Goal: Task Accomplishment & Management: Manage account settings

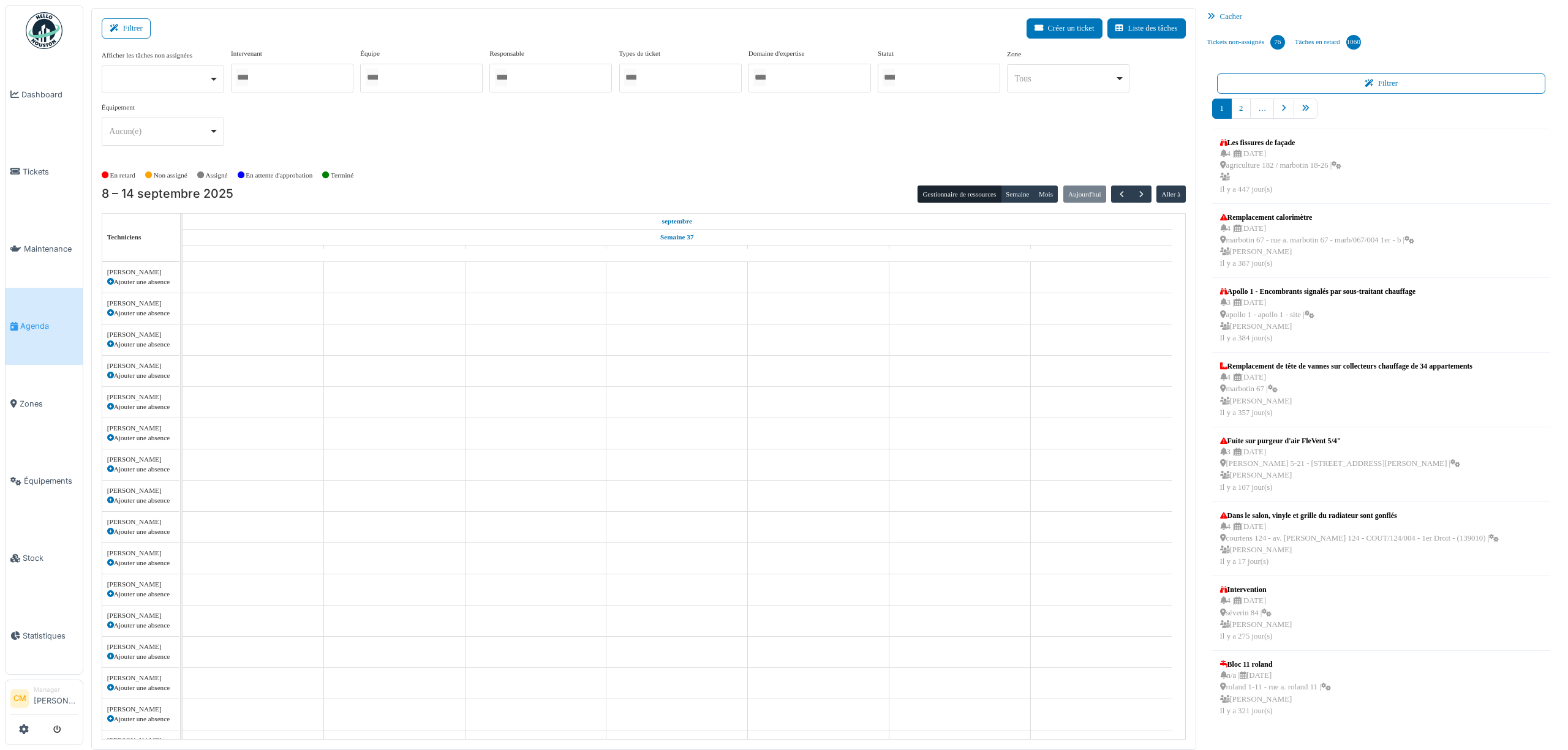
scroll to position [180, 0]
click at [297, 75] on div at bounding box center [291, 78] width 122 height 29
type input "****"
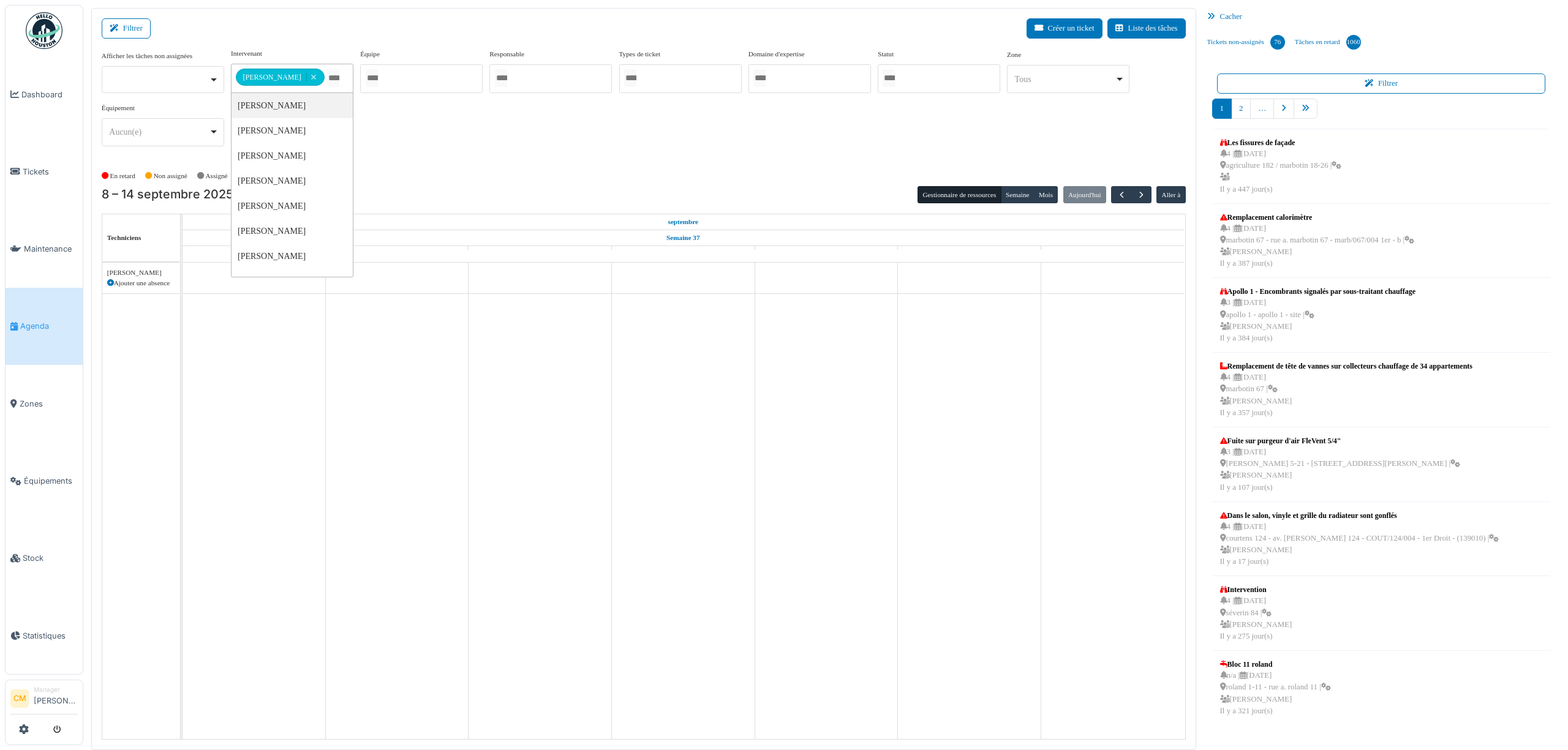
scroll to position [0, 0]
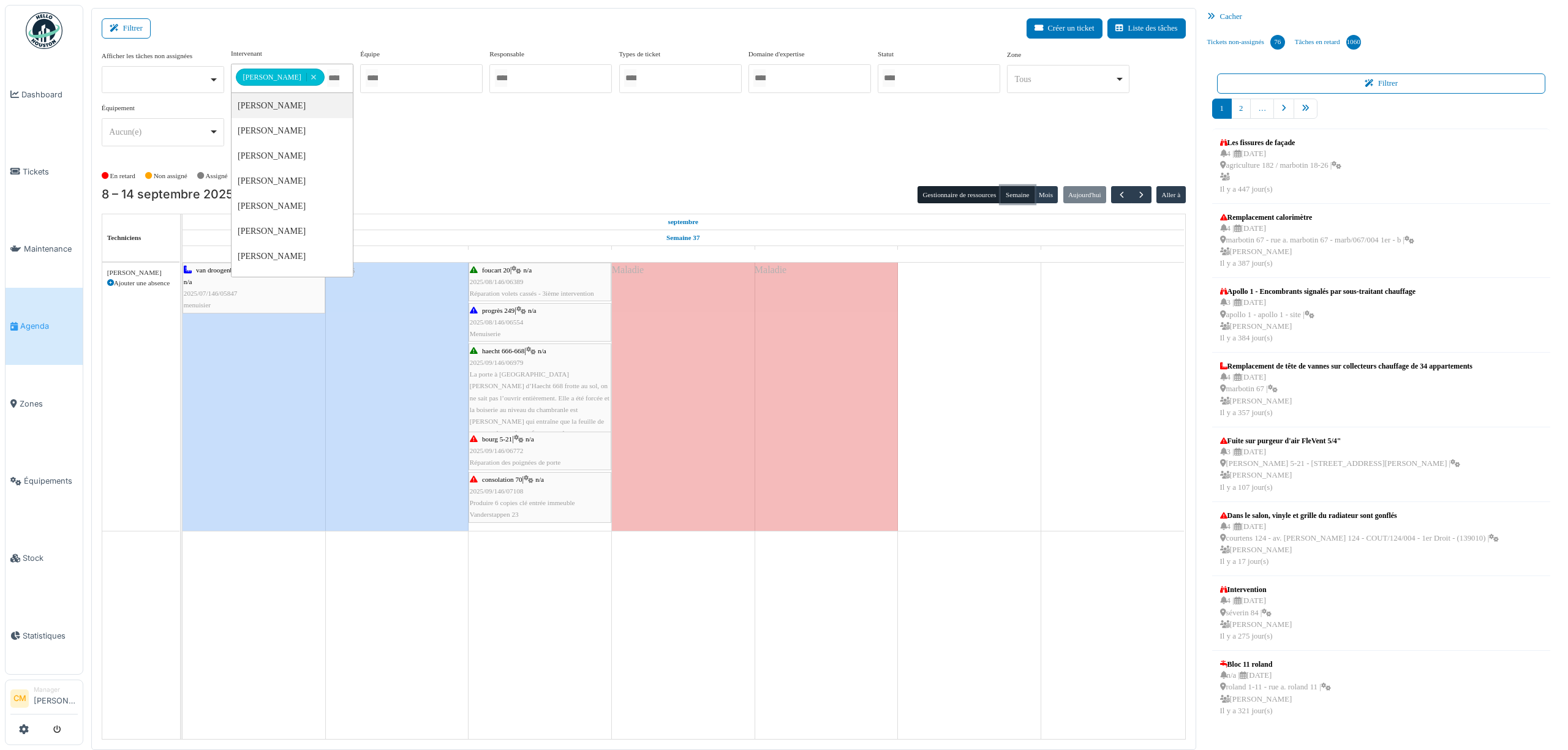
click at [1014, 194] on button "Semaine" at bounding box center [1018, 194] width 34 height 17
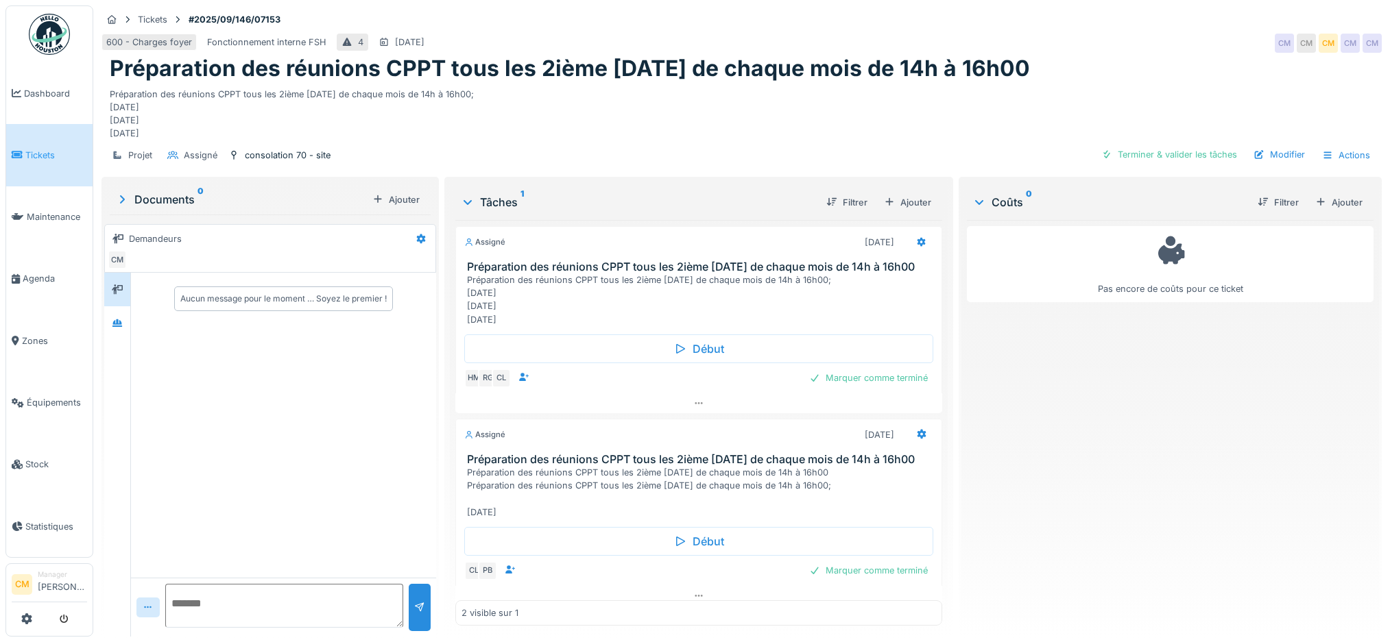
scroll to position [14, 0]
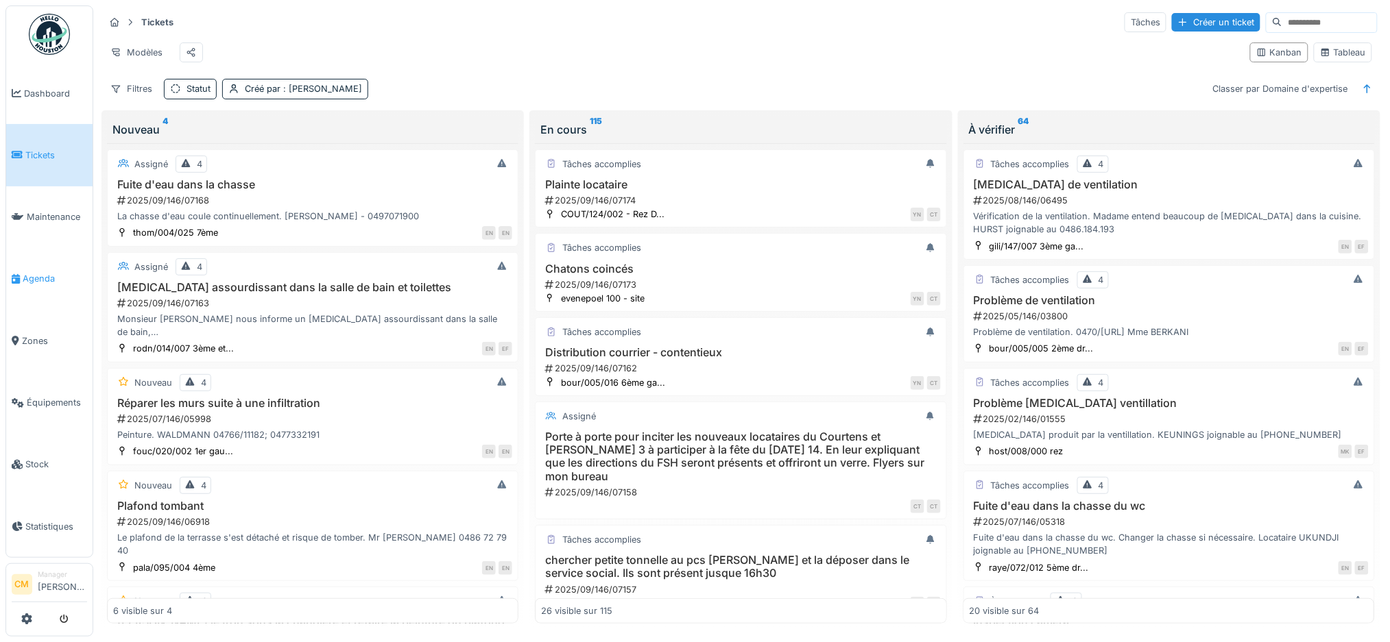
click at [32, 274] on span "Agenda" at bounding box center [55, 278] width 64 height 13
click at [25, 274] on span "Agenda" at bounding box center [55, 278] width 64 height 13
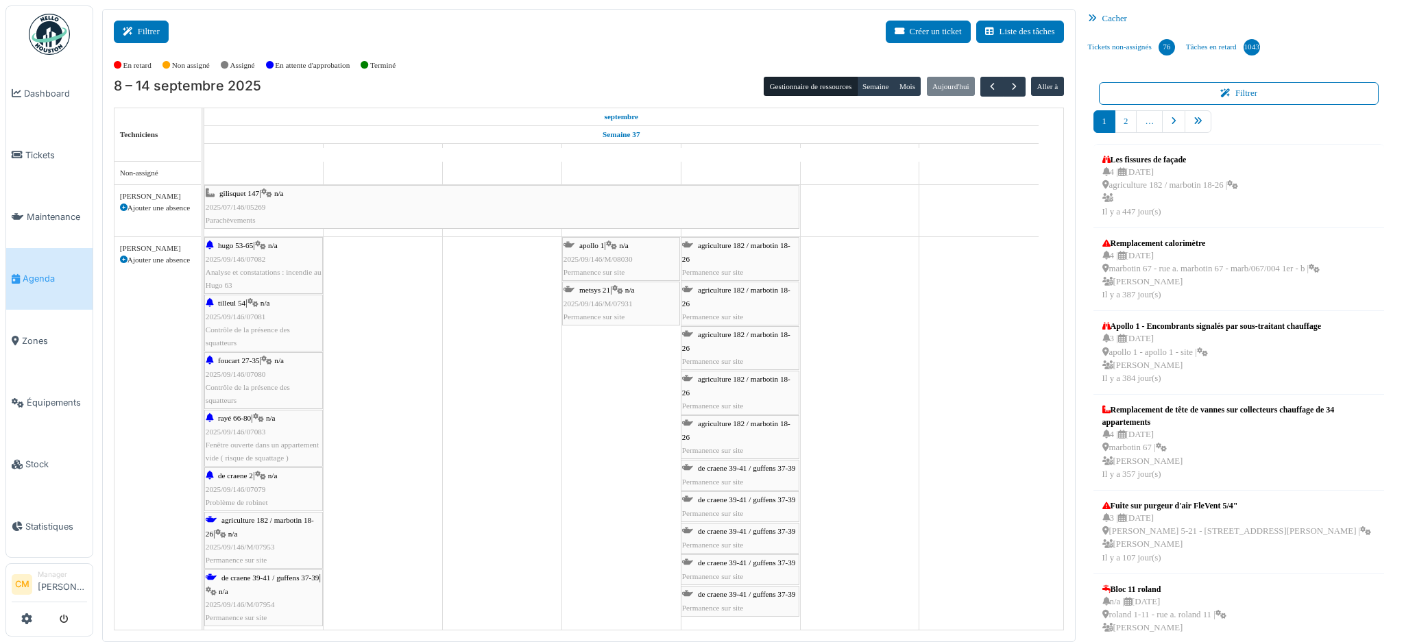
click at [136, 36] on icon at bounding box center [130, 31] width 15 height 9
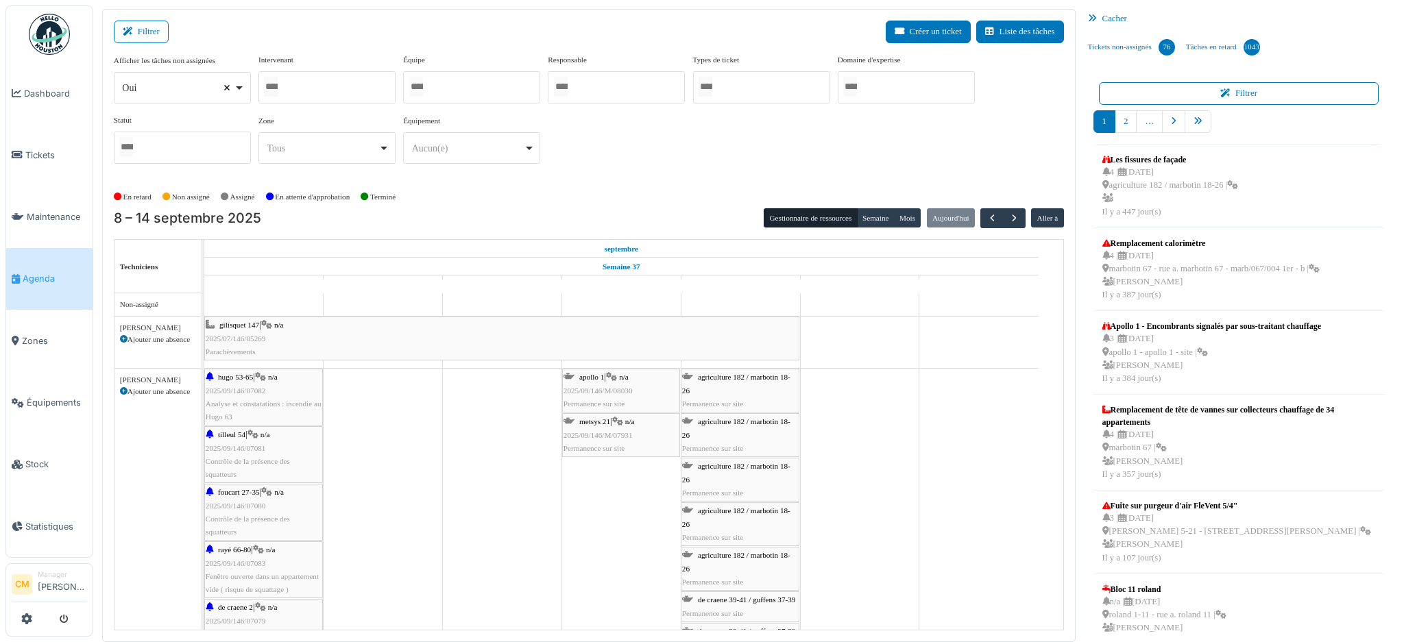
select select
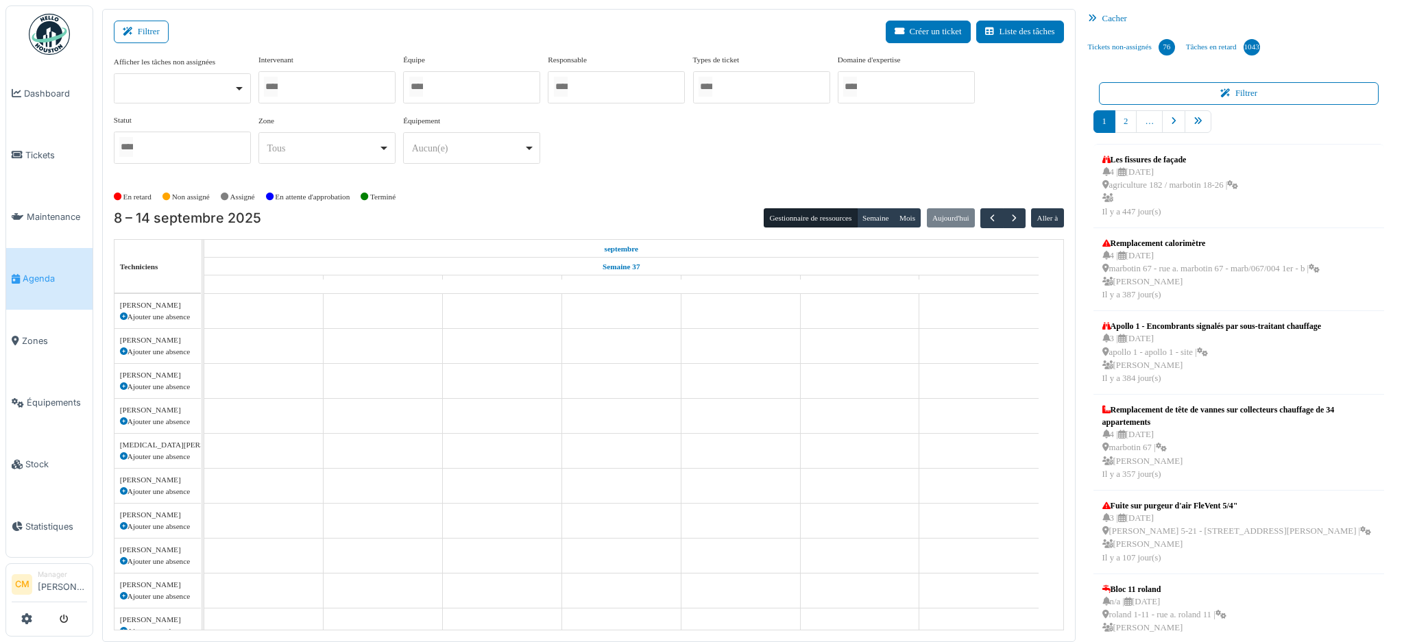
click at [300, 87] on div at bounding box center [326, 87] width 137 height 32
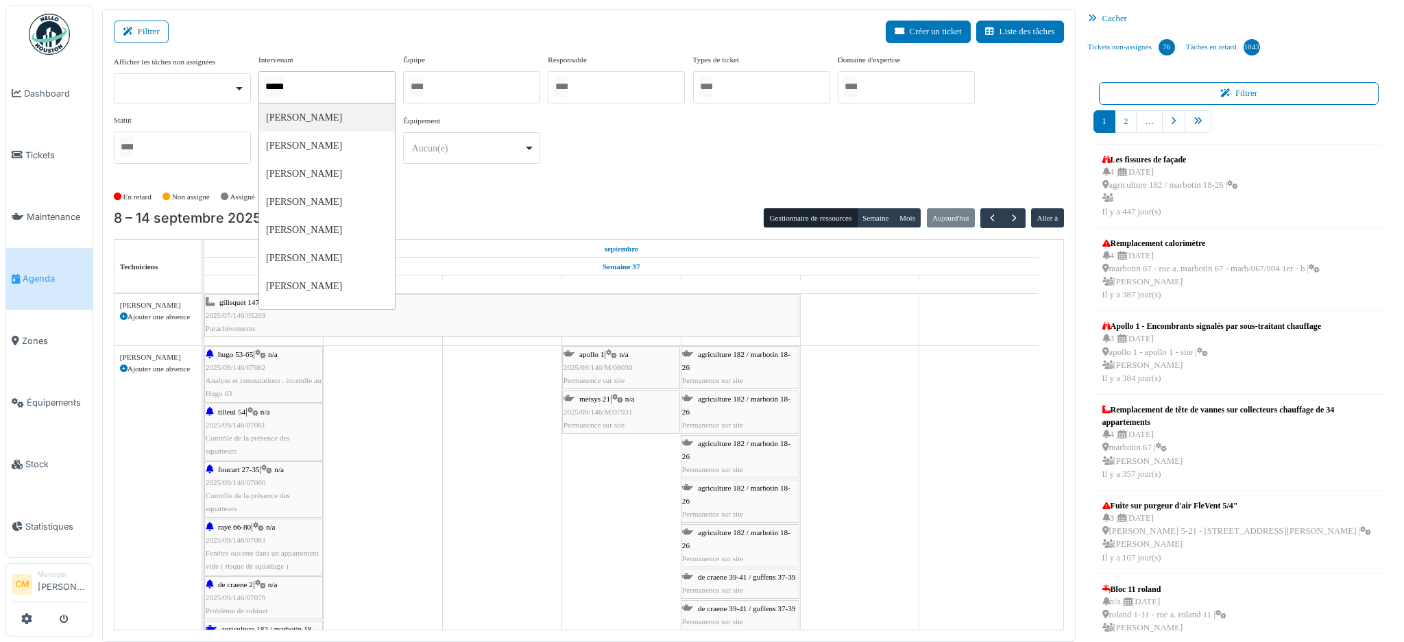
type input "*******"
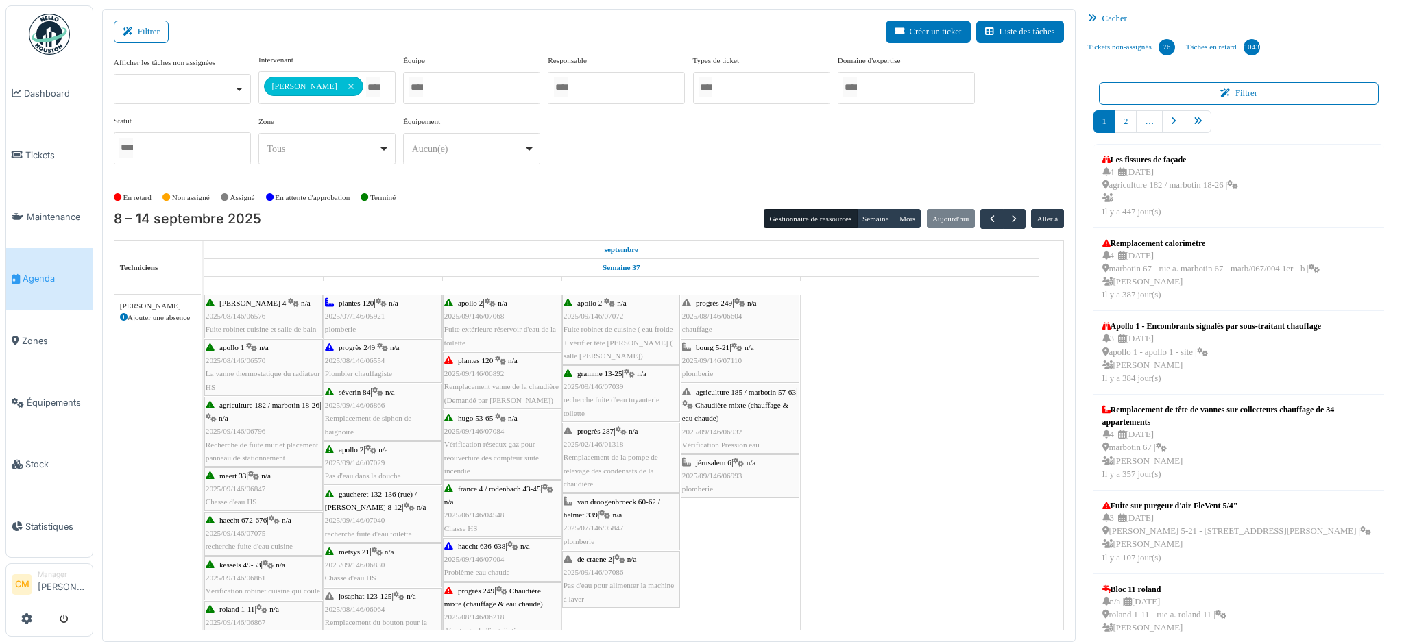
click at [629, 165] on div "**********" at bounding box center [589, 114] width 950 height 121
click at [698, 433] on span "2025/09/146/06932" at bounding box center [712, 432] width 60 height 8
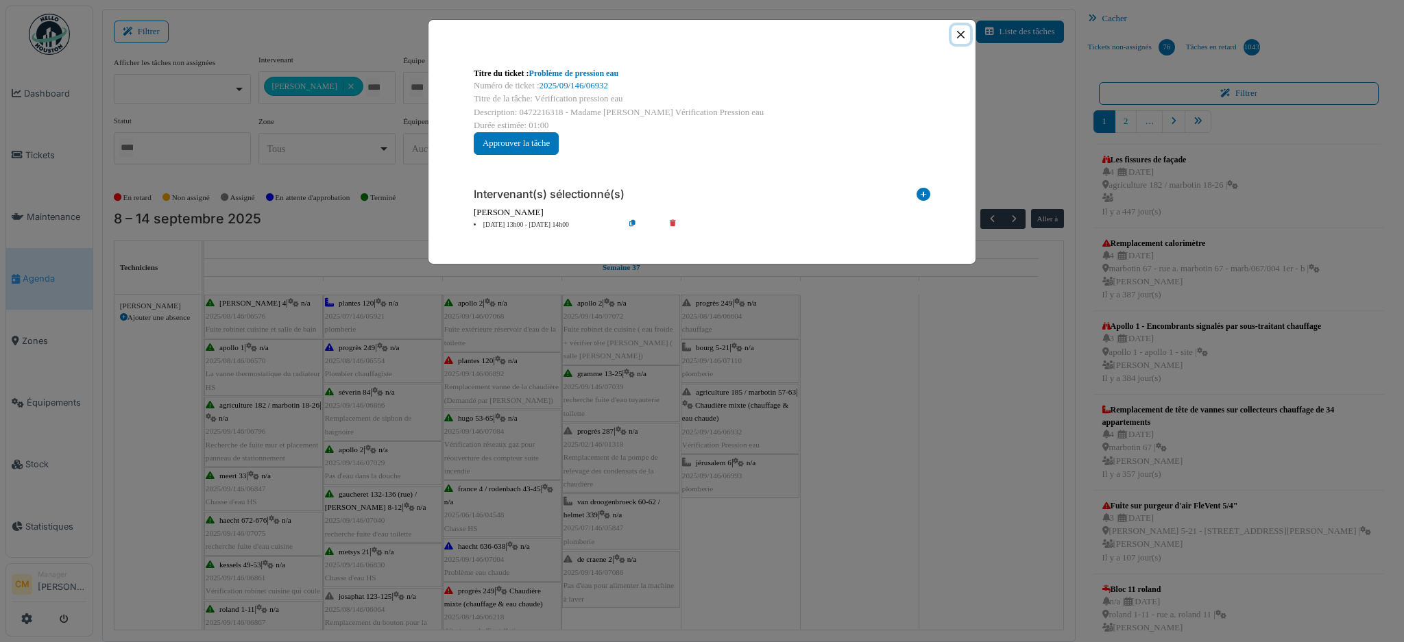
click at [960, 33] on button "Close" at bounding box center [960, 34] width 19 height 19
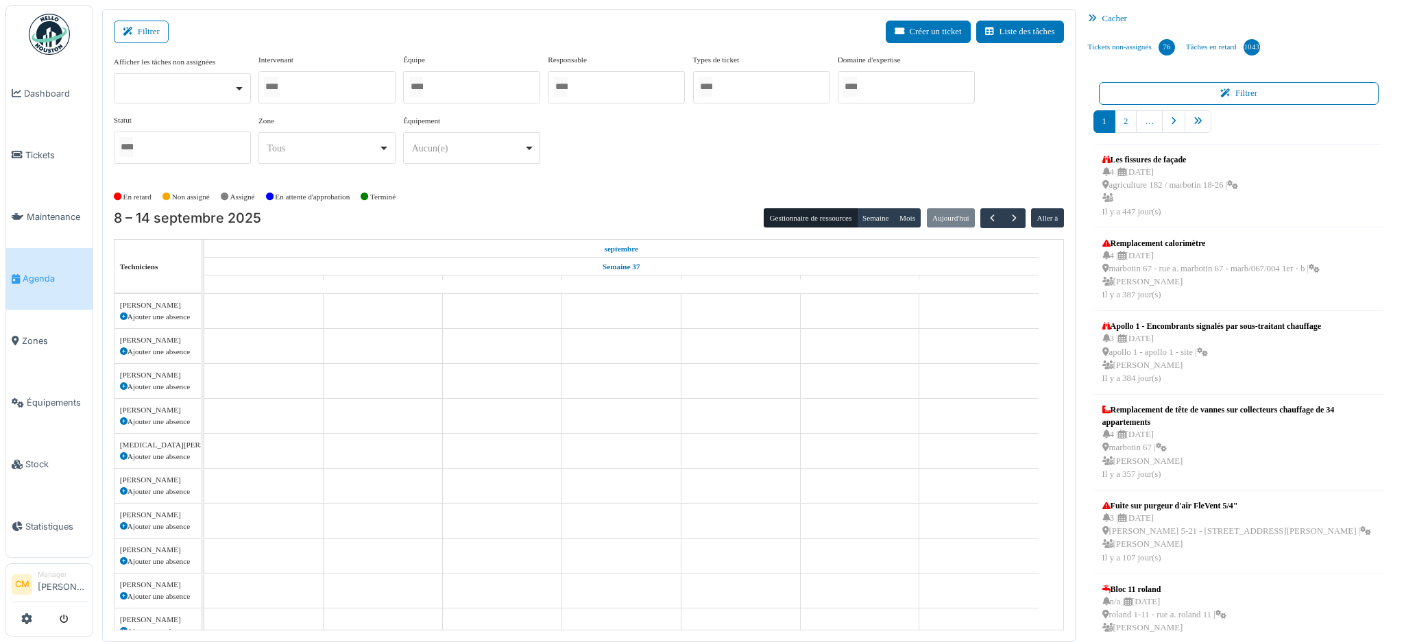
scroll to position [45, 0]
click at [324, 84] on div at bounding box center [326, 87] width 137 height 32
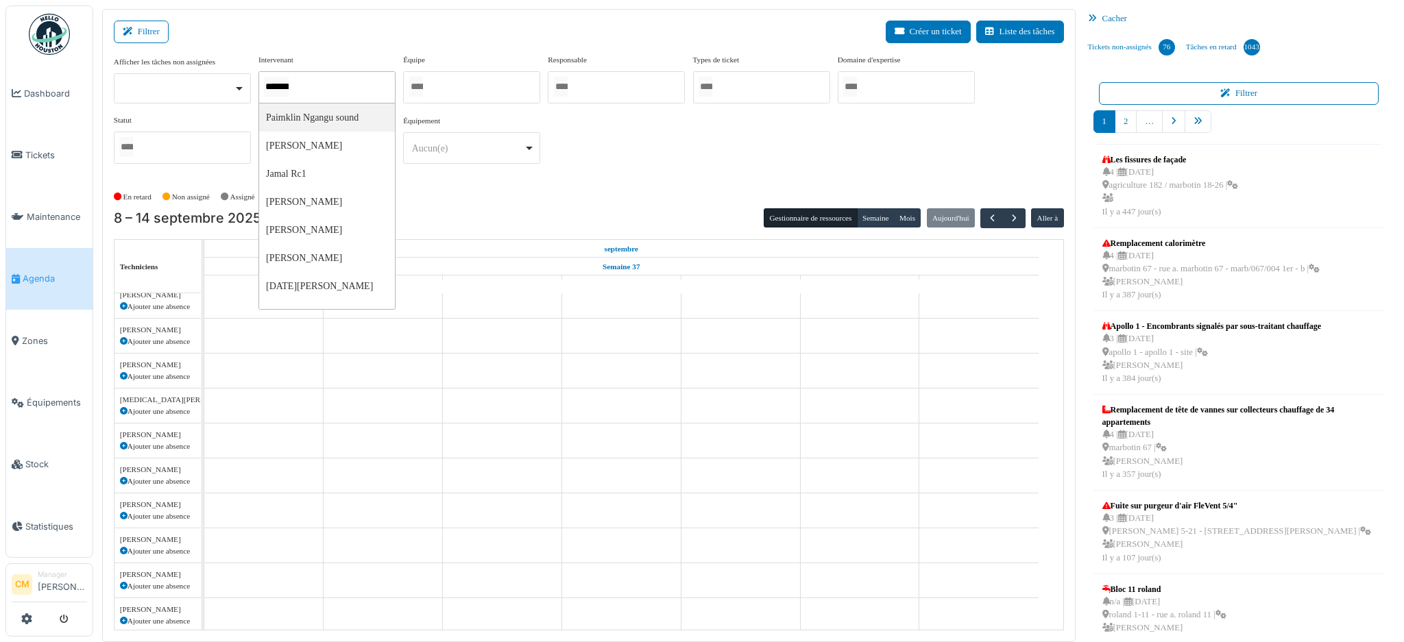
type input "*********"
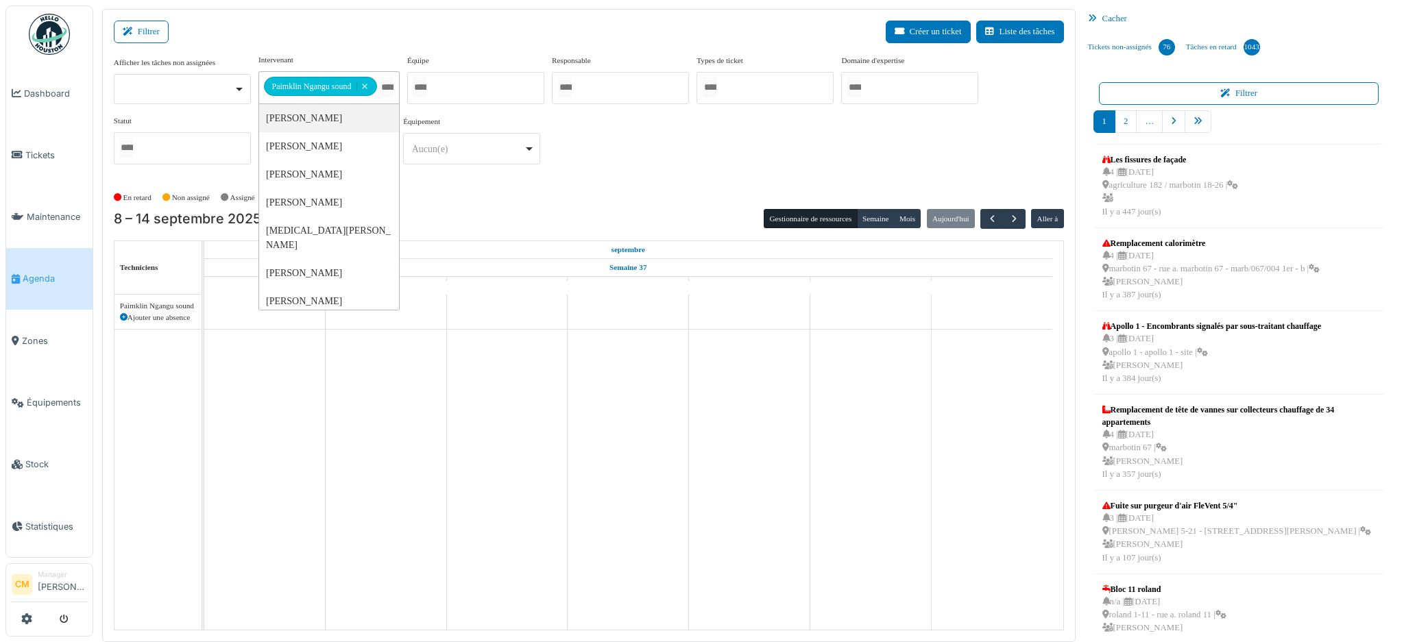
scroll to position [0, 0]
click at [647, 152] on div "**********" at bounding box center [589, 114] width 950 height 121
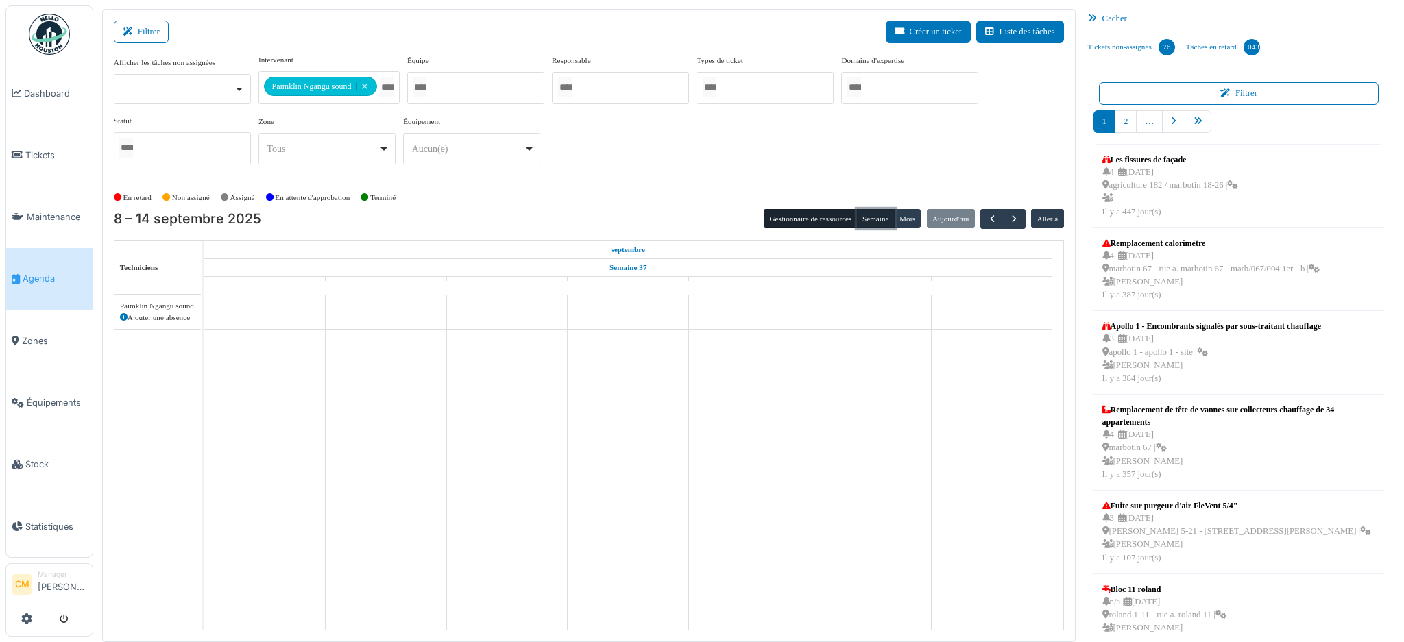
click at [865, 219] on button "Semaine" at bounding box center [876, 218] width 38 height 19
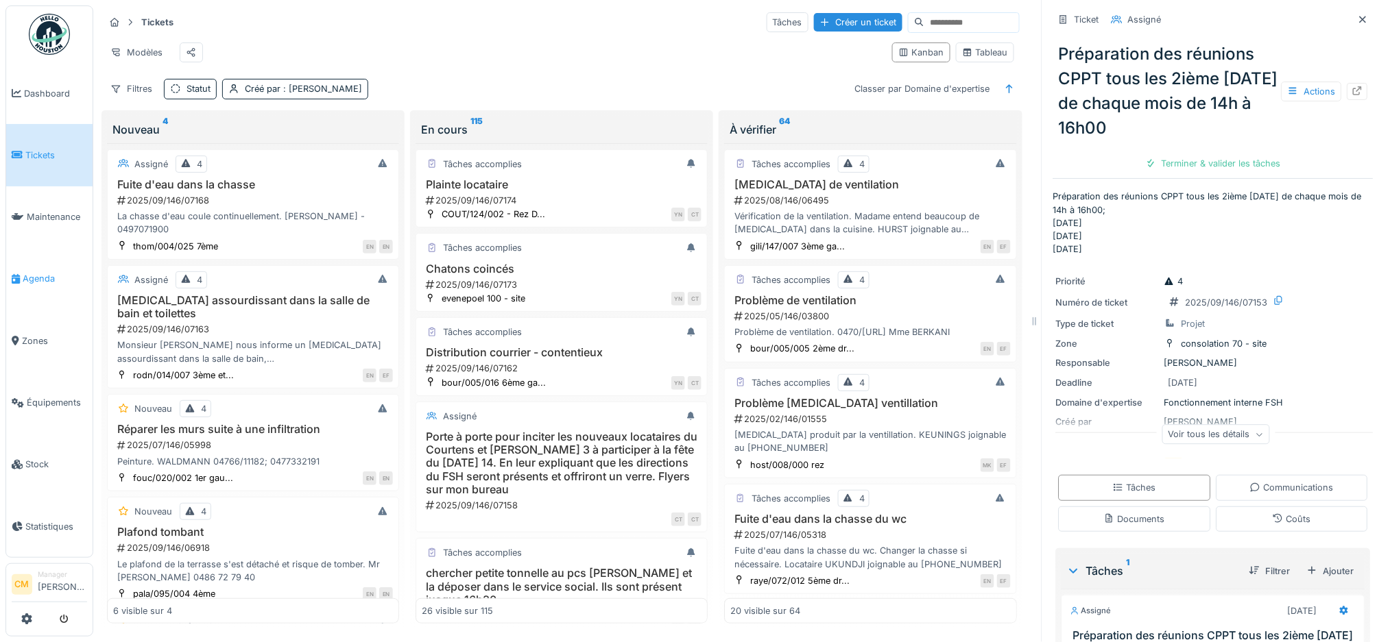
click at [29, 272] on span "Agenda" at bounding box center [55, 278] width 64 height 13
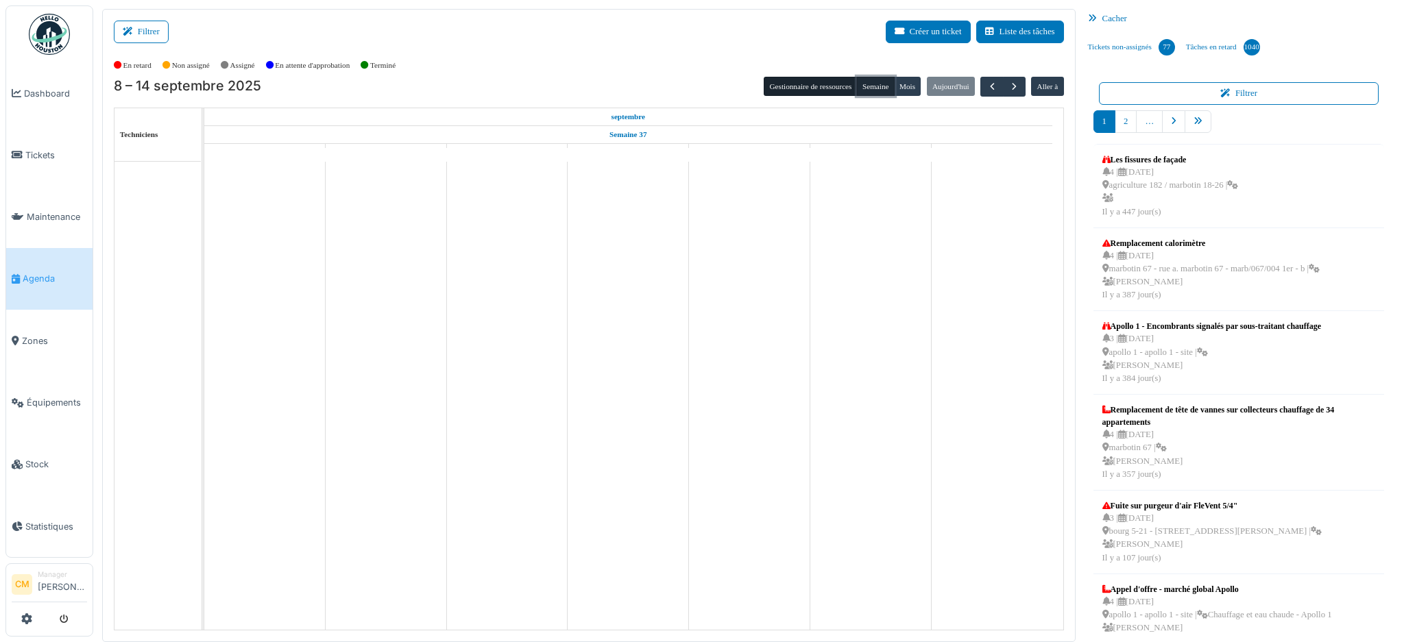
click at [860, 80] on button "Semaine" at bounding box center [876, 86] width 38 height 19
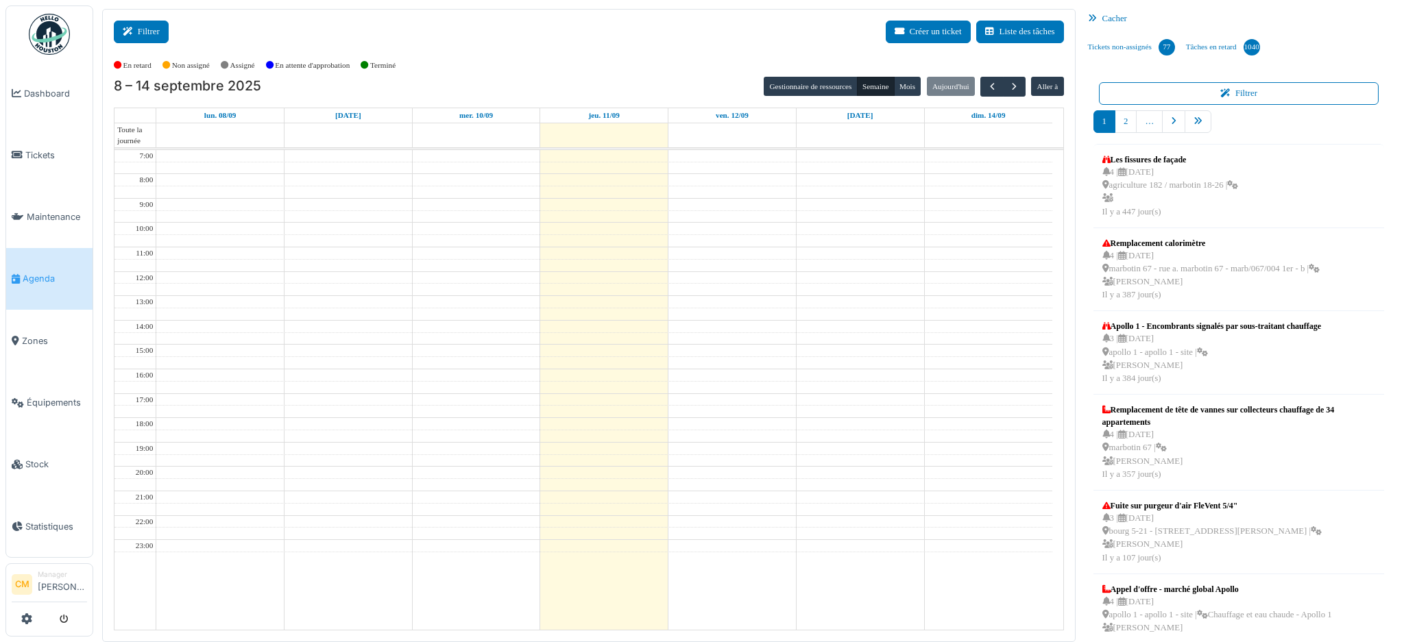
click at [138, 34] on button "Filtrer" at bounding box center [141, 32] width 55 height 23
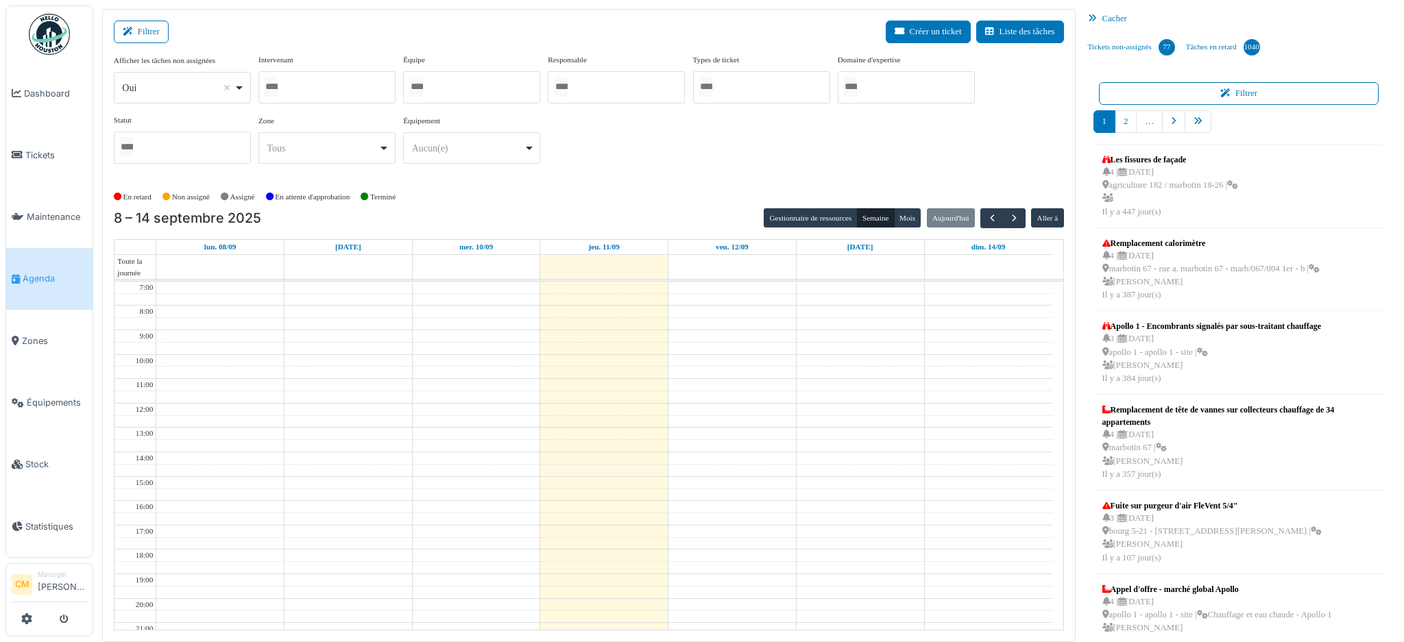
click at [300, 86] on div at bounding box center [326, 87] width 137 height 32
select select
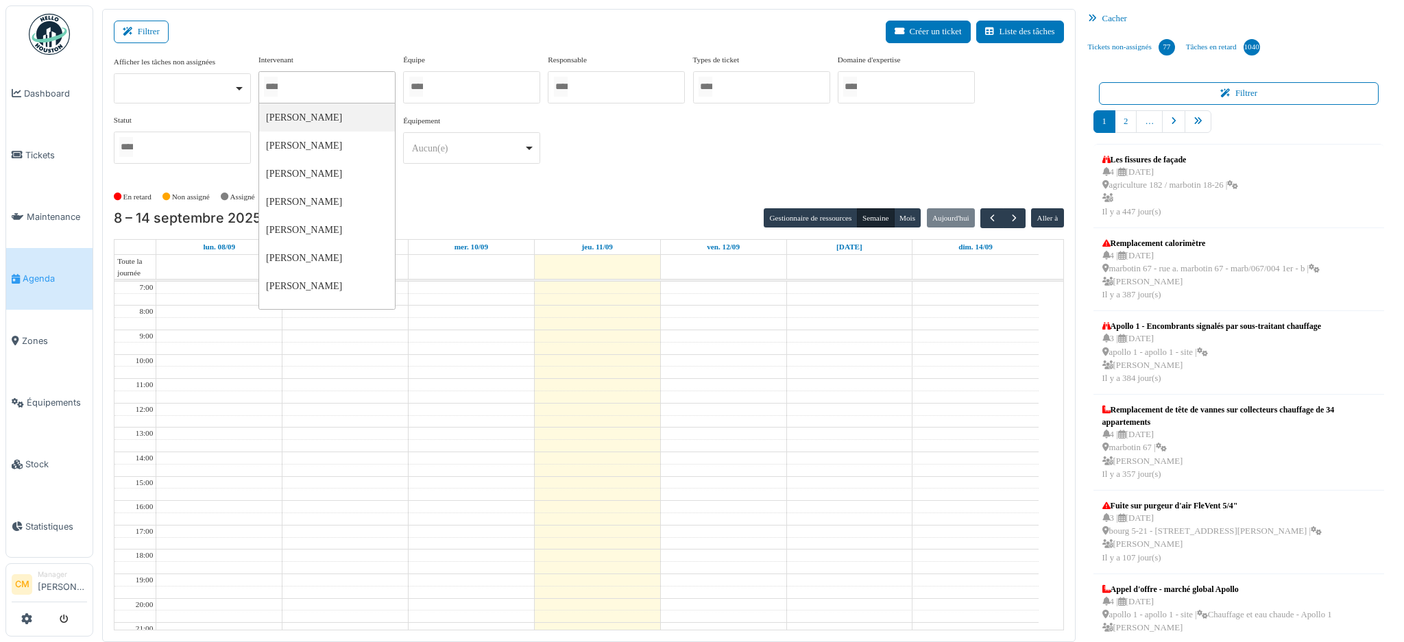
click at [341, 91] on div at bounding box center [326, 87] width 137 height 32
type input "*********"
click at [675, 174] on div "**********" at bounding box center [589, 114] width 950 height 121
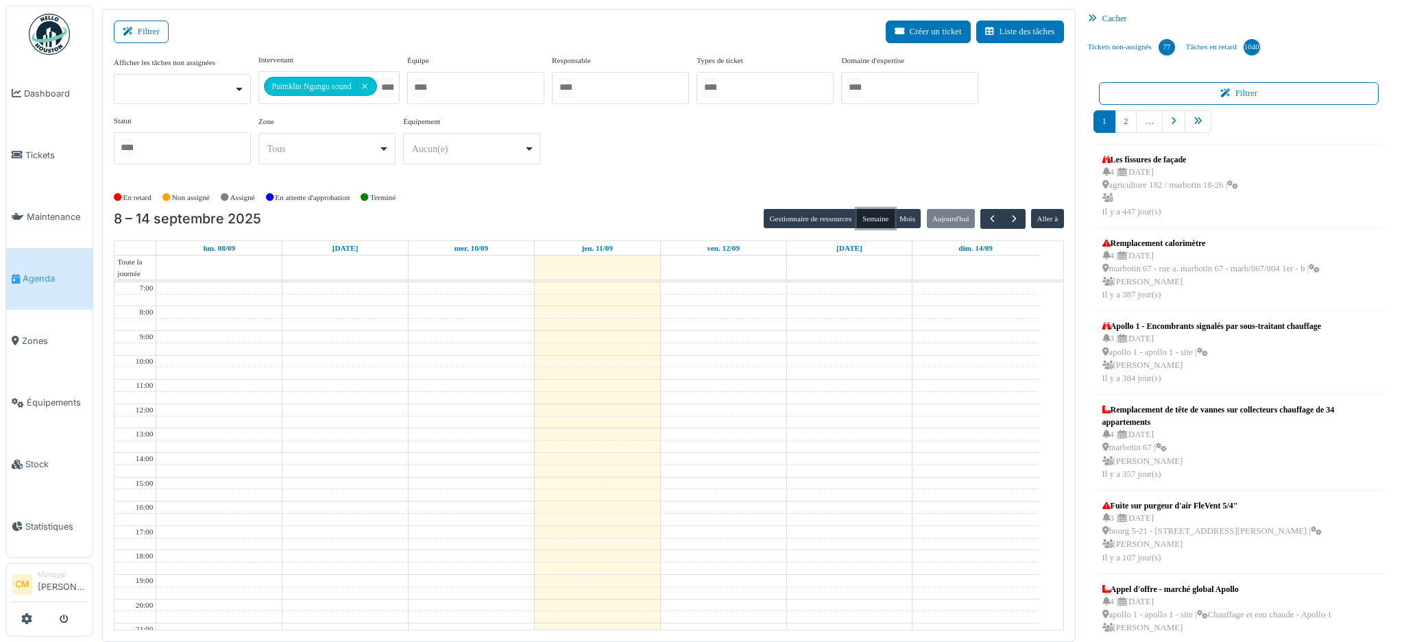
click at [870, 215] on button "Semaine" at bounding box center [876, 218] width 38 height 19
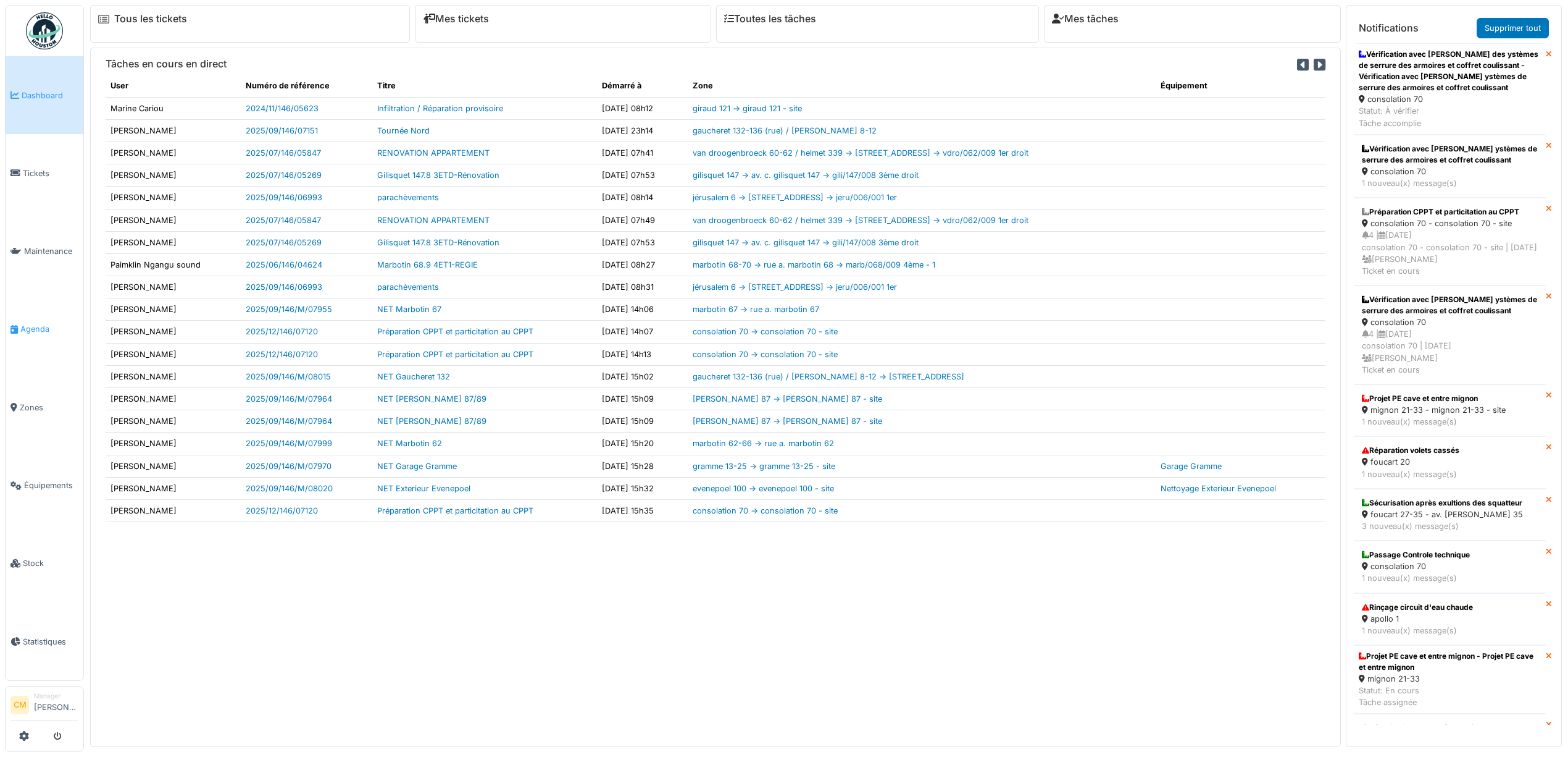
click at [45, 329] on span "Agenda" at bounding box center [50, 329] width 58 height 12
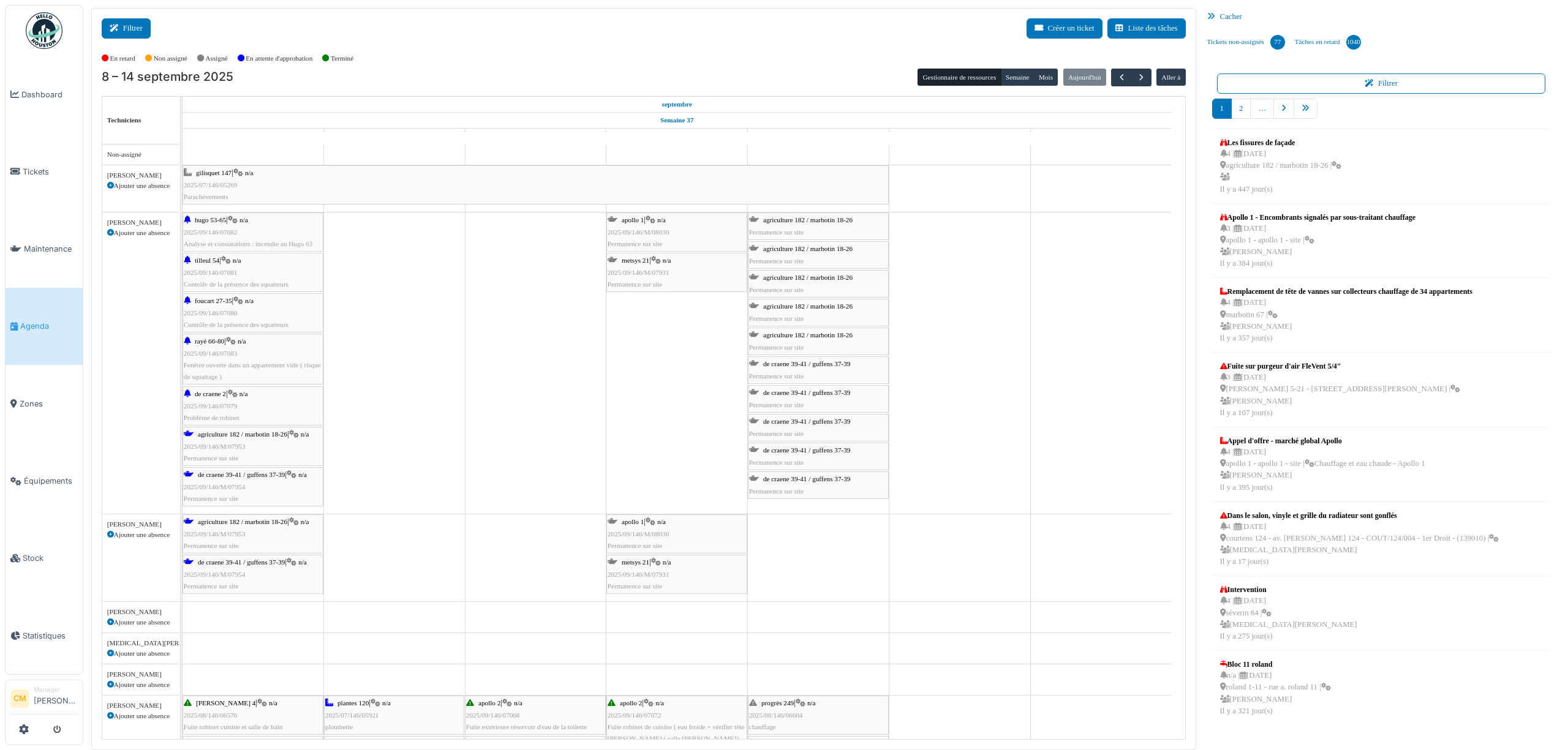
click at [122, 27] on icon at bounding box center [116, 28] width 13 height 8
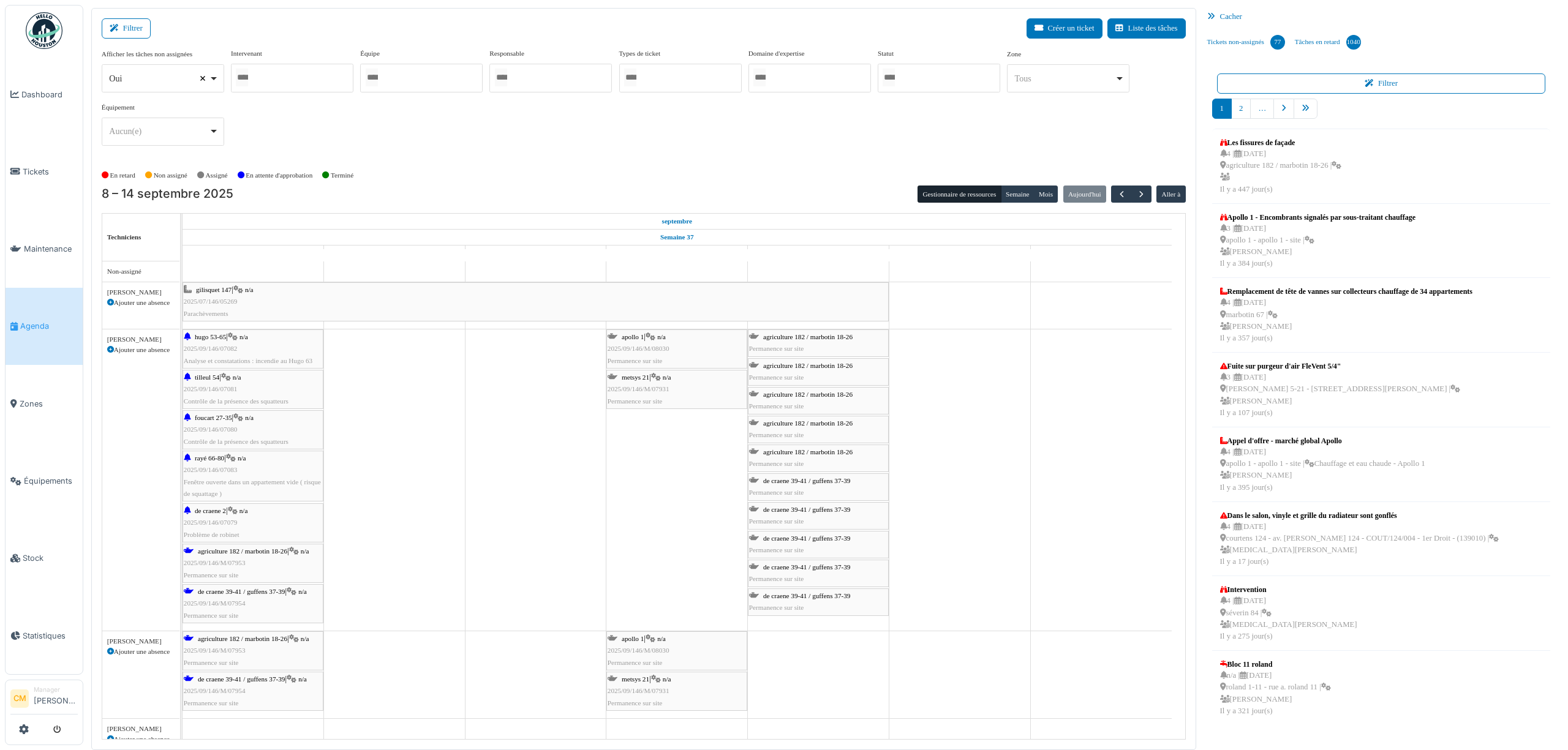
select select
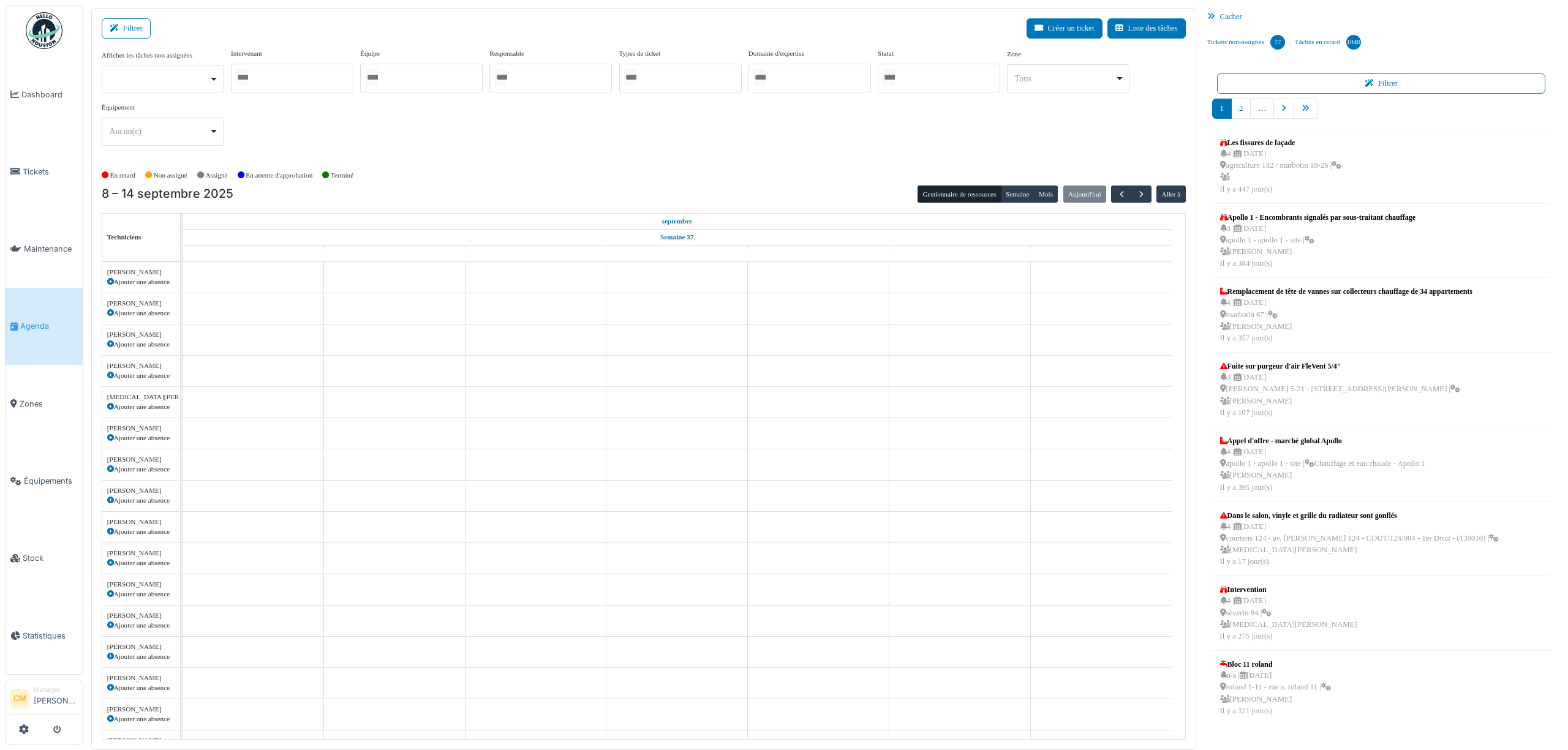
click at [407, 79] on div at bounding box center [421, 78] width 122 height 29
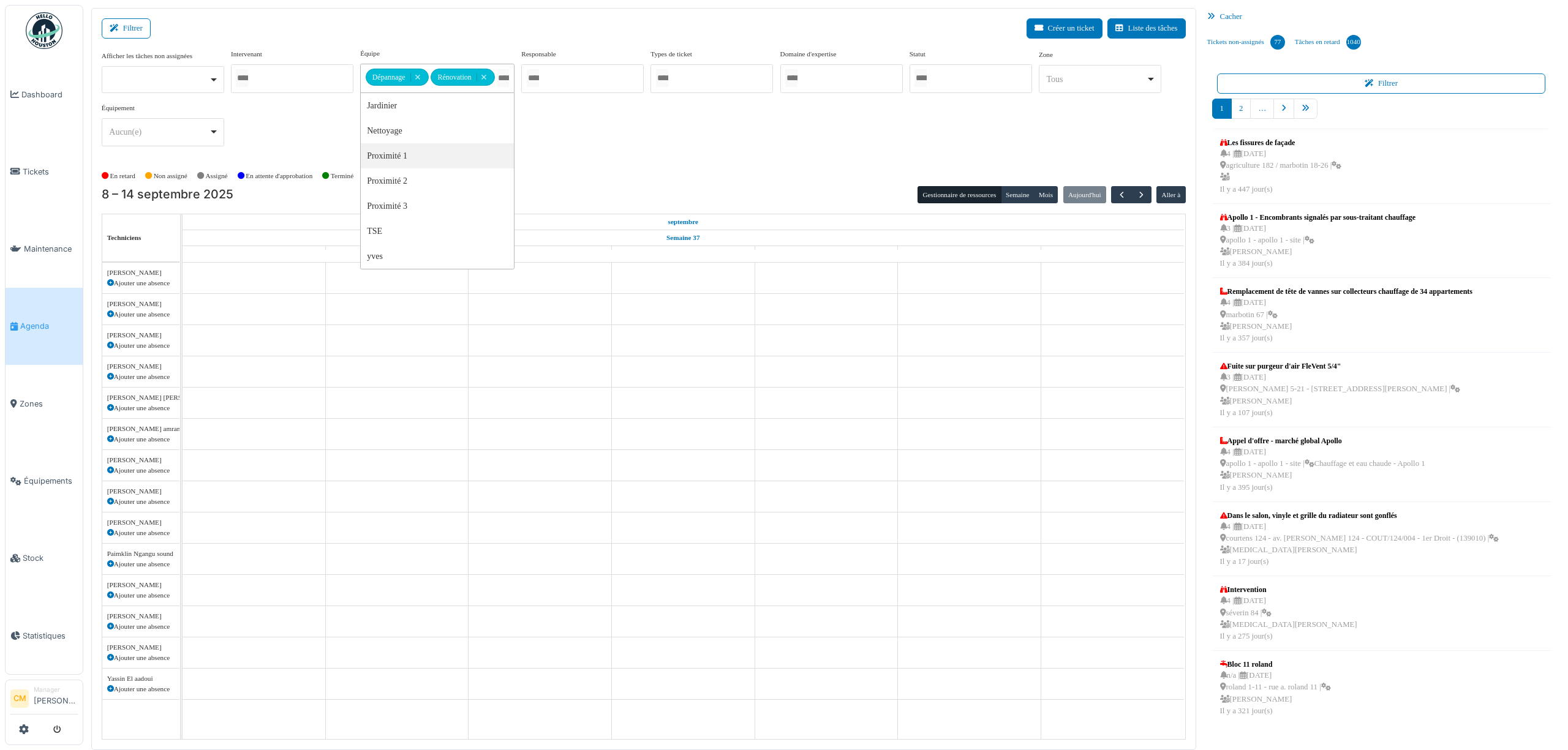
click at [669, 139] on div "Afficher les tâches non assignées Oui Non Intervenant Abdelkader Ouriachi Abdel…" at bounding box center [643, 102] width 1084 height 108
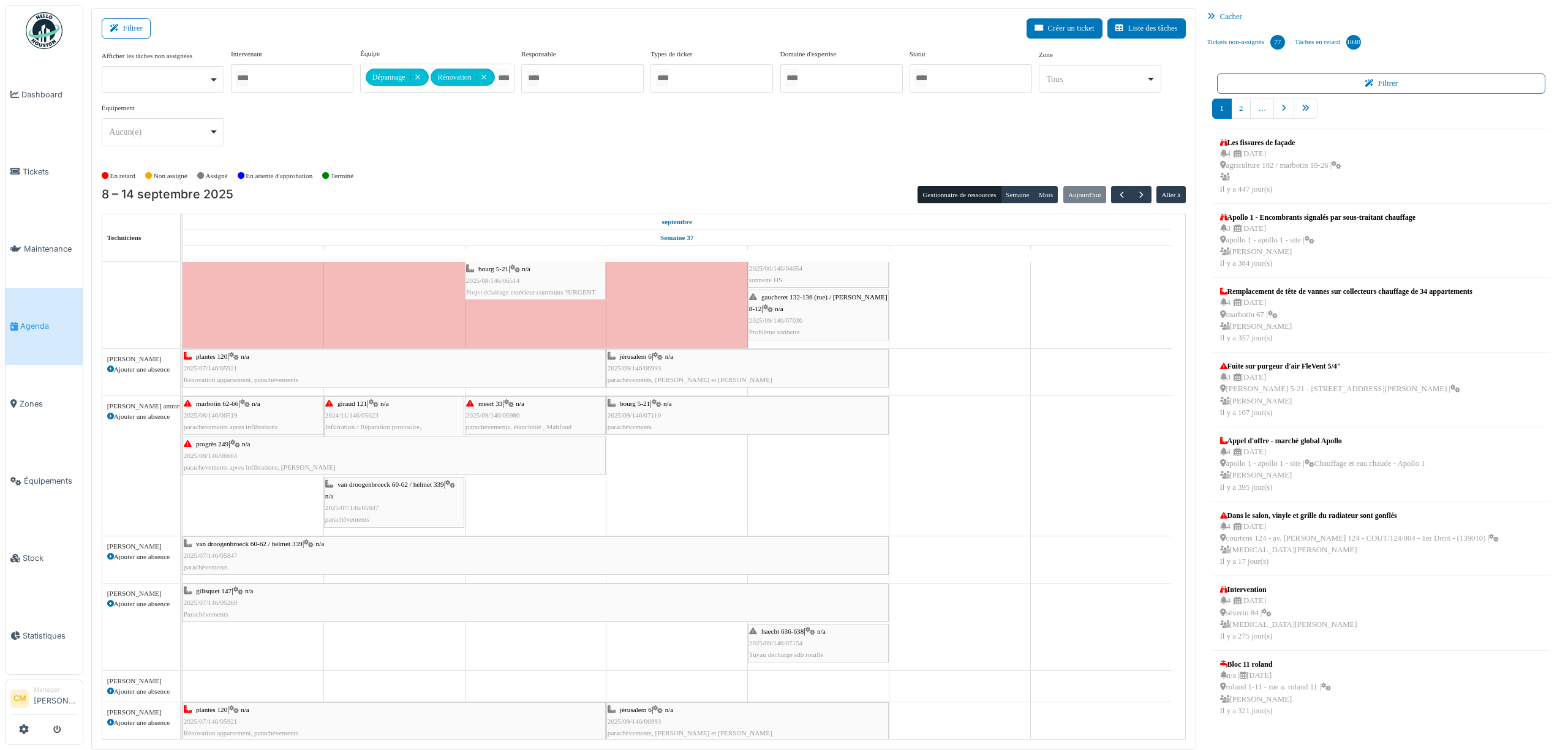
scroll to position [897, 0]
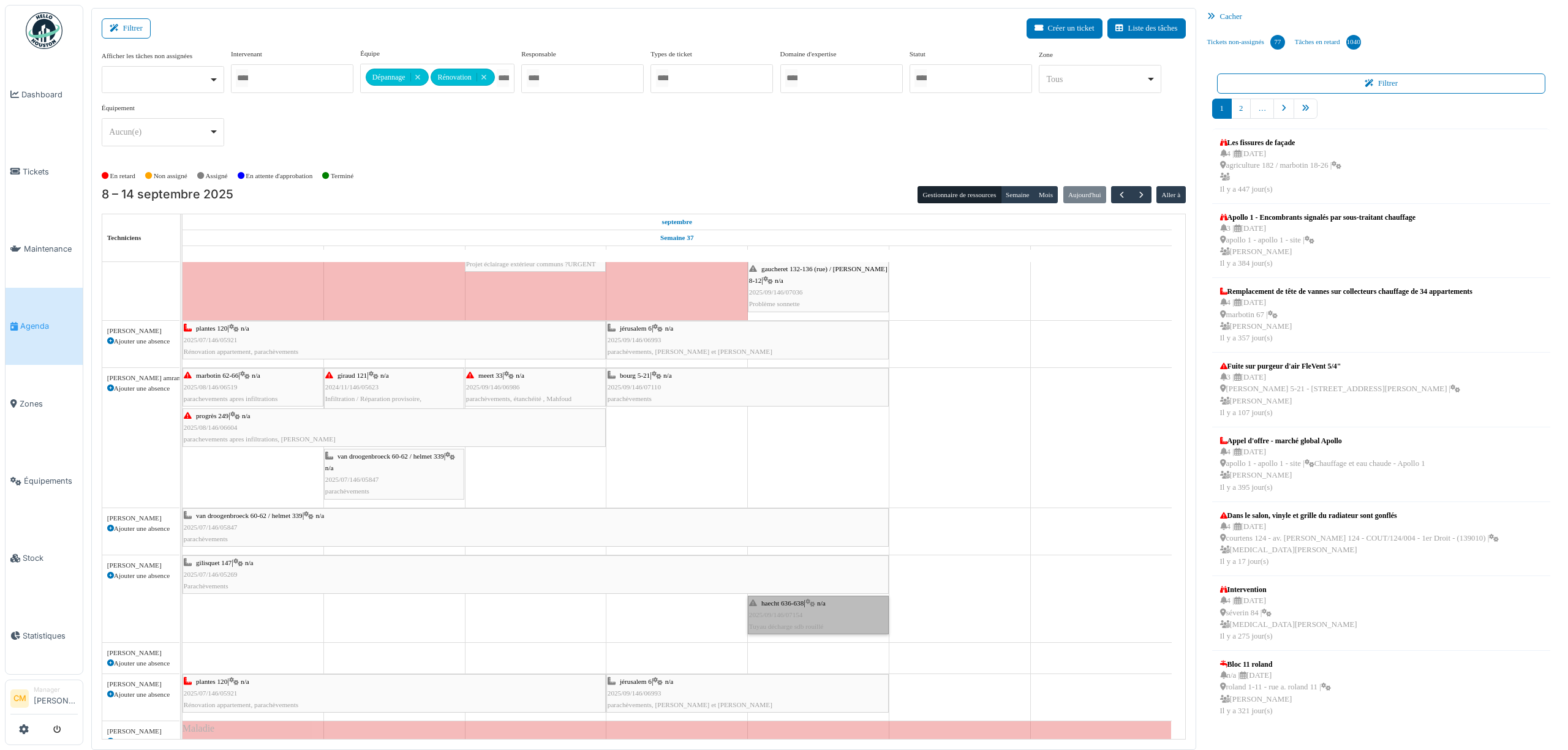
click at [784, 620] on link "haecht 636-638 | n/a 2025/09/146/07154 Tuyau décharge sdb rouillé" at bounding box center [818, 615] width 141 height 39
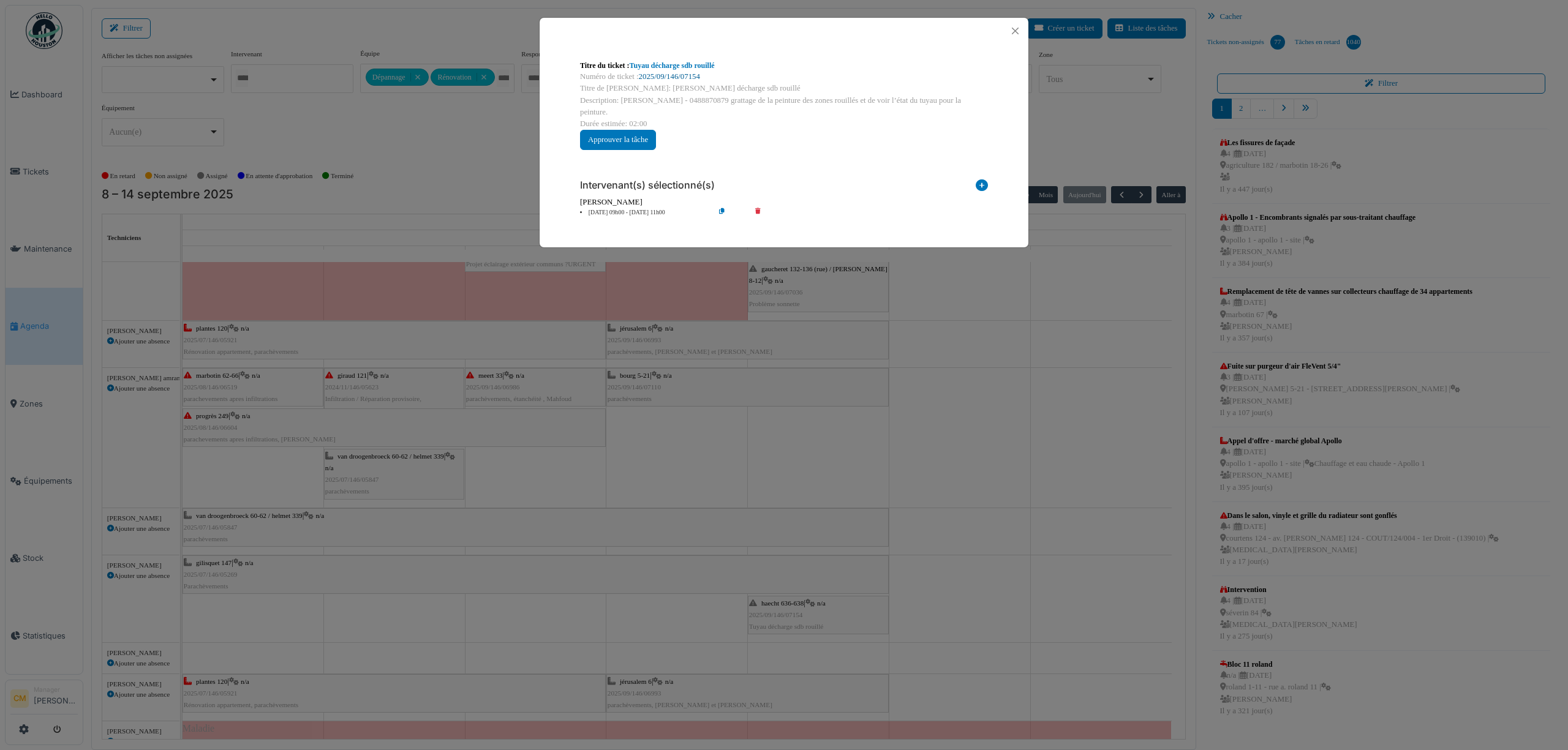
click at [683, 72] on link "2025/09/146/07154" at bounding box center [669, 77] width 62 height 9
click at [1014, 26] on button "Close" at bounding box center [1015, 30] width 17 height 17
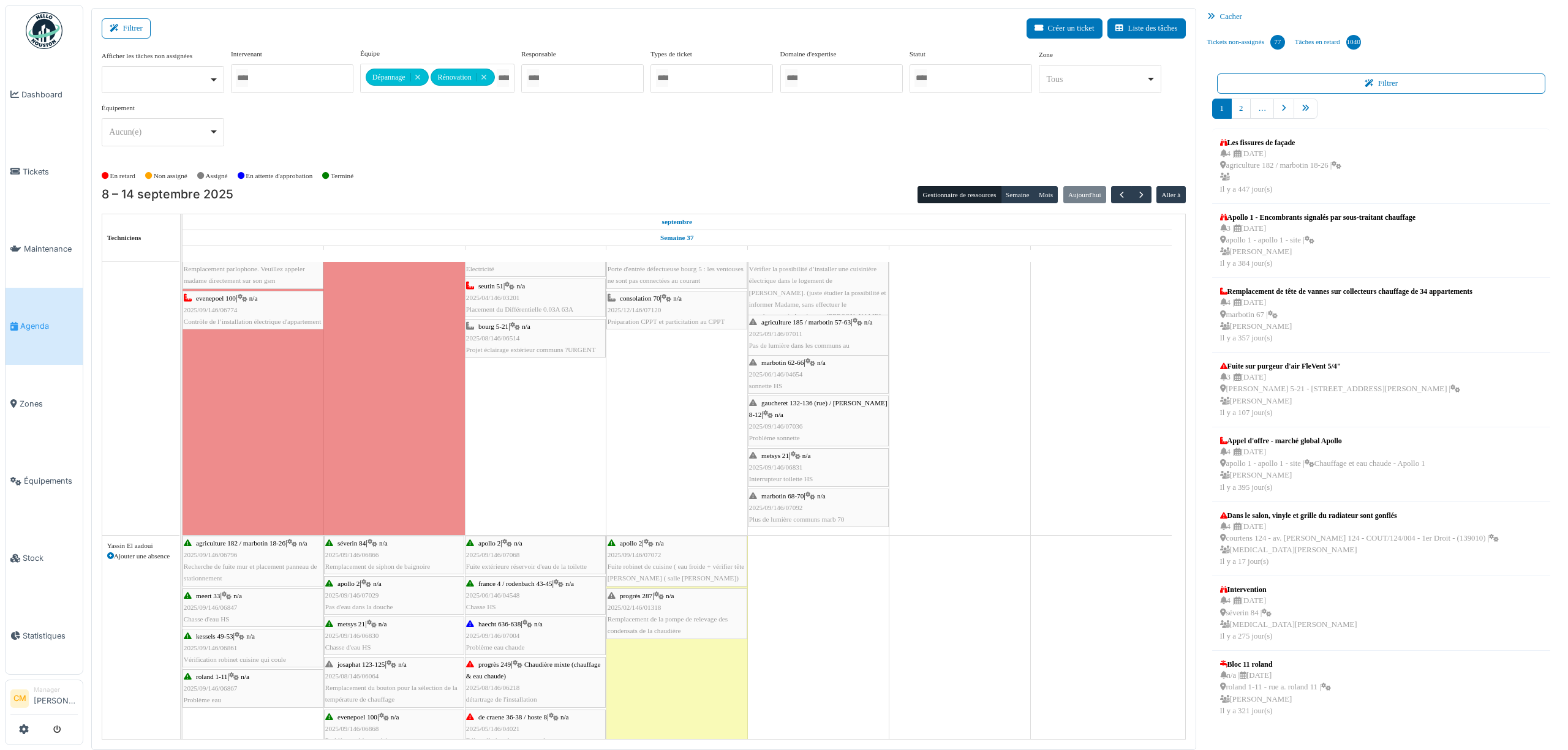
scroll to position [2030, 0]
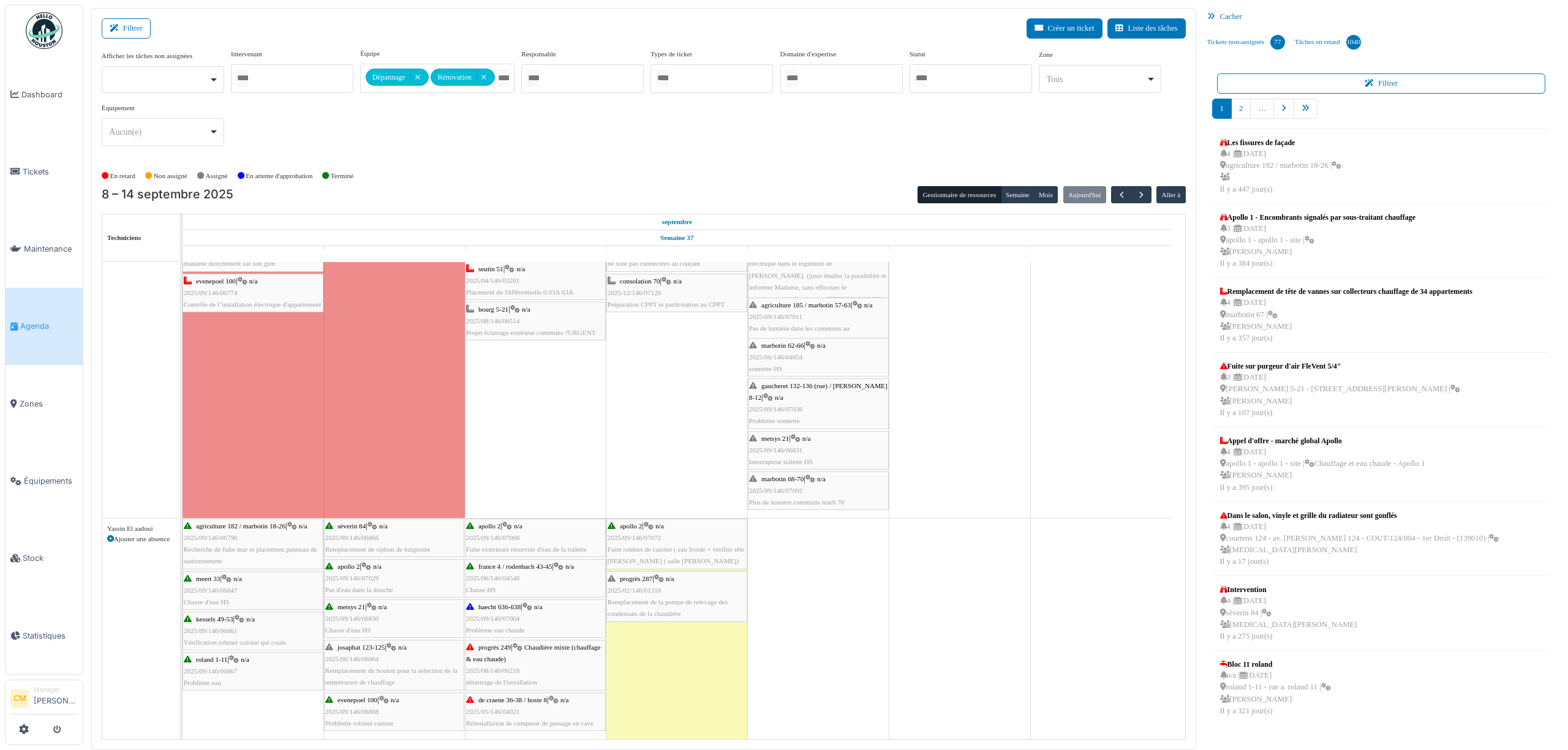
click at [659, 711] on div "Formation" at bounding box center [677, 629] width 141 height 221
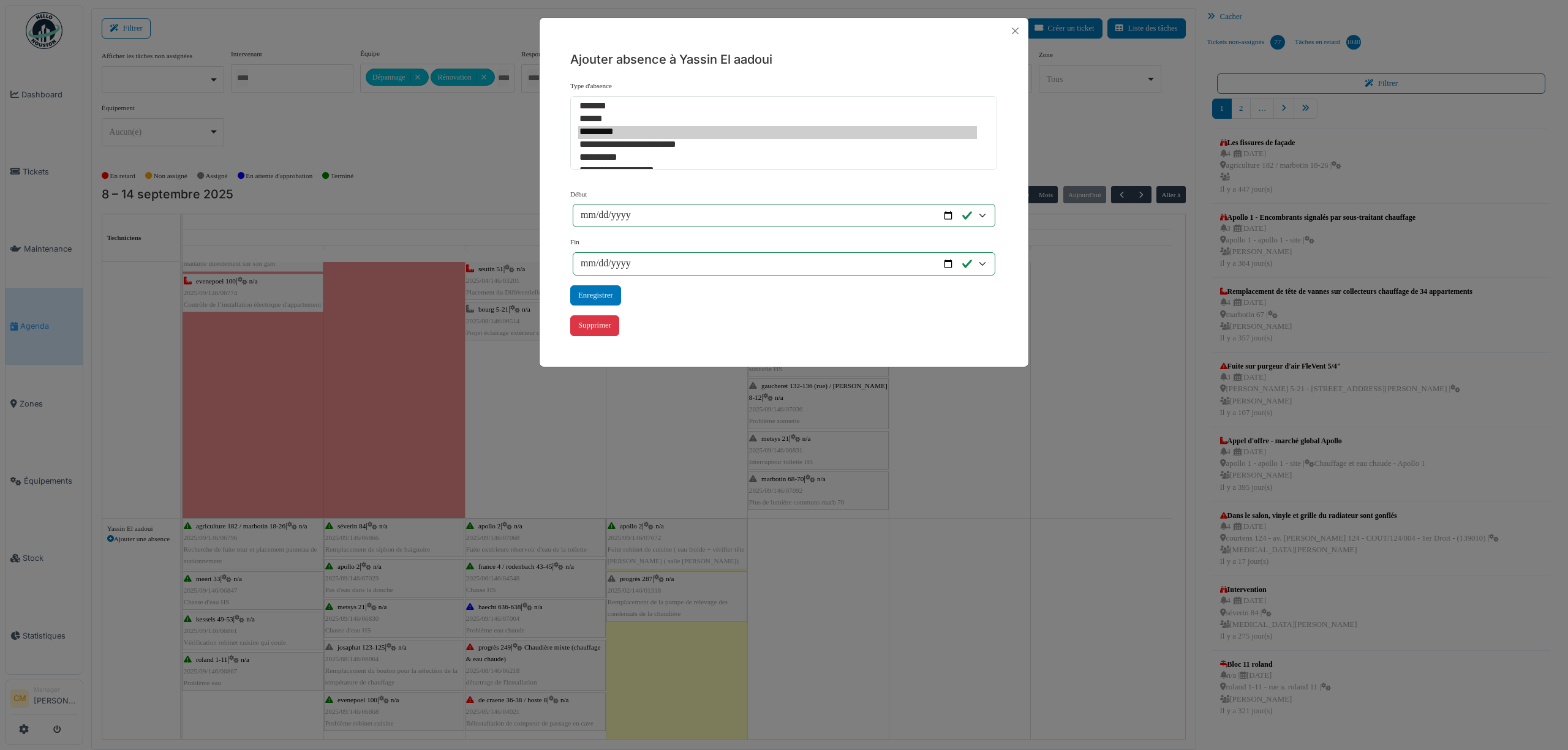
click at [826, 620] on div "**********" at bounding box center [784, 375] width 1568 height 750
click at [682, 692] on div "**********" at bounding box center [784, 375] width 1568 height 750
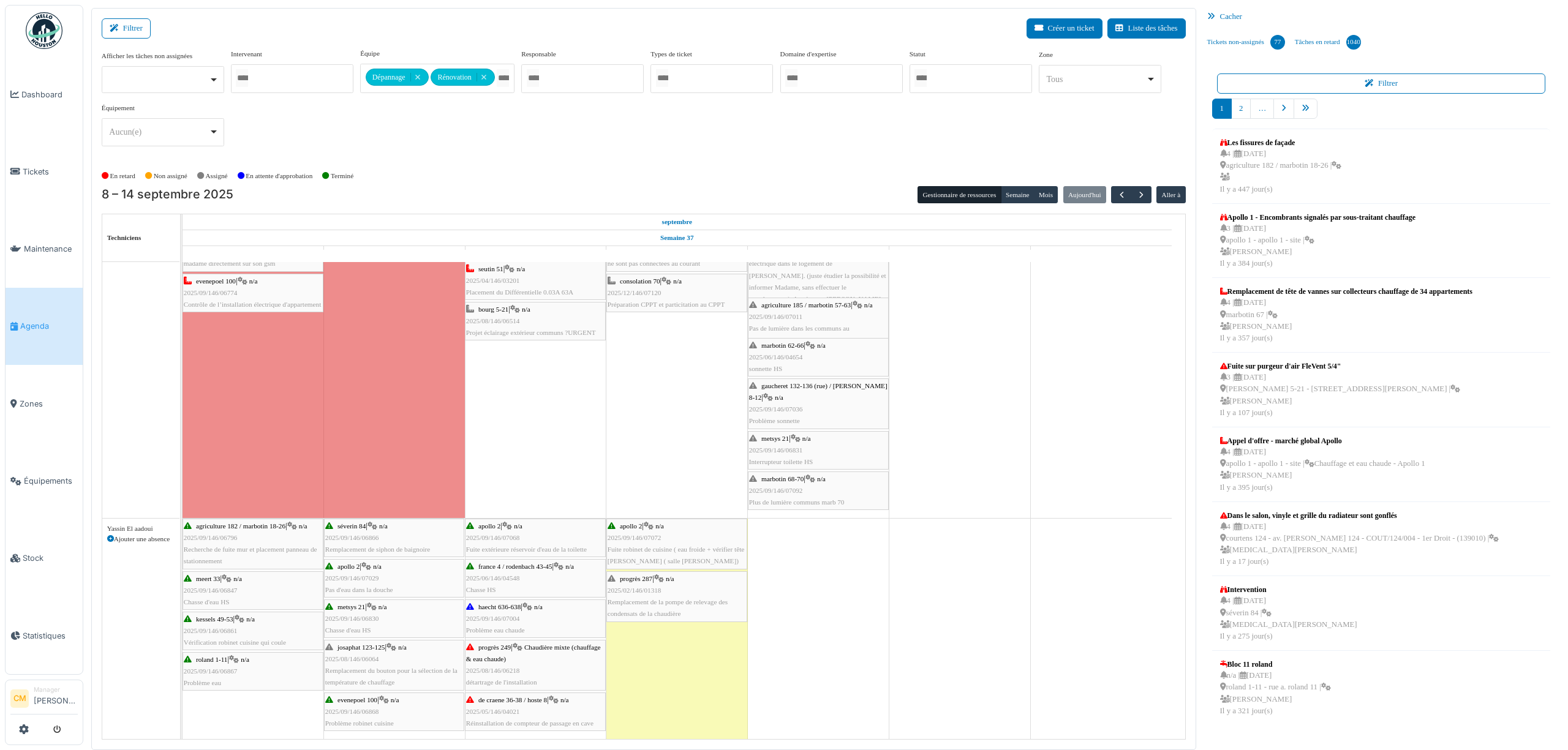
click at [684, 691] on div "Formation" at bounding box center [677, 629] width 141 height 221
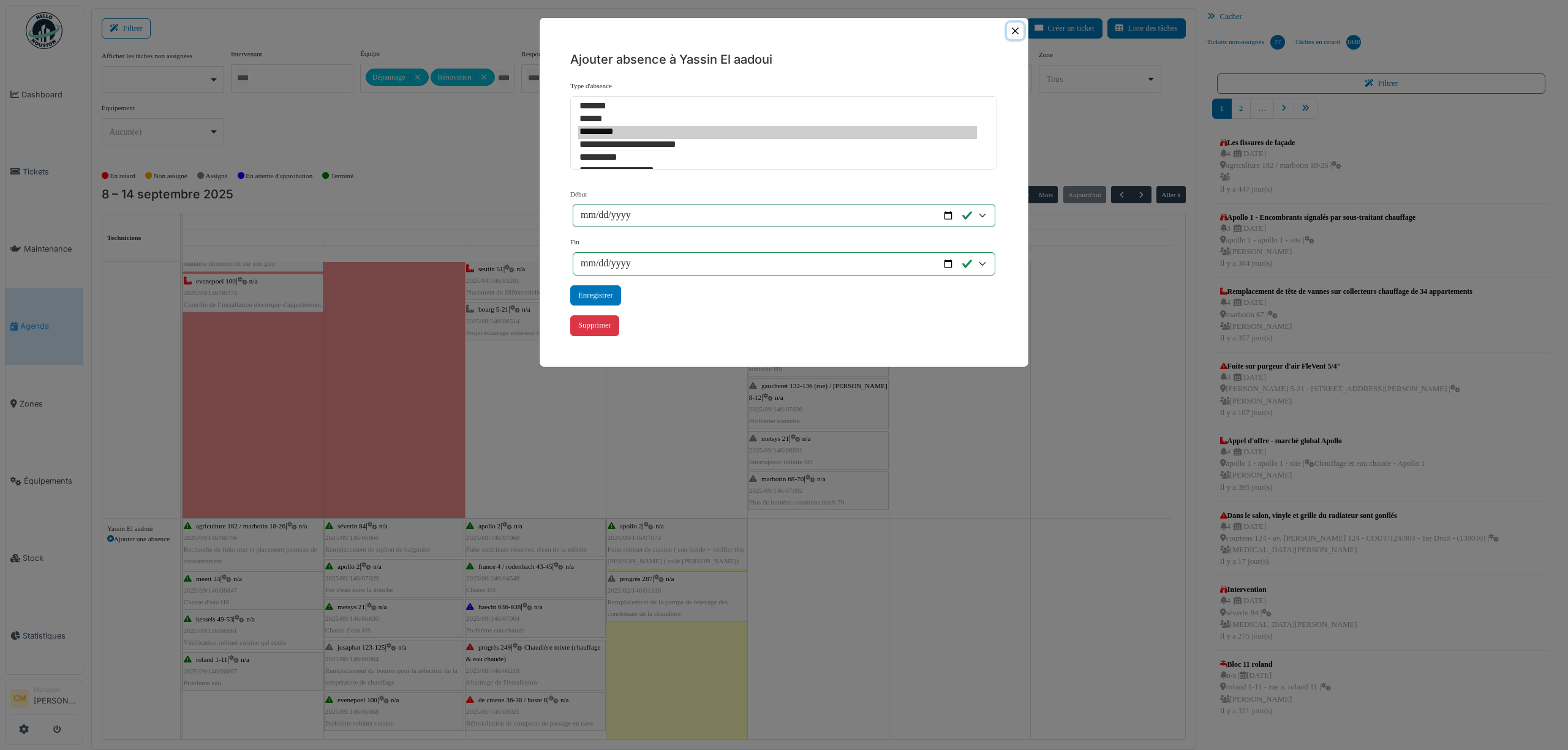
click at [1016, 30] on button "Close" at bounding box center [1015, 30] width 17 height 17
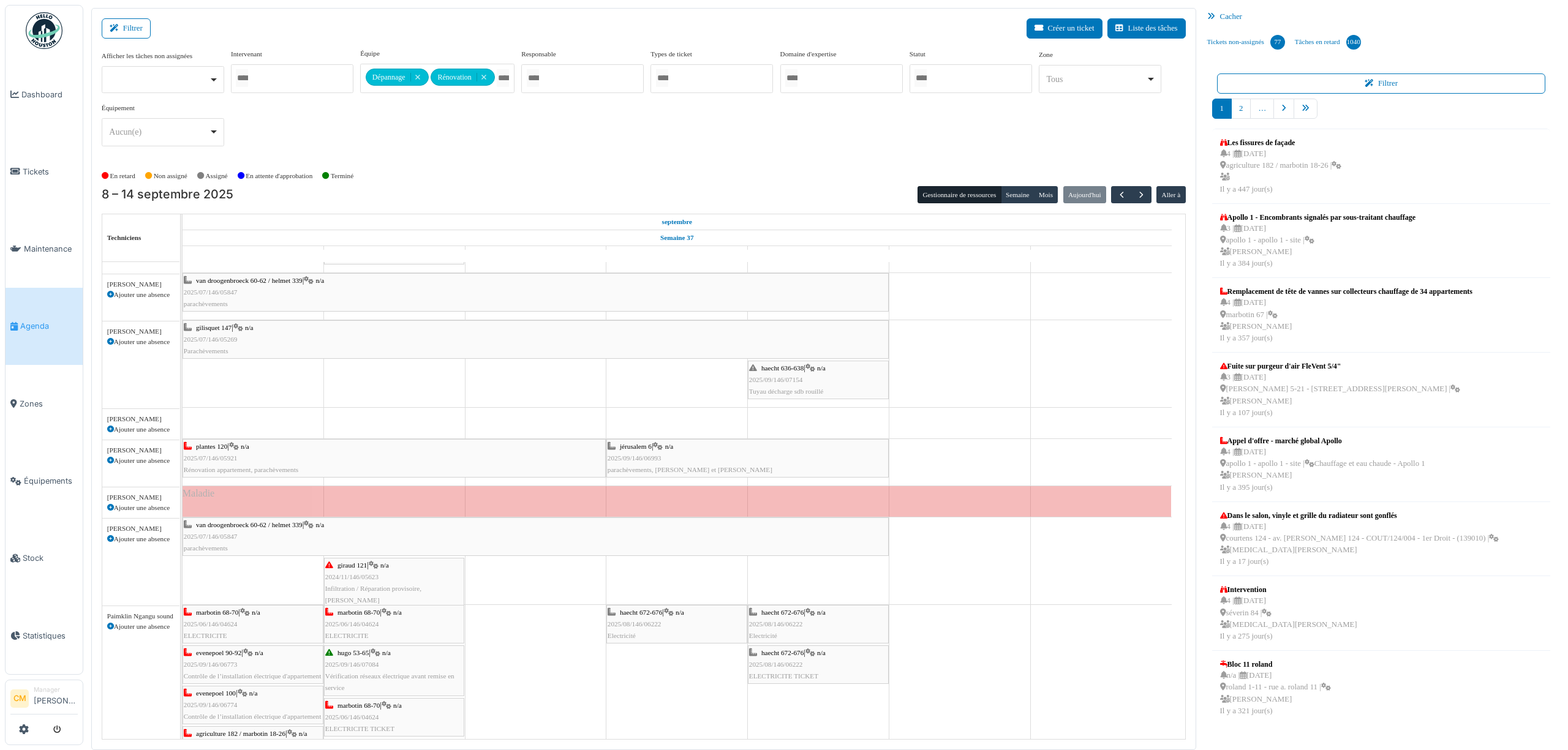
scroll to position [1132, 0]
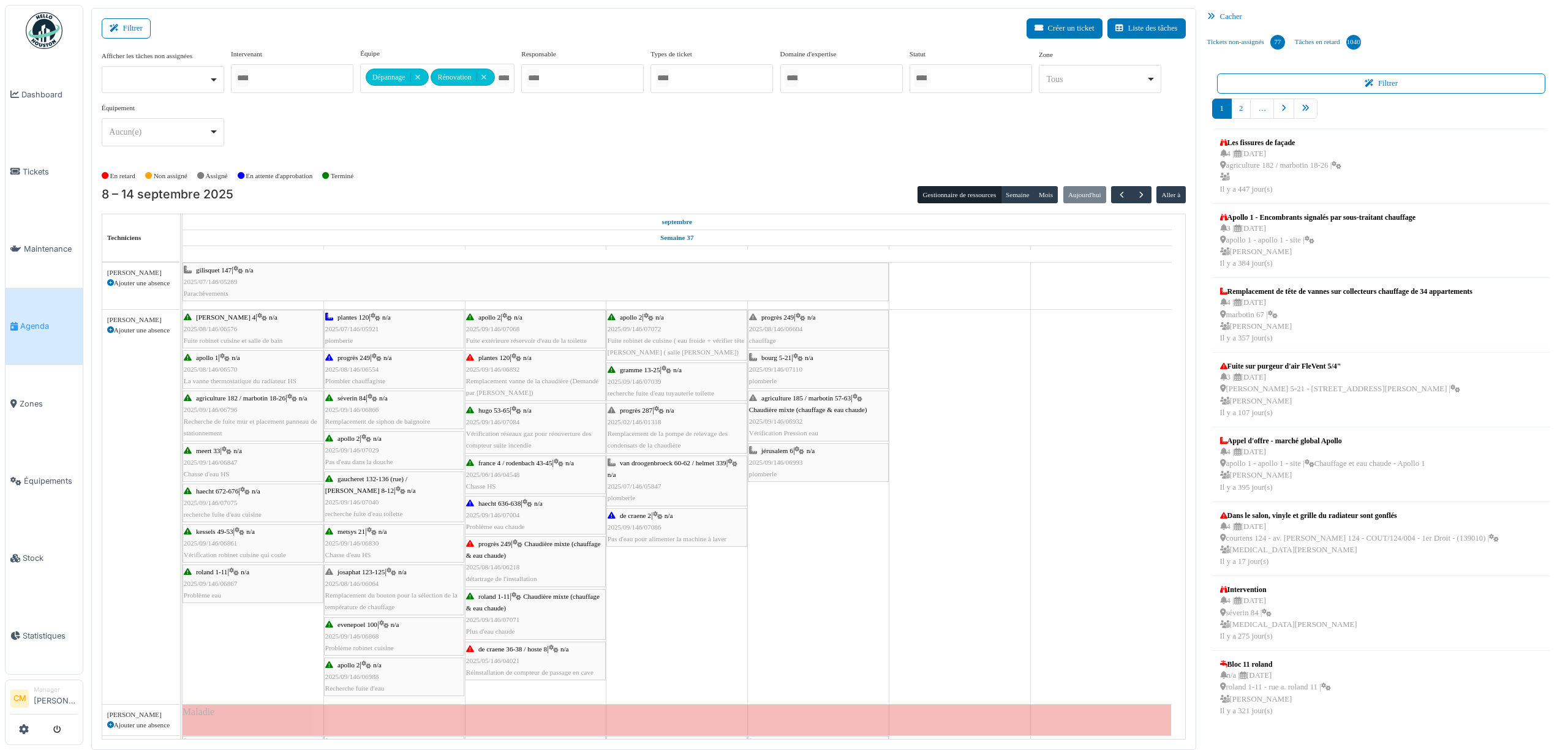
click at [767, 425] on span "2025/09/146/06932" at bounding box center [776, 421] width 54 height 7
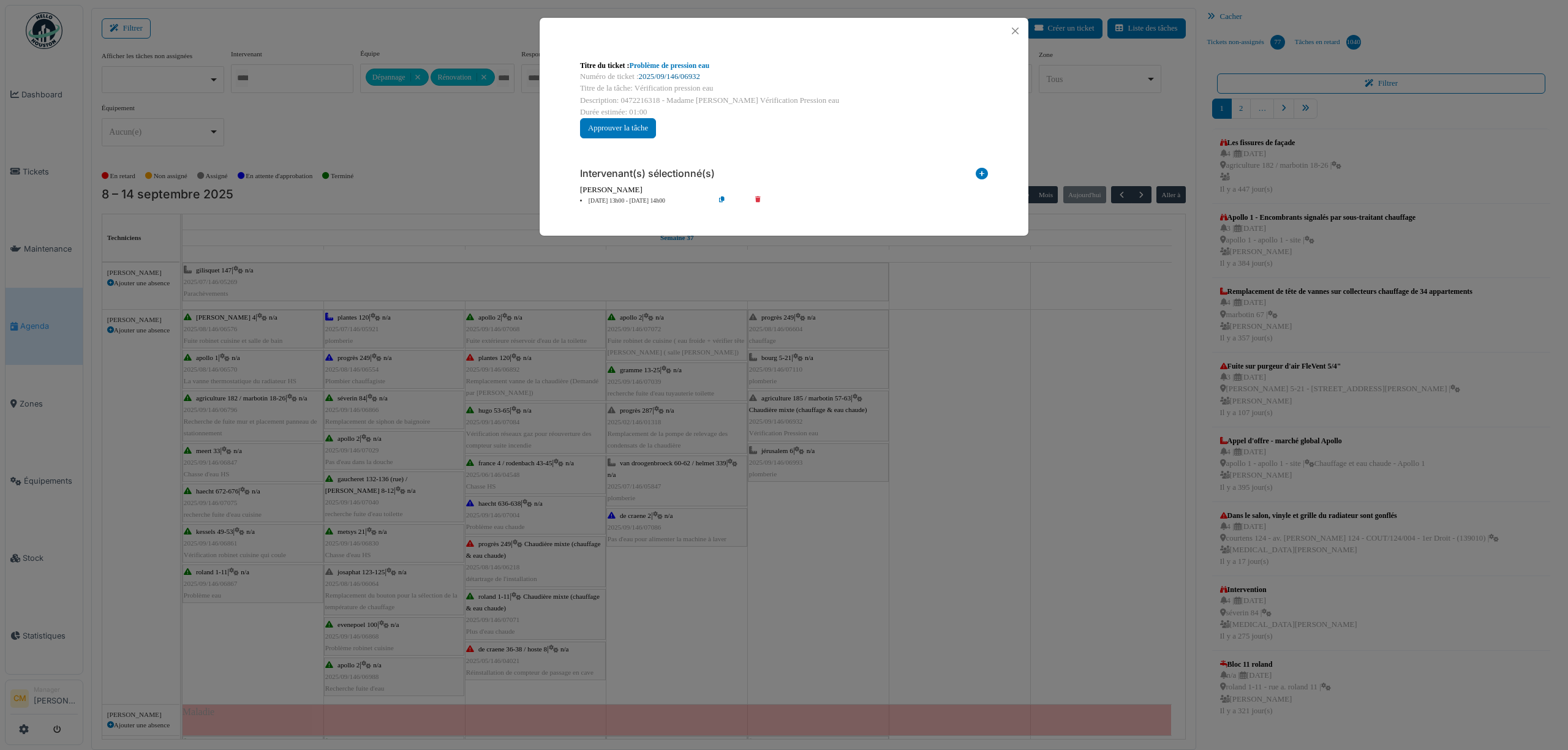
click at [660, 77] on link "2025/09/146/06932" at bounding box center [669, 77] width 62 height 9
click at [1016, 29] on button "Close" at bounding box center [1015, 30] width 17 height 17
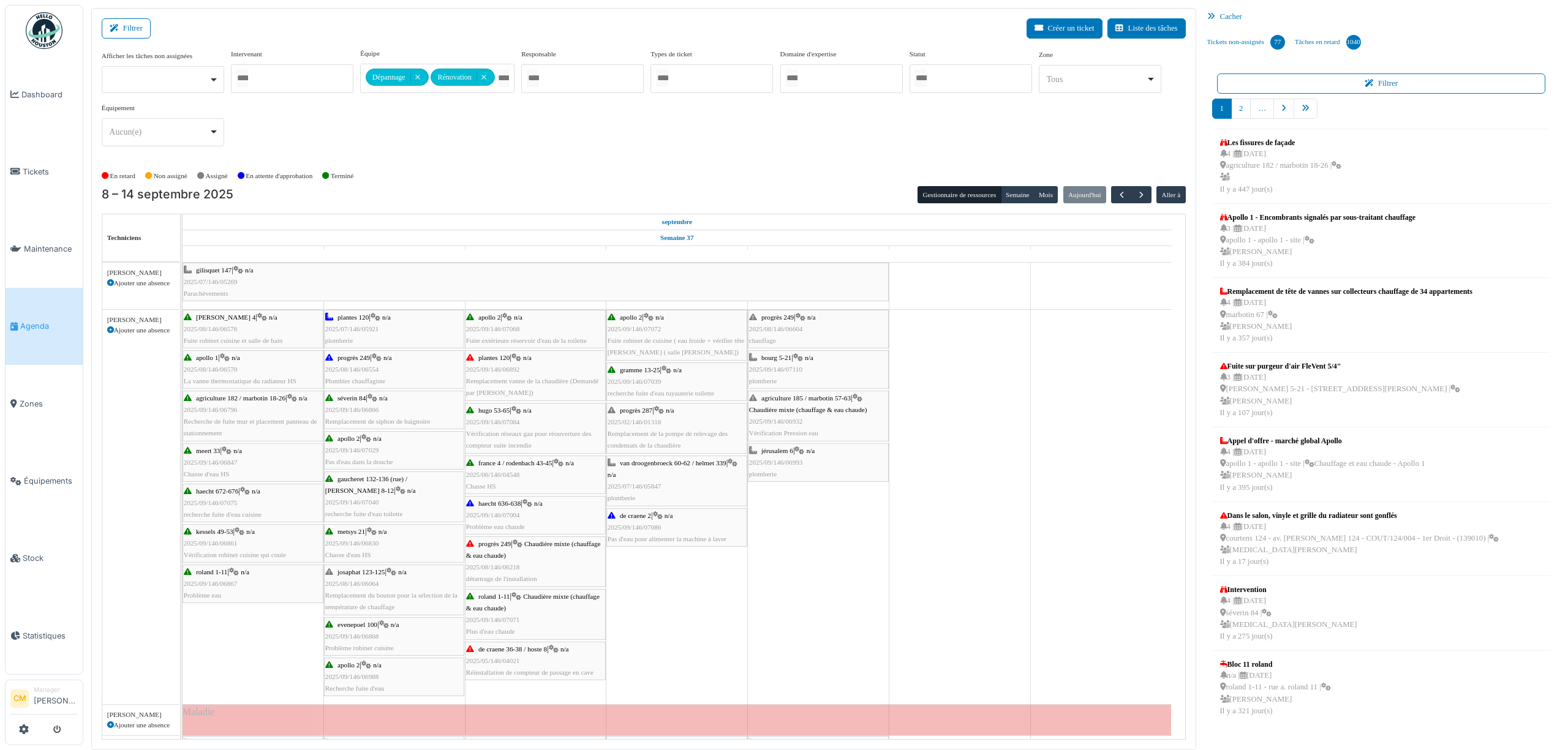
click at [274, 79] on div at bounding box center [291, 79] width 122 height 29
type input "***"
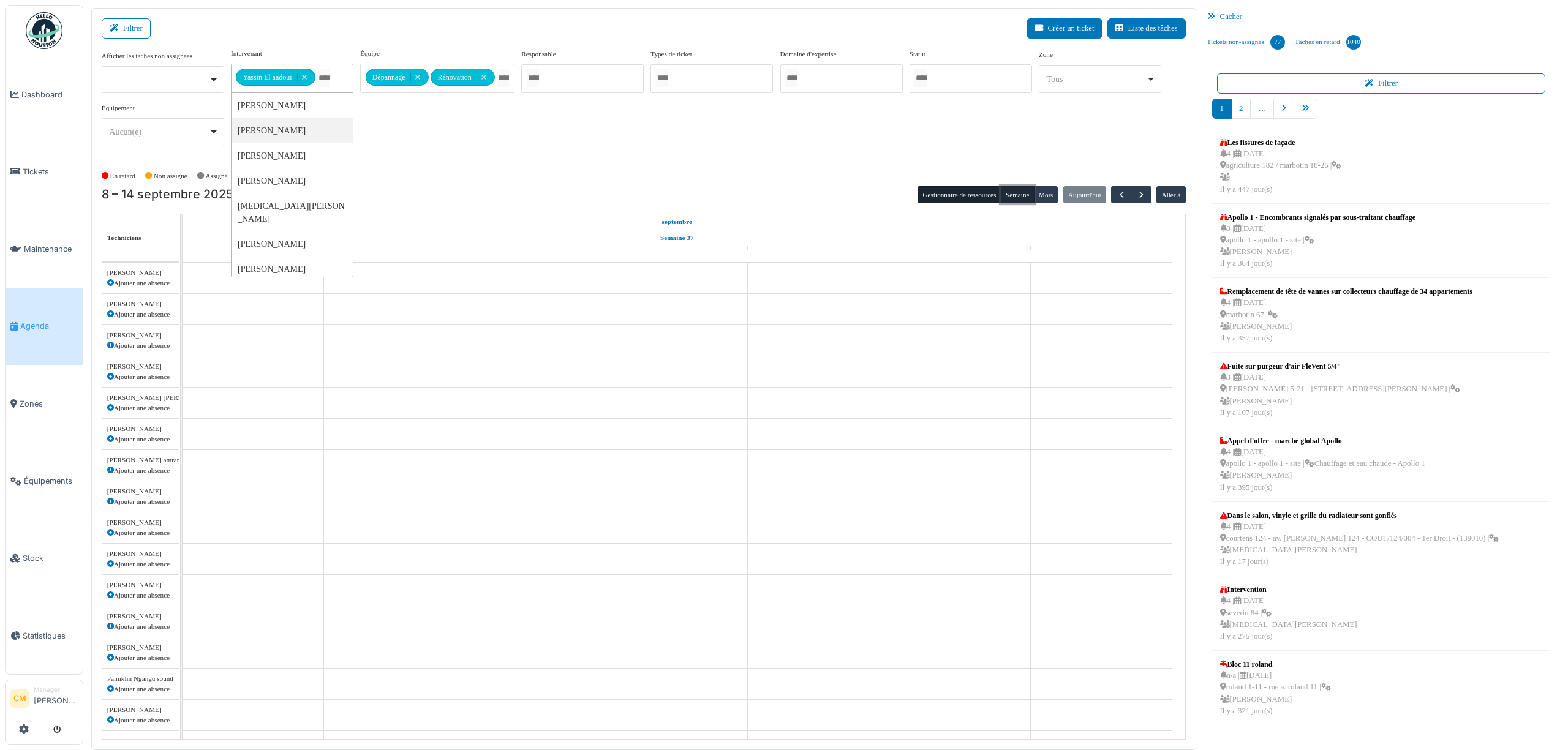
click at [1027, 196] on button "Semaine" at bounding box center [1018, 194] width 34 height 17
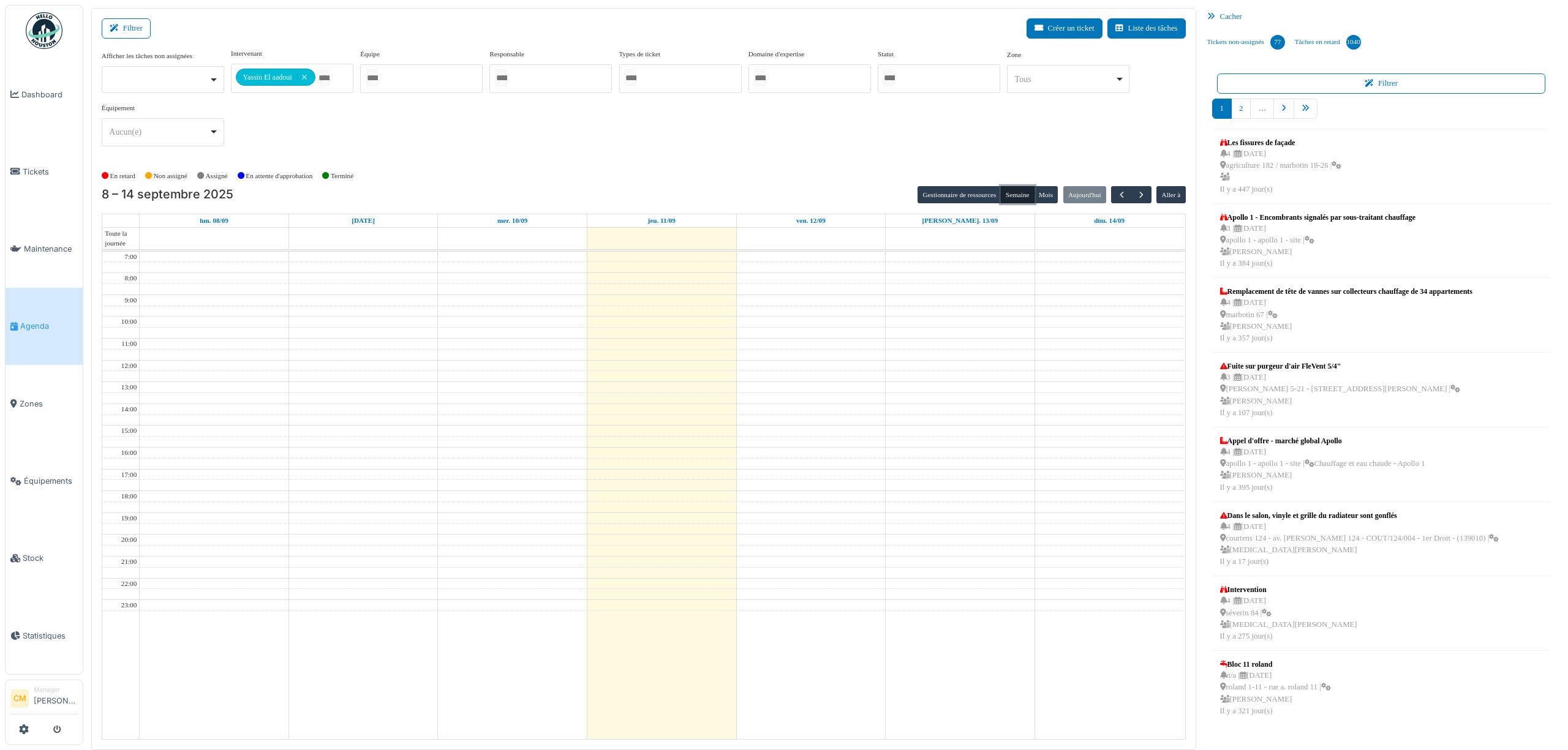
click at [1012, 197] on button "Semaine" at bounding box center [1018, 194] width 34 height 17
click at [731, 118] on div "**********" at bounding box center [643, 102] width 1084 height 108
click at [1006, 192] on button "Semaine" at bounding box center [1018, 194] width 34 height 17
click at [1000, 138] on div "**********" at bounding box center [643, 102] width 1084 height 108
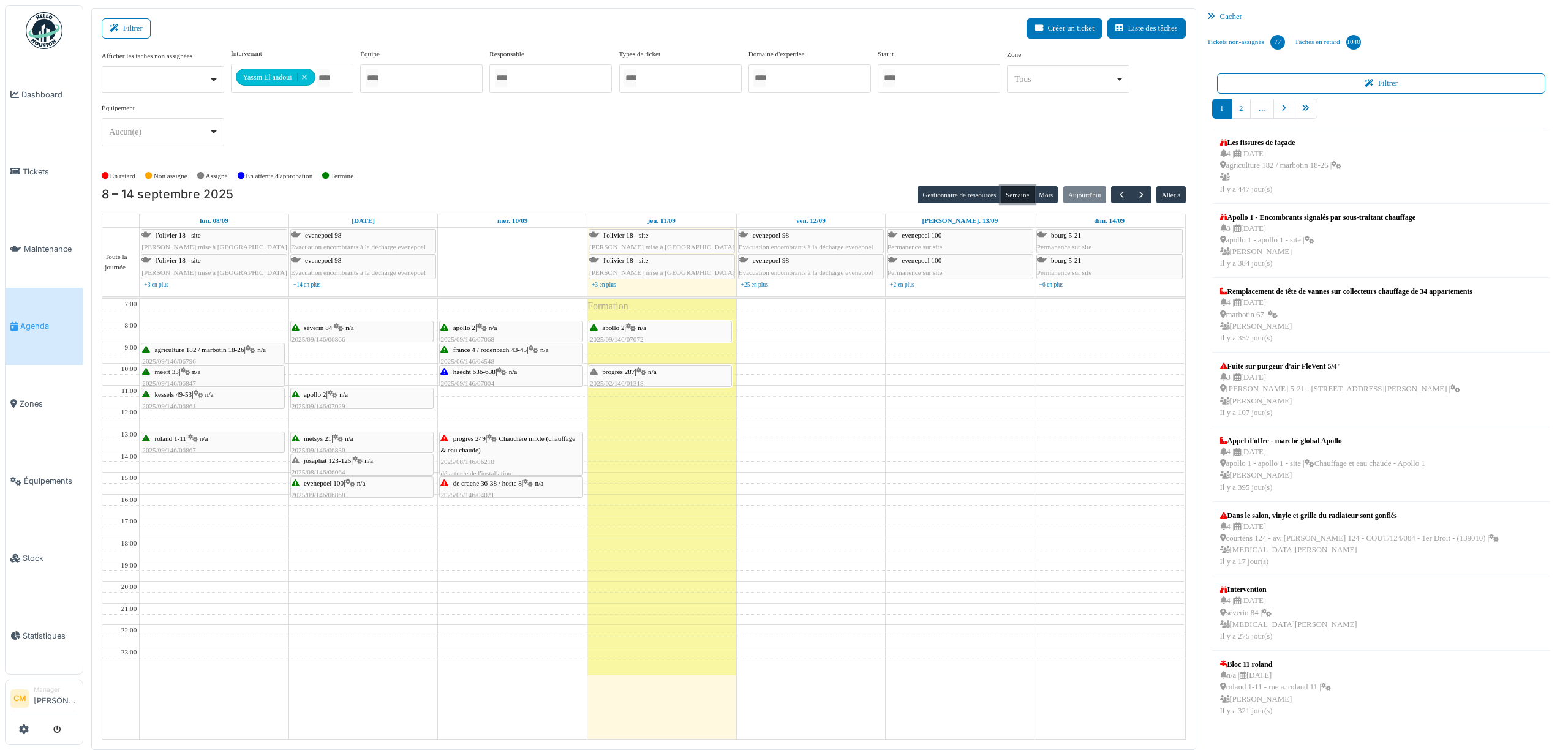
click at [1016, 192] on button "Semaine" at bounding box center [1018, 194] width 34 height 17
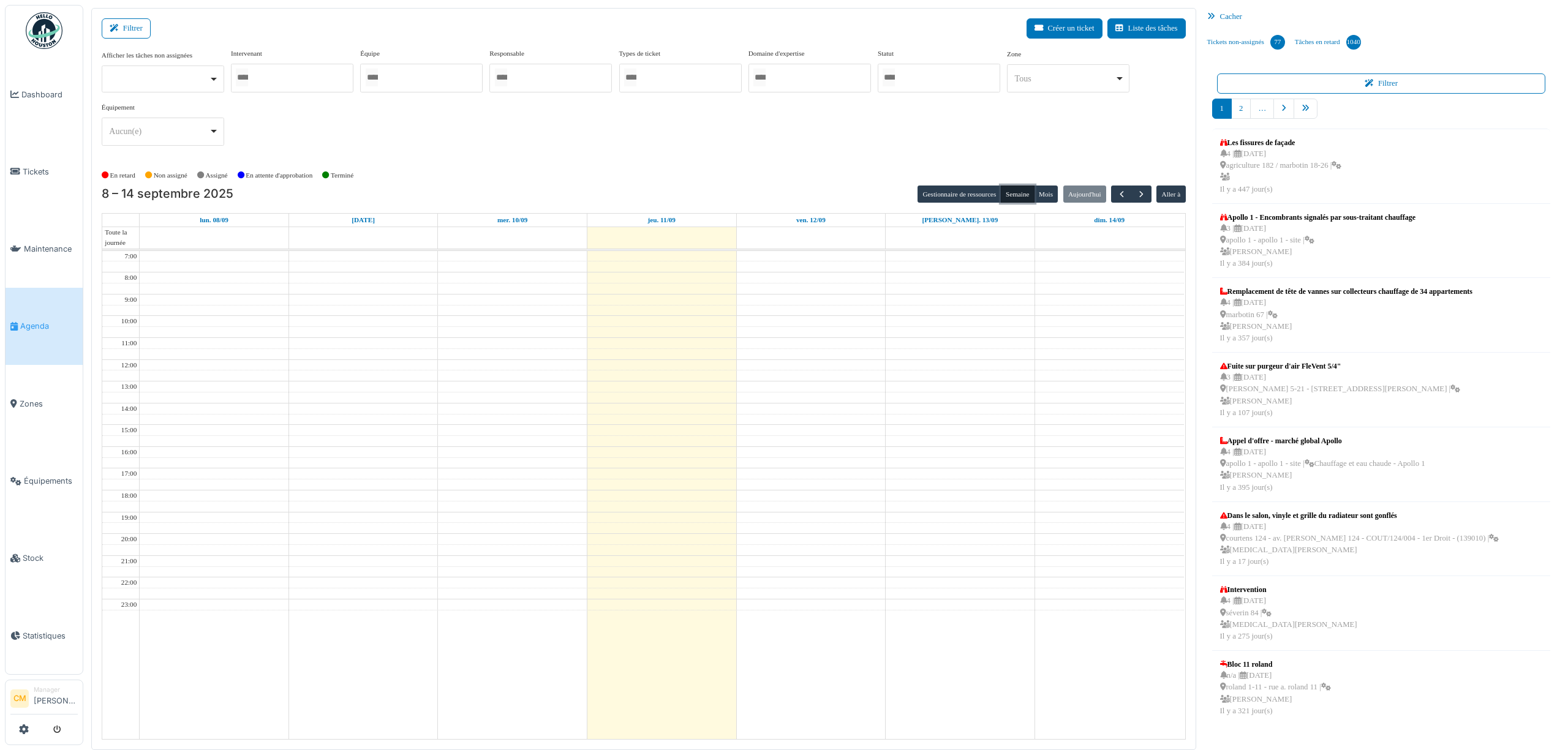
click at [300, 75] on div at bounding box center [291, 78] width 122 height 29
type input "******"
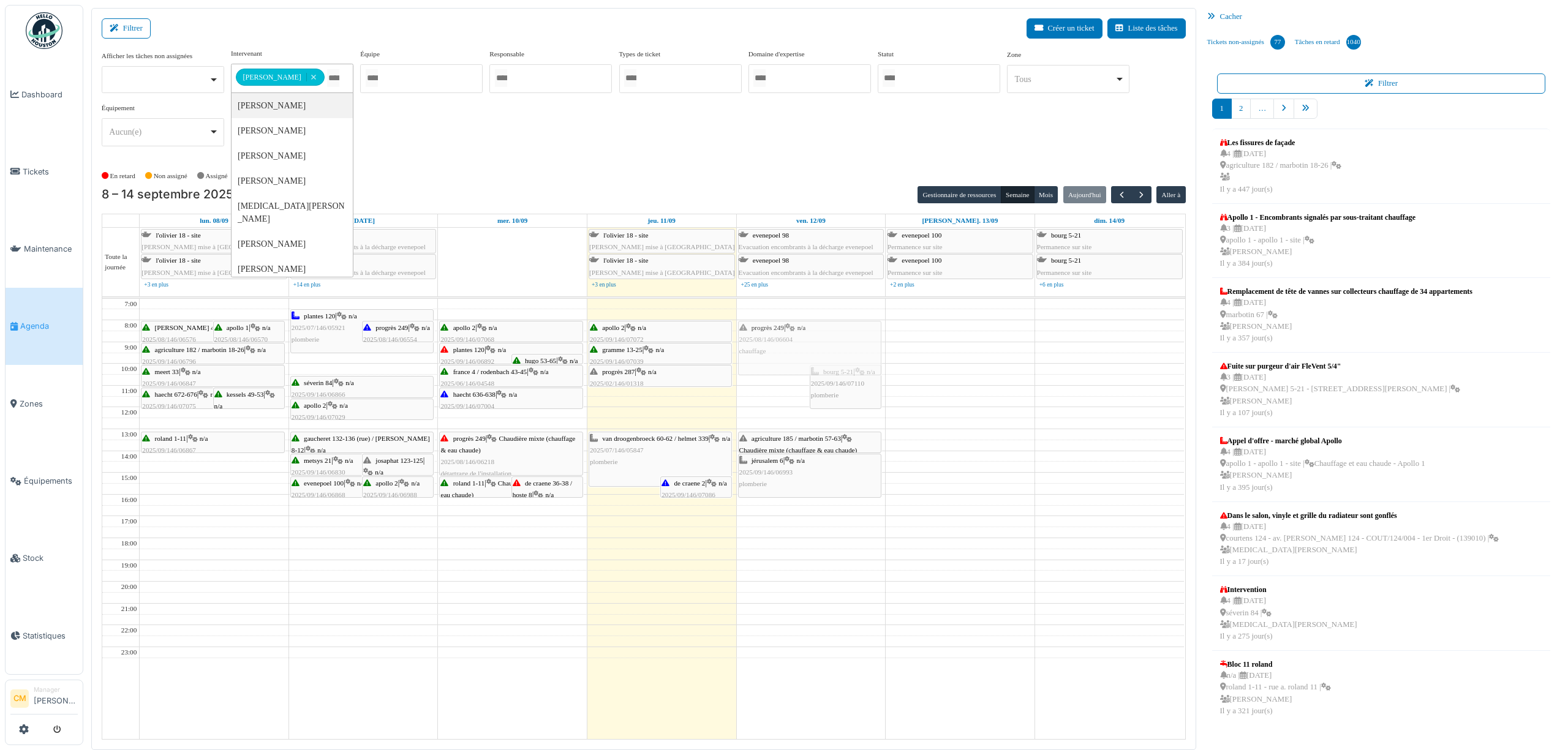
drag, startPoint x: 774, startPoint y: 392, endPoint x: 778, endPoint y: 354, distance: 38.2
click at [778, 354] on div "progrès 249 | n/a 2025/08/146/06604 chauffage bourg 5-21 | n/a 2025/09/146/0711…" at bounding box center [811, 519] width 149 height 440
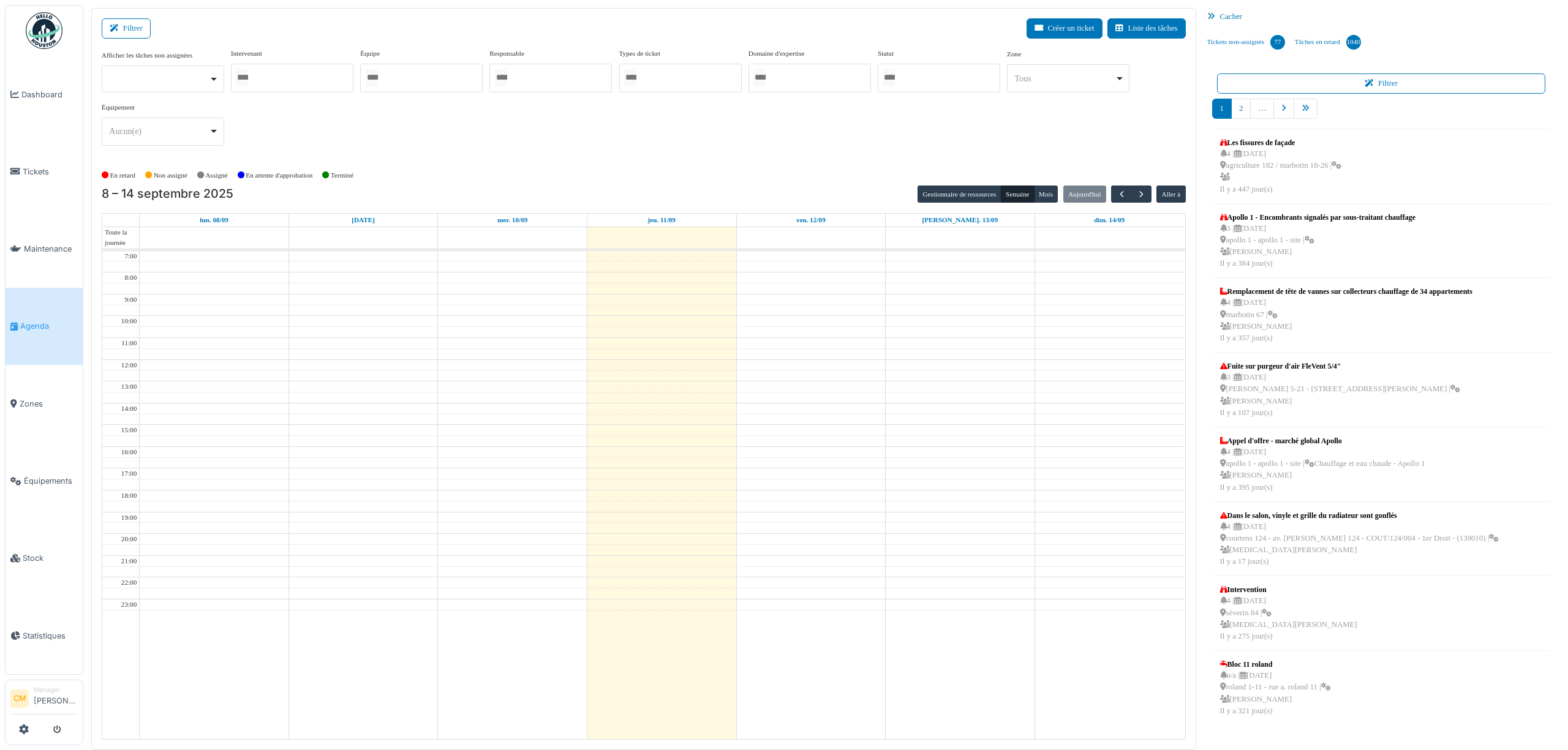
click at [290, 77] on div at bounding box center [291, 78] width 122 height 29
type input "*****"
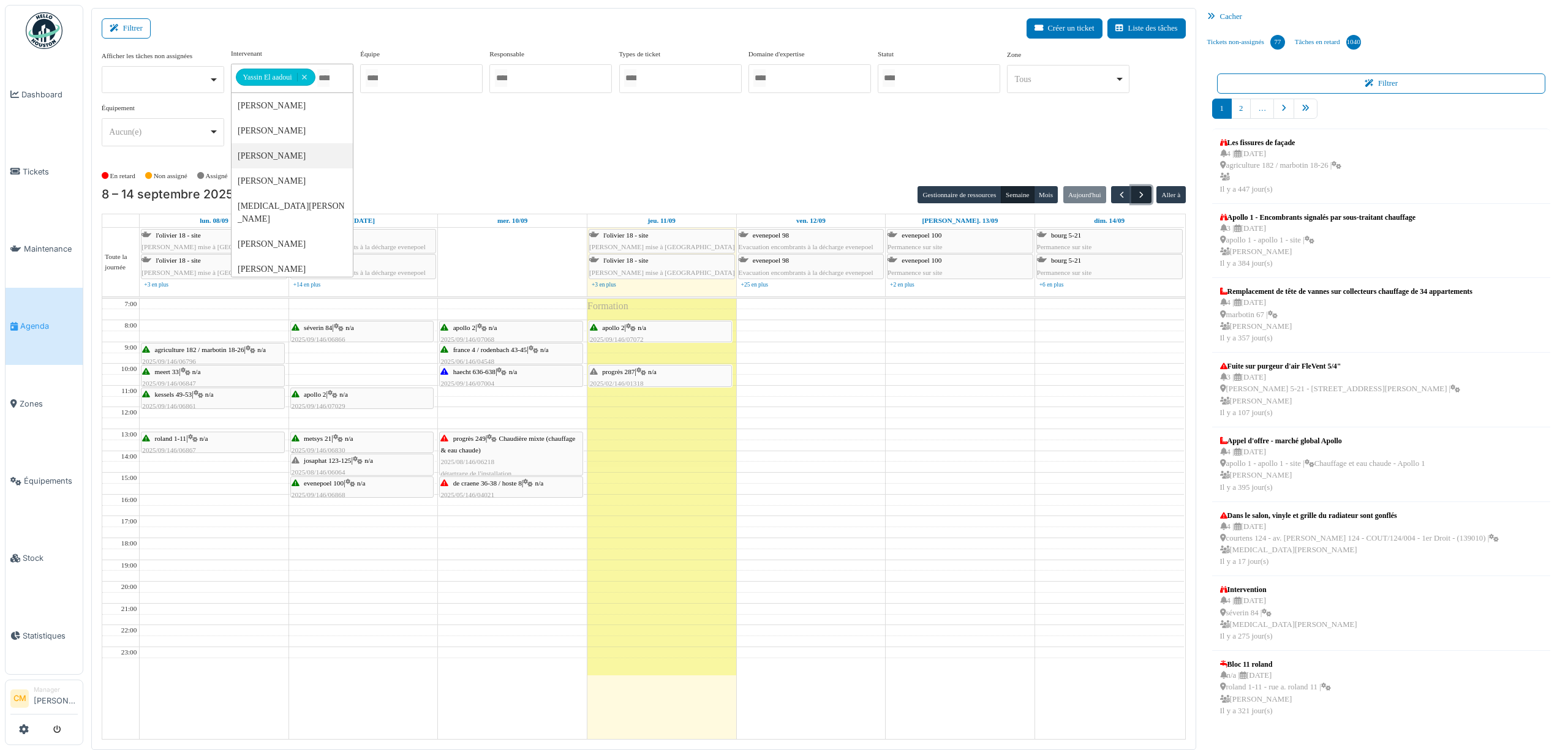
click at [1139, 196] on span "button" at bounding box center [1142, 196] width 11 height 11
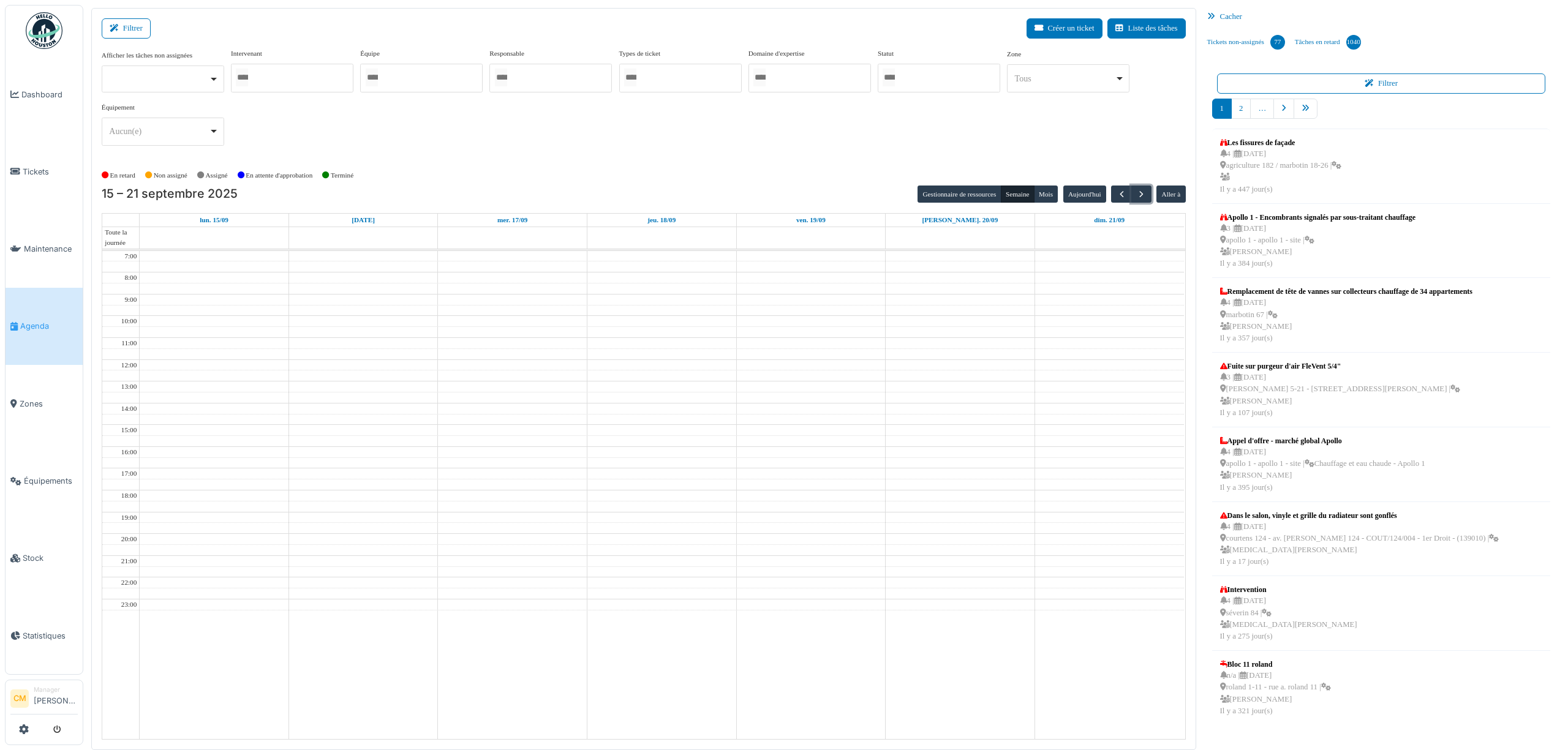
click at [302, 79] on div at bounding box center [291, 78] width 122 height 29
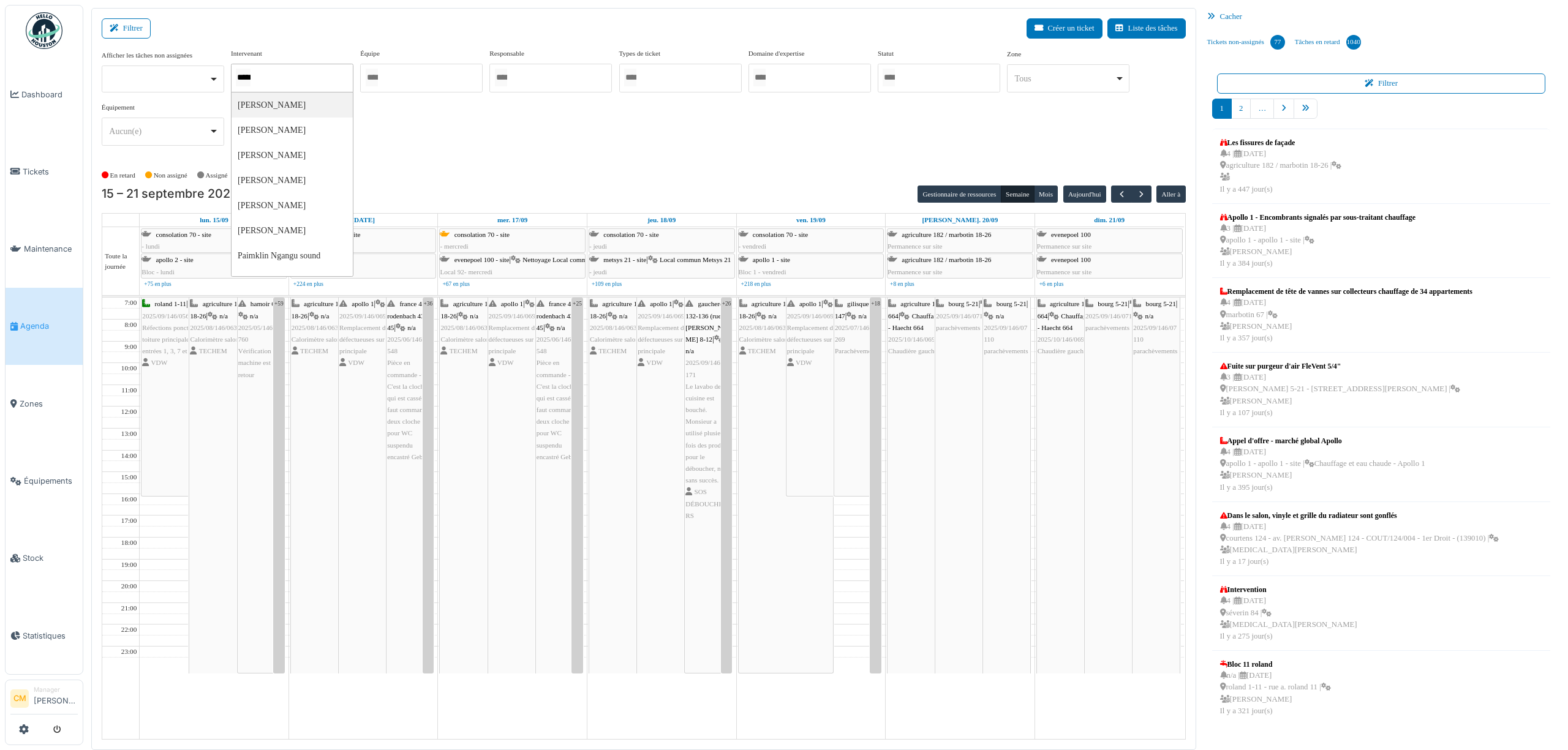
type input "******"
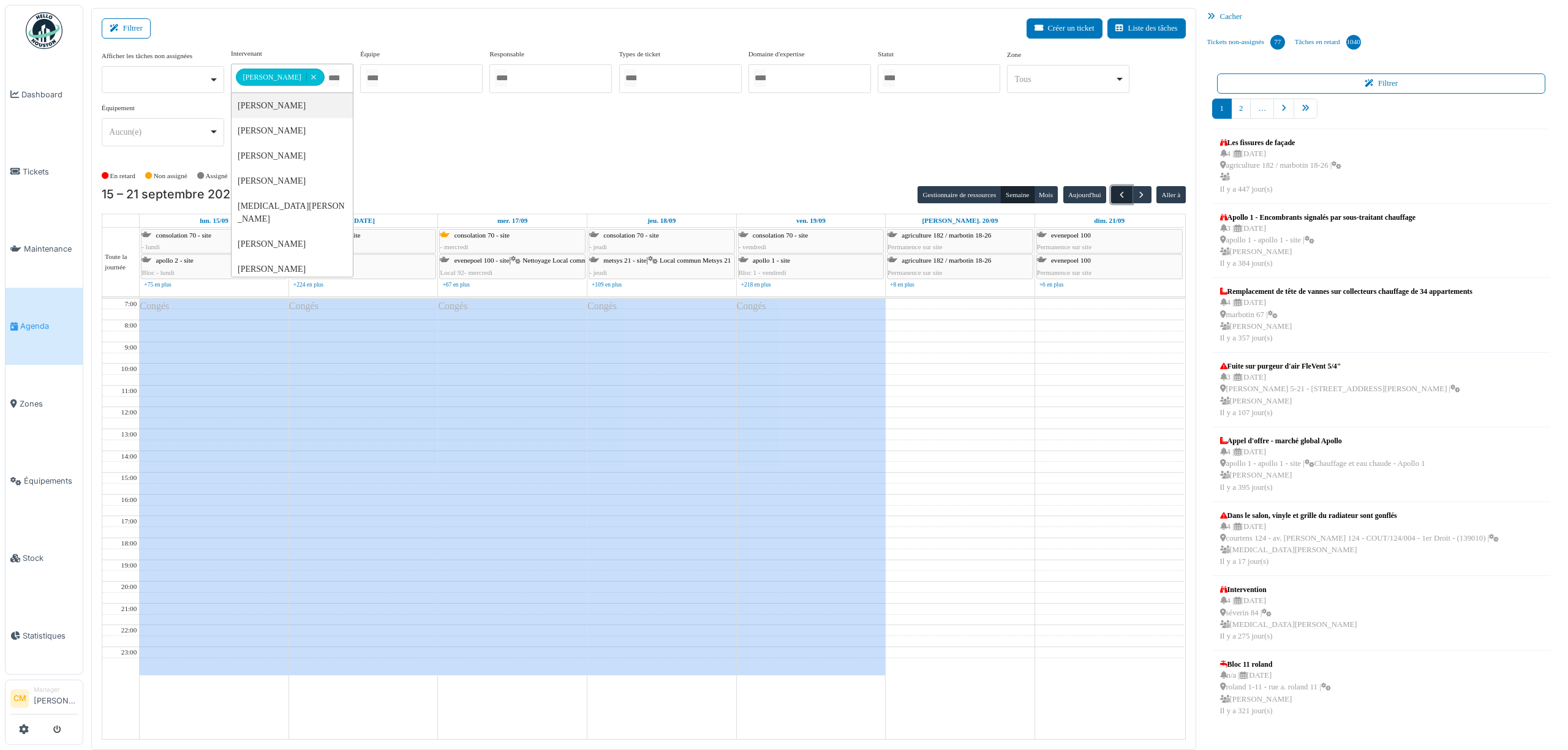
click at [1119, 194] on span "button" at bounding box center [1122, 196] width 11 height 11
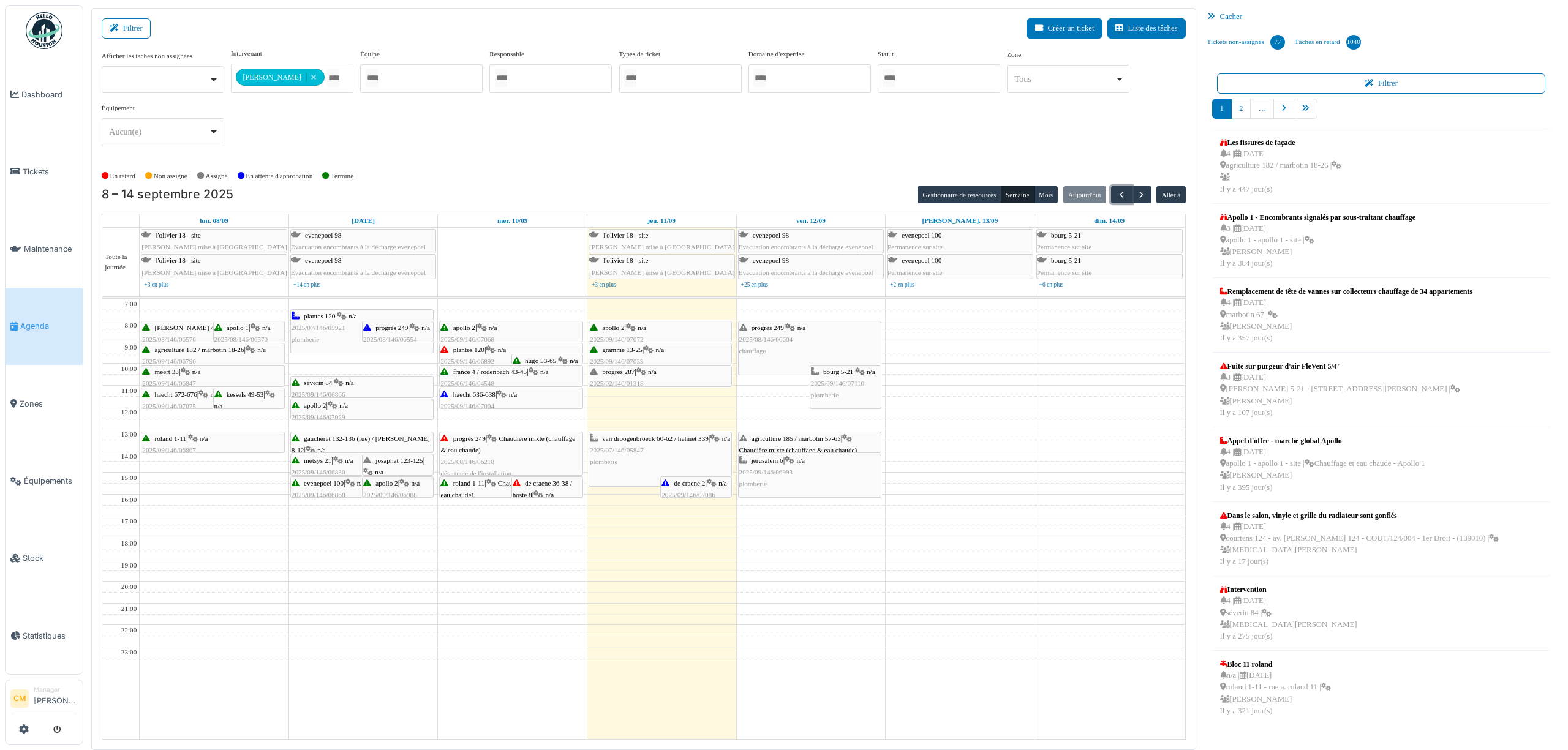
click at [767, 331] on span "progrès 249" at bounding box center [767, 328] width 32 height 7
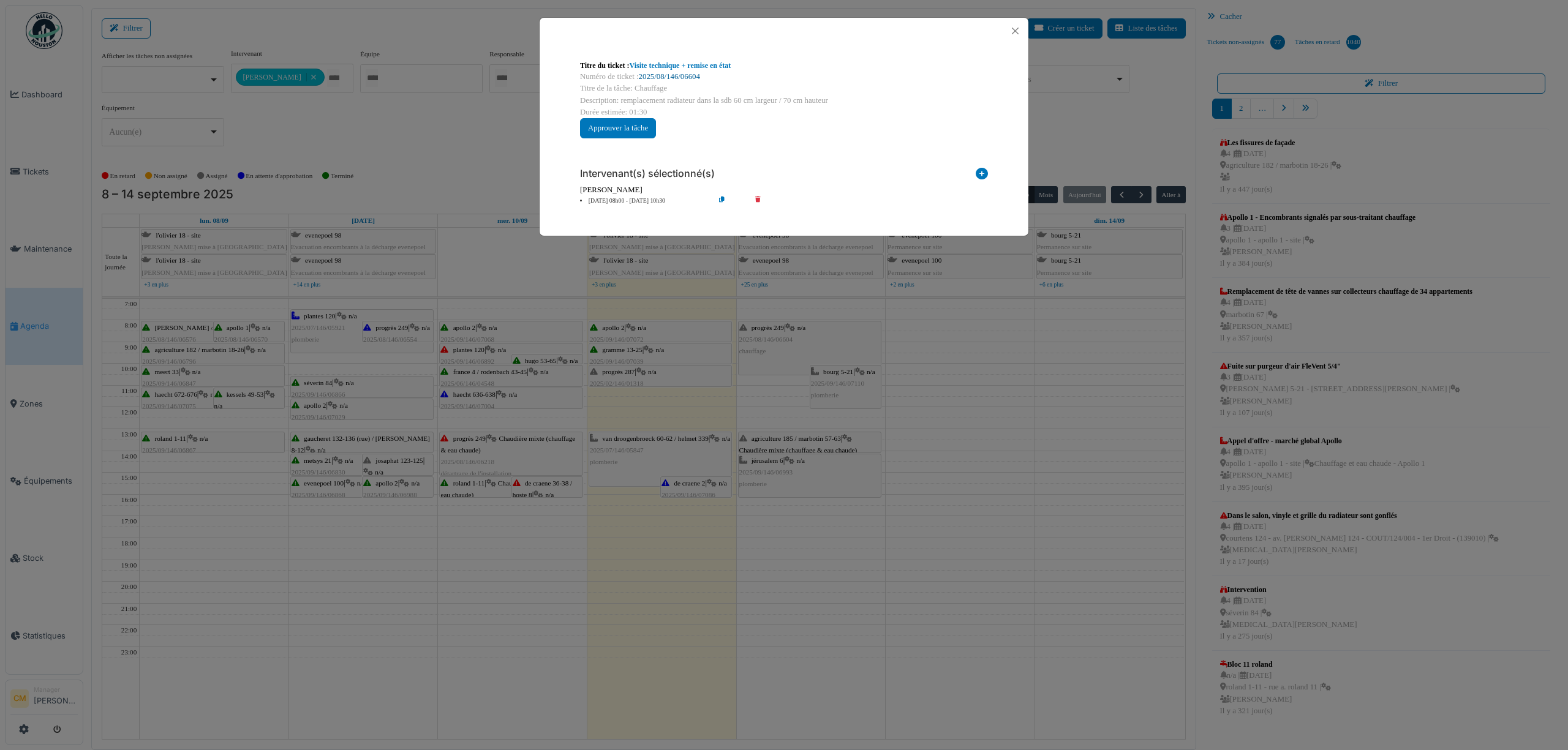
click at [652, 79] on link "2025/08/146/06604" at bounding box center [669, 77] width 62 height 9
click at [1019, 26] on button "Close" at bounding box center [1015, 30] width 17 height 17
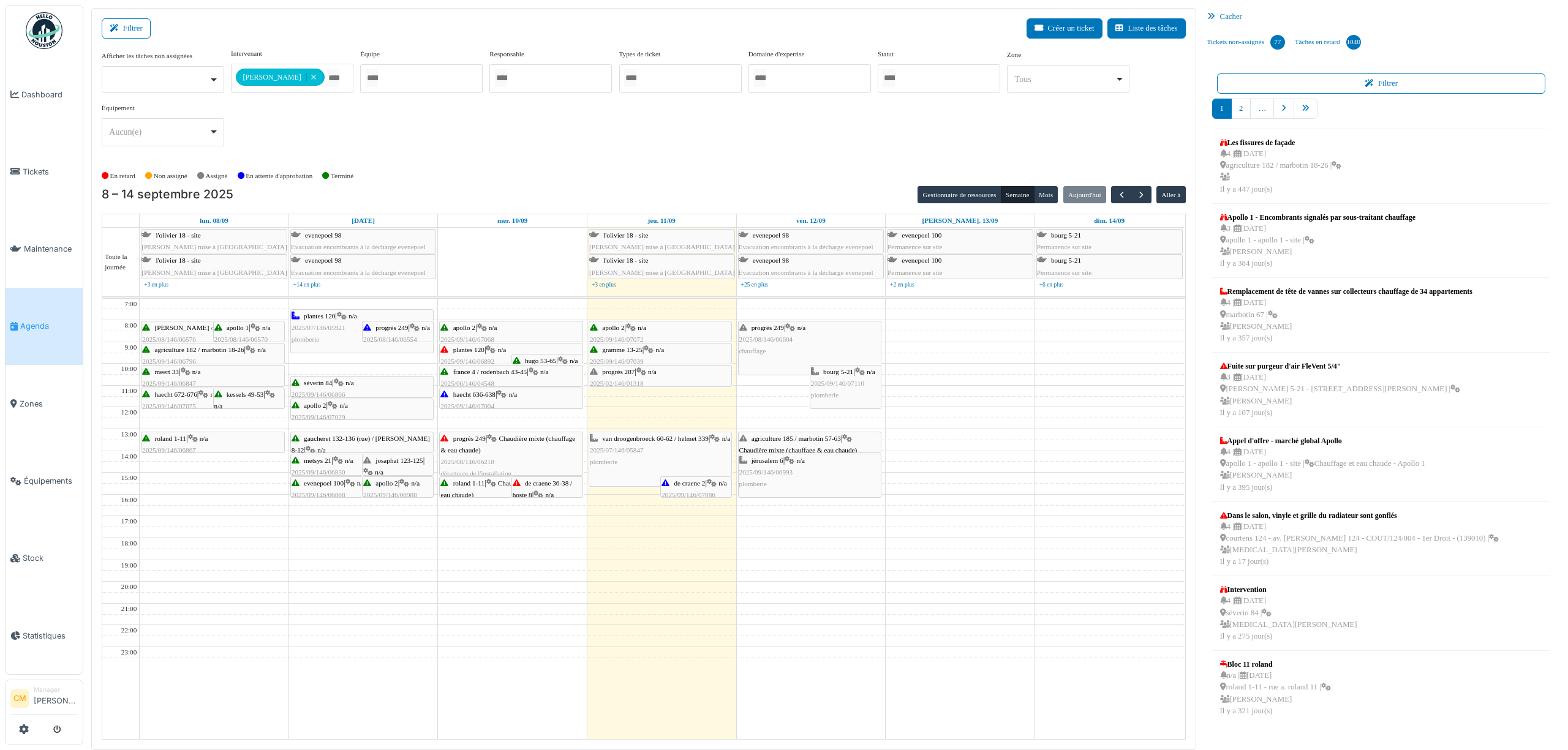
click at [828, 398] on span "plomberie" at bounding box center [825, 395] width 28 height 7
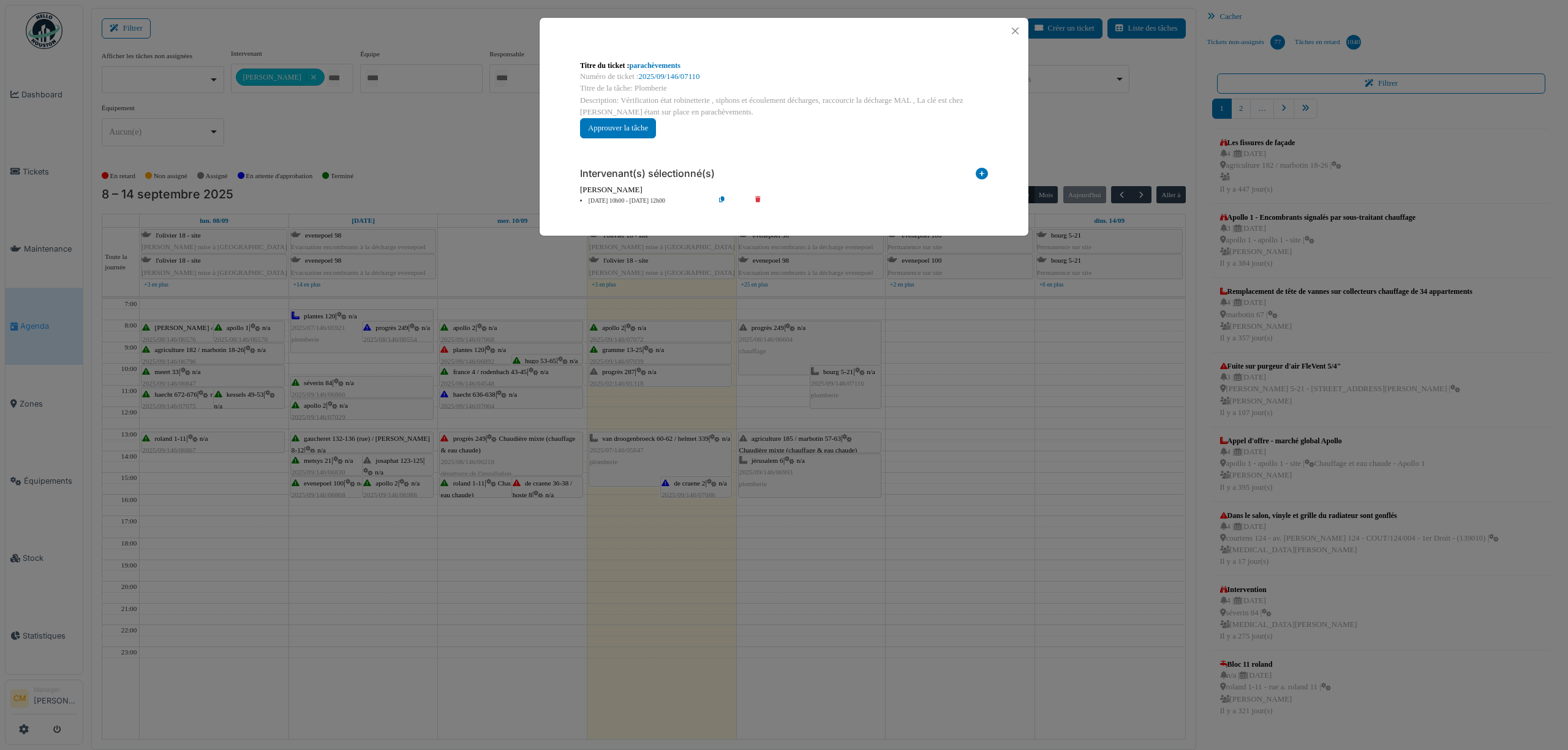
click at [777, 402] on div "Titre du ticket : parachèvements Numéro de ticket : 2025/09/146/07110 Titre de …" at bounding box center [784, 375] width 1568 height 750
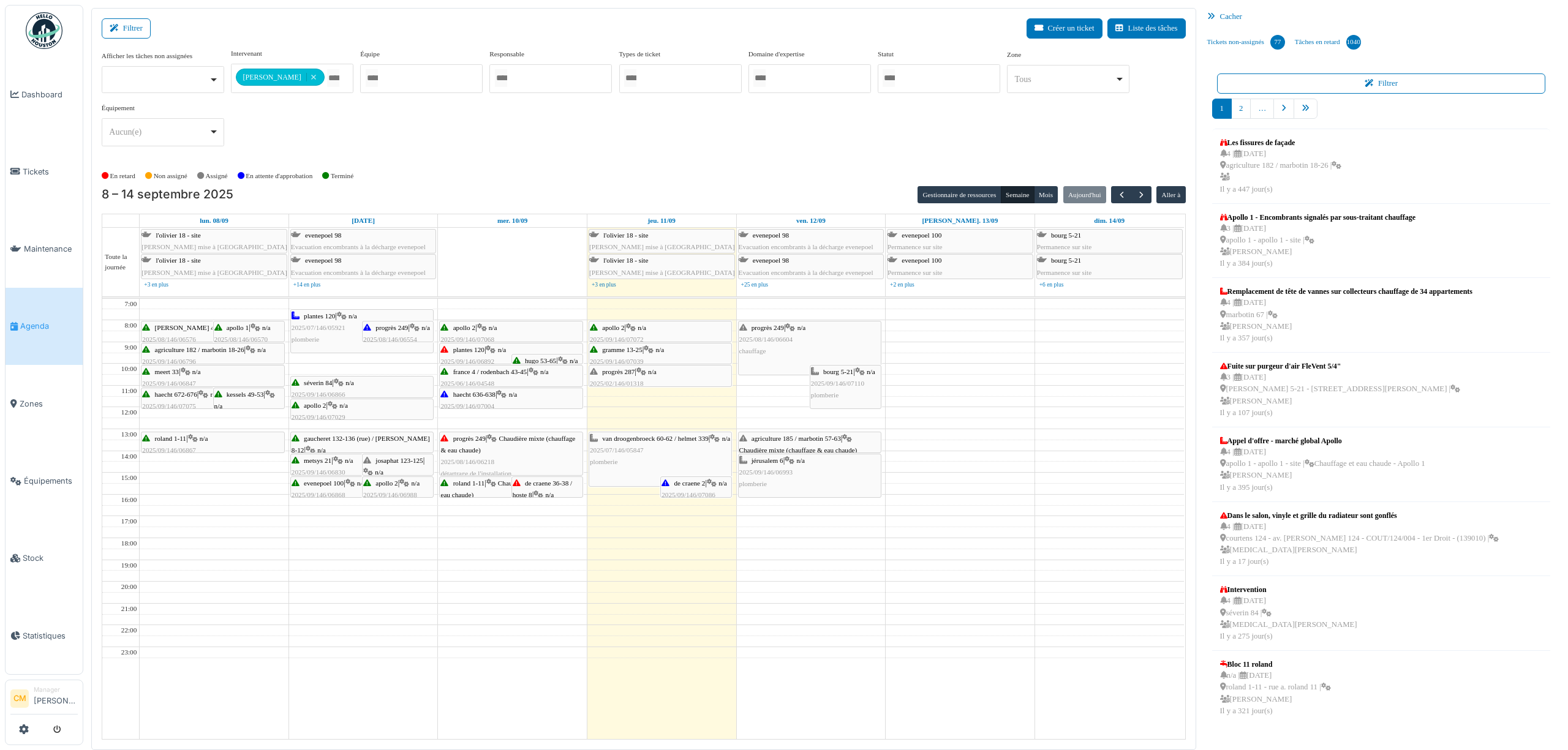
click at [611, 384] on span "2025/02/146/01318" at bounding box center [616, 383] width 54 height 7
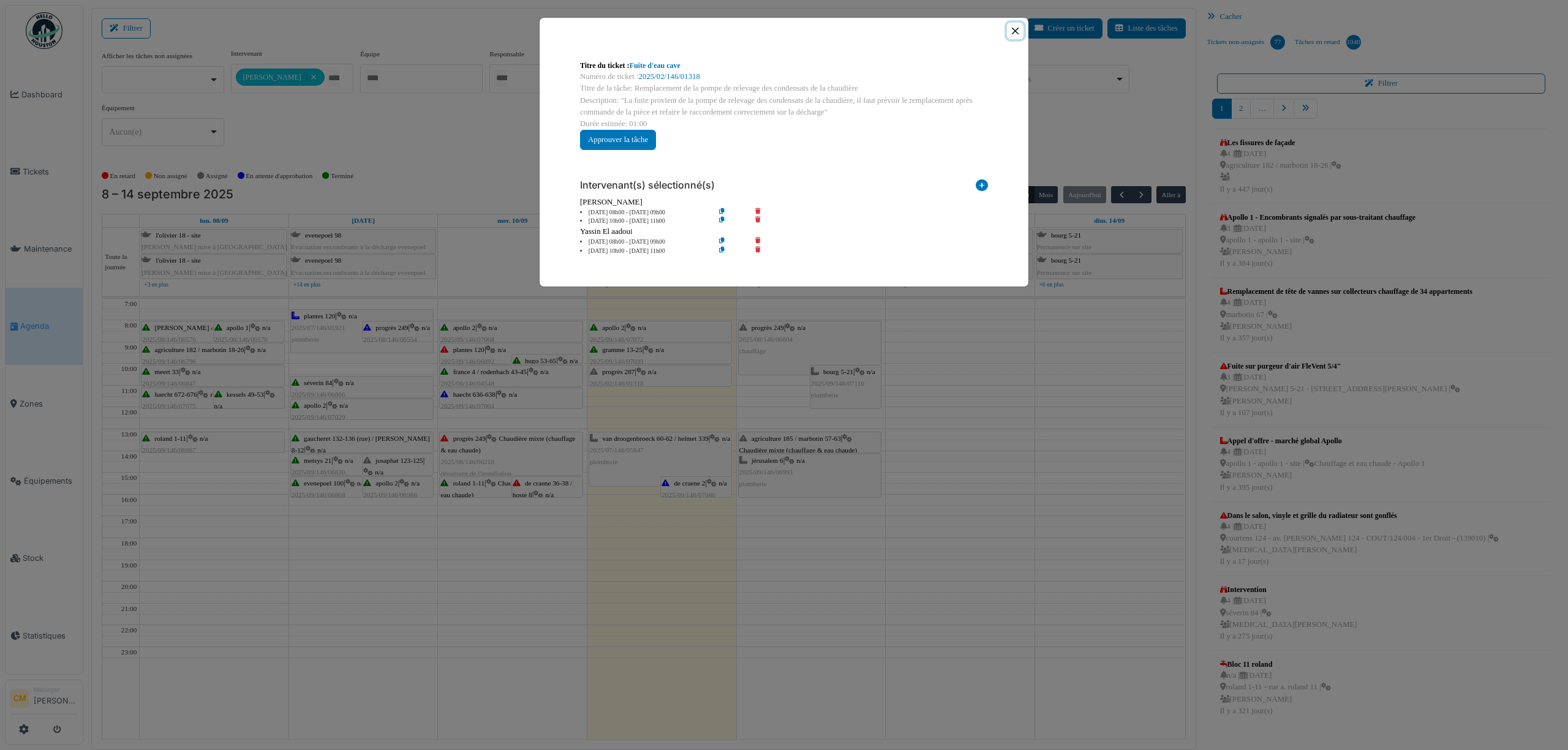
click at [1016, 32] on button "Close" at bounding box center [1015, 30] width 17 height 17
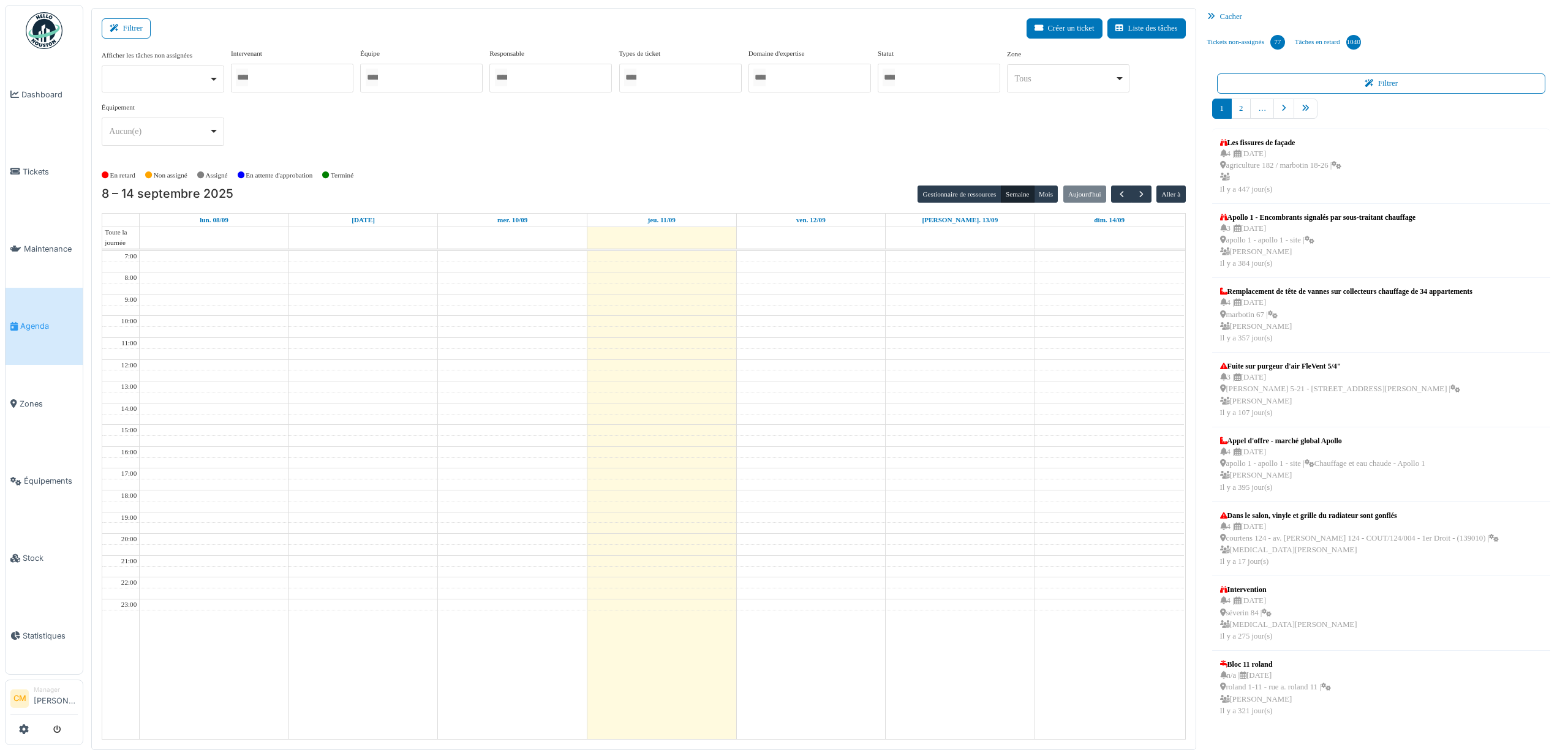
click at [271, 87] on div at bounding box center [291, 78] width 122 height 29
type input "*****"
click at [565, 131] on div "**********" at bounding box center [643, 102] width 1084 height 108
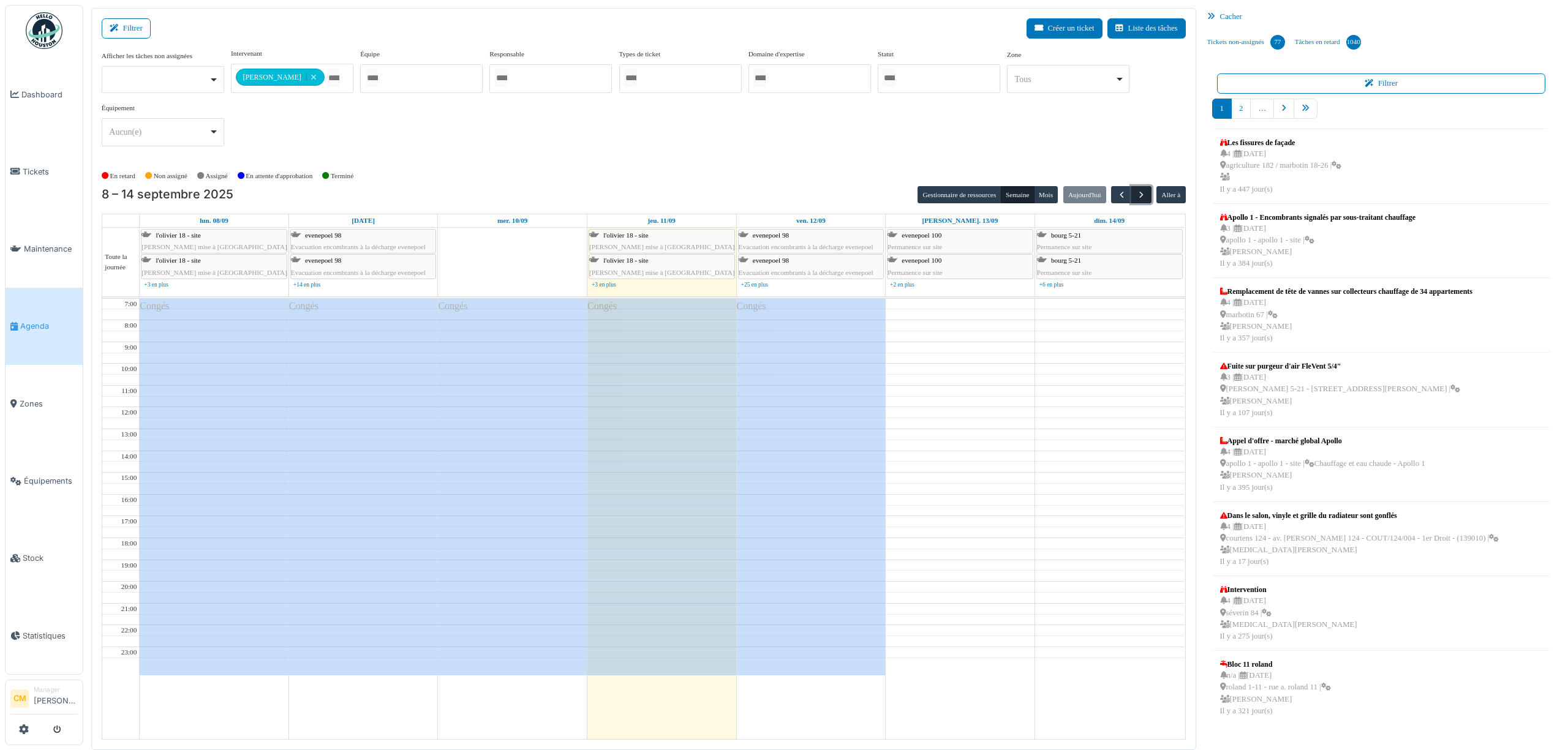
click at [1140, 196] on span "button" at bounding box center [1142, 196] width 11 height 11
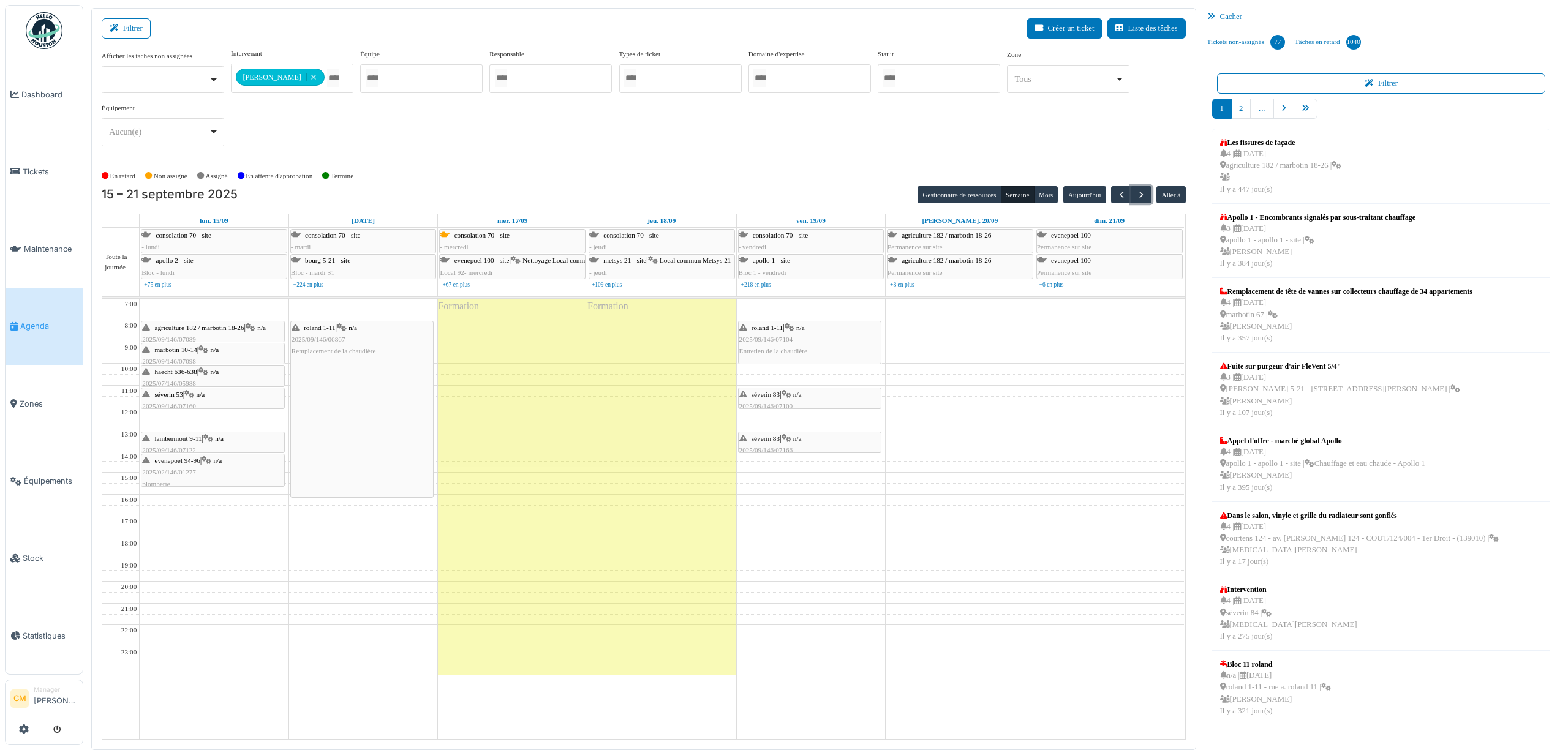
click at [168, 402] on div "séverin 53 | n/a 2025/09/146/07160 Chauffe eau en panne bouton ON/OFF défectueux" at bounding box center [213, 406] width 141 height 36
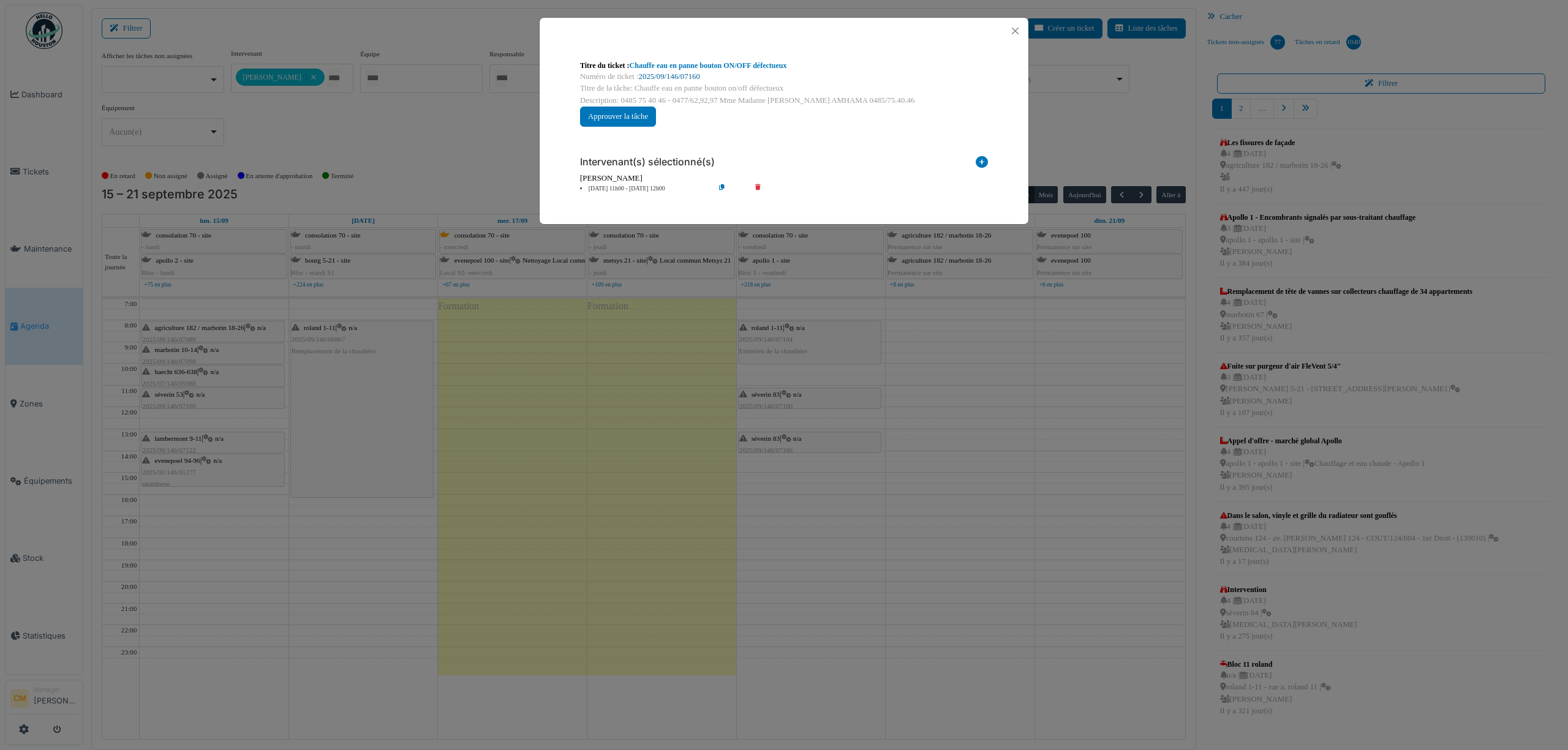
click at [664, 75] on link "2025/09/146/07160" at bounding box center [669, 77] width 62 height 9
click at [1010, 30] on button "Close" at bounding box center [1015, 30] width 17 height 17
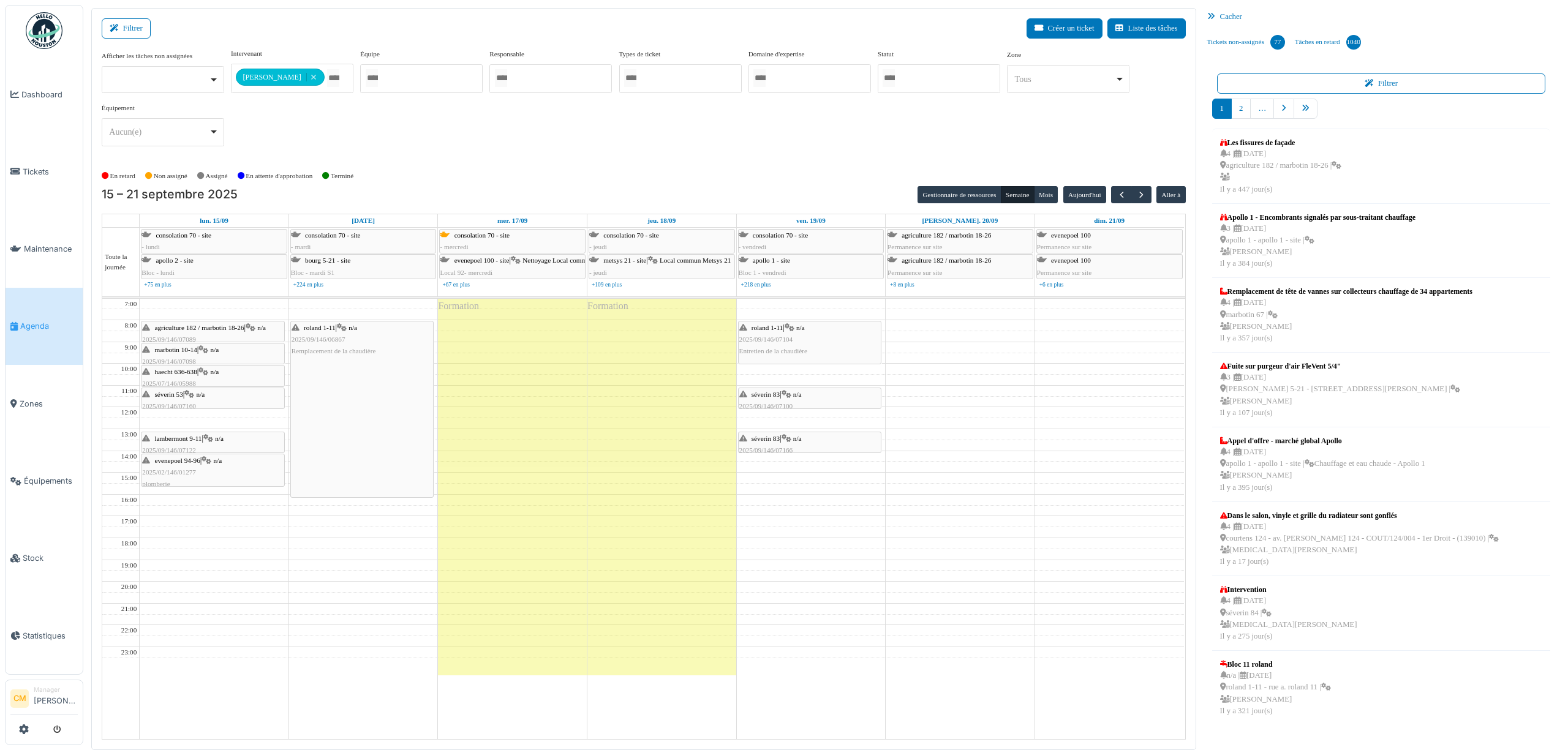
click at [184, 442] on span "lambermont 9-11" at bounding box center [178, 438] width 47 height 7
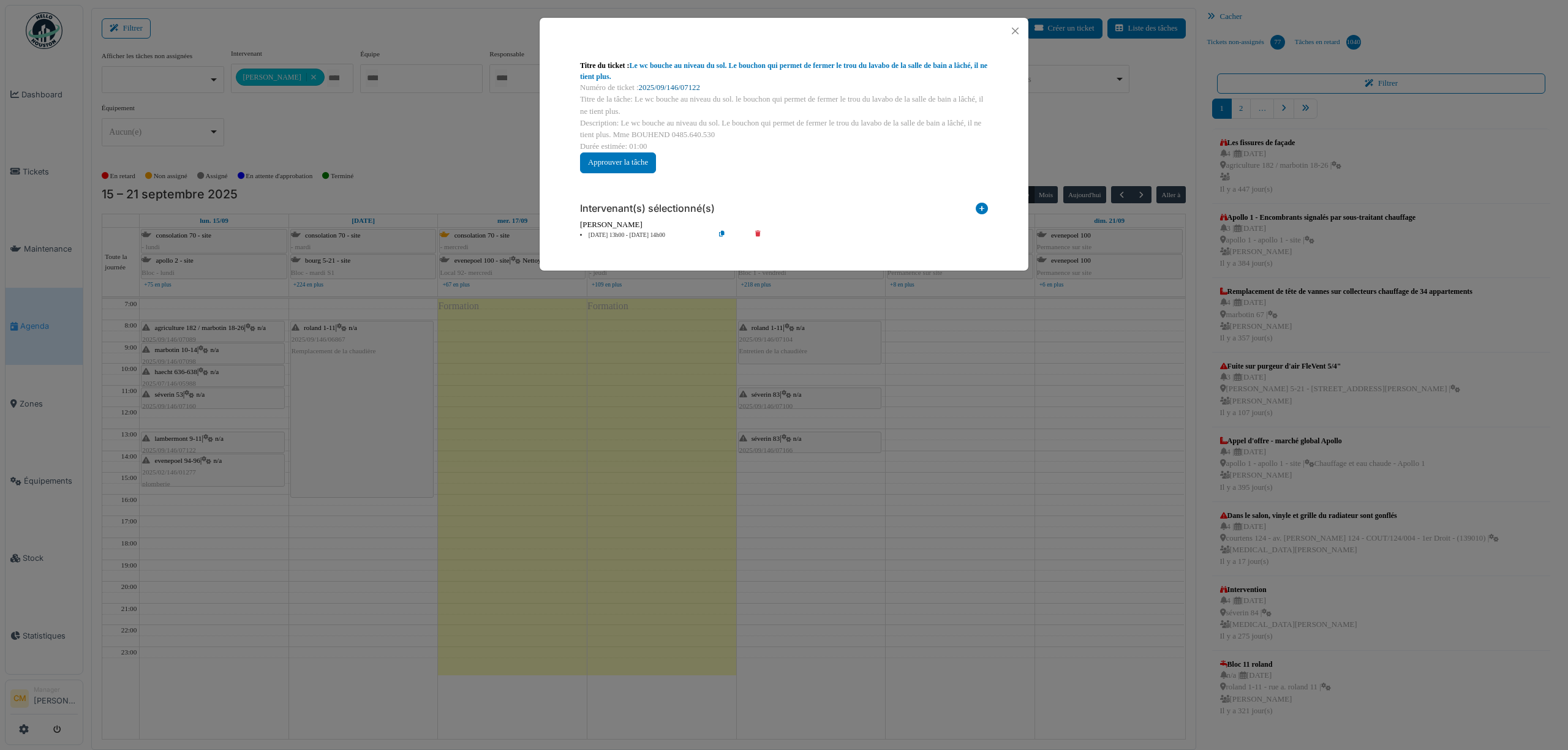
click at [670, 87] on link "2025/09/146/07122" at bounding box center [669, 88] width 62 height 9
click at [663, 89] on link "2025/09/146/07122" at bounding box center [669, 88] width 62 height 9
click at [1014, 28] on button "Close" at bounding box center [1015, 30] width 17 height 17
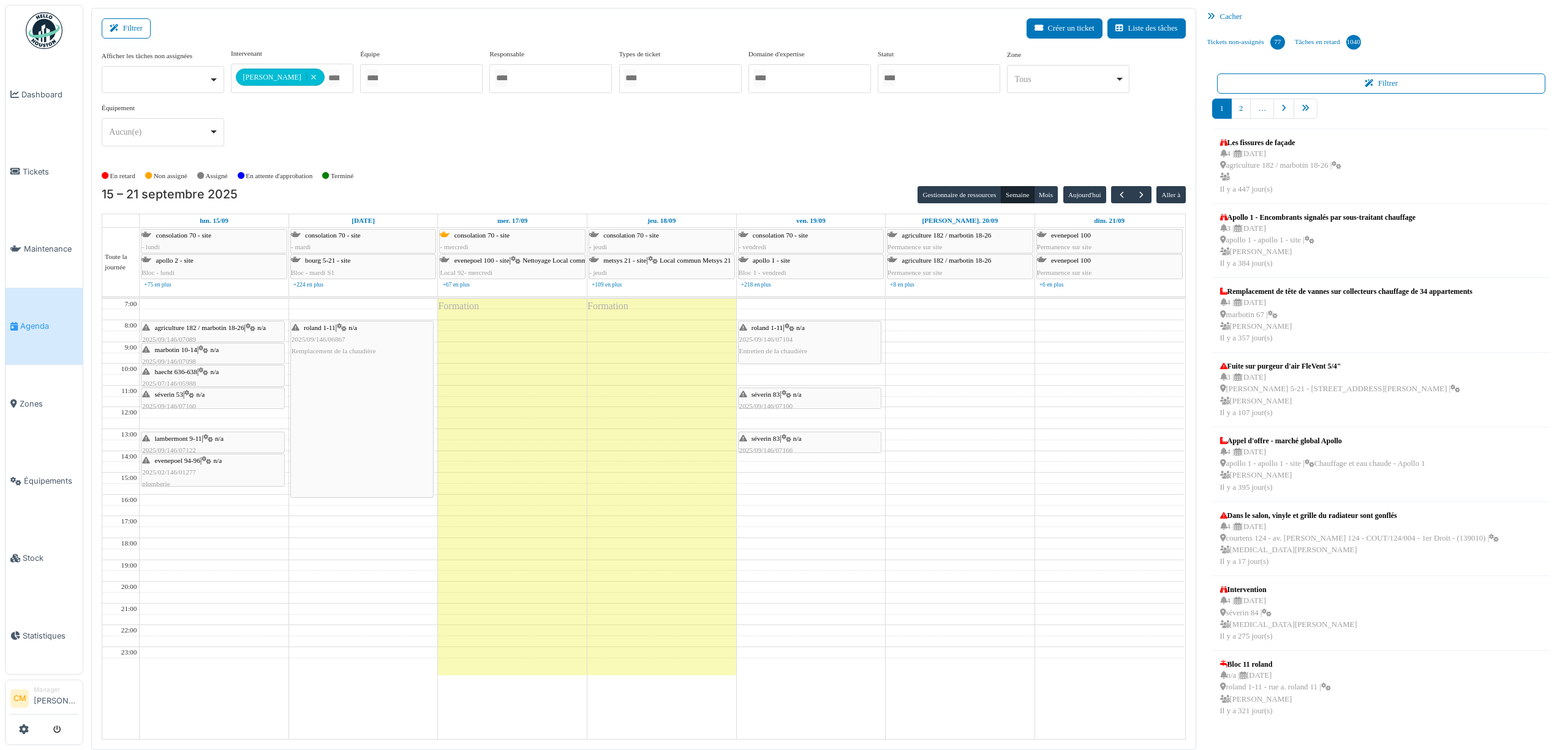
click at [163, 486] on div at bounding box center [213, 486] width 143 height 4
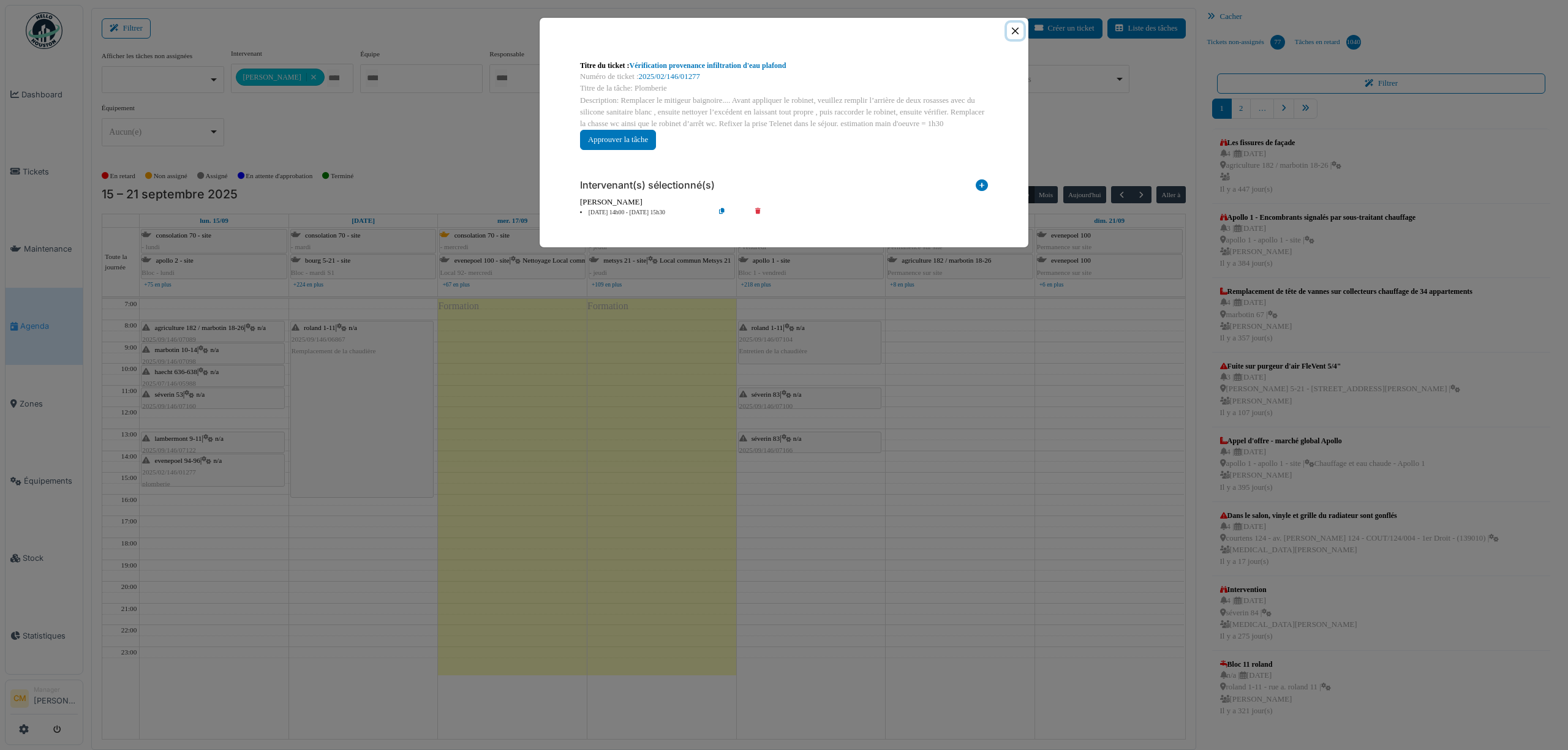
click at [1015, 32] on button "Close" at bounding box center [1015, 30] width 17 height 17
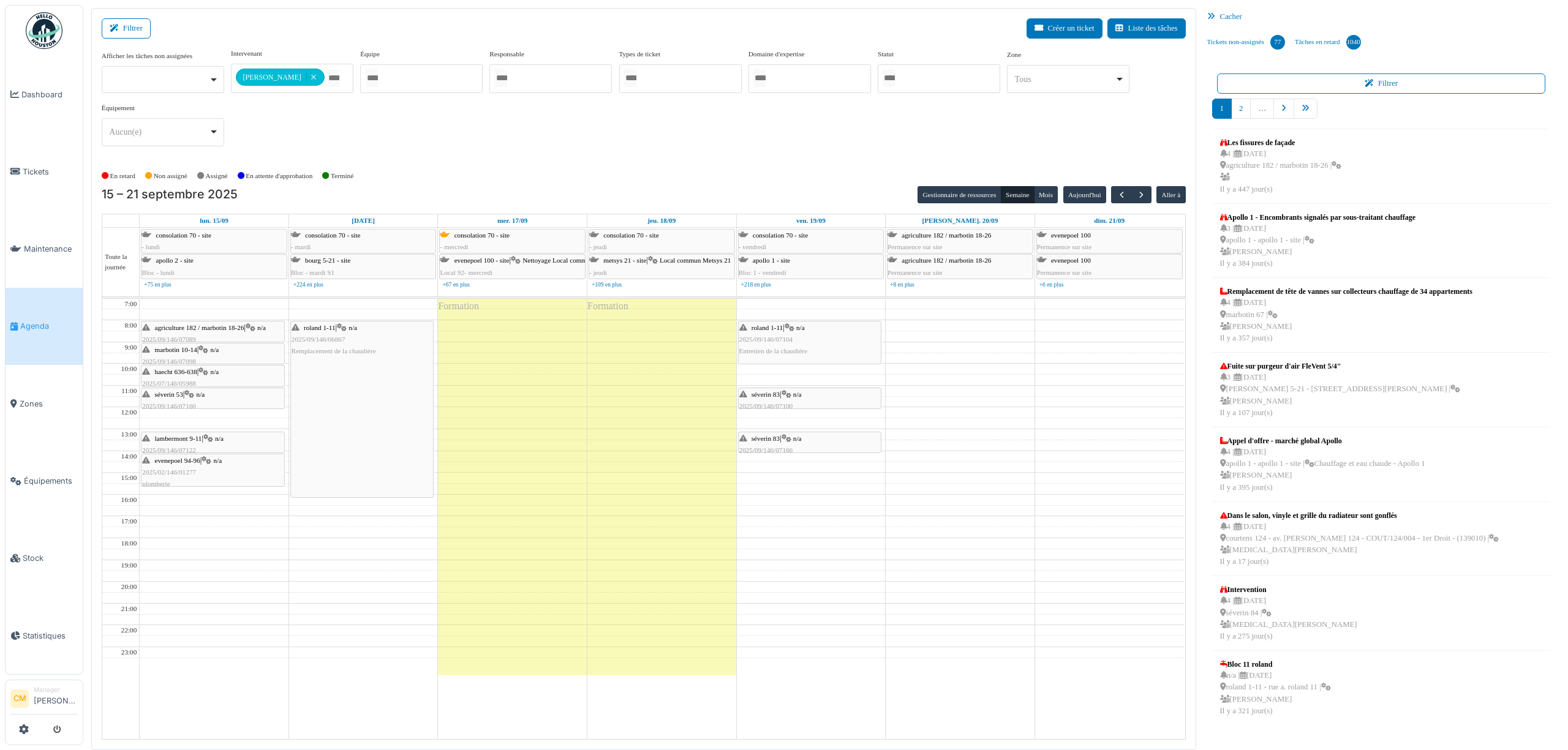
click at [211, 330] on span "agriculture 182 / marbotin 18-26" at bounding box center [199, 328] width 89 height 7
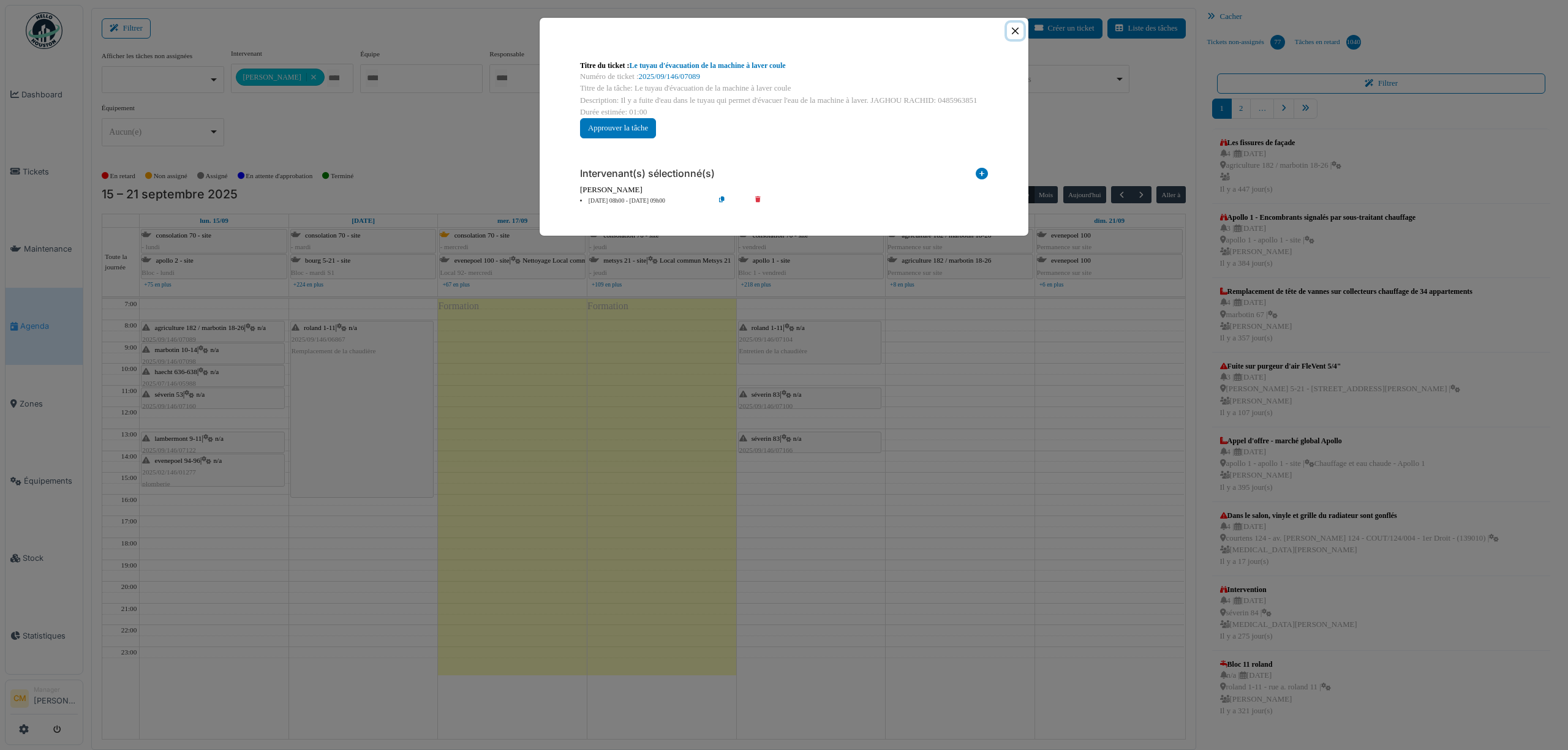
click at [1015, 30] on button "Close" at bounding box center [1015, 30] width 17 height 17
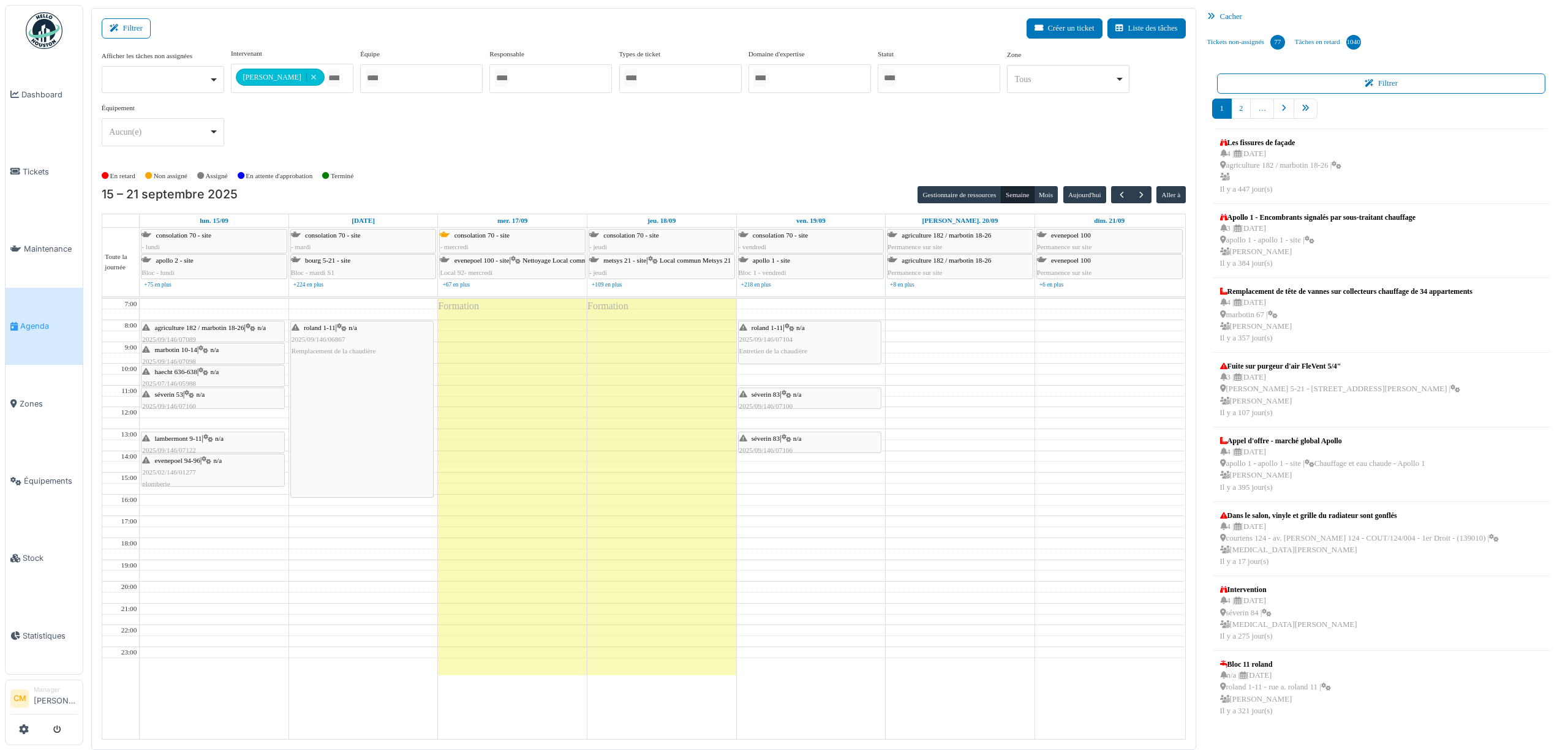
click at [169, 353] on span "marbotin 10-14" at bounding box center [175, 349] width 42 height 7
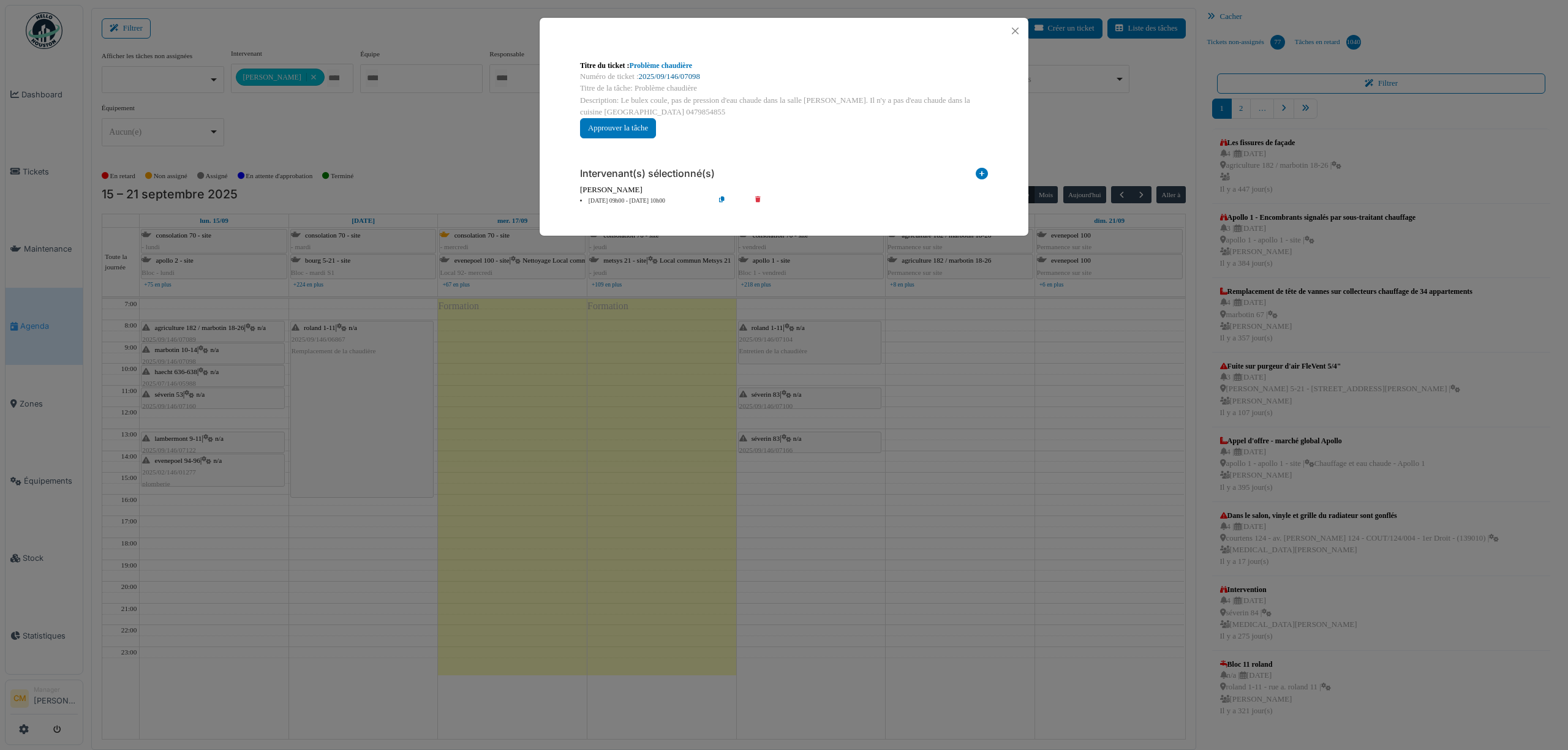
click at [673, 74] on link "2025/09/146/07098" at bounding box center [669, 77] width 62 height 9
click at [1016, 25] on button "Close" at bounding box center [1015, 30] width 17 height 17
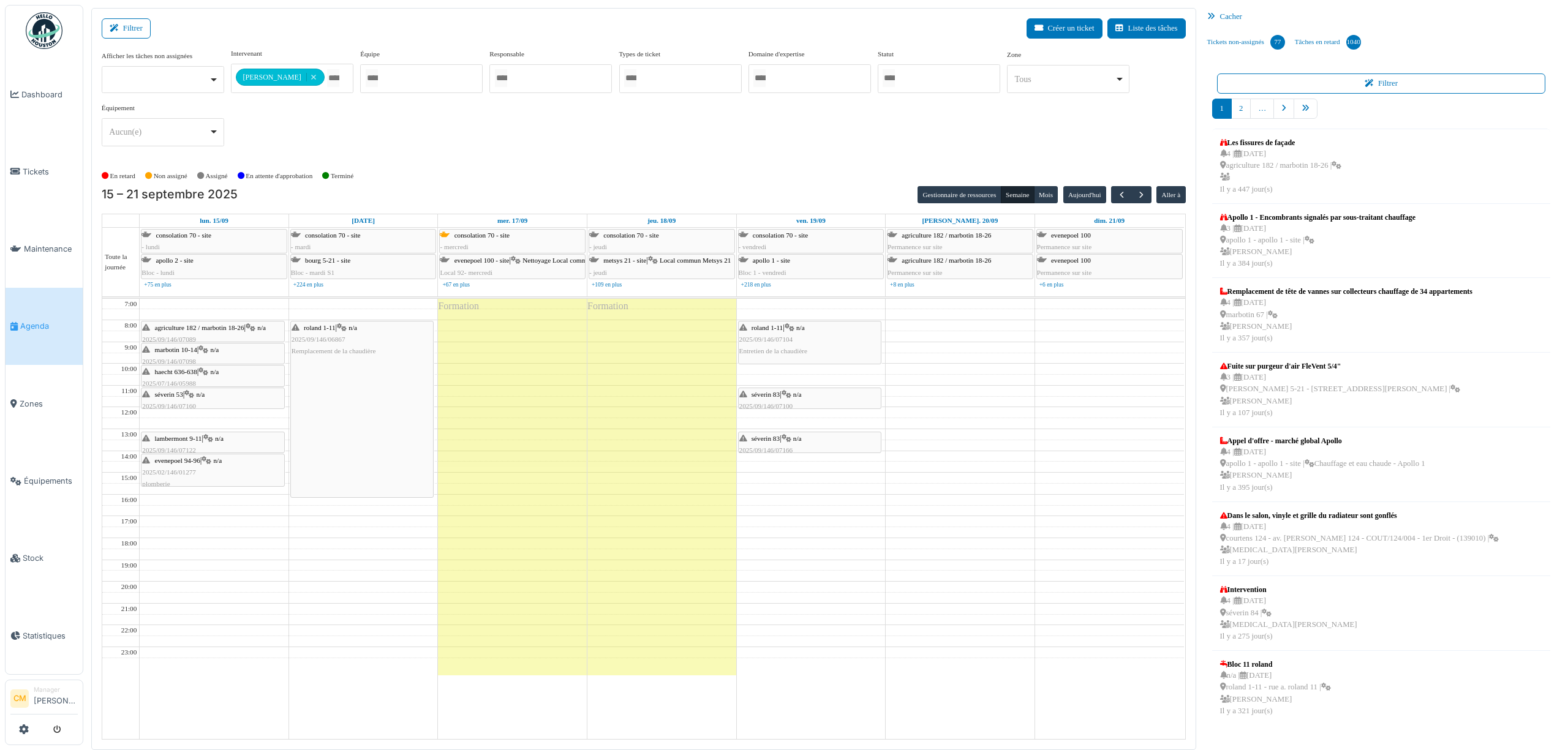
click at [185, 375] on span "haecht 636-638" at bounding box center [175, 371] width 42 height 7
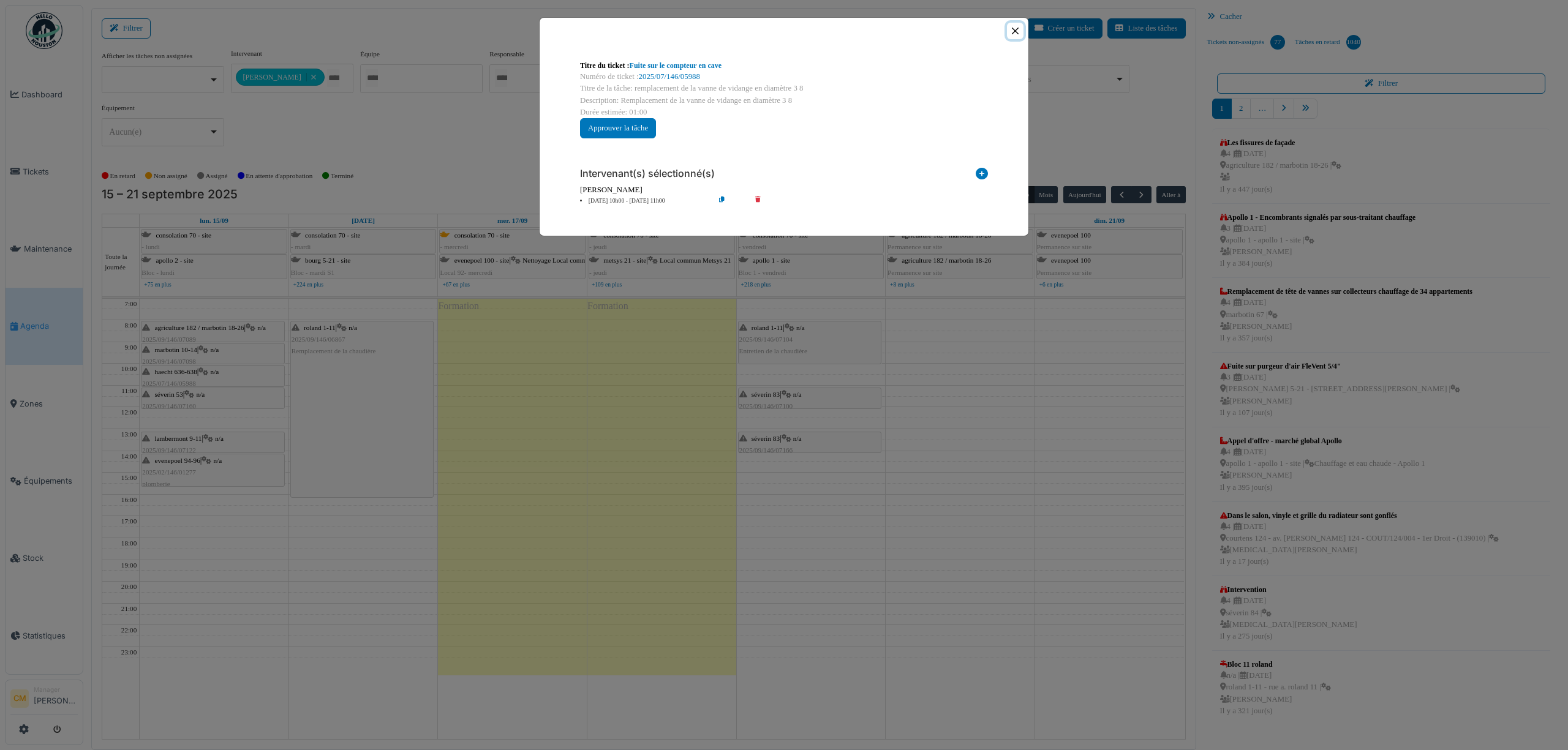
drag, startPoint x: 1011, startPoint y: 30, endPoint x: 809, endPoint y: 71, distance: 206.1
click at [1010, 30] on button "Close" at bounding box center [1015, 30] width 17 height 17
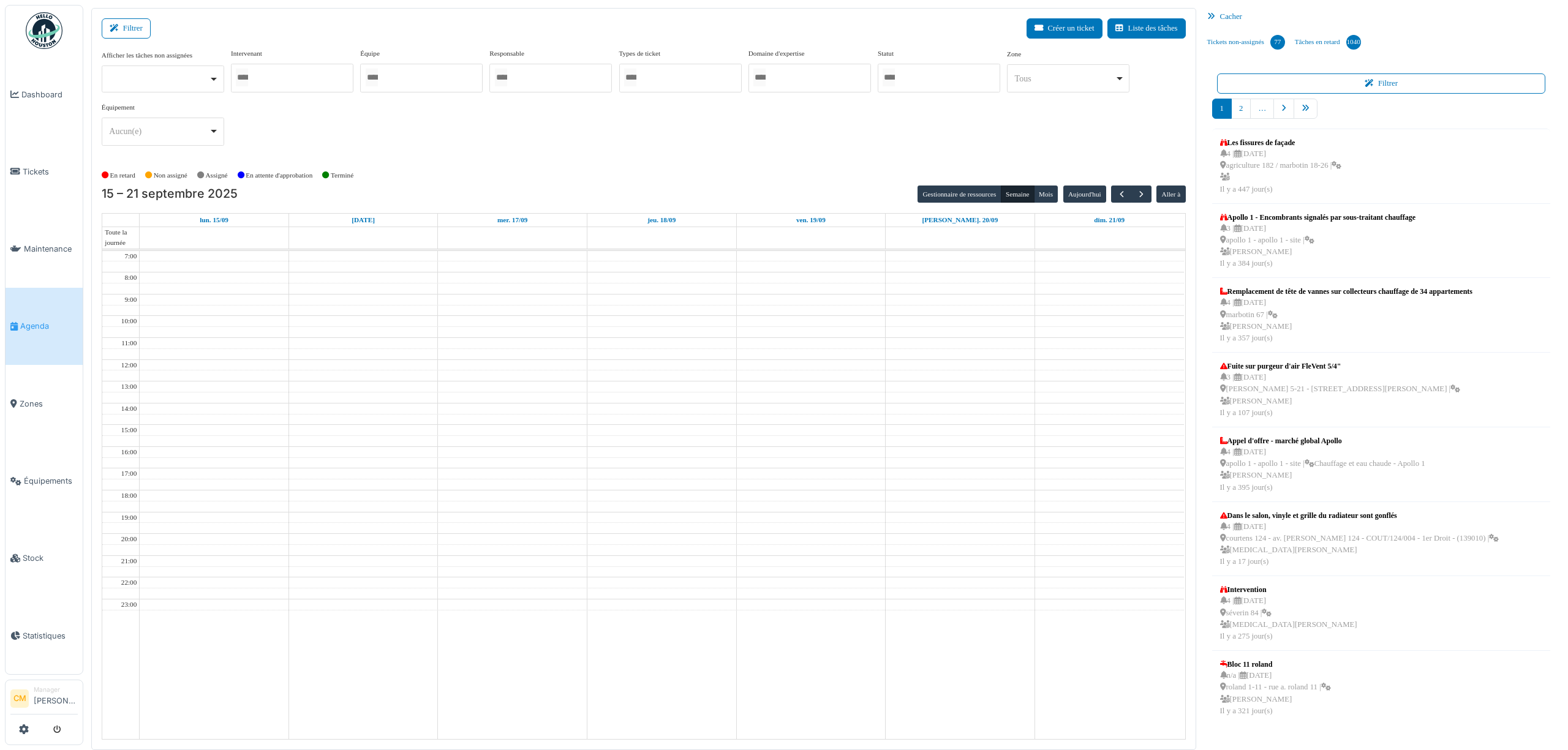
click at [291, 79] on div at bounding box center [291, 78] width 122 height 29
type input "*********"
click at [505, 145] on div "**********" at bounding box center [643, 102] width 1084 height 108
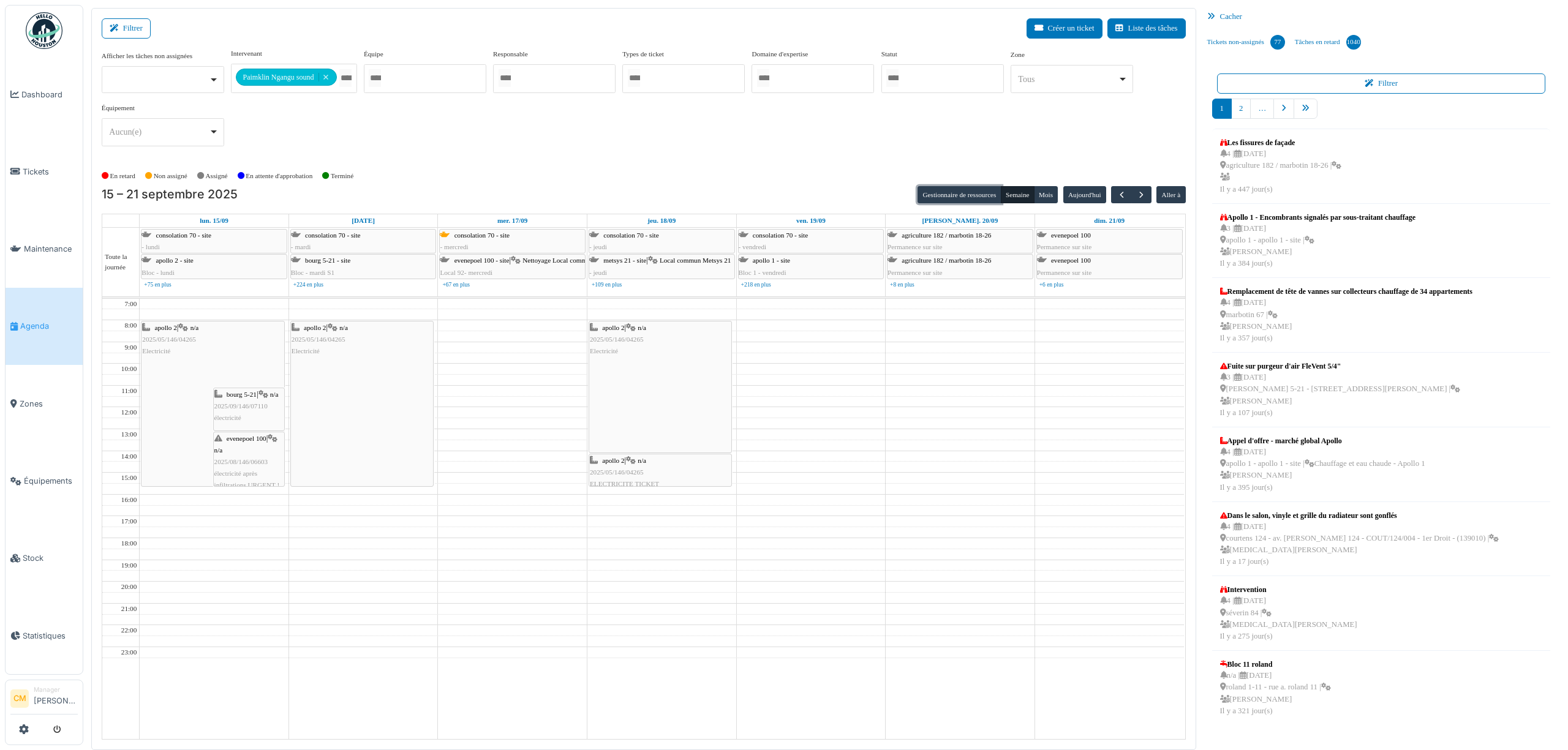
click at [964, 201] on button "Gestionnaire de ressources" at bounding box center [959, 194] width 83 height 17
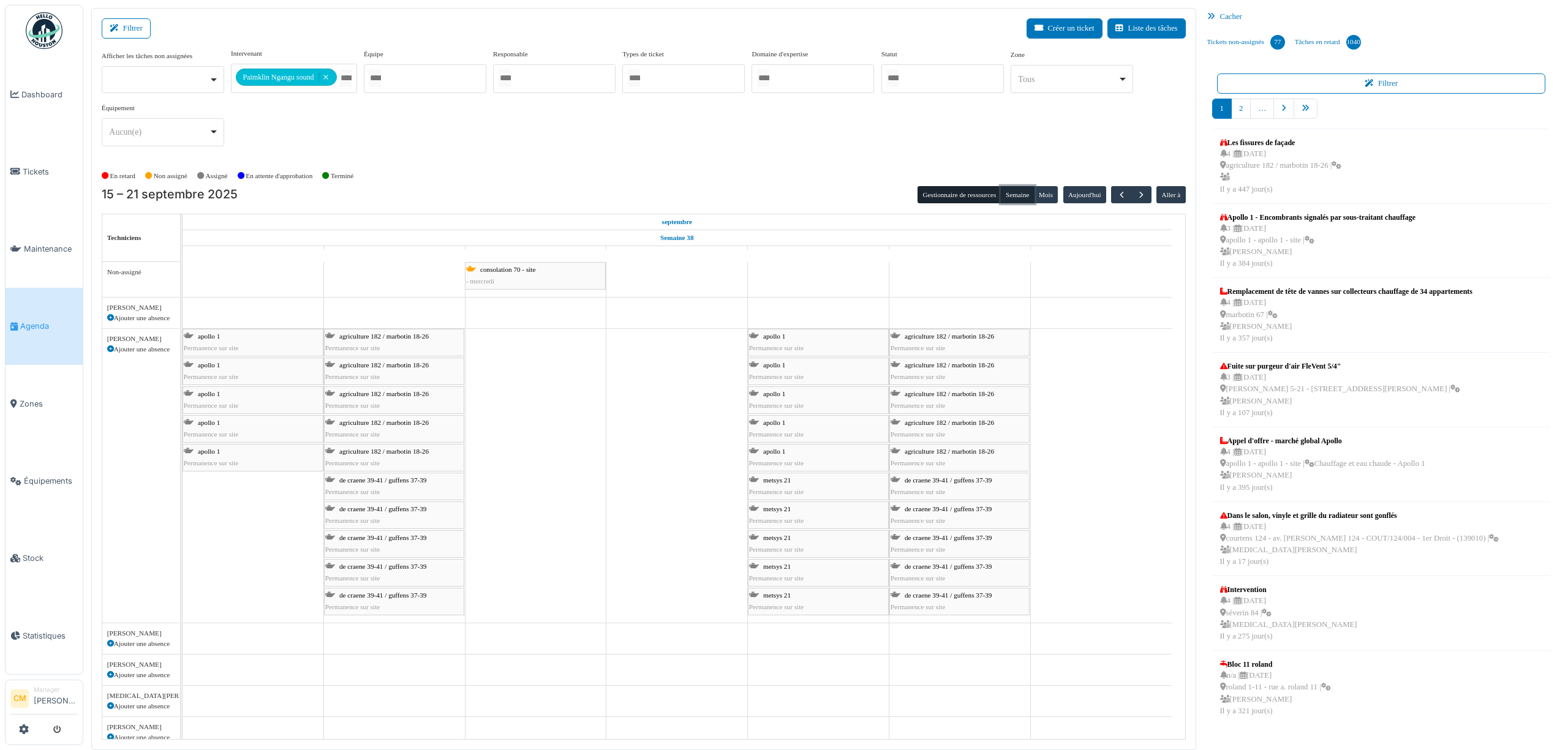
click at [1015, 198] on button "Semaine" at bounding box center [1018, 194] width 34 height 17
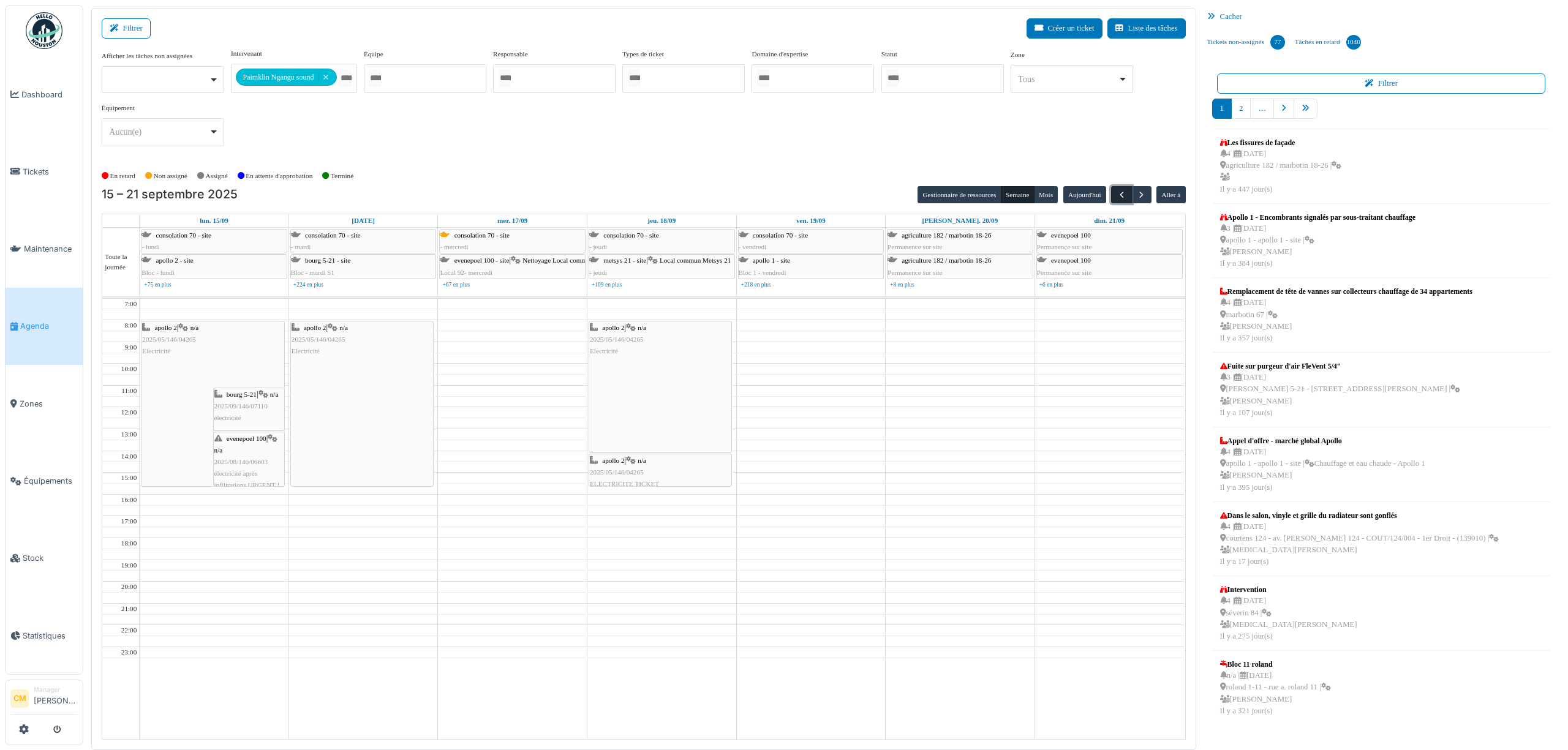
click at [1119, 199] on span "button" at bounding box center [1122, 196] width 11 height 11
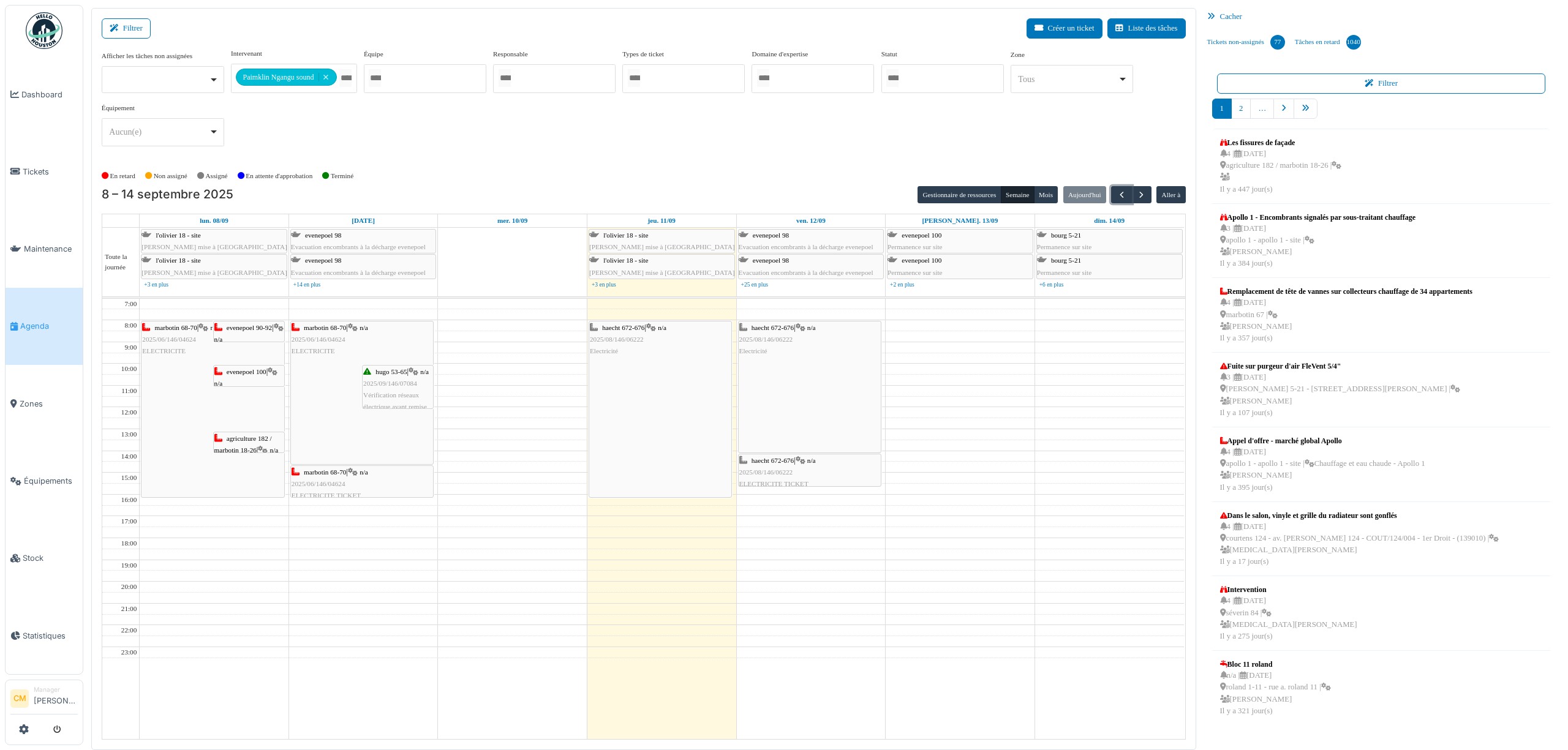
click at [823, 328] on div "haecht 672-676 | n/a 2025/08/146/06222 Electricité" at bounding box center [809, 340] width 141 height 36
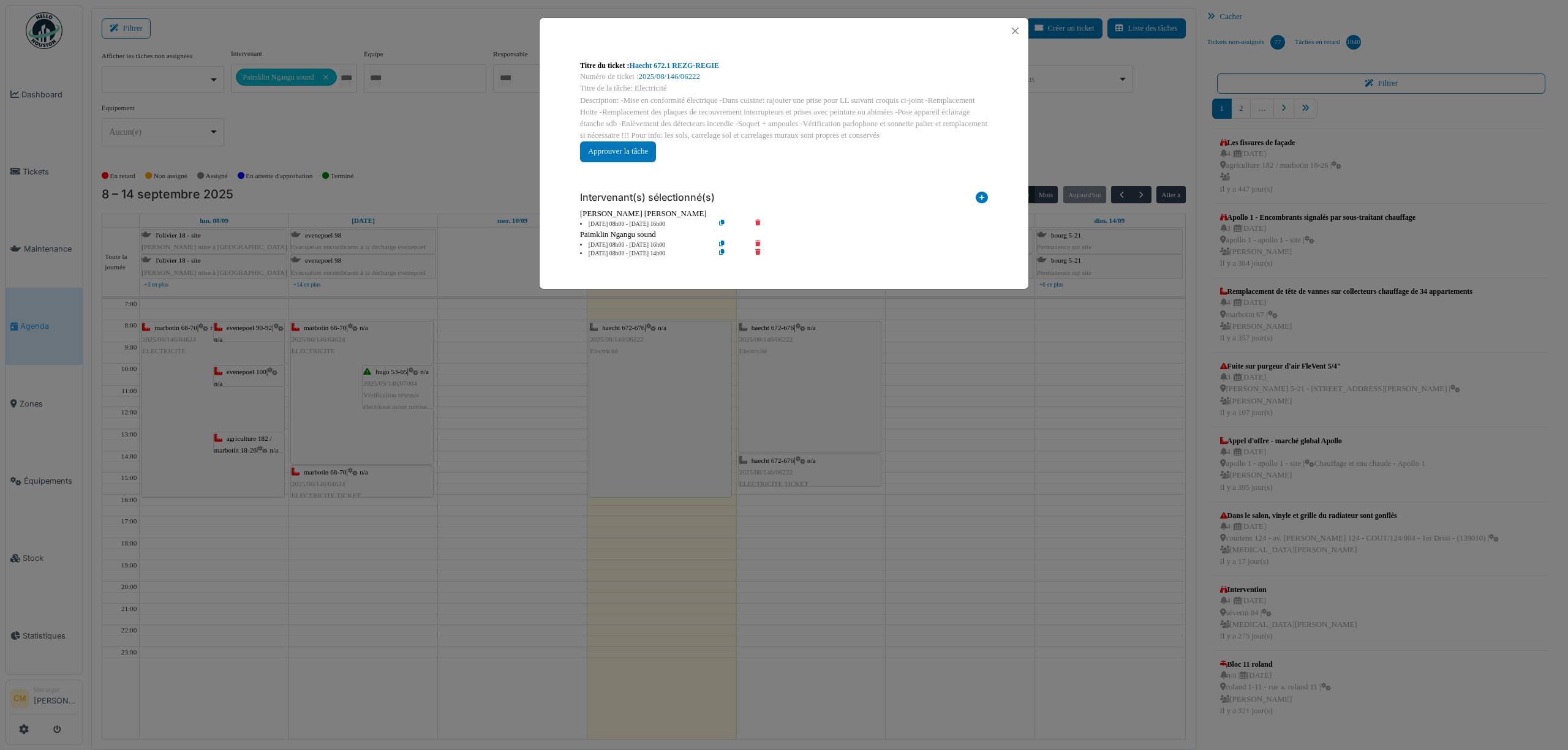
click at [755, 221] on icon at bounding box center [766, 224] width 35 height 9
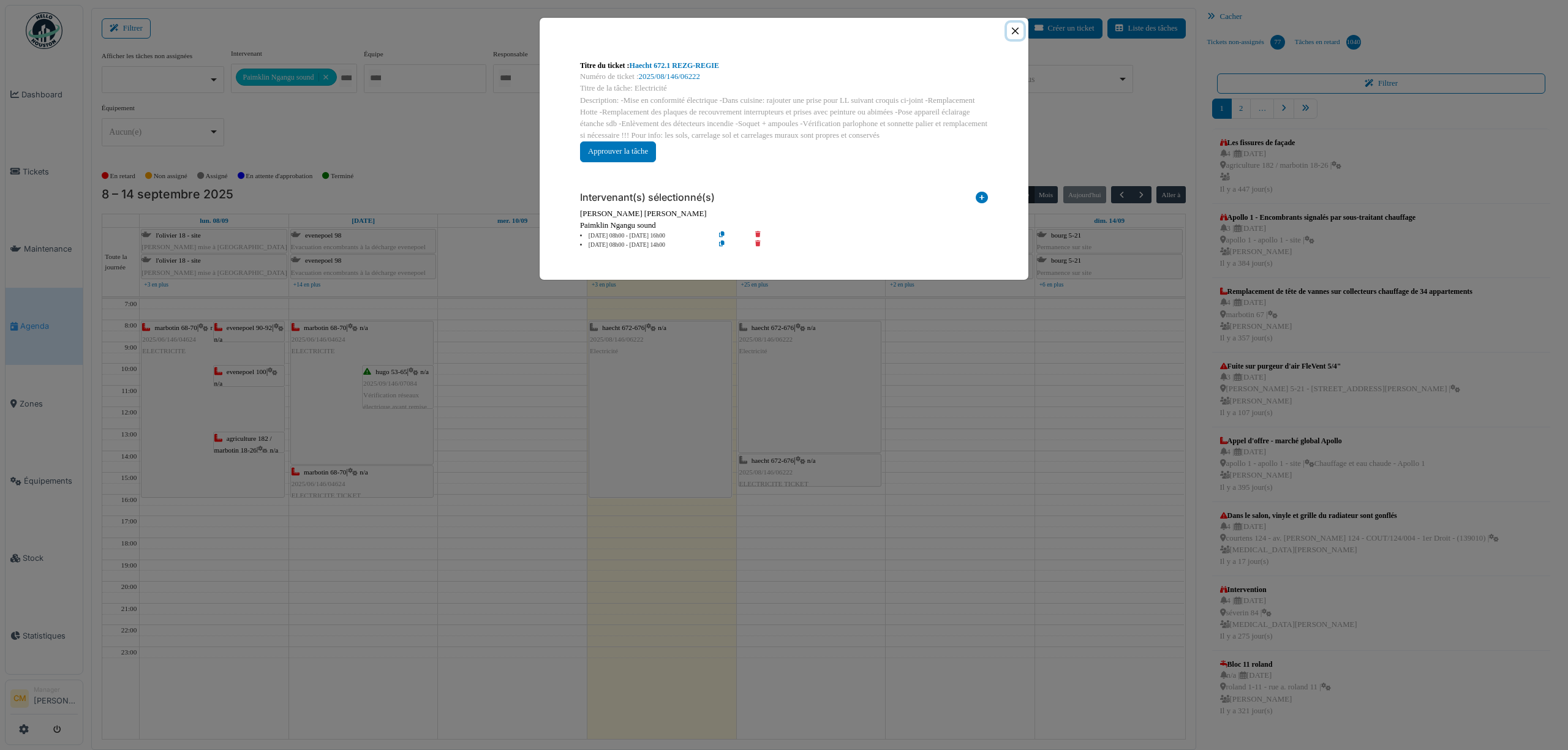
click at [1011, 30] on button "Close" at bounding box center [1015, 30] width 17 height 17
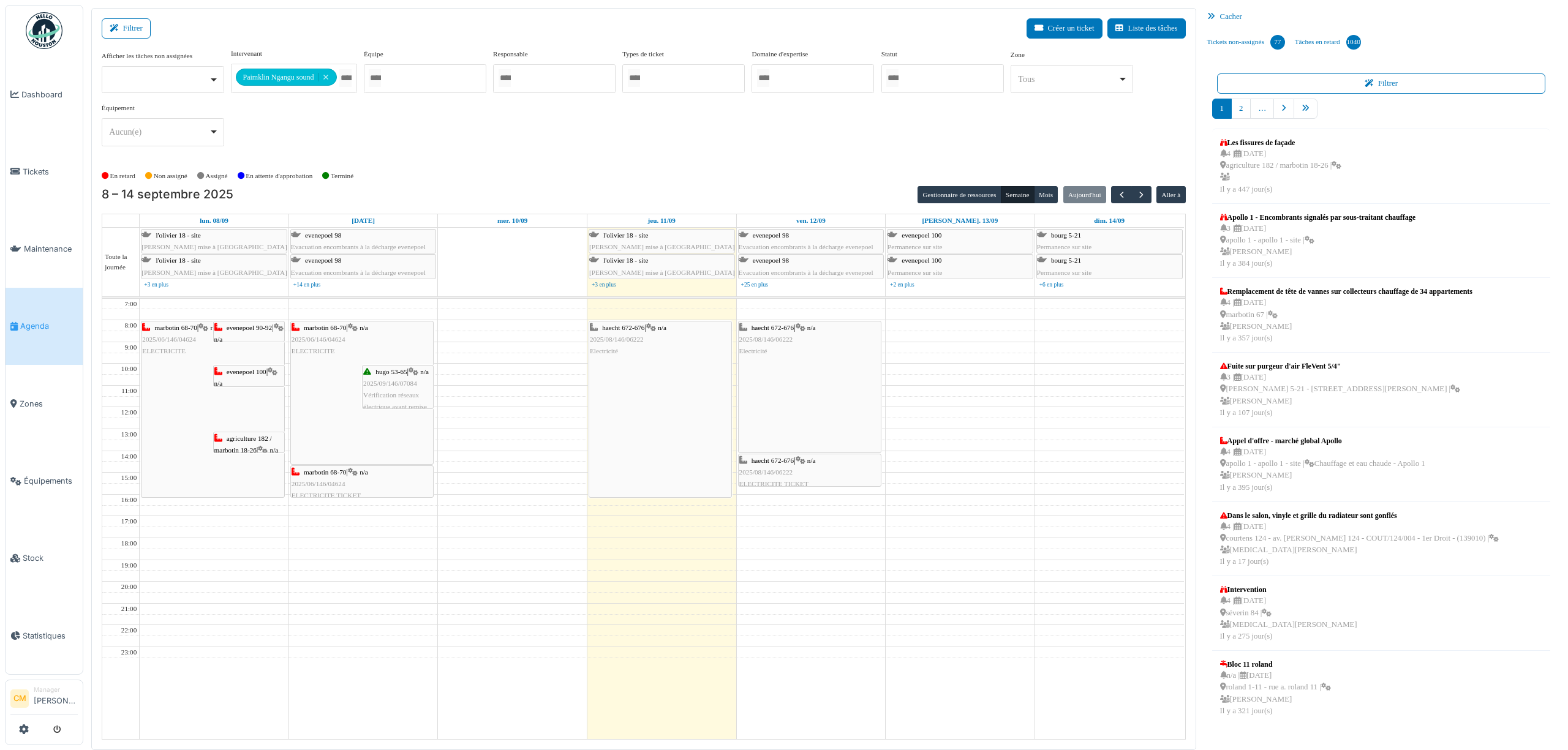
click at [841, 324] on div "haecht 672-676 | n/a 2025/08/146/06222 Electricité" at bounding box center [809, 340] width 141 height 36
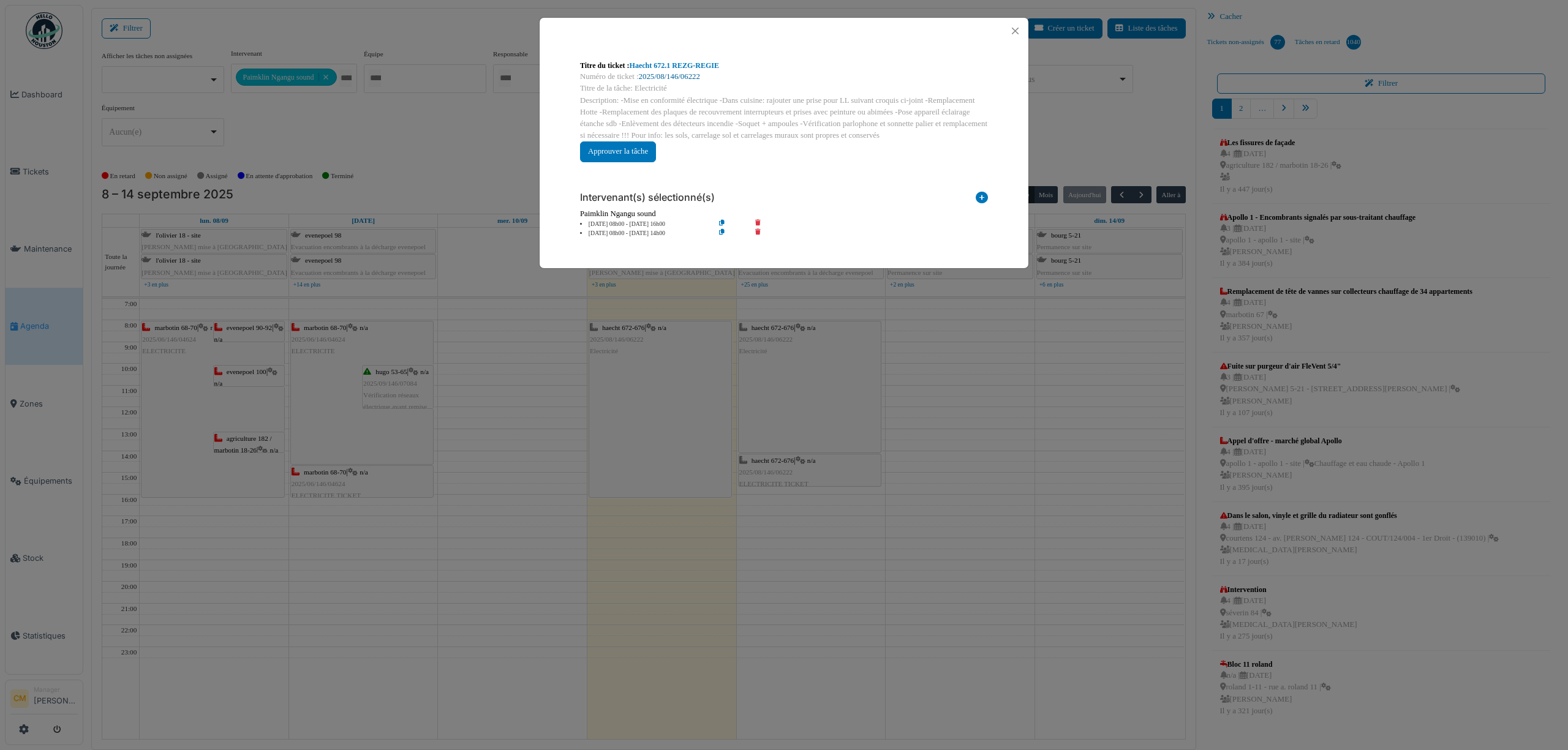
click at [664, 76] on link "2025/08/146/06222" at bounding box center [669, 77] width 62 height 9
click at [1016, 29] on button "Close" at bounding box center [1015, 30] width 17 height 17
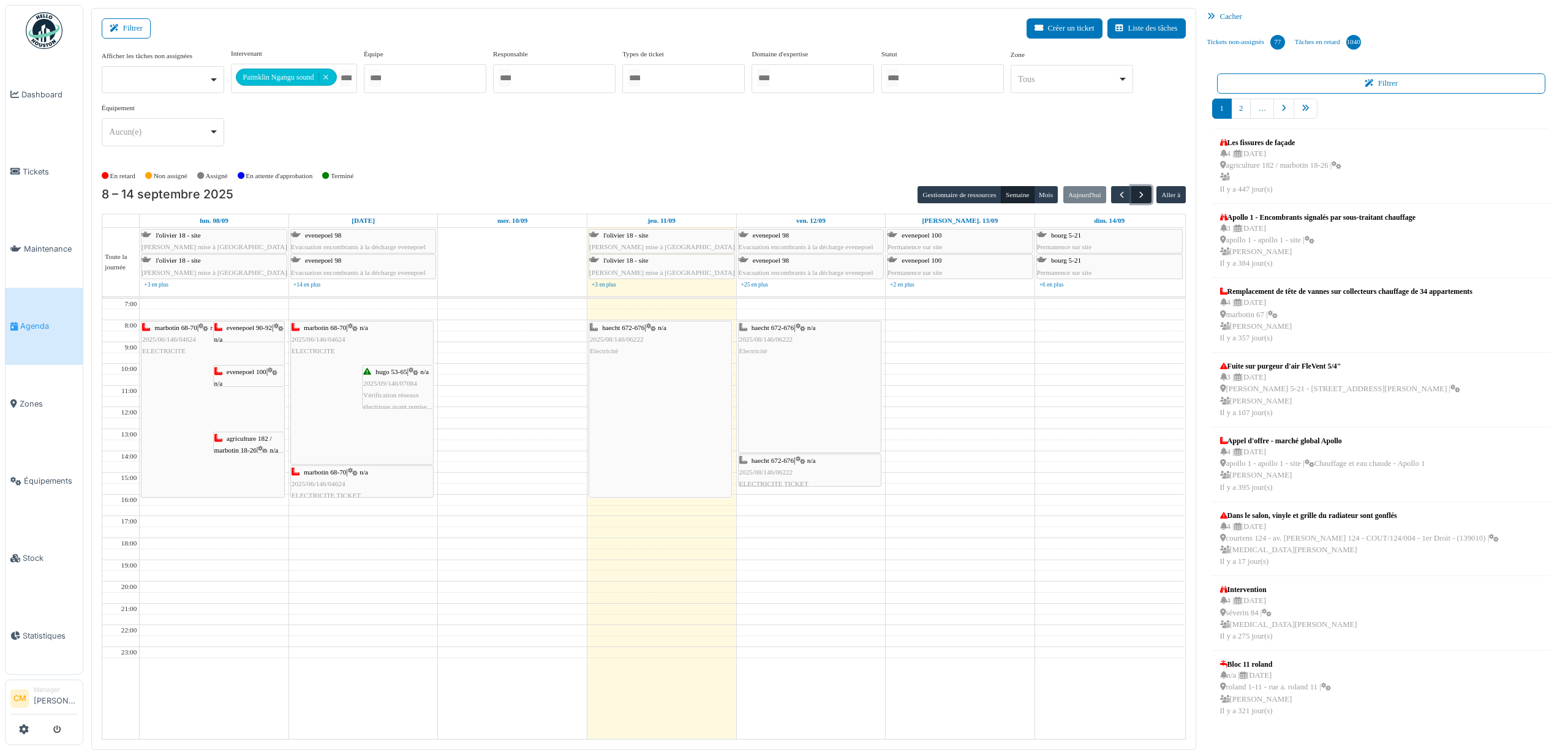
click at [1133, 197] on button "button" at bounding box center [1141, 195] width 21 height 18
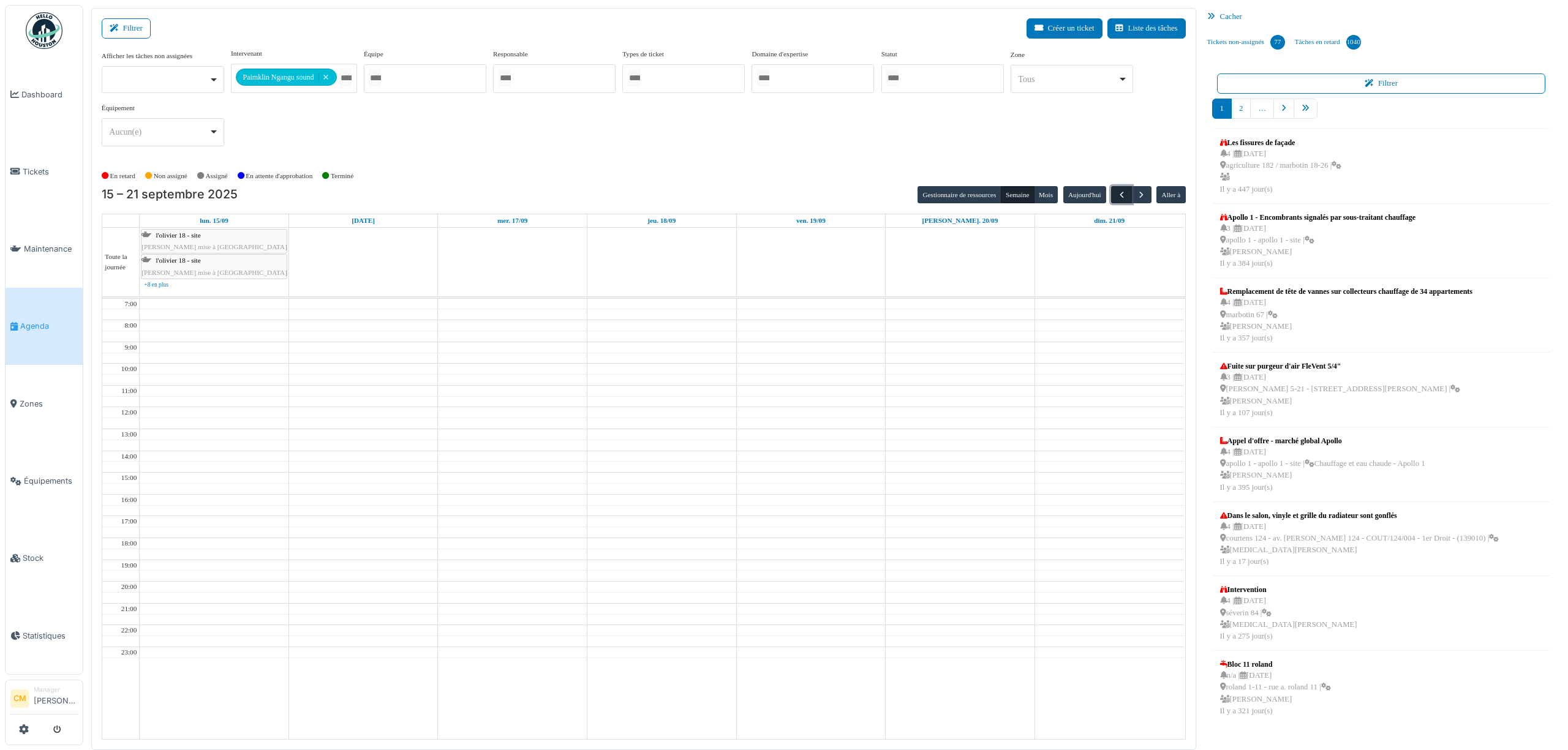
click at [1123, 197] on span "button" at bounding box center [1122, 196] width 11 height 11
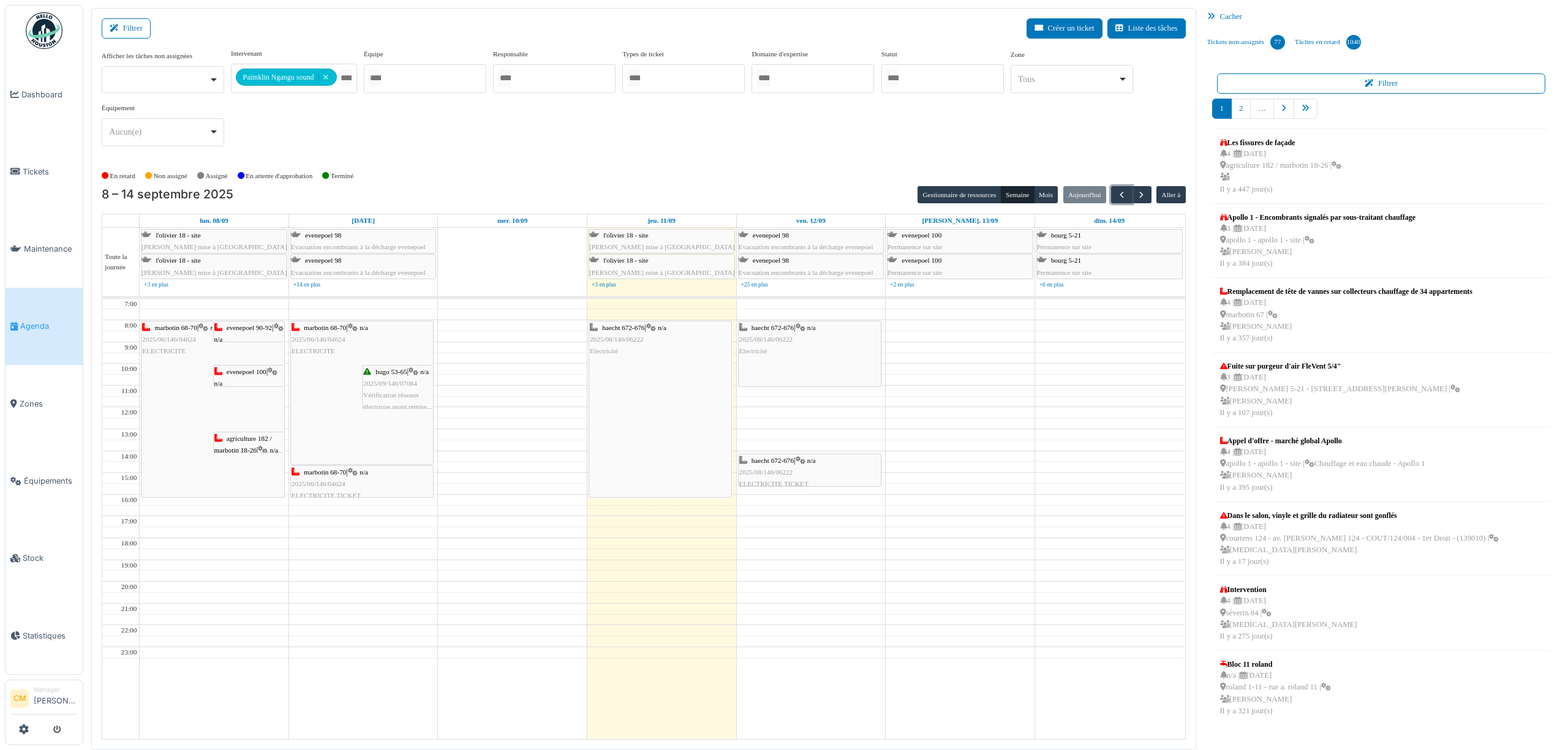
drag, startPoint x: 792, startPoint y: 453, endPoint x: 795, endPoint y: 387, distance: 66.1
click at [795, 387] on div "haecht 672-676 | n/a 2025/08/146/06222 Electricité haecht 672-676 | n/a 2025/08…" at bounding box center [811, 519] width 149 height 440
drag, startPoint x: 784, startPoint y: 350, endPoint x: 783, endPoint y: 399, distance: 49.0
click at [783, 399] on div "haecht 672-676 | n/a 2025/08/146/06222 Electricité haecht 672-676 | n/a 2025/08…" at bounding box center [811, 519] width 149 height 440
click at [943, 195] on button "Gestionnaire de ressources" at bounding box center [959, 194] width 83 height 17
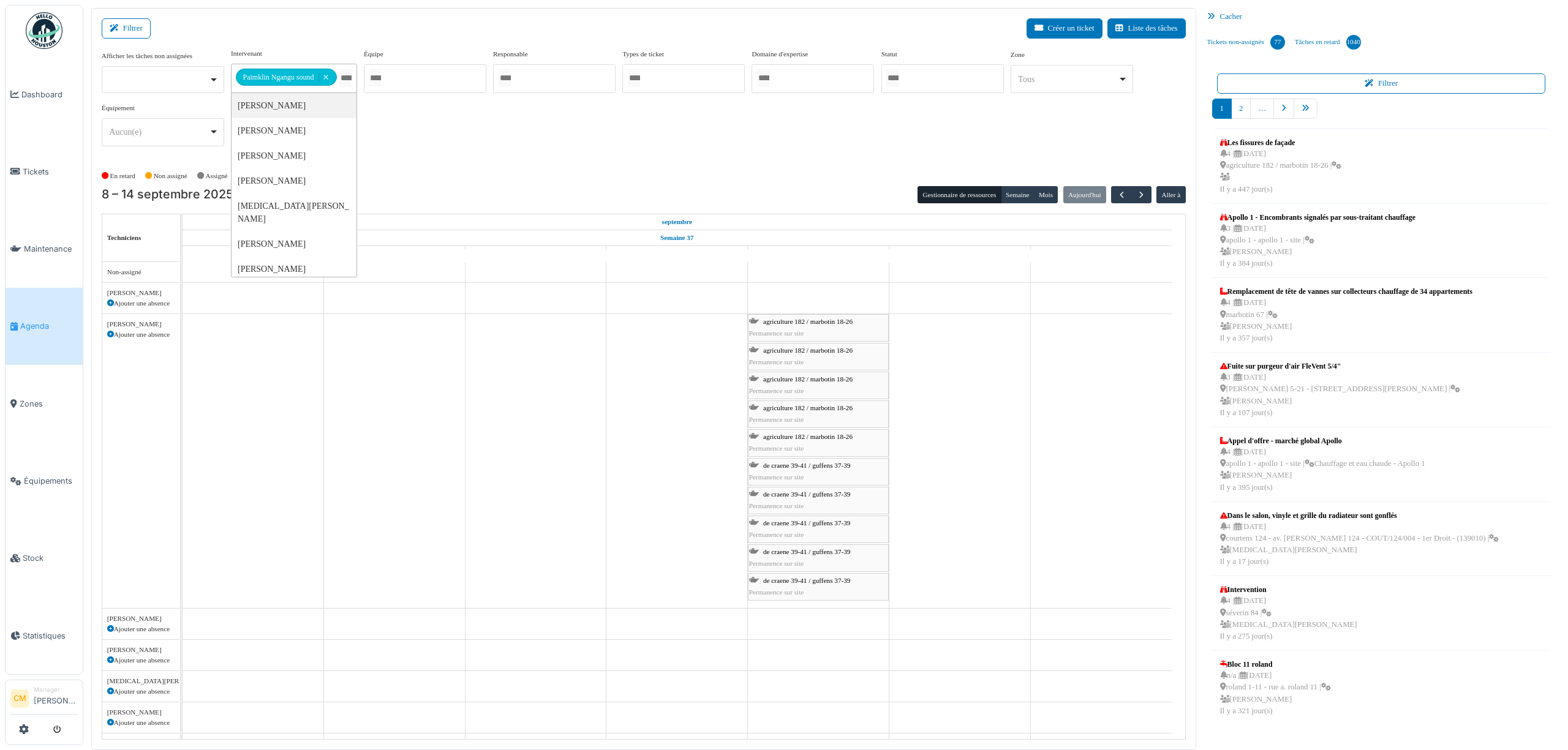
click at [341, 75] on input "Tous" at bounding box center [346, 78] width 13 height 18
type input "*"
type input "******"
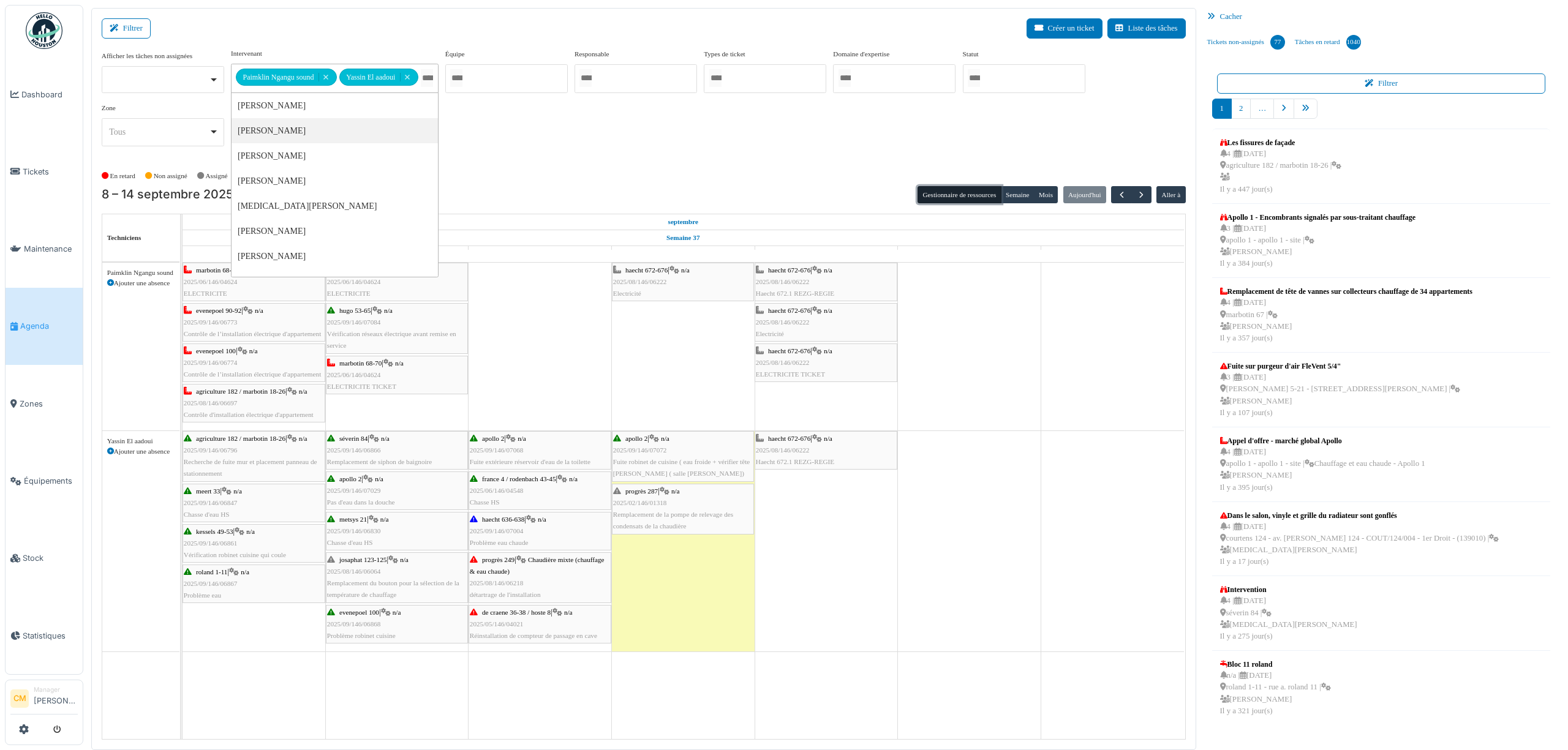
click at [958, 194] on button "Gestionnaire de ressources" at bounding box center [959, 194] width 83 height 17
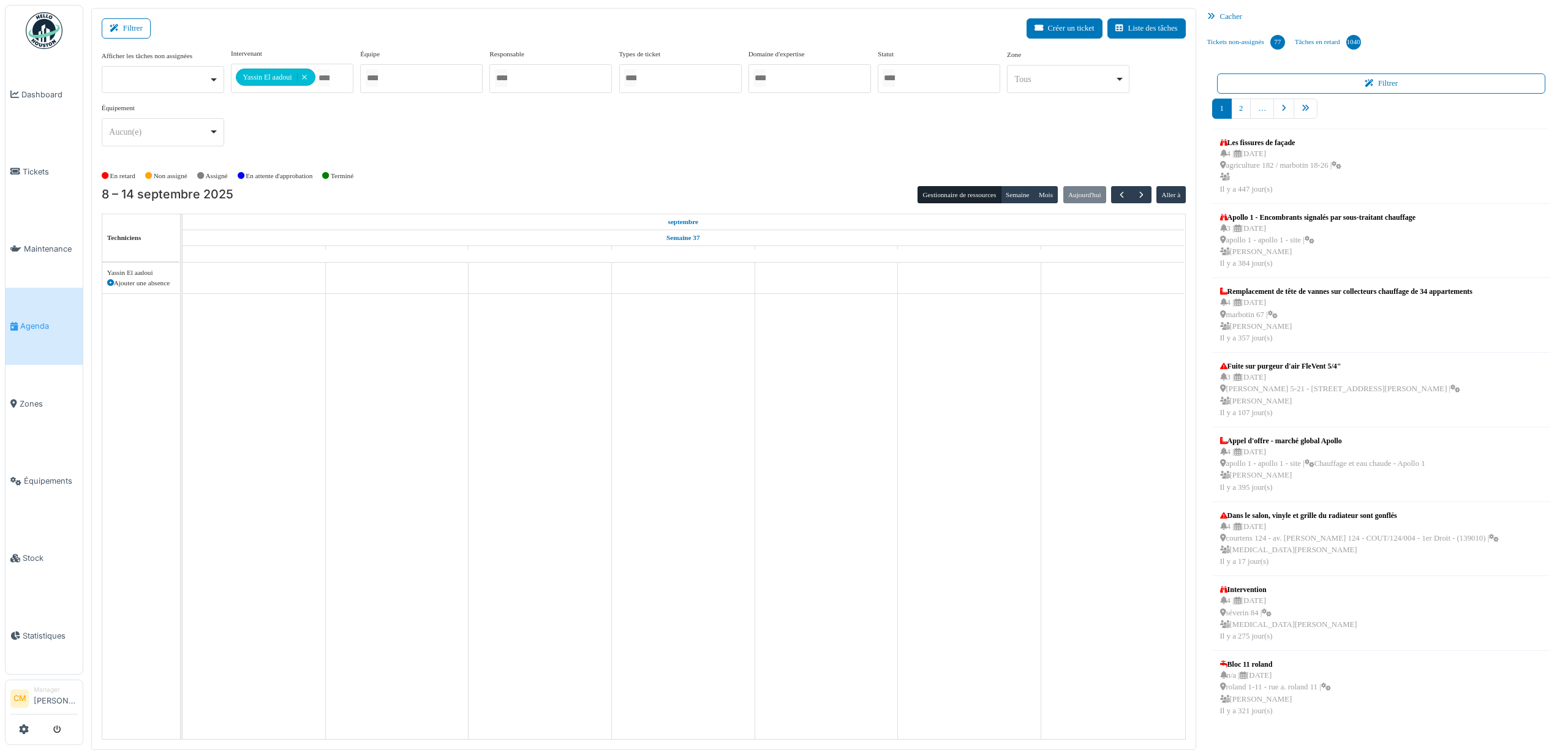
click at [328, 73] on input "Tous" at bounding box center [323, 78] width 13 height 18
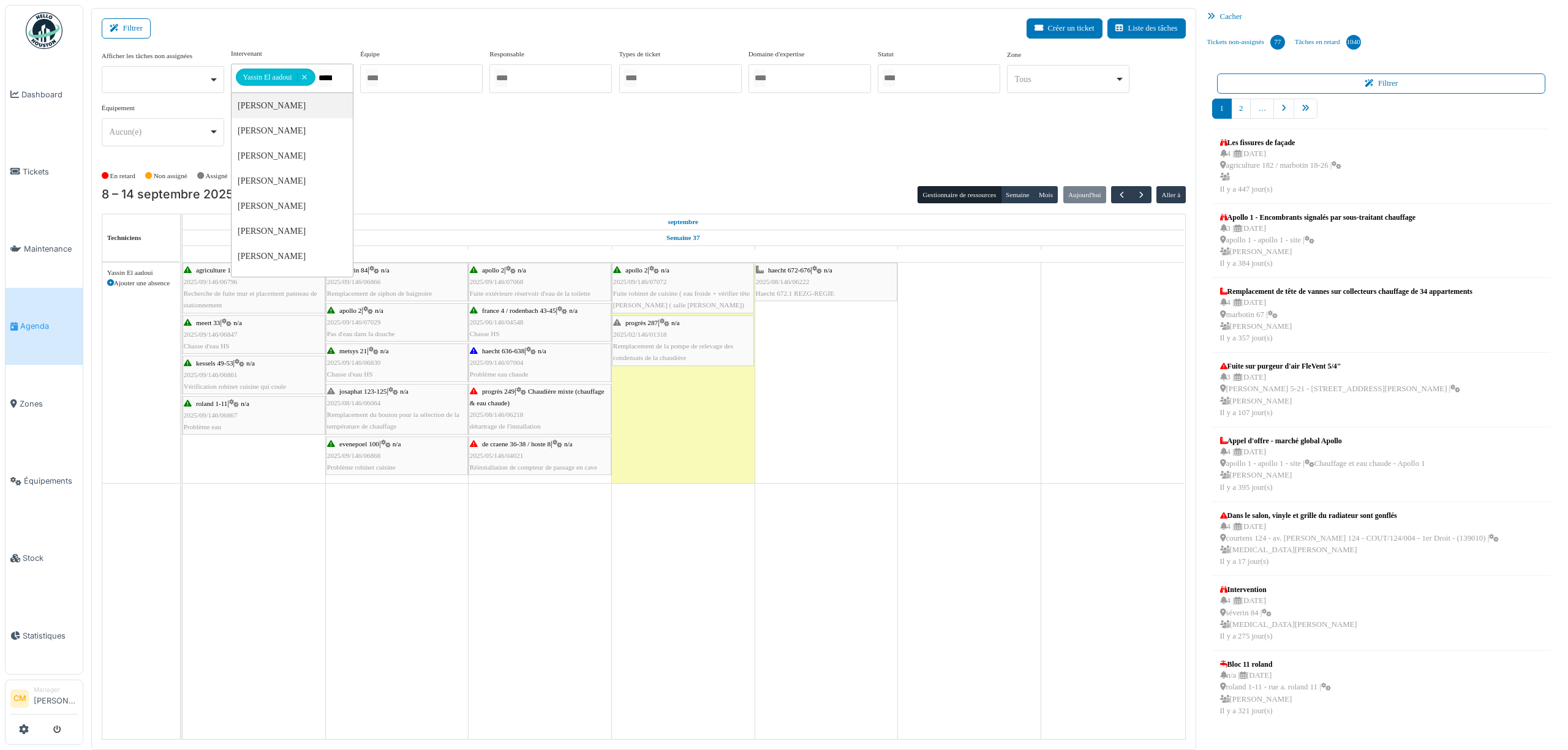
type input "******"
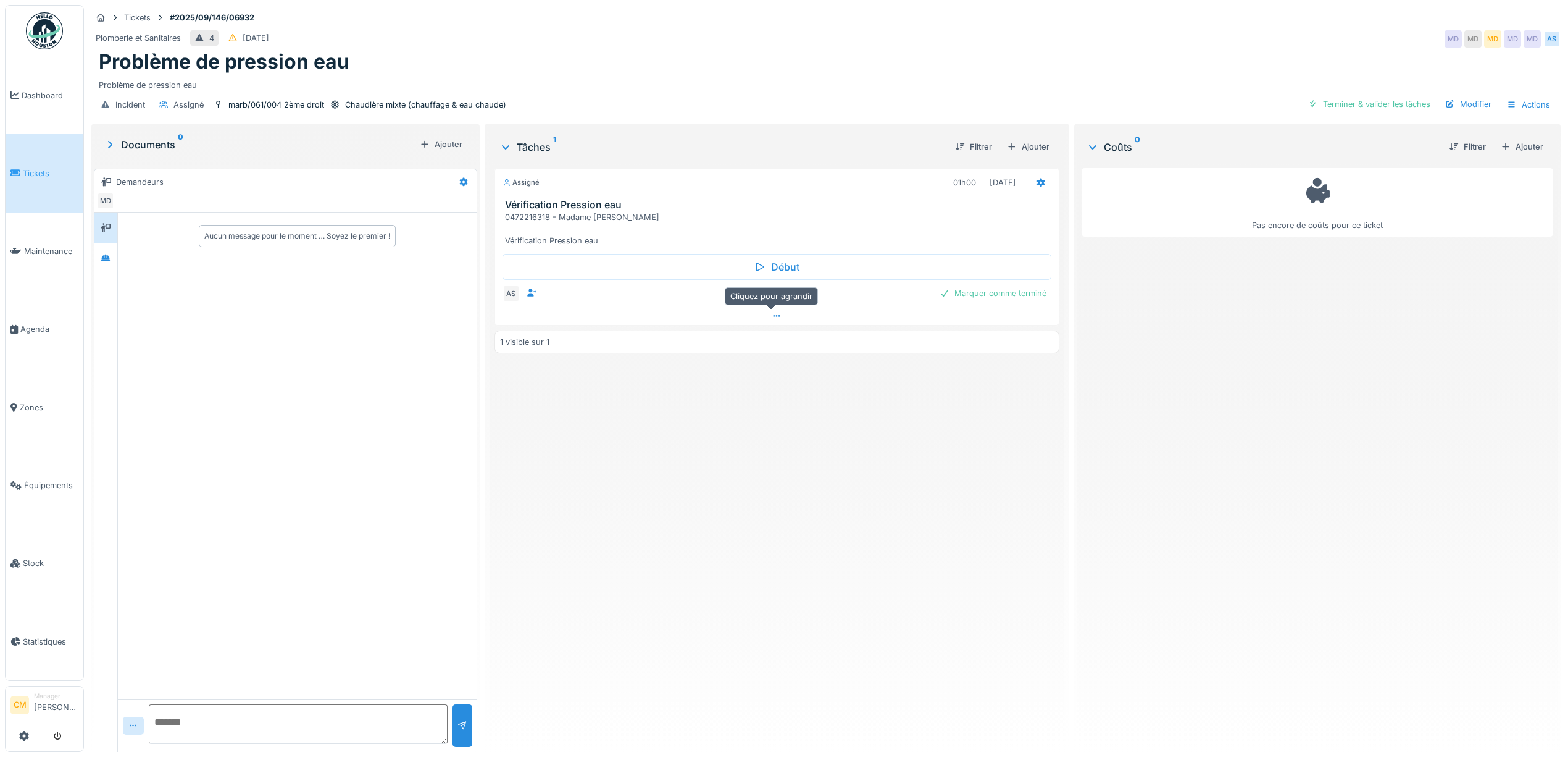
click at [772, 320] on icon at bounding box center [776, 315] width 10 height 8
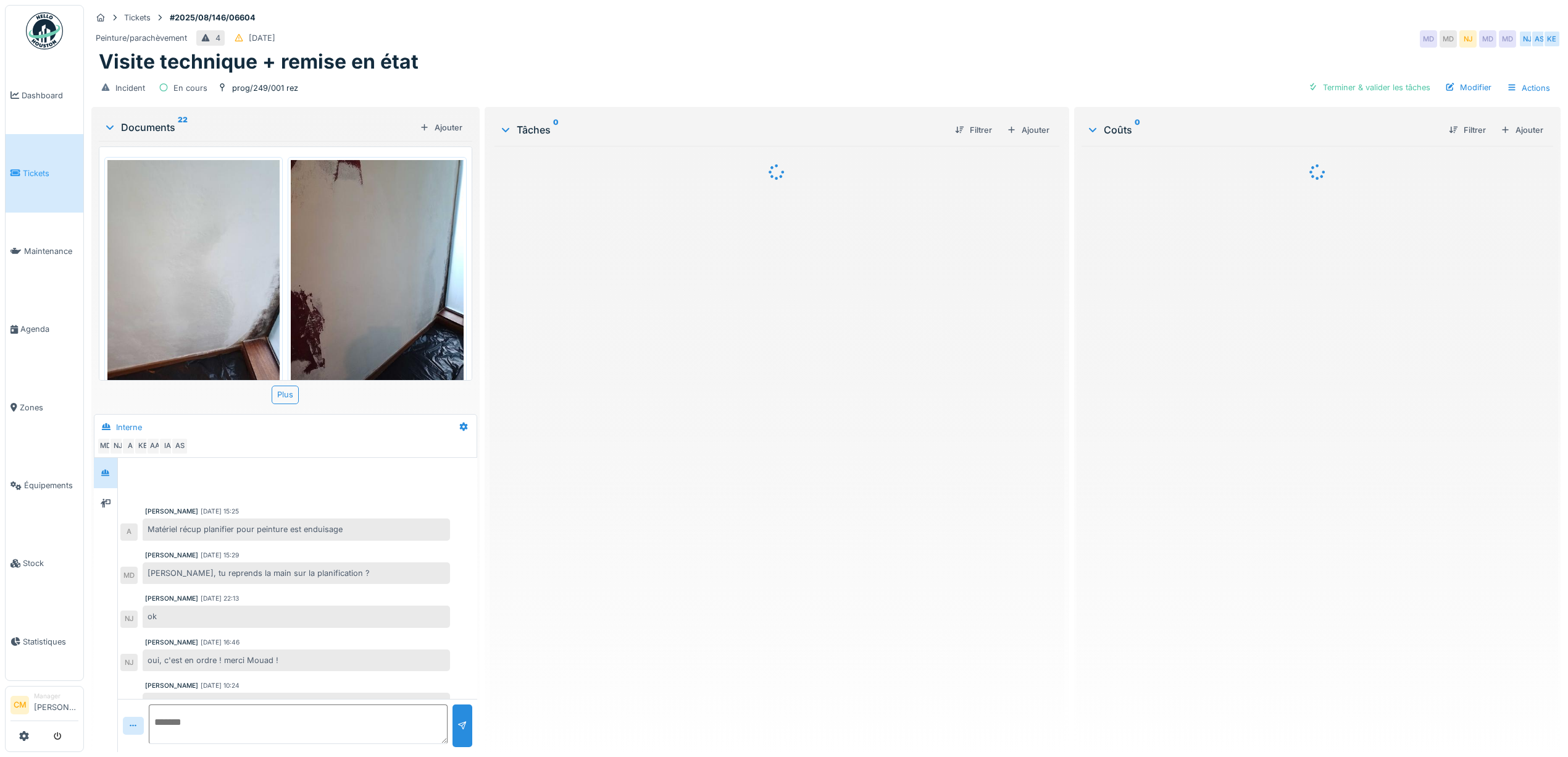
scroll to position [287, 0]
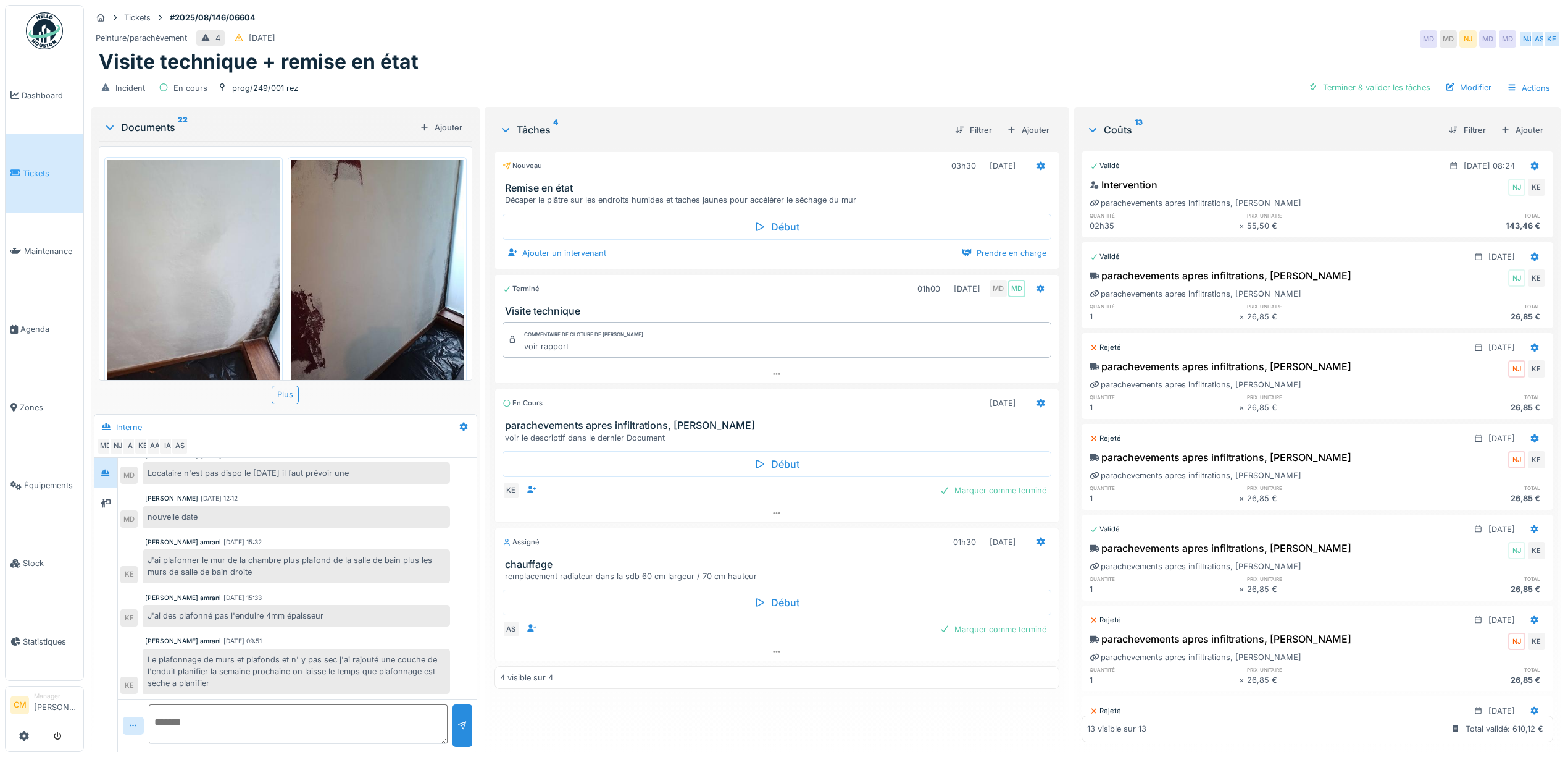
click at [719, 582] on div "remplacement radiateur dans la sdb 60 cm largeur / 70 cm hauteur" at bounding box center [779, 576] width 548 height 12
click at [109, 499] on icon at bounding box center [105, 503] width 10 height 8
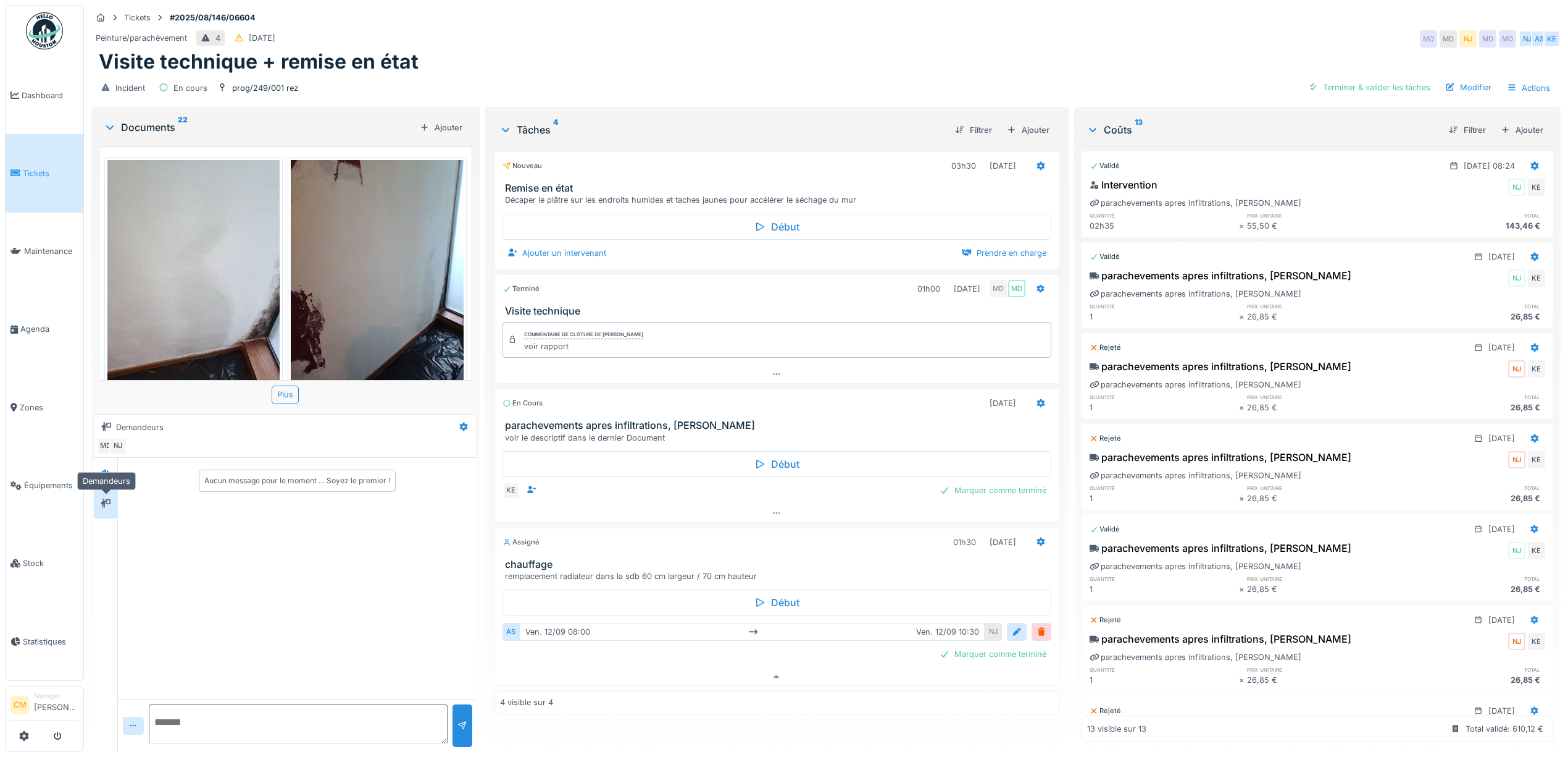
scroll to position [0, 0]
click at [106, 469] on icon at bounding box center [105, 472] width 9 height 7
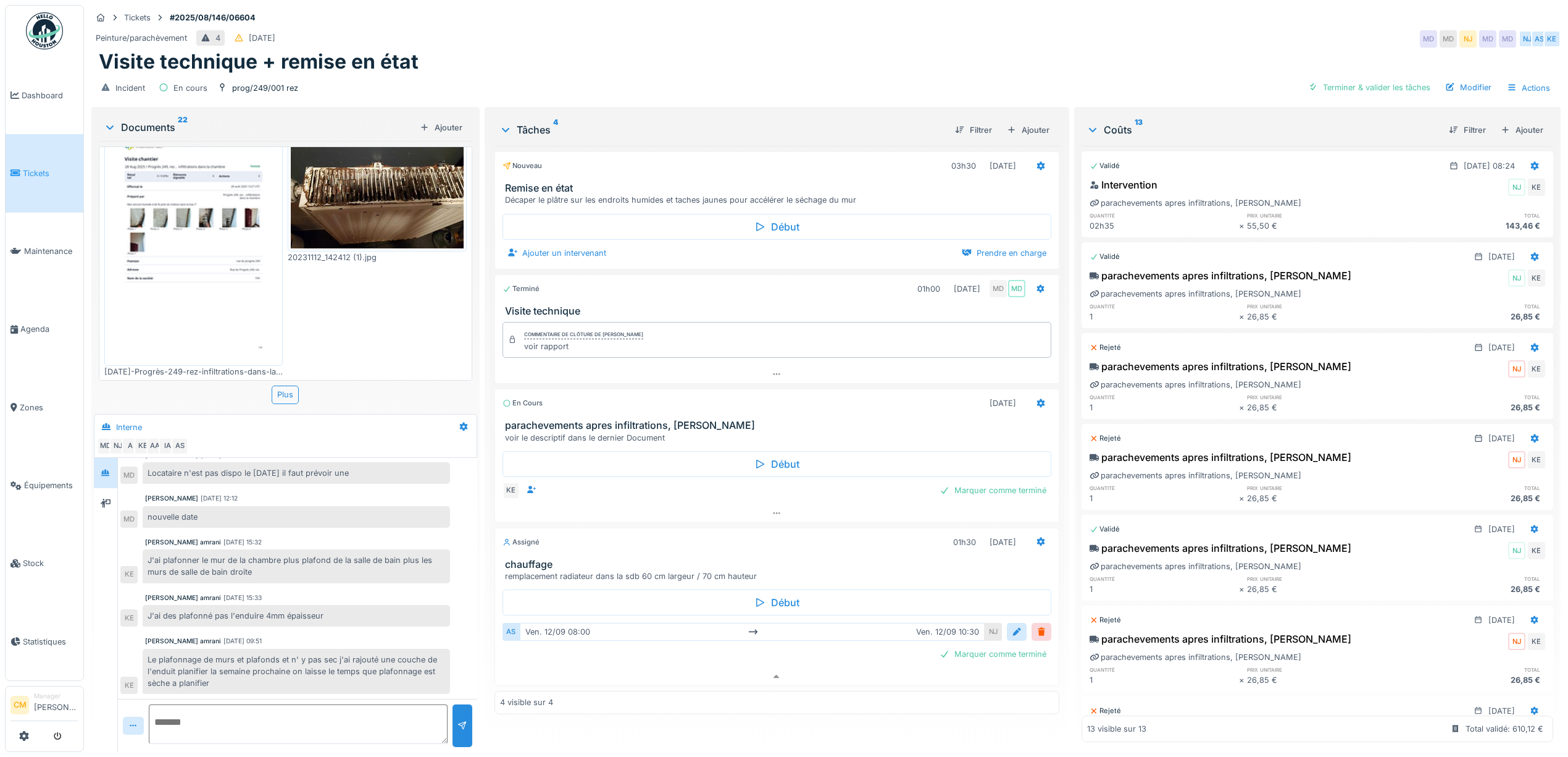
scroll to position [2072, 0]
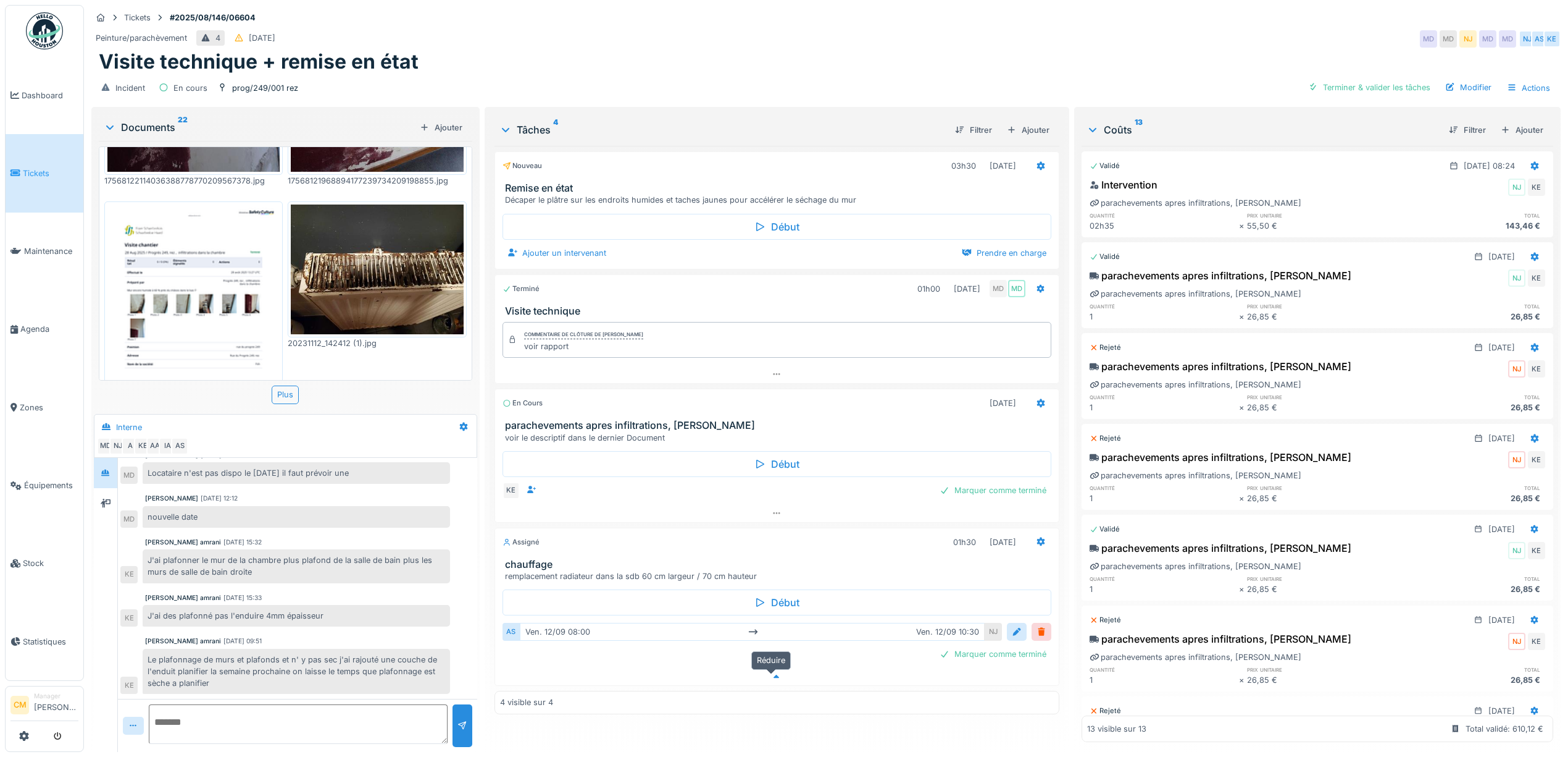
click at [772, 673] on icon at bounding box center [776, 677] width 10 height 8
click at [772, 647] on icon at bounding box center [776, 651] width 10 height 8
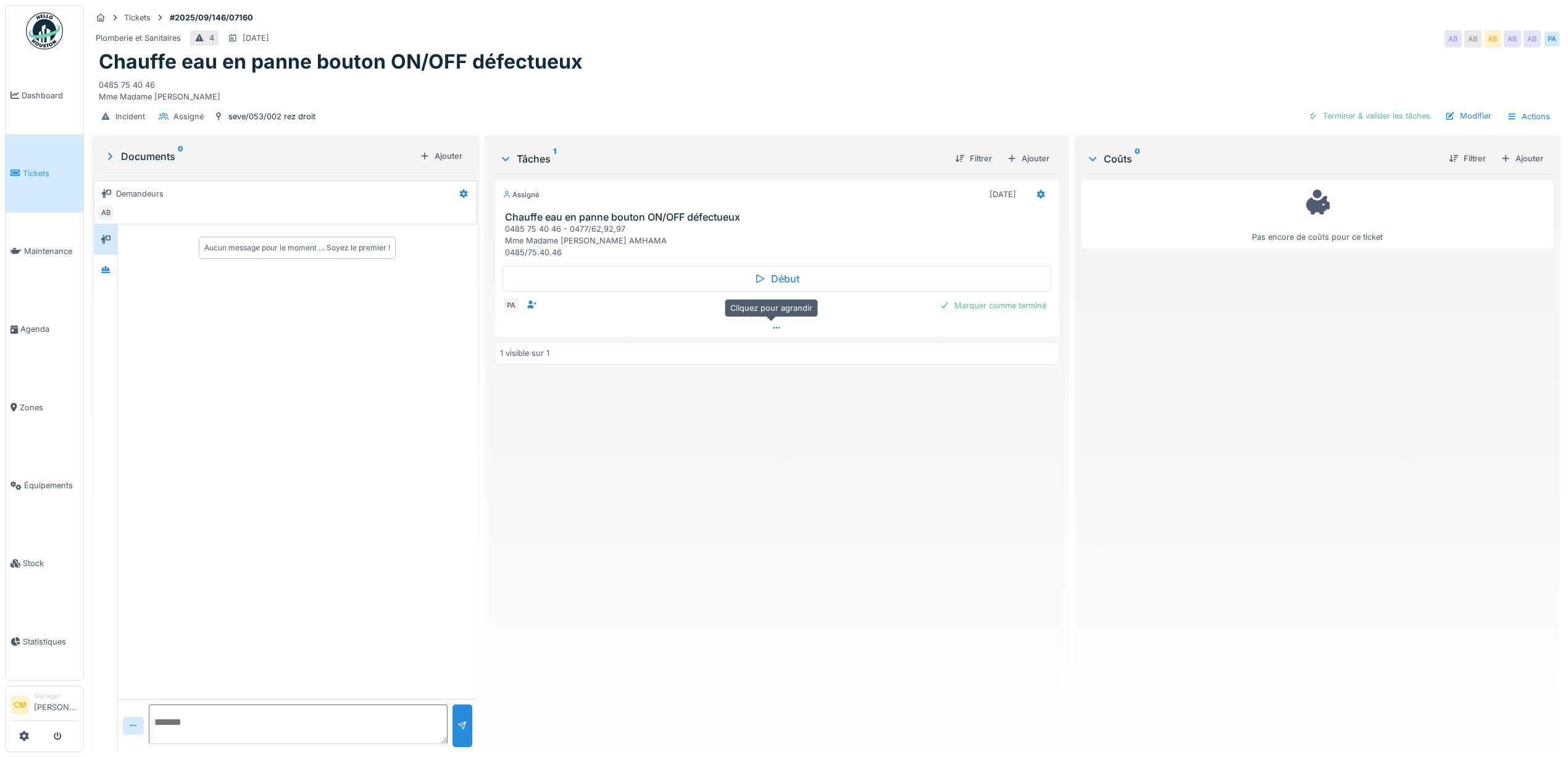
click at [772, 331] on icon at bounding box center [776, 327] width 10 height 8
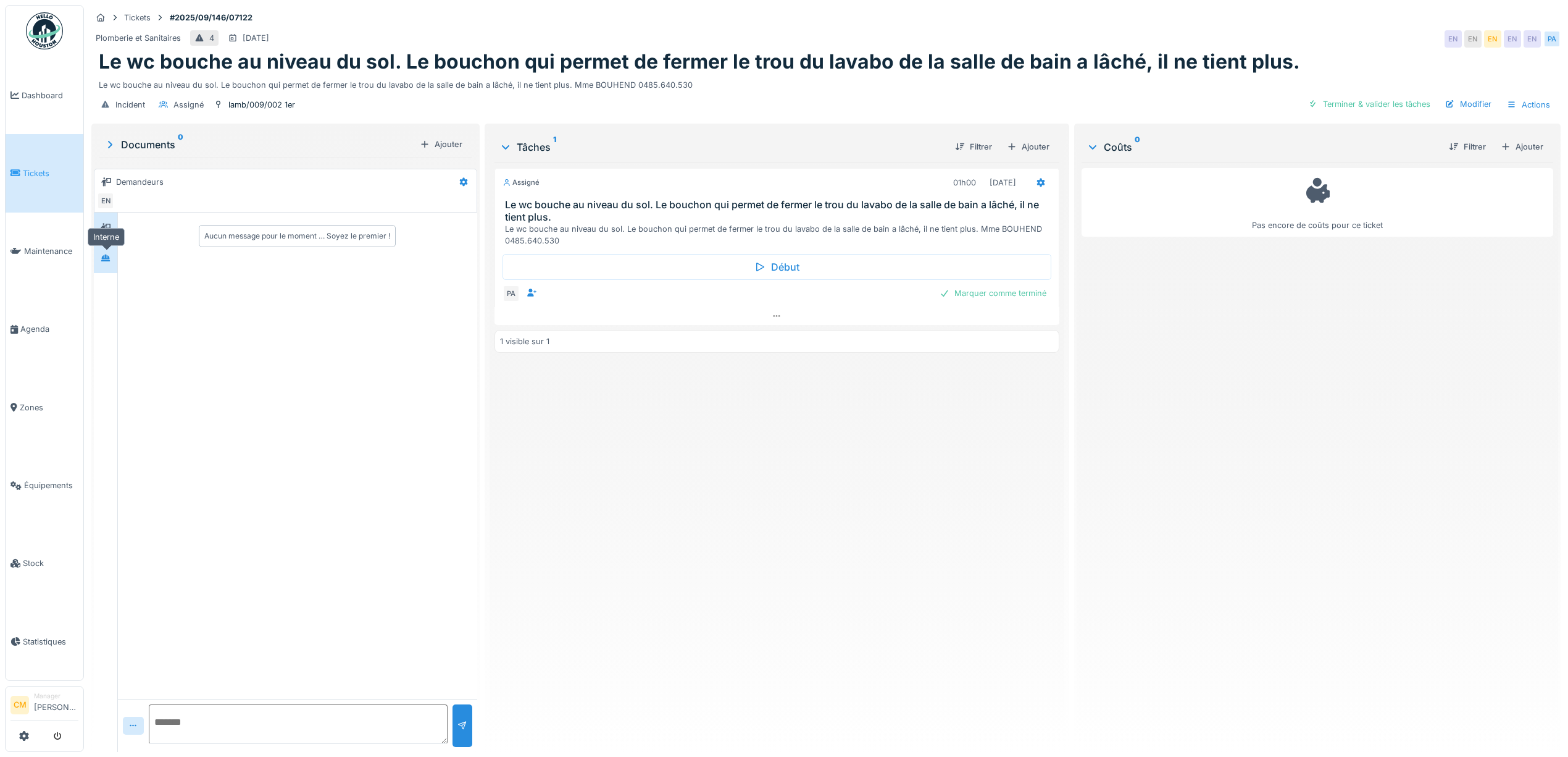
click at [109, 260] on icon at bounding box center [105, 258] width 9 height 7
click at [101, 228] on icon at bounding box center [105, 227] width 10 height 8
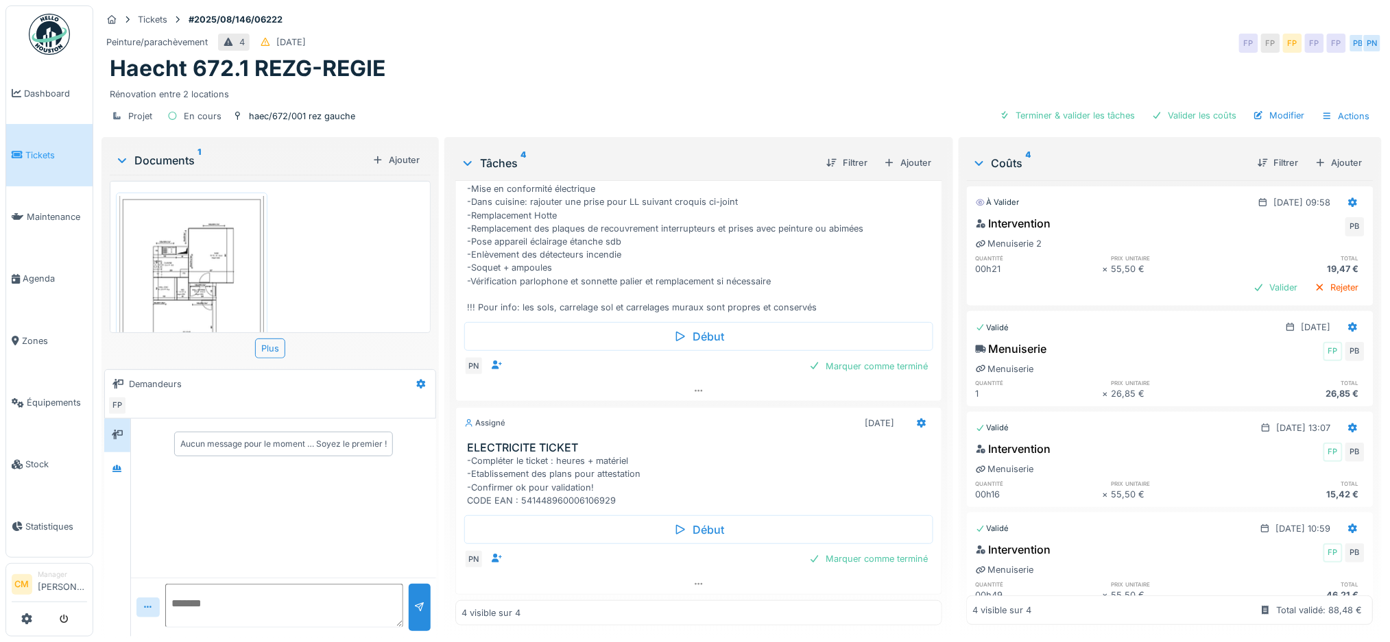
scroll to position [14, 0]
click at [888, 154] on div "Ajouter" at bounding box center [907, 163] width 58 height 19
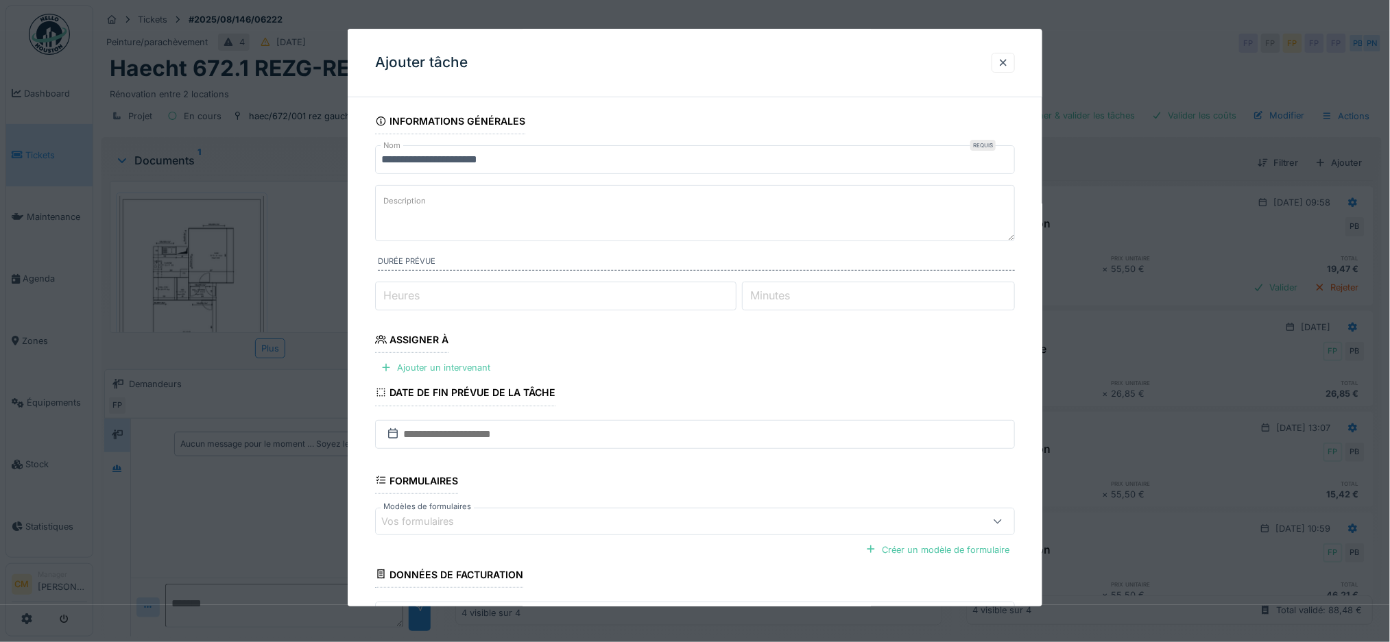
click at [400, 195] on label "Description" at bounding box center [404, 201] width 48 height 17
click at [400, 195] on textarea "Description" at bounding box center [695, 213] width 640 height 56
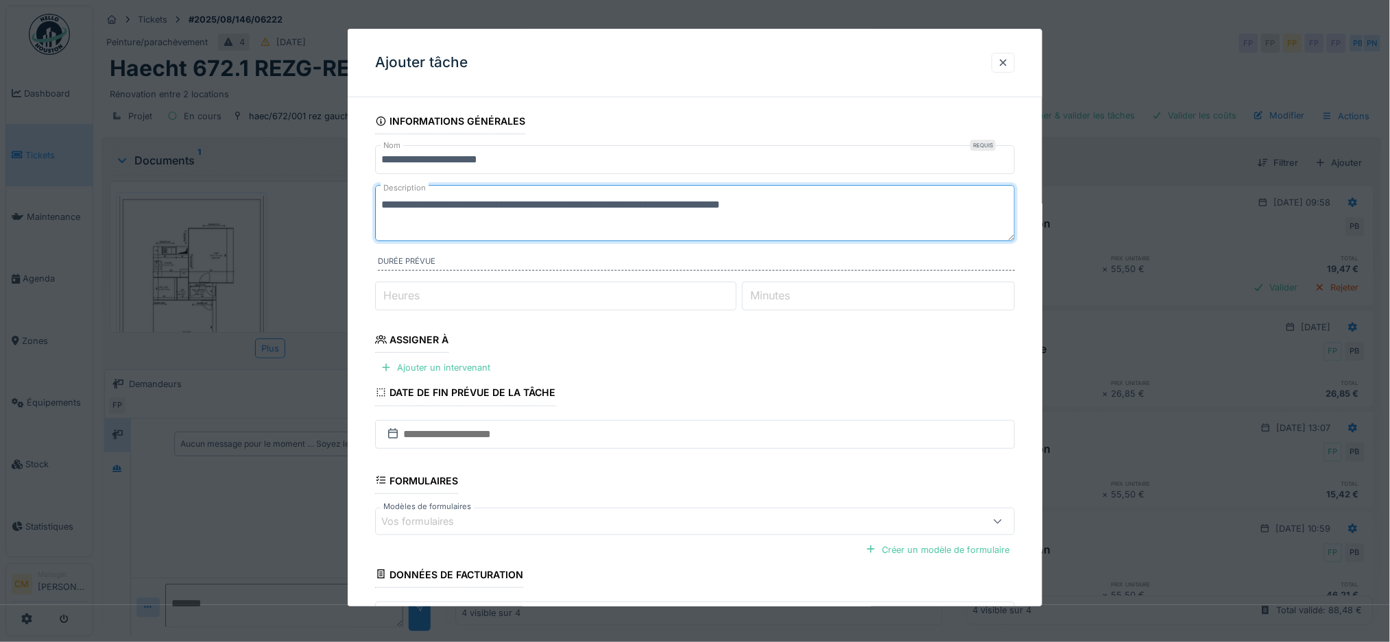
type textarea "**********"
click at [462, 294] on input "Heures" at bounding box center [555, 296] width 361 height 29
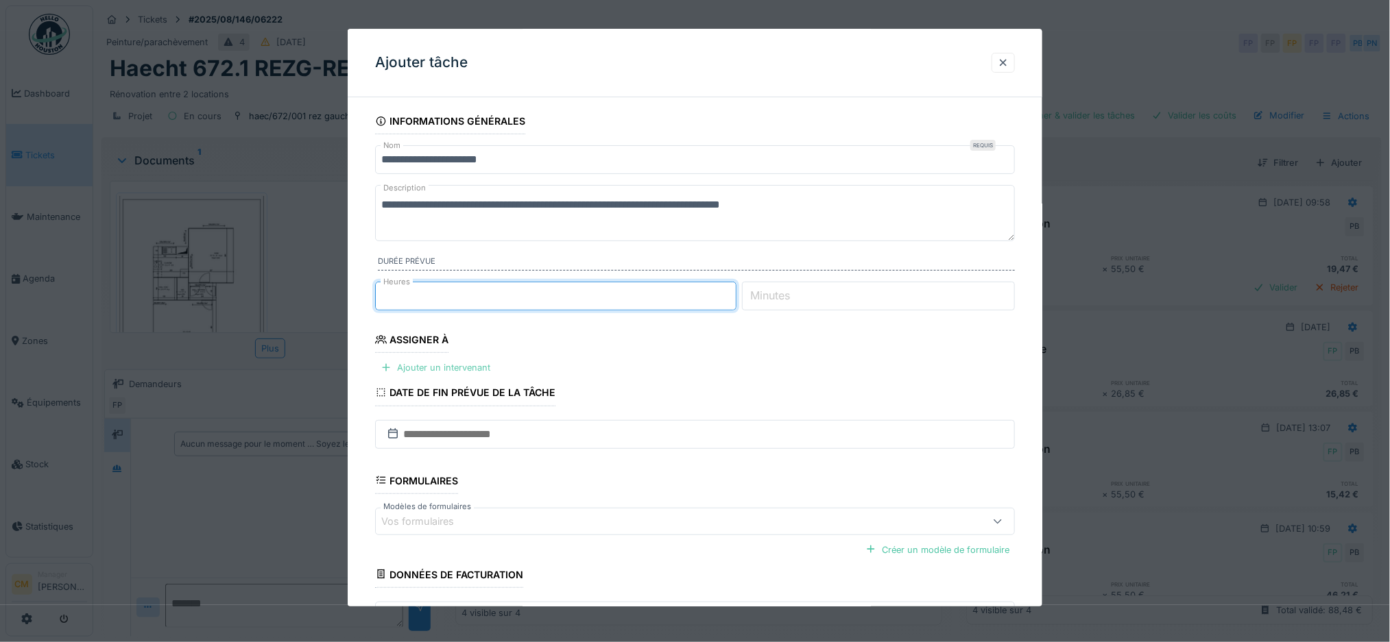
type input "*"
click at [459, 367] on div "Ajouter un intervenant" at bounding box center [435, 368] width 121 height 19
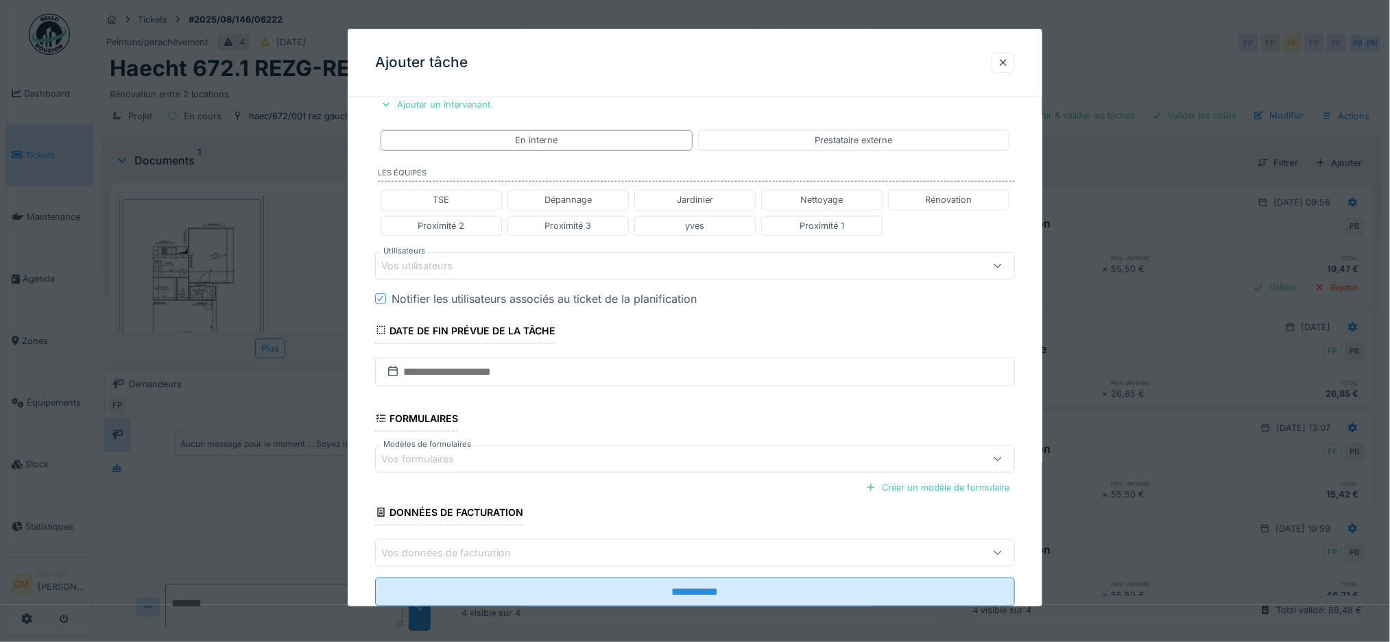
scroll to position [274, 0]
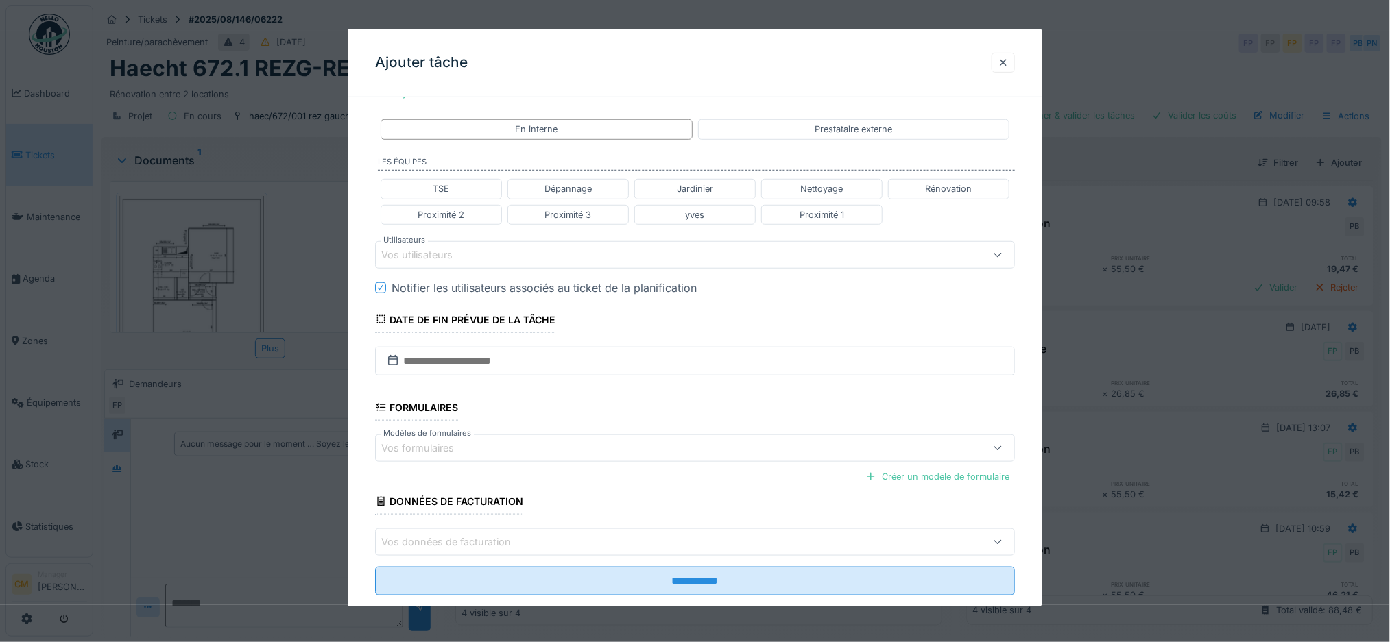
click at [468, 253] on div "Vos utilisateurs" at bounding box center [426, 254] width 90 height 15
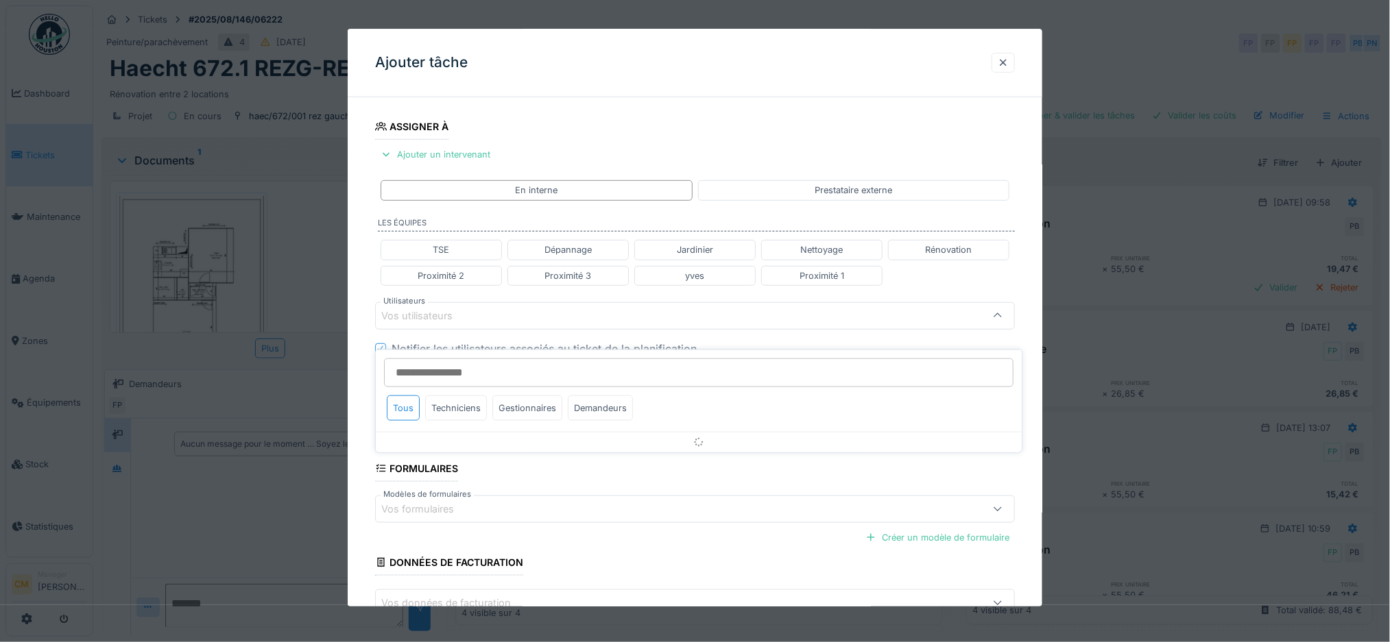
scroll to position [212, 0]
click at [463, 359] on input "*********" at bounding box center [698, 373] width 629 height 29
click at [453, 396] on div "Techniciens" at bounding box center [456, 408] width 62 height 25
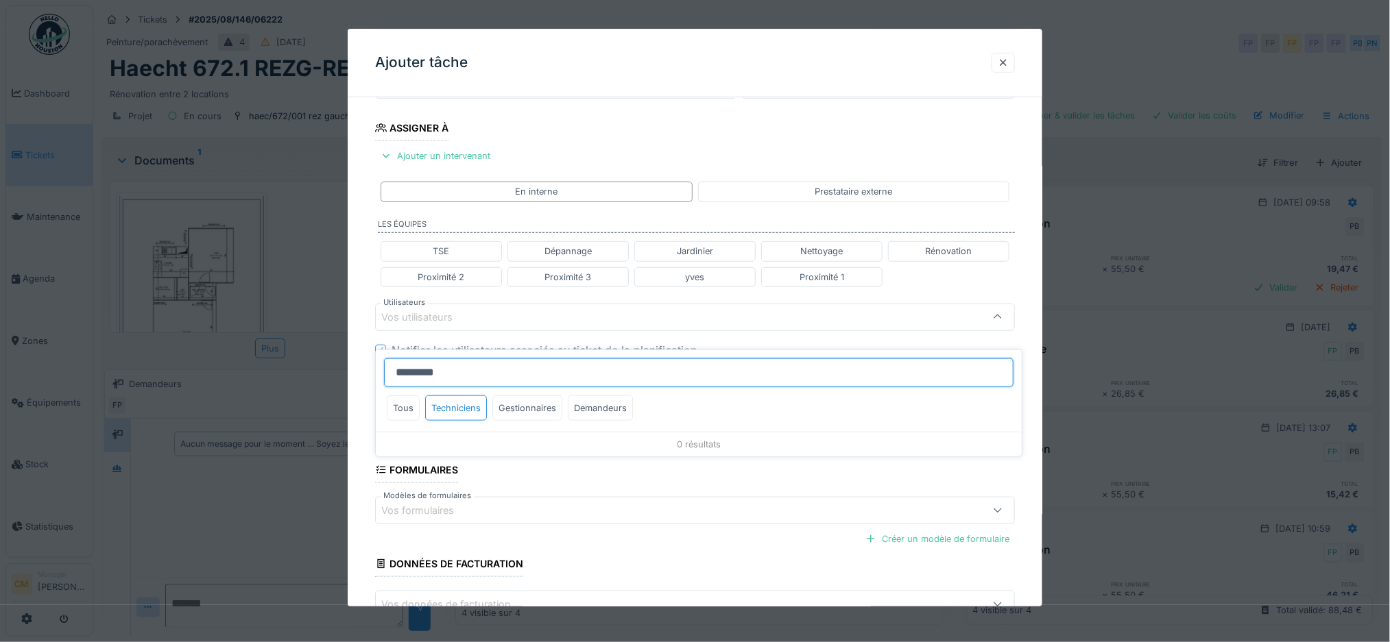
click at [478, 359] on input "*********" at bounding box center [698, 373] width 629 height 29
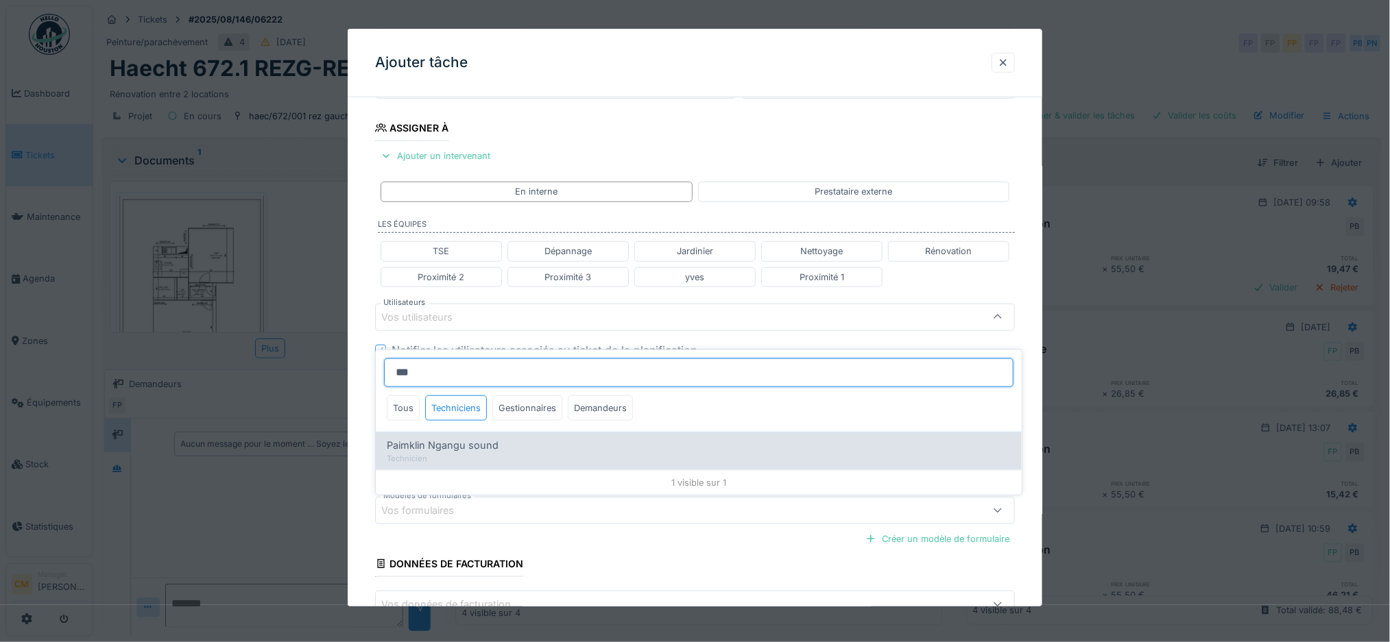
type input "***"
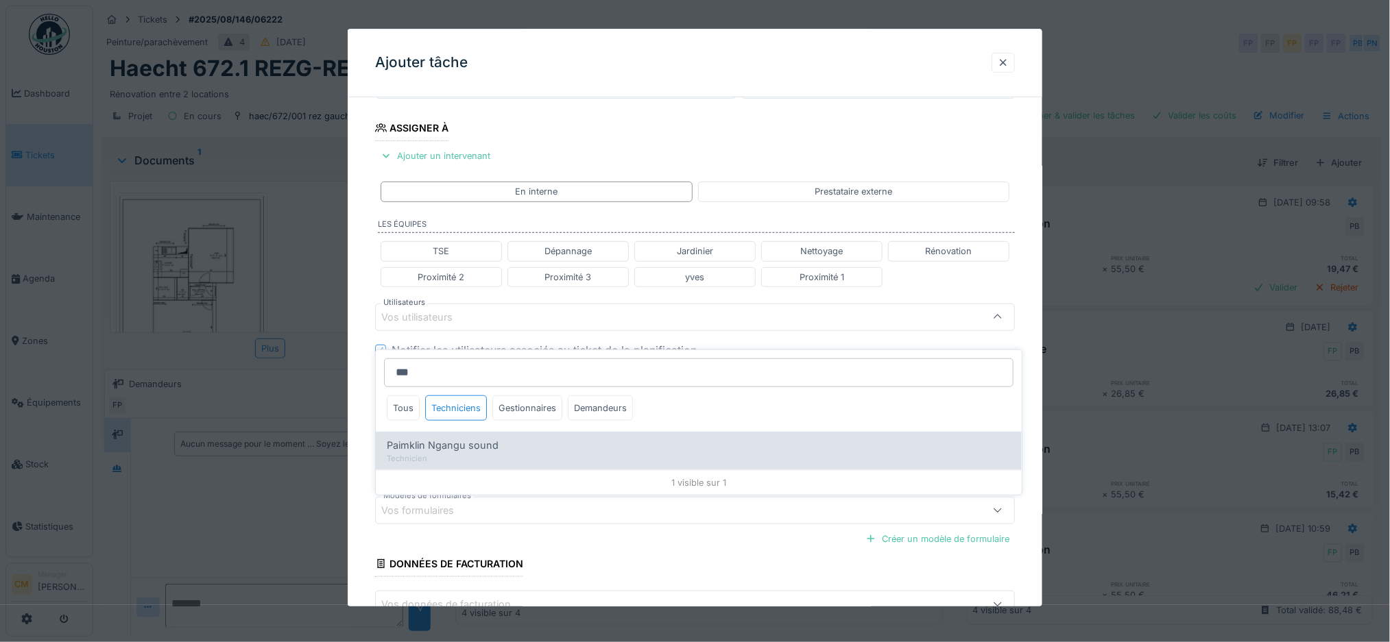
click at [417, 453] on div "Technicien" at bounding box center [699, 459] width 624 height 12
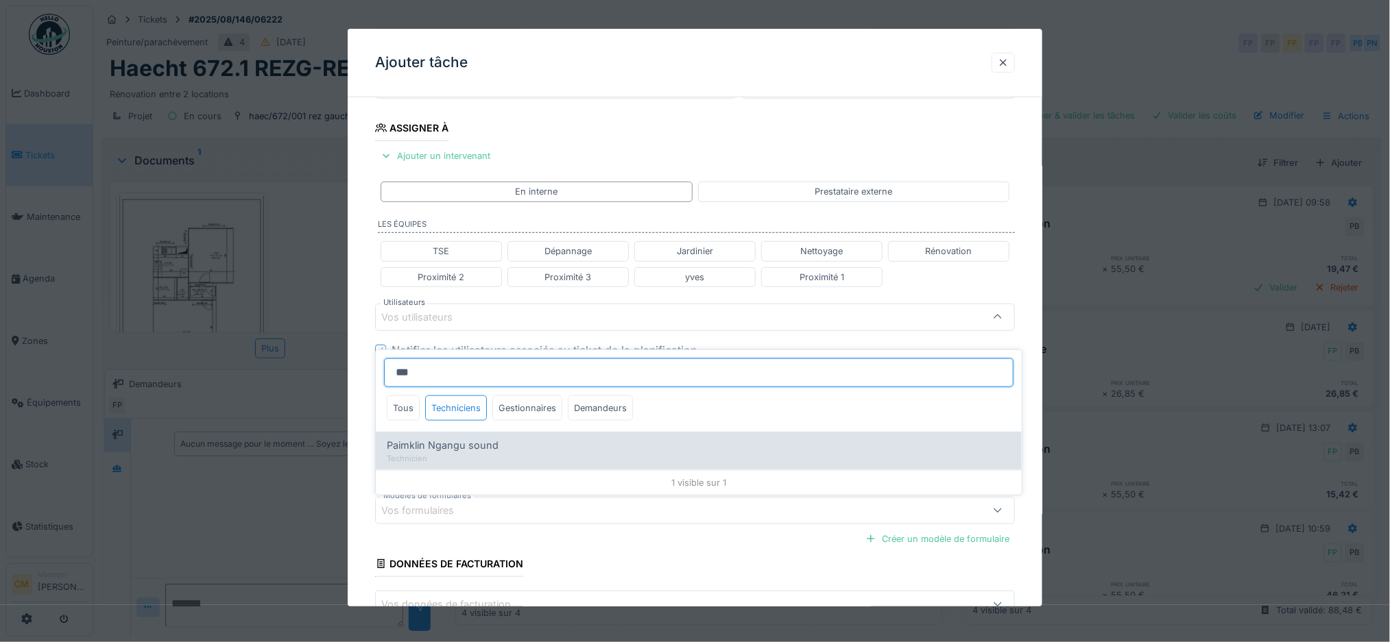
type input "****"
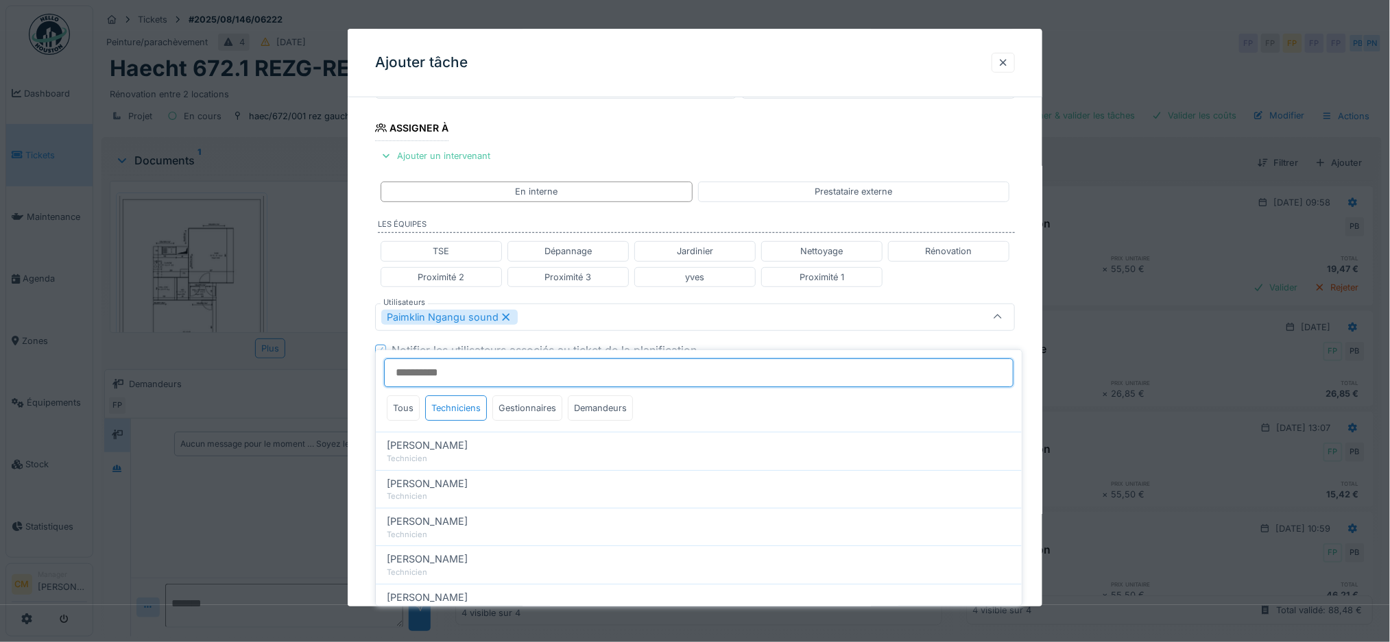
click at [497, 359] on input "Utilisateurs" at bounding box center [698, 373] width 629 height 29
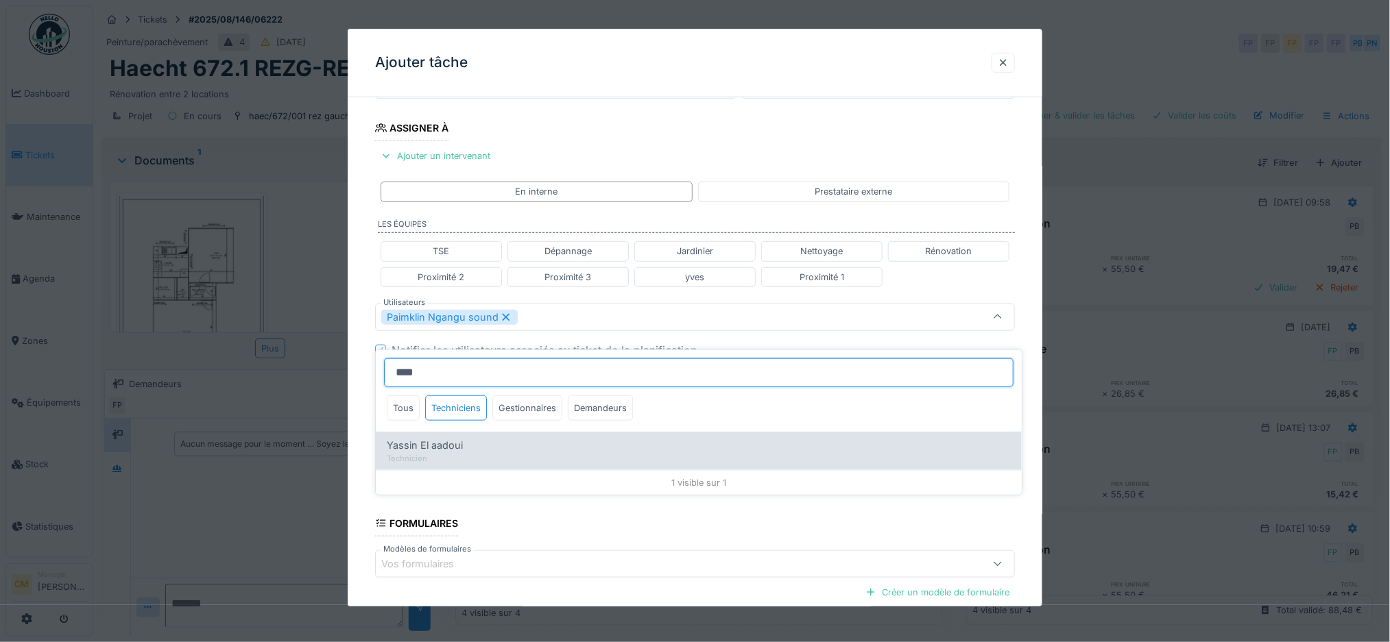
type input "****"
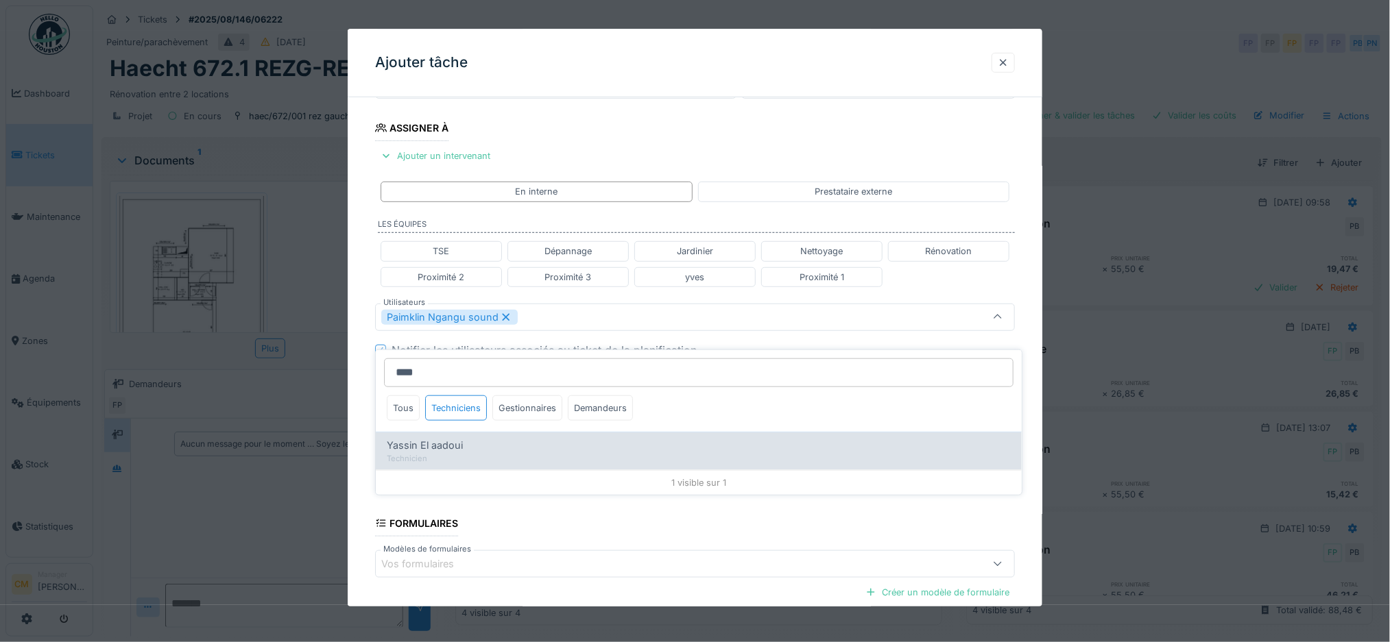
click at [434, 438] on span "Yassin El aadoui" at bounding box center [425, 445] width 76 height 15
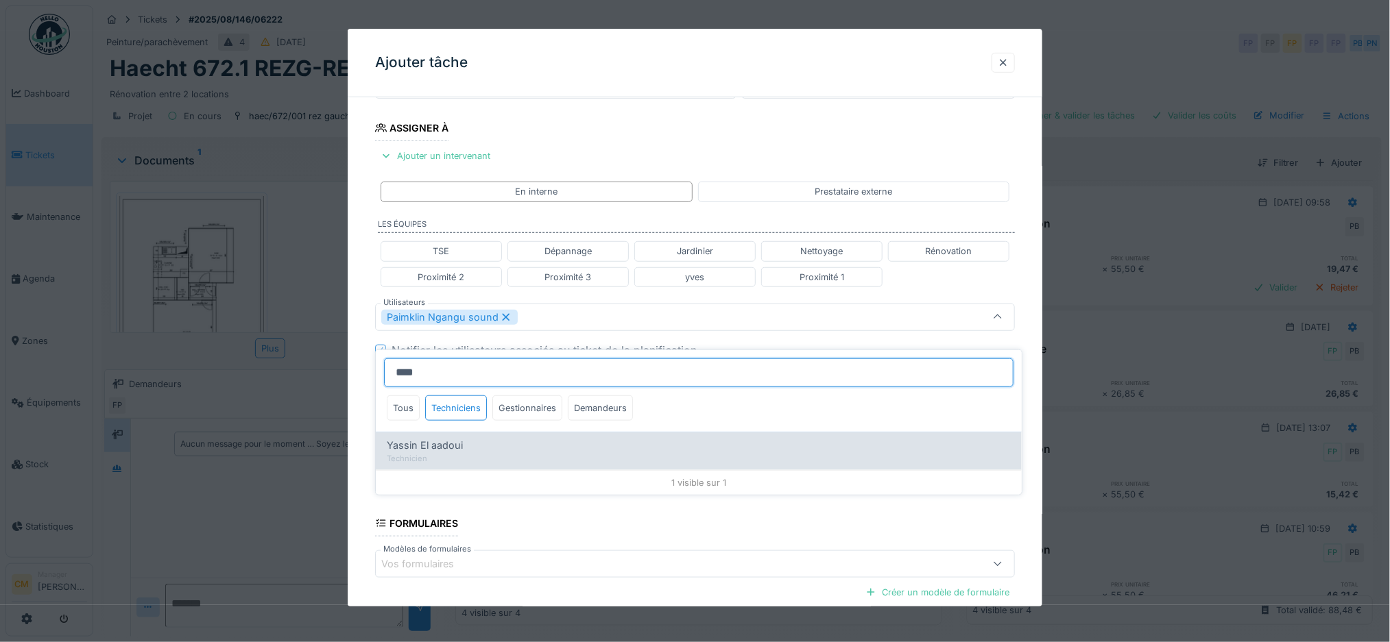
type input "**********"
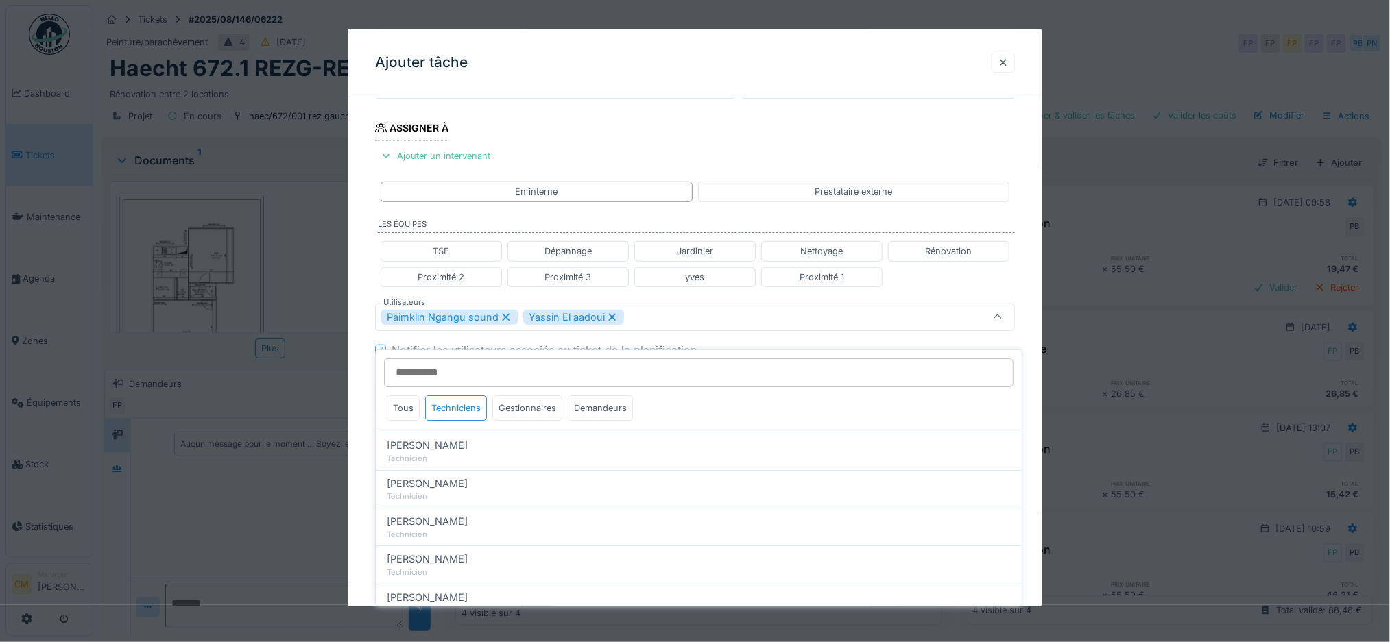
click at [730, 316] on div "Paimklin Ngangu sound Yassin El aadoui" at bounding box center [658, 317] width 554 height 15
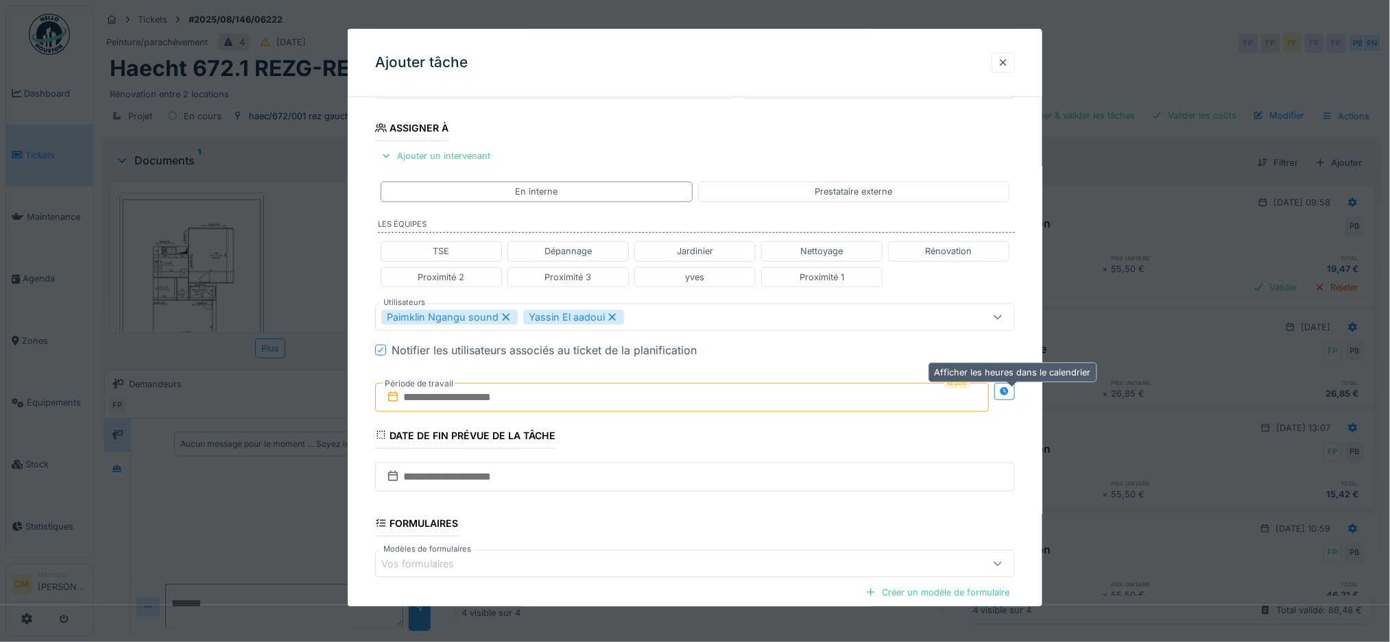
click at [1009, 393] on icon at bounding box center [1004, 391] width 9 height 9
click at [531, 398] on input "text" at bounding box center [523, 397] width 297 height 29
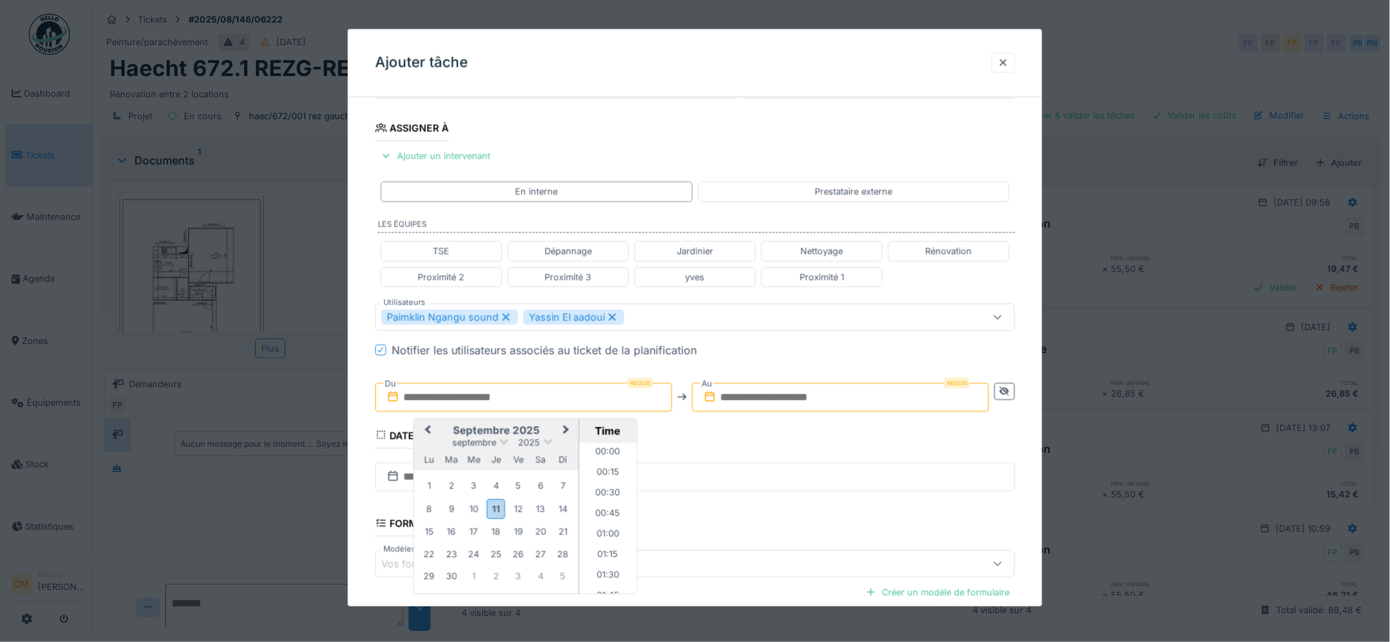
scroll to position [1271, 0]
click at [522, 519] on div "12" at bounding box center [518, 509] width 19 height 19
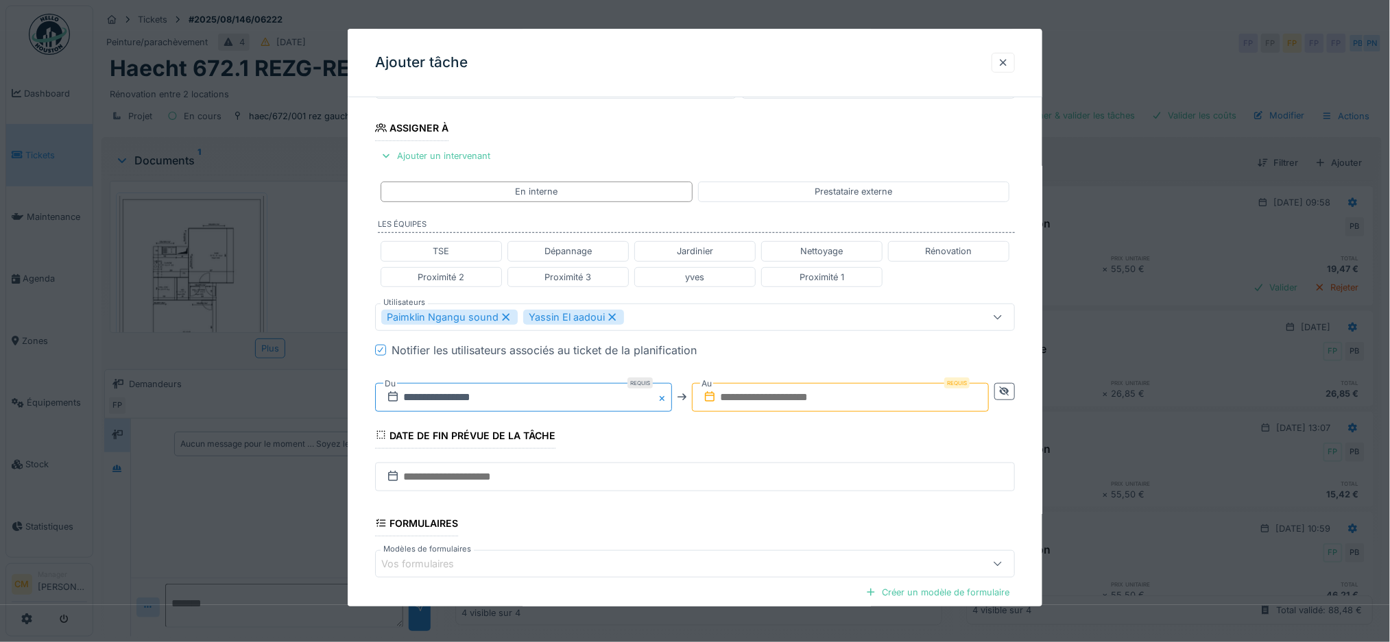
click at [472, 398] on input "**********" at bounding box center [523, 397] width 297 height 29
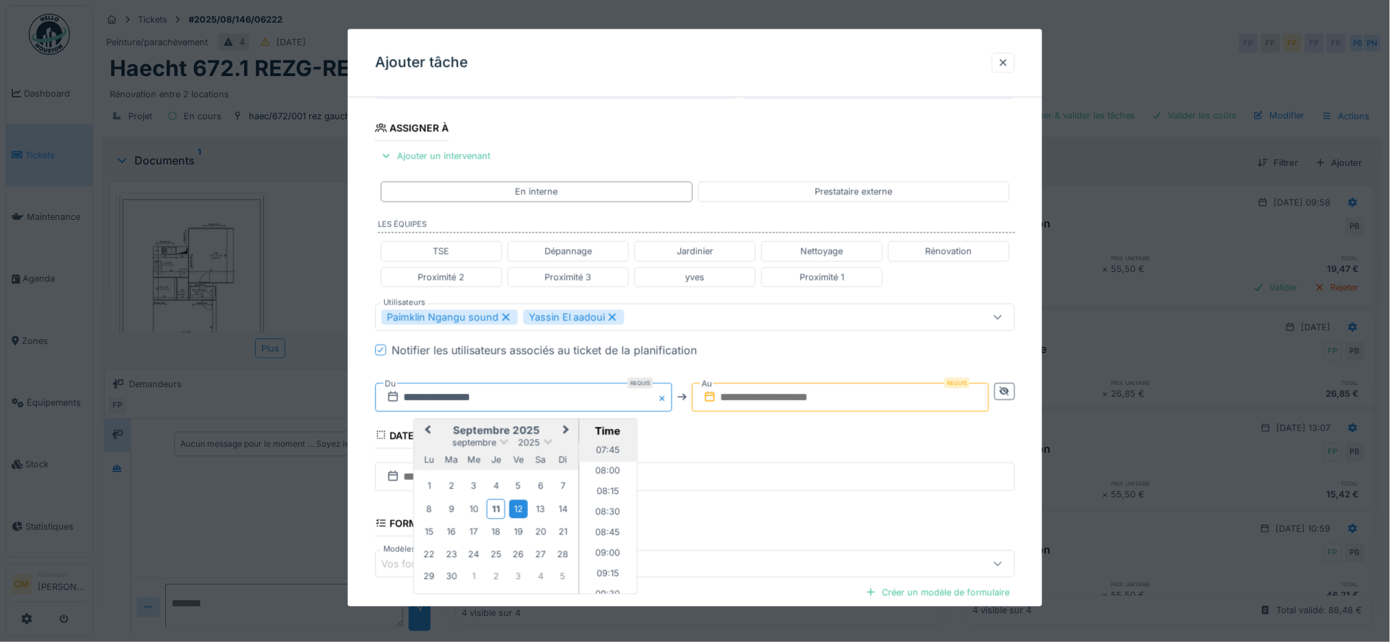
scroll to position [548, 0]
click at [606, 560] on li "08:00" at bounding box center [608, 563] width 58 height 21
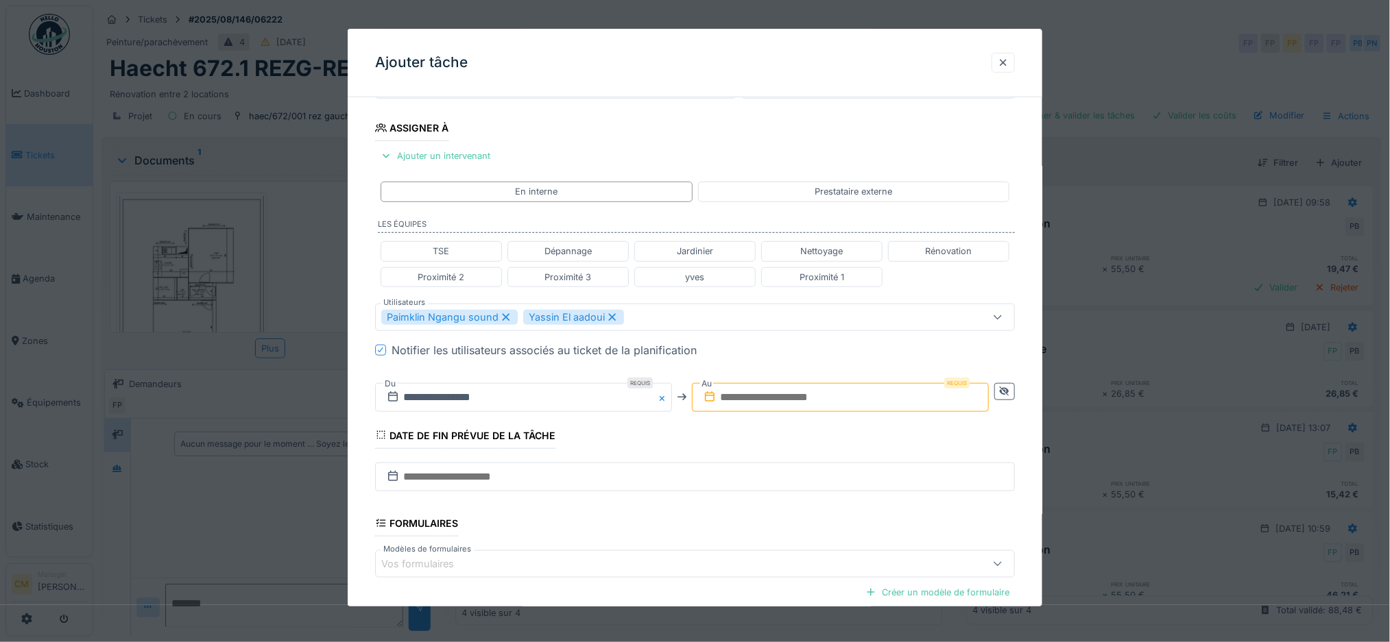
click at [729, 394] on input "text" at bounding box center [840, 397] width 297 height 29
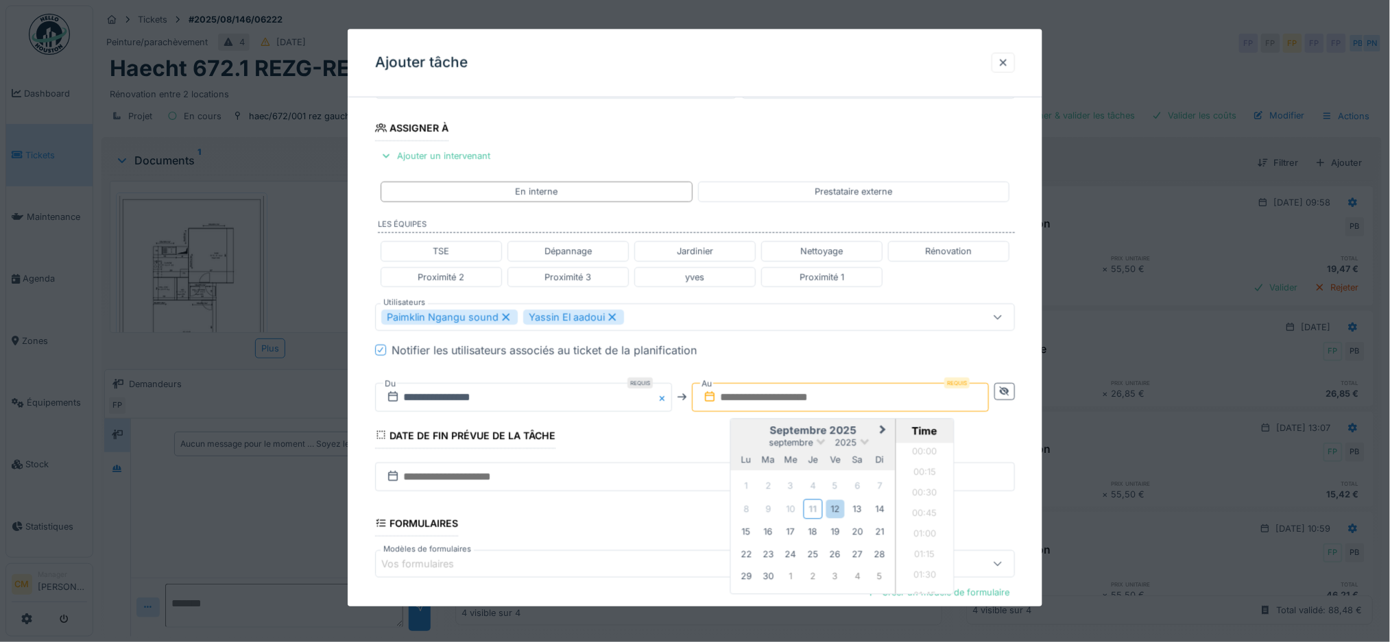
scroll to position [1271, 0]
click at [840, 513] on div "12" at bounding box center [834, 509] width 19 height 19
click at [917, 461] on li "10:00" at bounding box center [924, 462] width 58 height 21
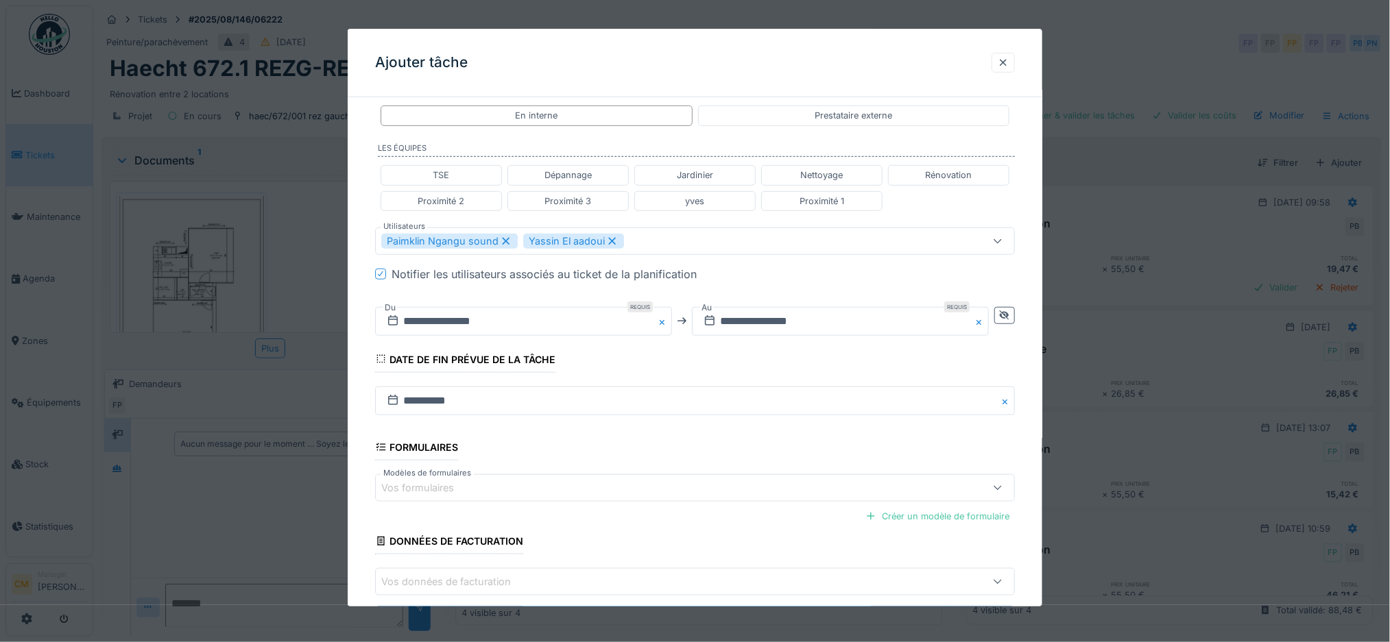
scroll to position [356, 0]
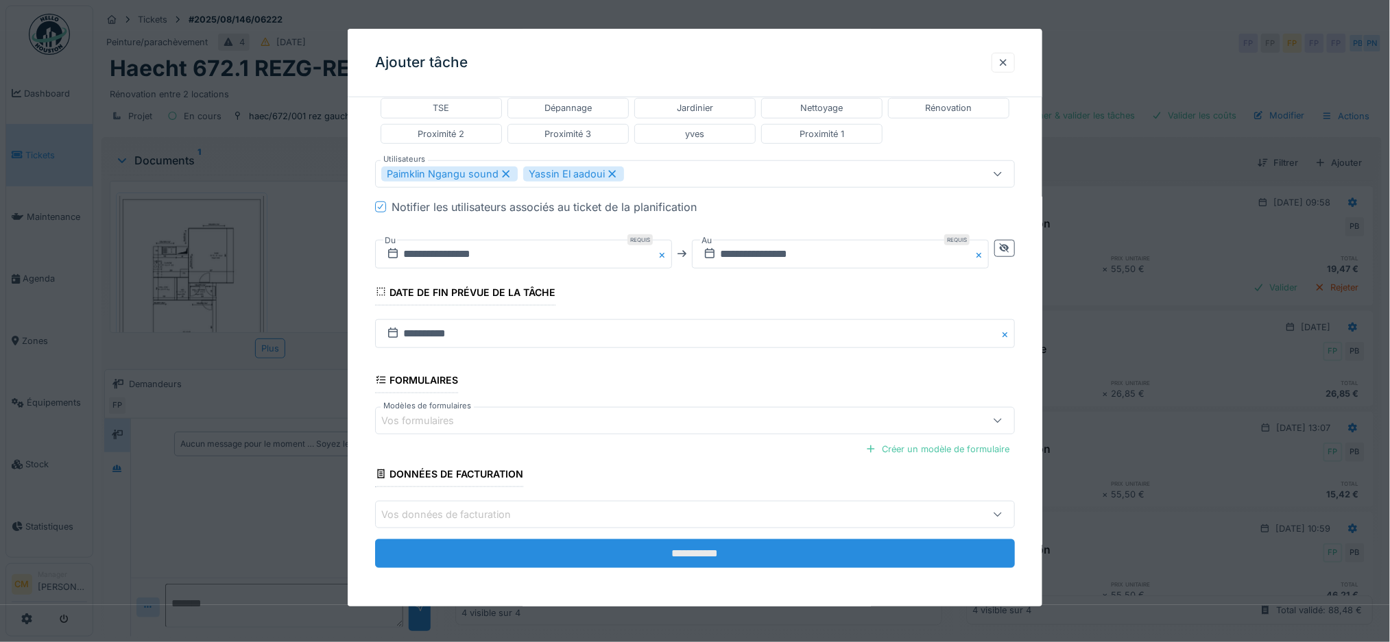
click at [722, 556] on input "**********" at bounding box center [695, 553] width 640 height 29
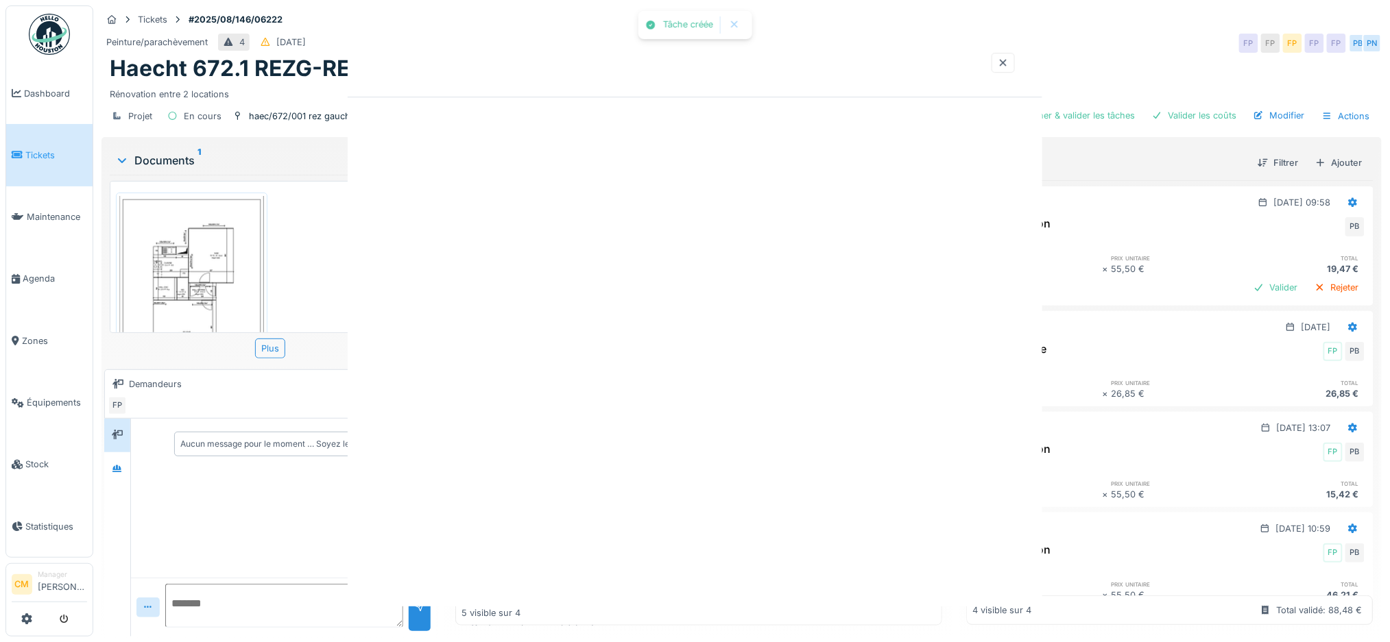
scroll to position [470, 0]
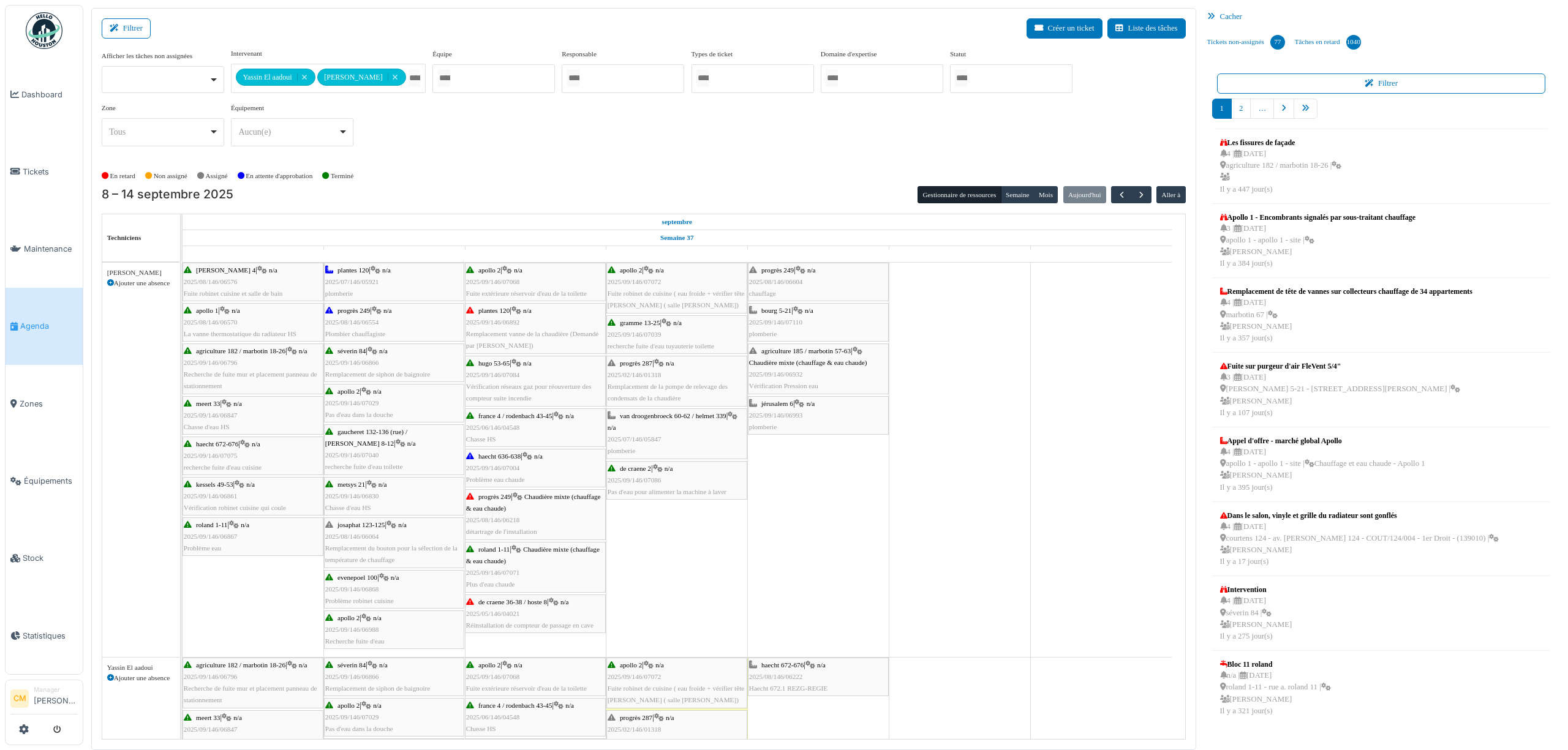
click at [624, 128] on div "**********" at bounding box center [643, 102] width 1084 height 108
click at [776, 284] on span "2025/08/146/06604" at bounding box center [776, 281] width 54 height 7
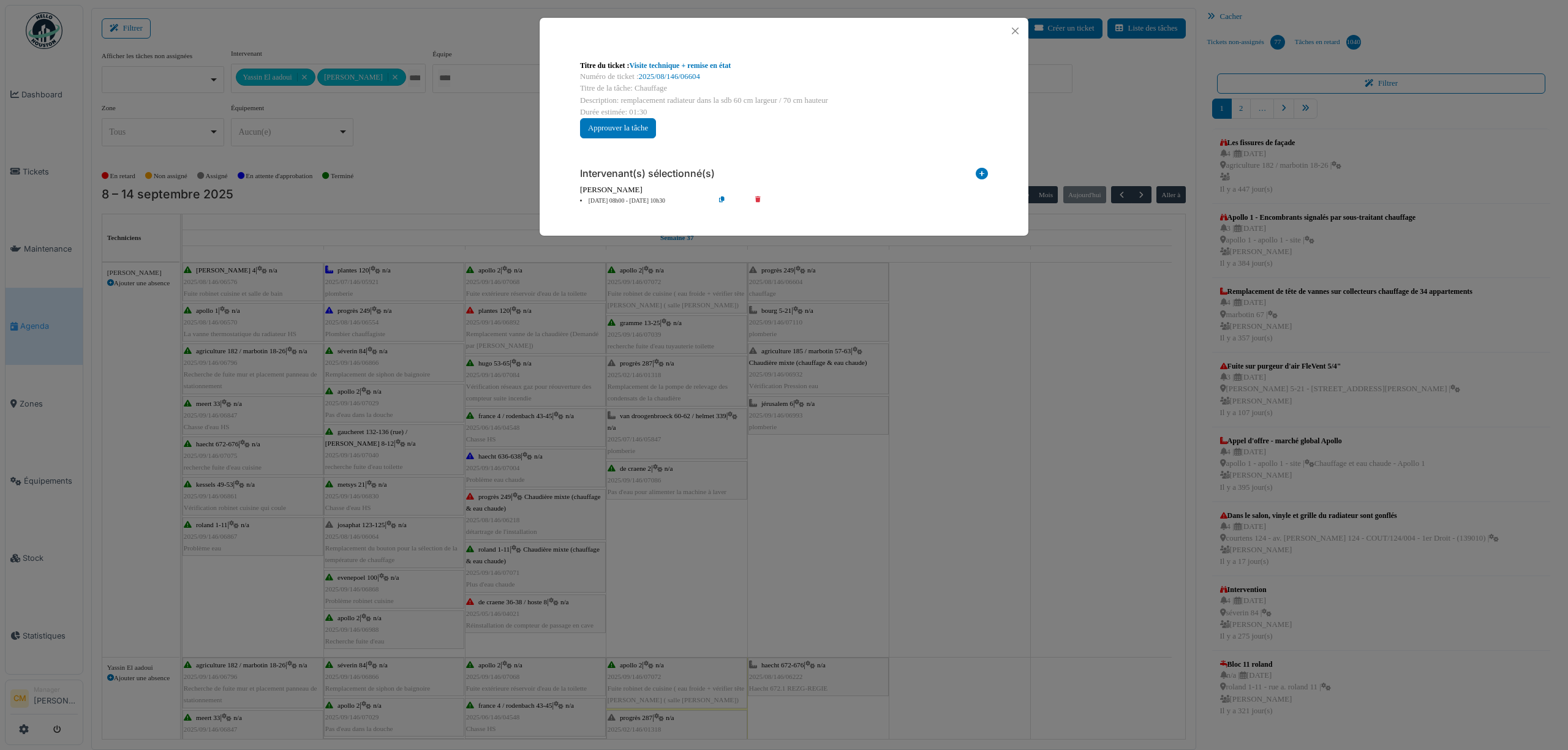
click at [721, 201] on icon at bounding box center [731, 201] width 35 height 9
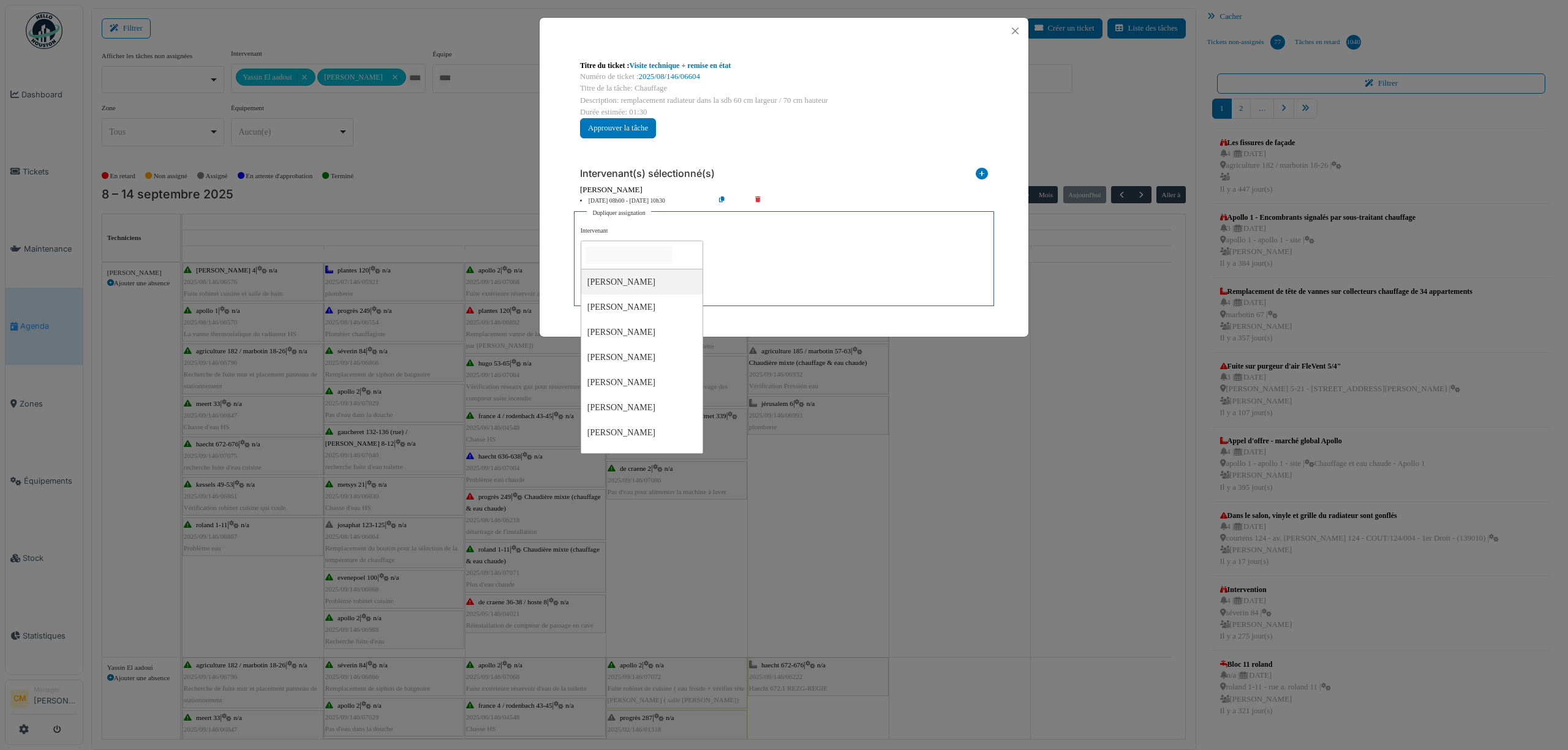
click at [606, 258] on input "null" at bounding box center [628, 255] width 87 height 18
type input "*******"
click at [858, 256] on div "**********" at bounding box center [784, 263] width 407 height 73
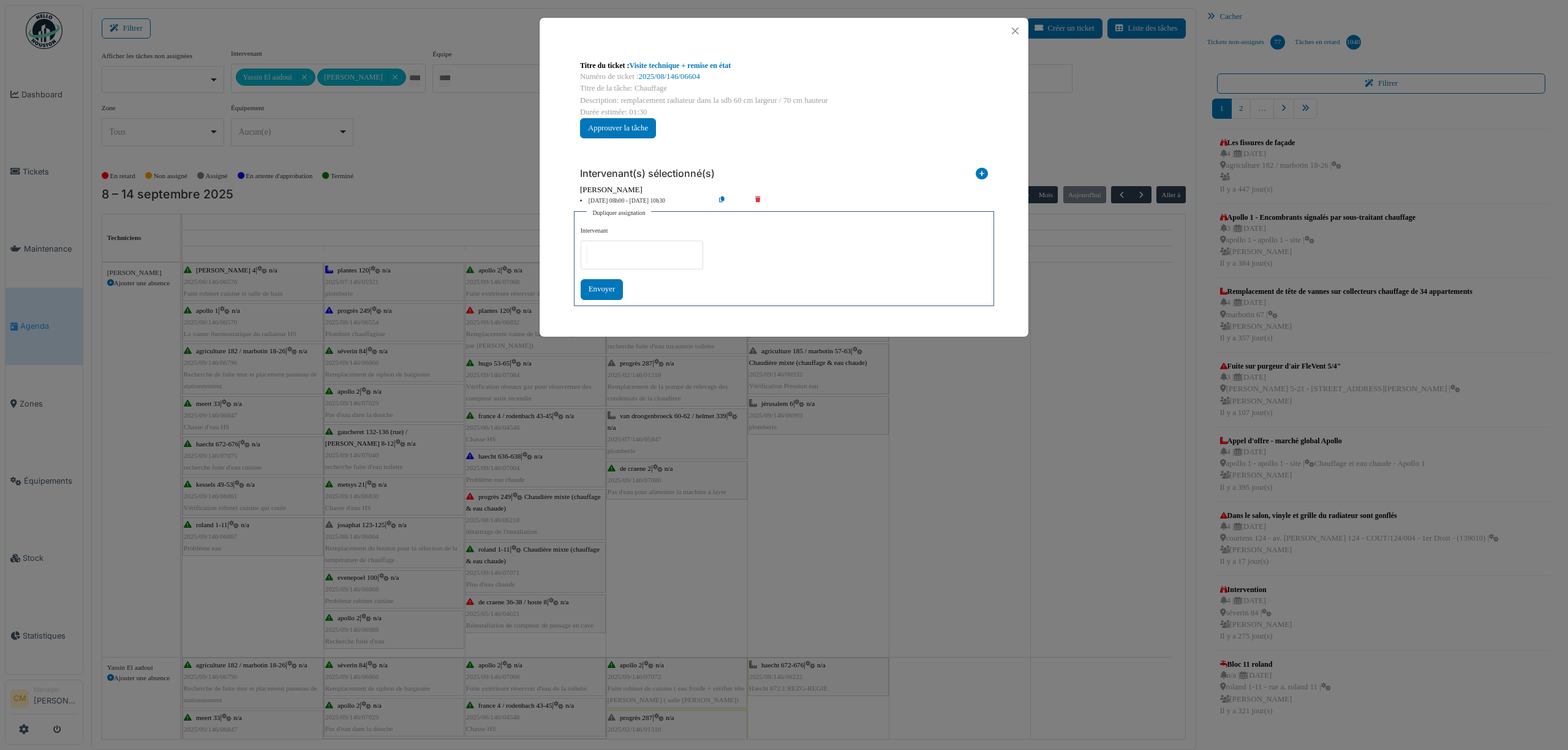
click at [622, 198] on li "12 sep 08h00 - 12 sep 10h30" at bounding box center [643, 201] width 140 height 9
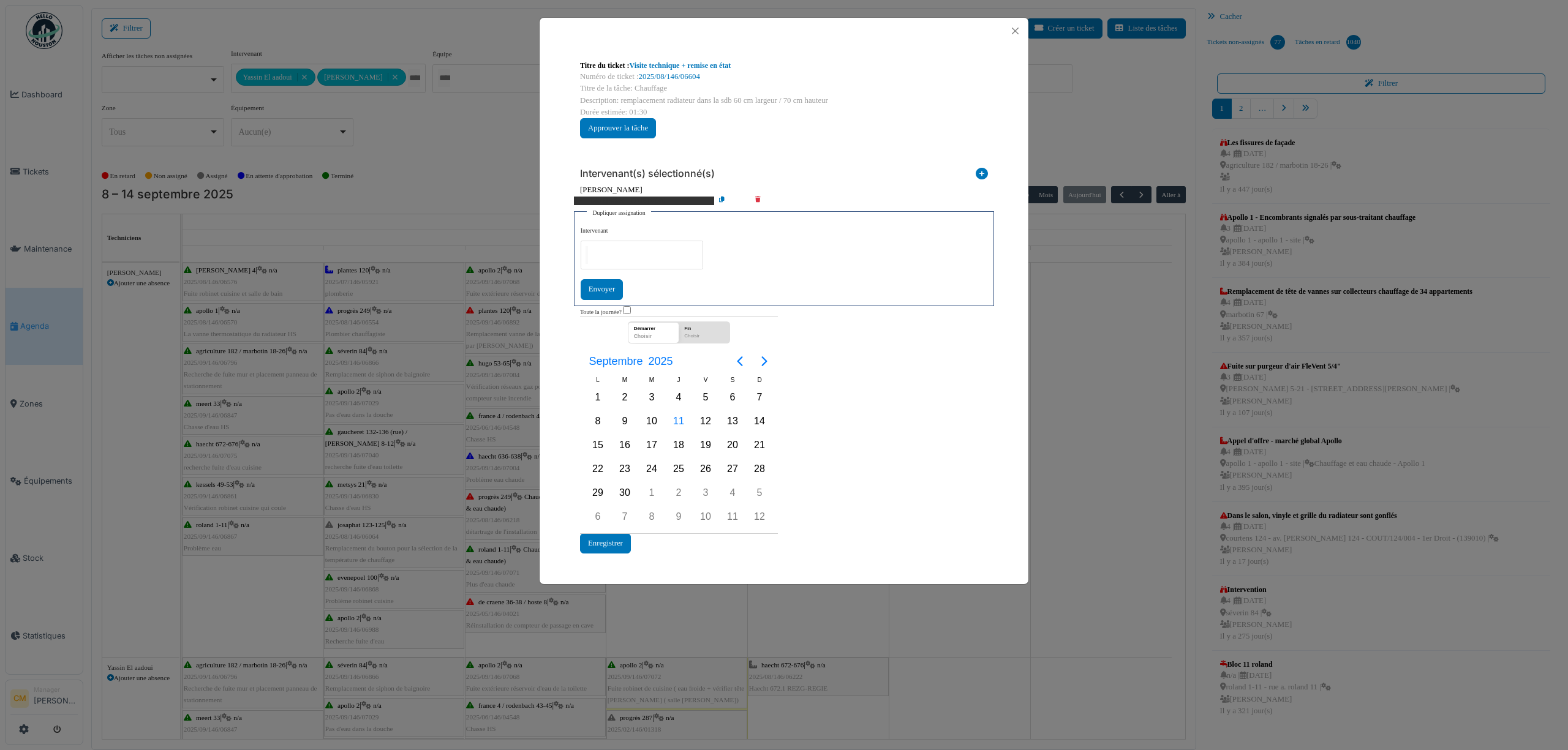
click at [622, 311] on div "Toute la journée? Démarrer Choisir Fin Choisir Septembre 2025 L M M J V S D 28 …" at bounding box center [678, 429] width 197 height 247
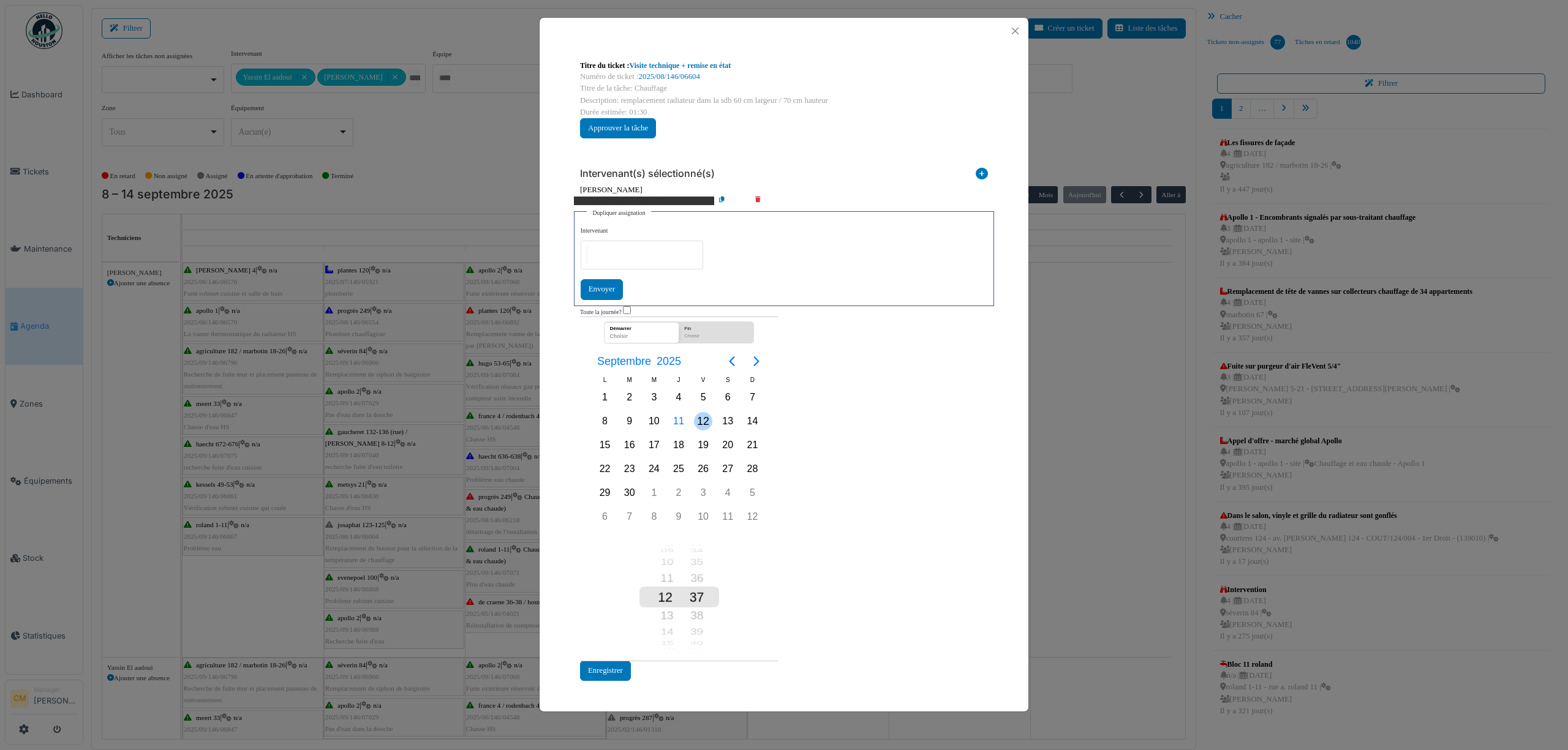
click at [702, 426] on div "12" at bounding box center [703, 421] width 19 height 19
click at [665, 562] on div "10" at bounding box center [661, 562] width 36 height 16
click at [699, 606] on div "30" at bounding box center [697, 596] width 36 height 22
click at [696, 598] on div "30" at bounding box center [697, 596] width 36 height 22
click at [698, 329] on div "Fin" at bounding box center [716, 328] width 70 height 11
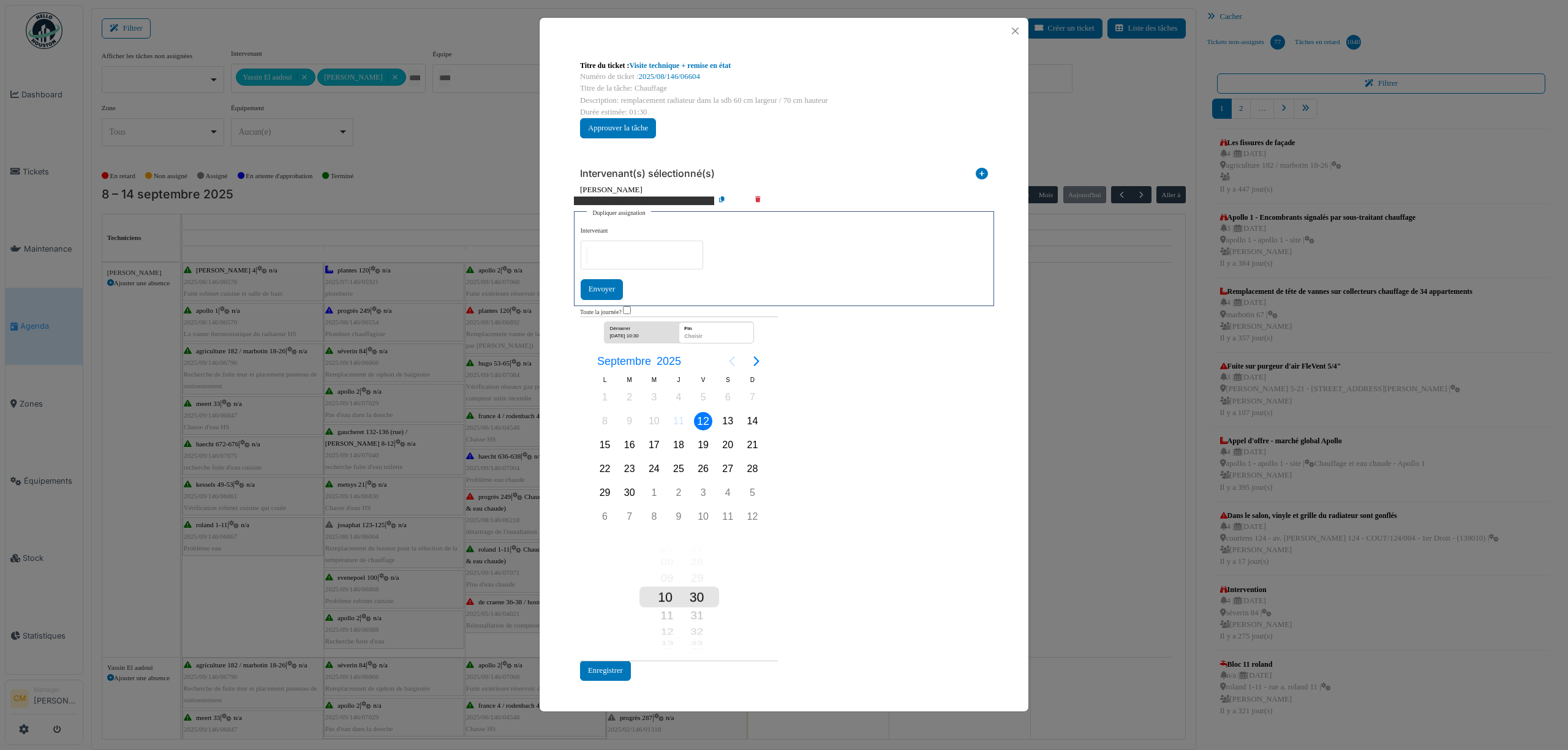
click at [700, 424] on div "12" at bounding box center [703, 421] width 19 height 19
click at [665, 614] on div "12" at bounding box center [661, 615] width 36 height 21
click at [696, 596] on div "00" at bounding box center [697, 596] width 36 height 22
click at [613, 669] on button "Enregistrer" at bounding box center [605, 671] width 51 height 21
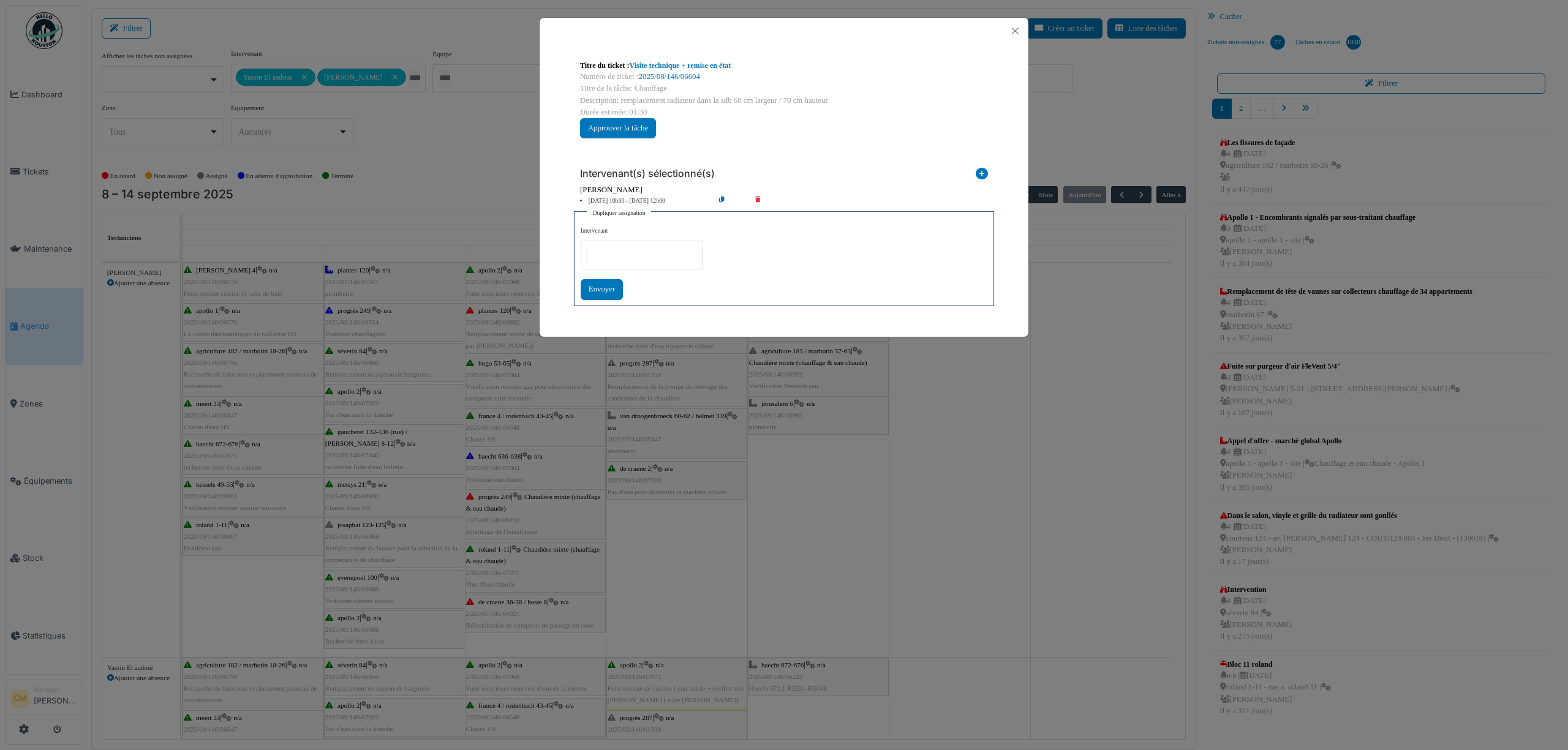
click at [719, 202] on icon at bounding box center [731, 201] width 35 height 9
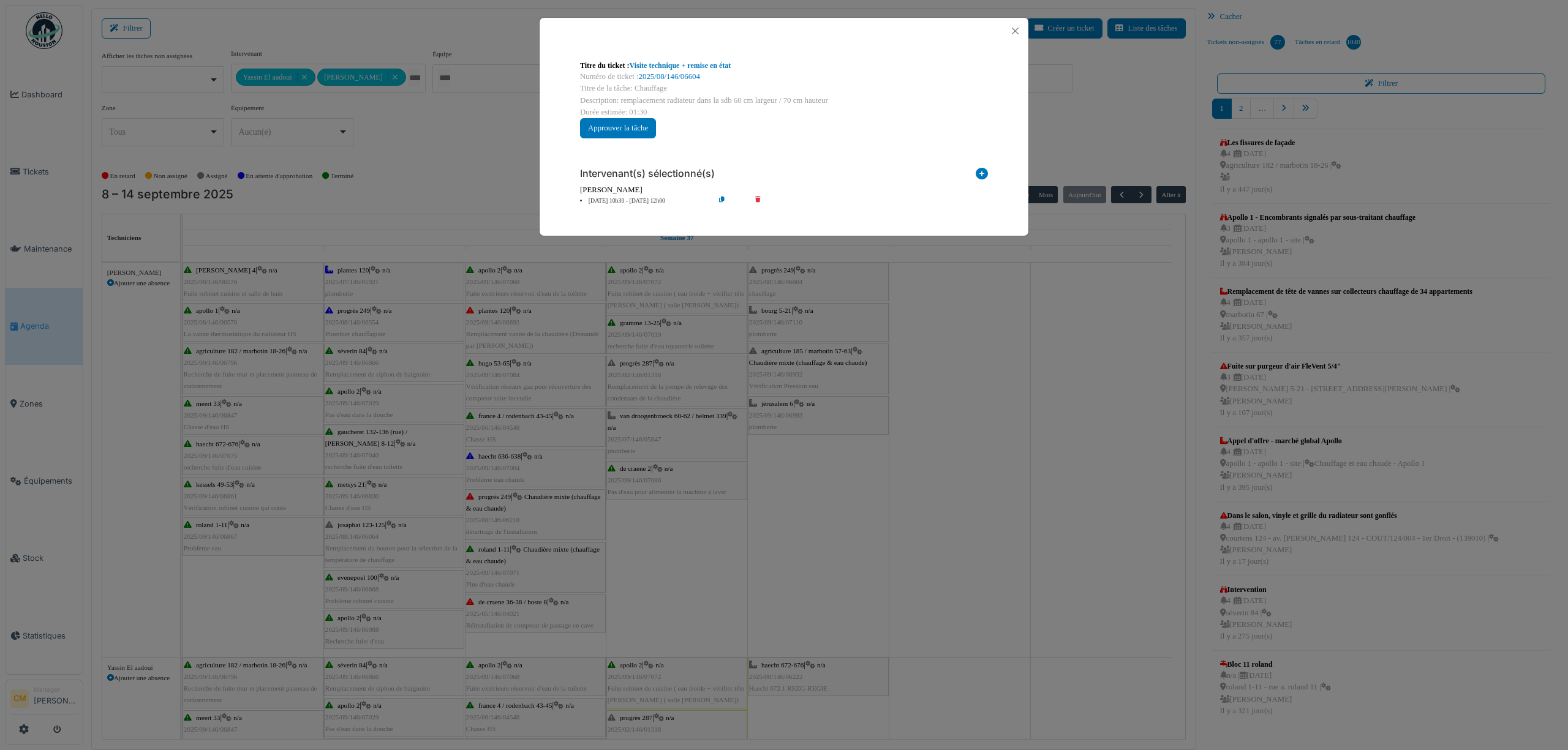
click at [719, 202] on icon at bounding box center [731, 201] width 35 height 9
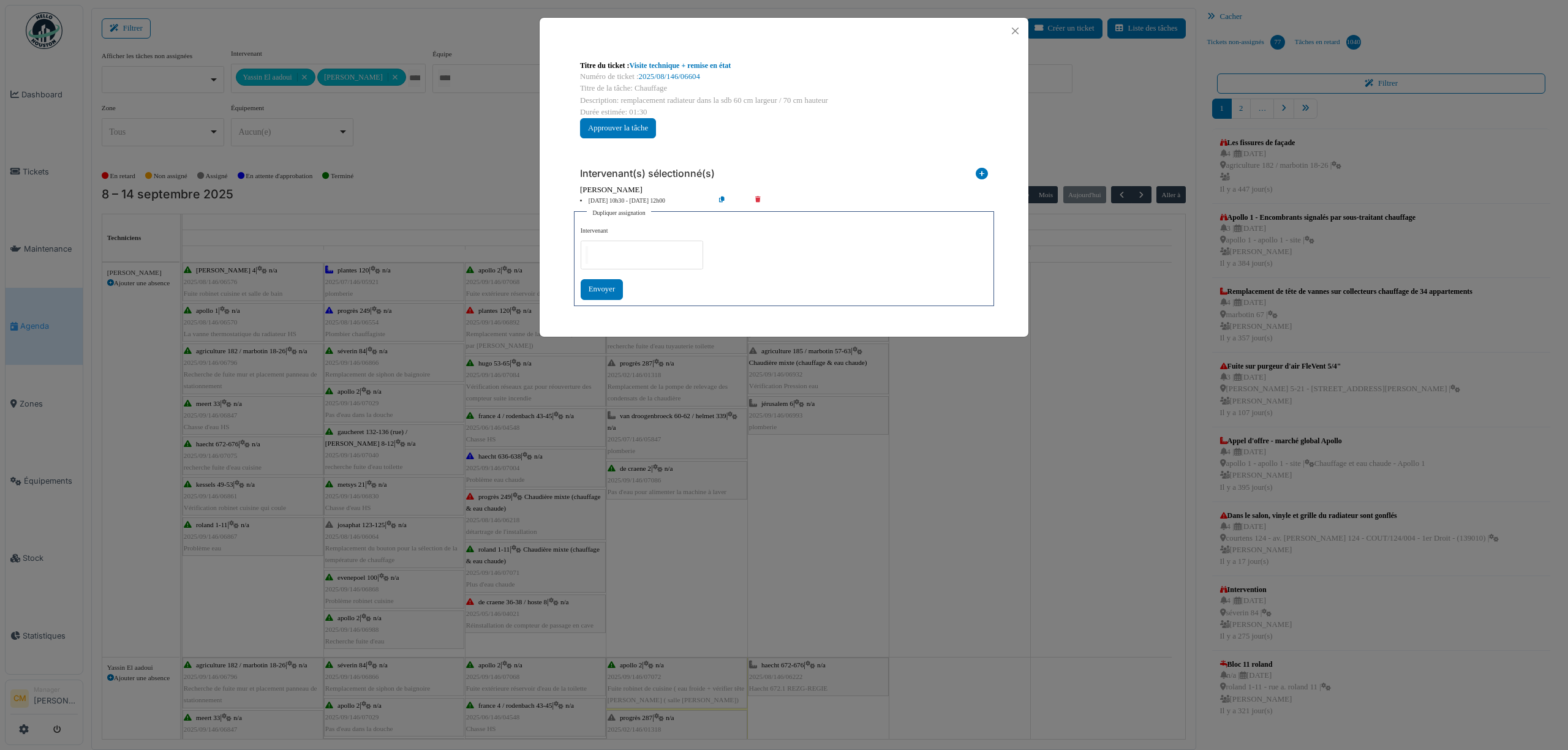
click at [613, 262] on div at bounding box center [641, 254] width 122 height 29
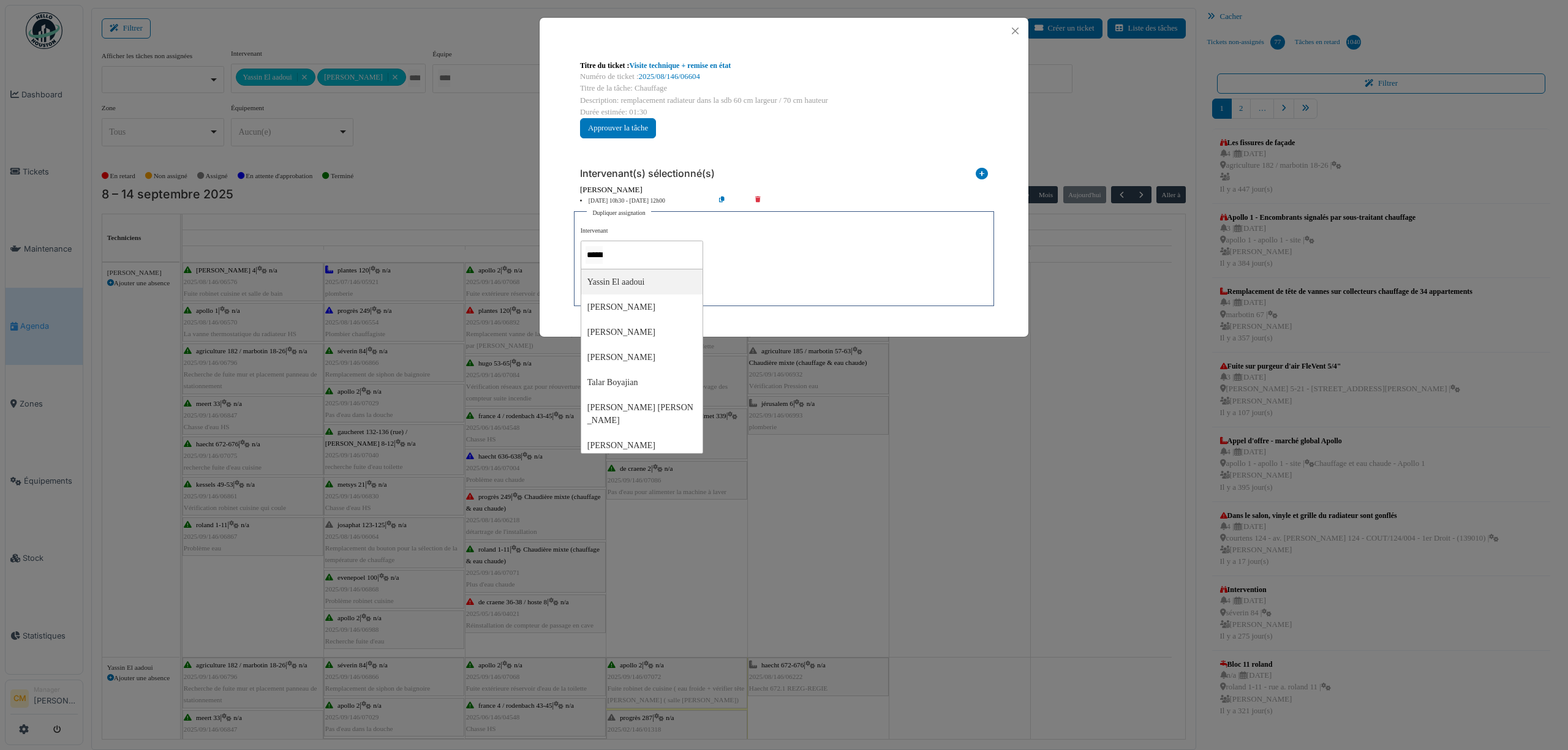
type input "*******"
click at [773, 273] on div "**********" at bounding box center [784, 263] width 407 height 73
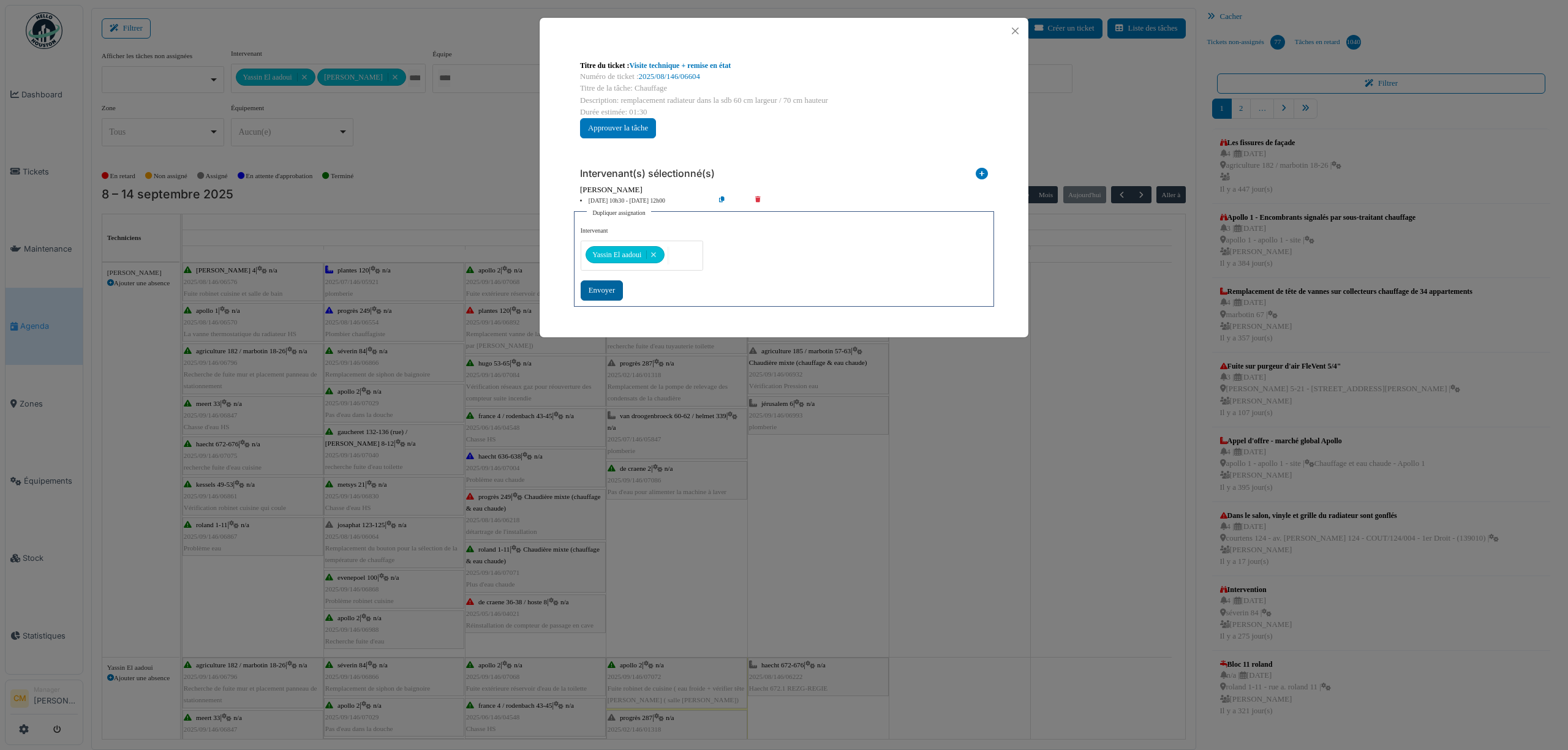
click at [600, 291] on div "Envoyer" at bounding box center [601, 290] width 42 height 21
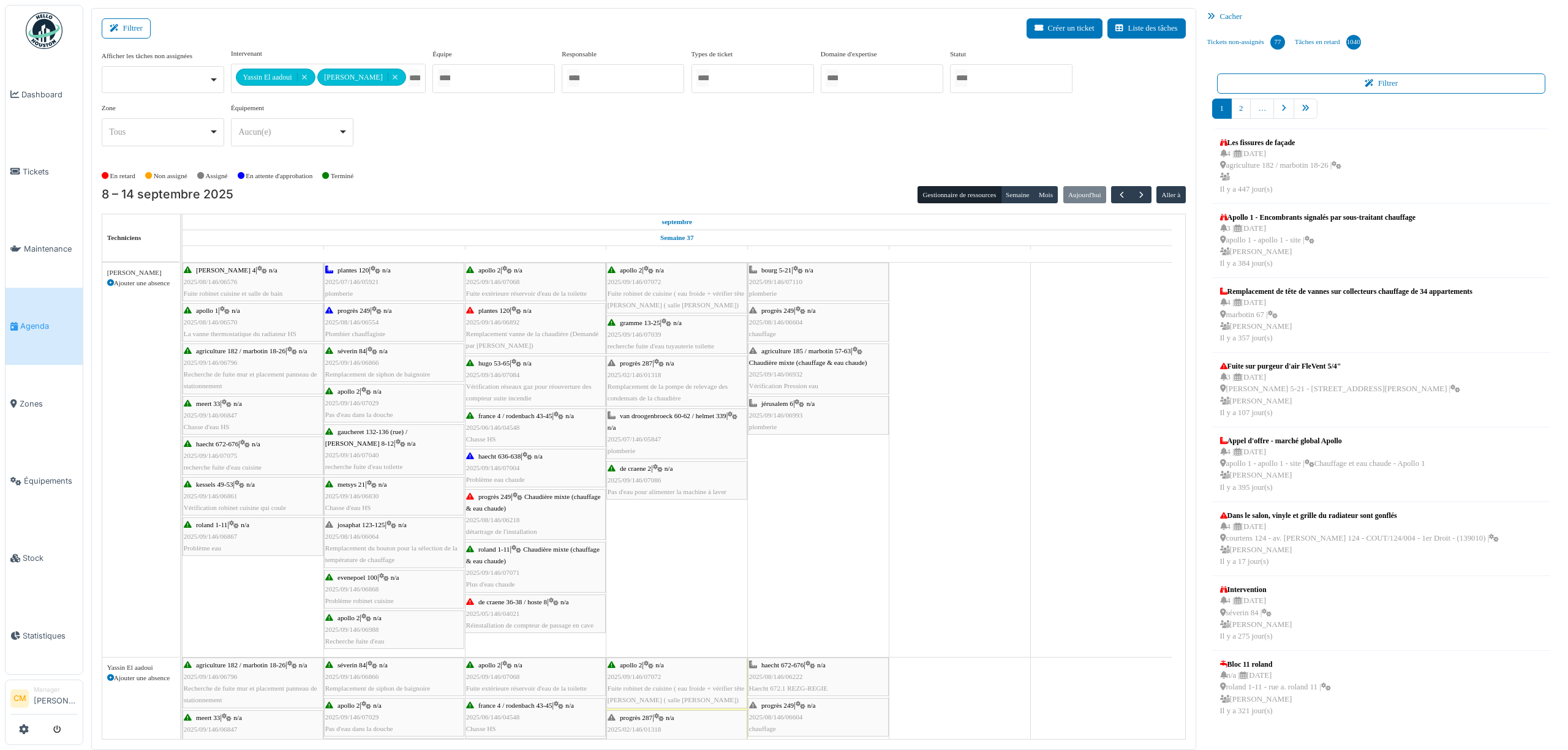
click at [782, 285] on span "2025/09/146/07110" at bounding box center [776, 281] width 54 height 7
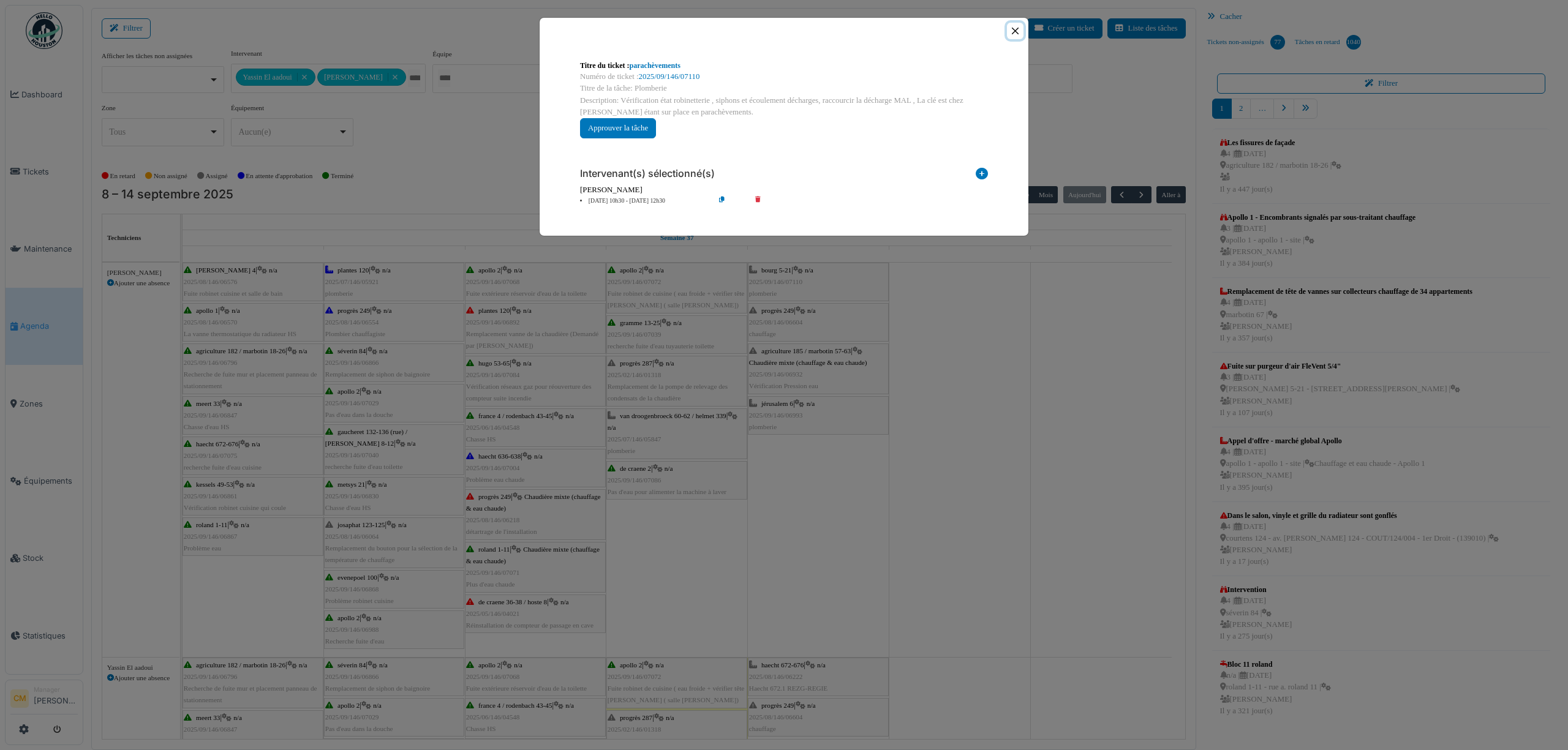
click at [1011, 30] on button "Close" at bounding box center [1015, 30] width 17 height 17
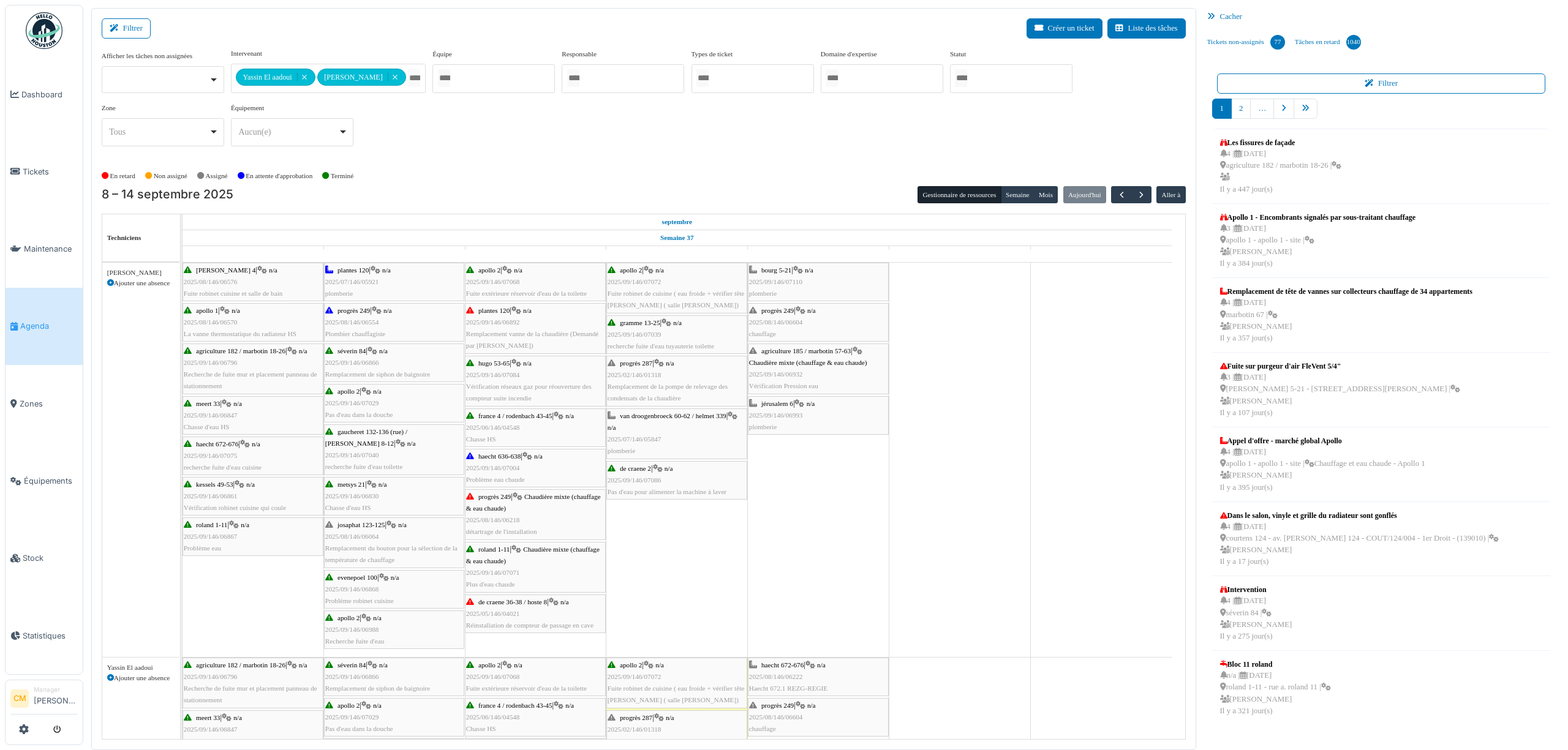
click at [775, 376] on span "2025/09/146/06932" at bounding box center [776, 374] width 54 height 7
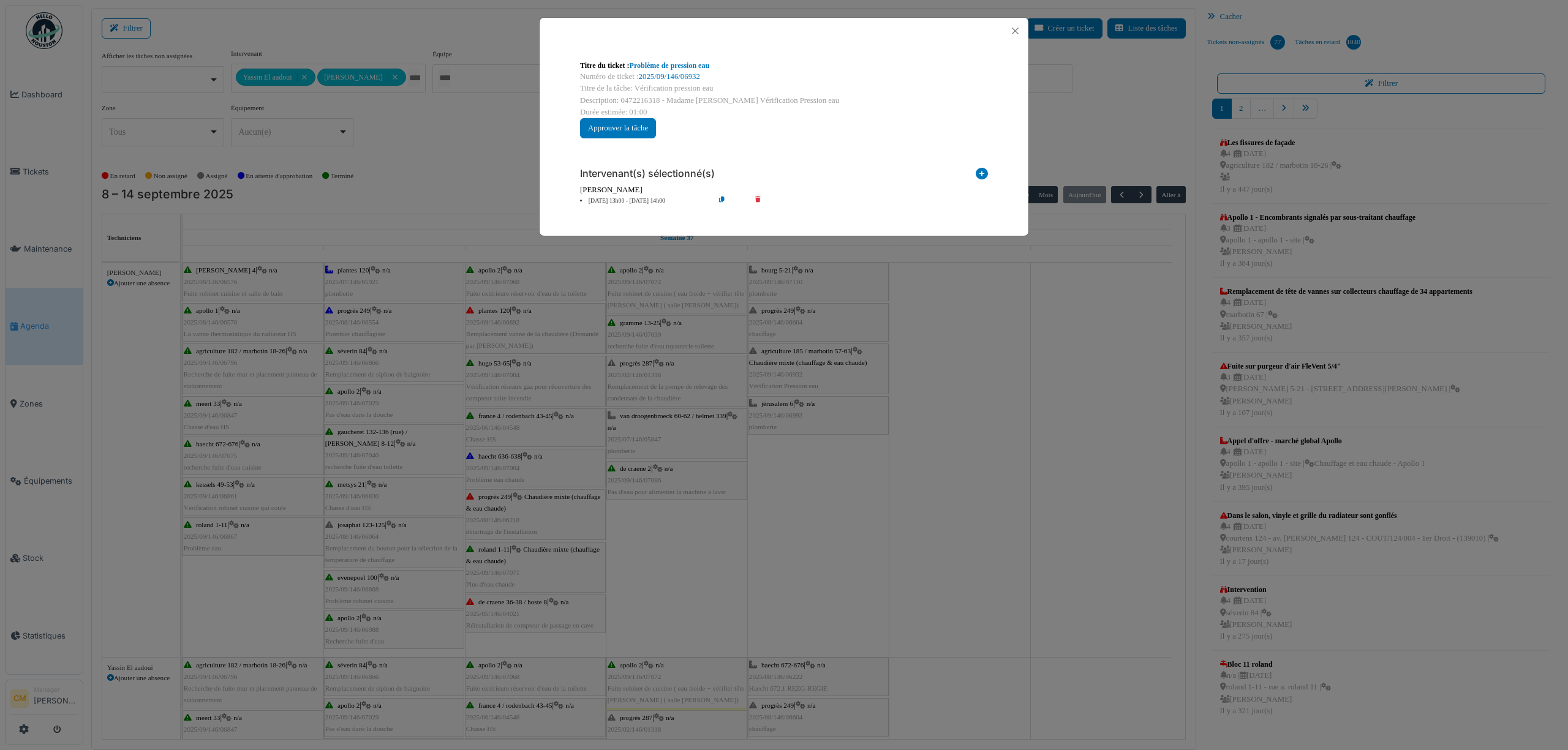
click at [775, 427] on div "Titre du ticket : Problème de pression eau Numéro de ticket : 2025/09/146/06932…" at bounding box center [784, 375] width 1568 height 750
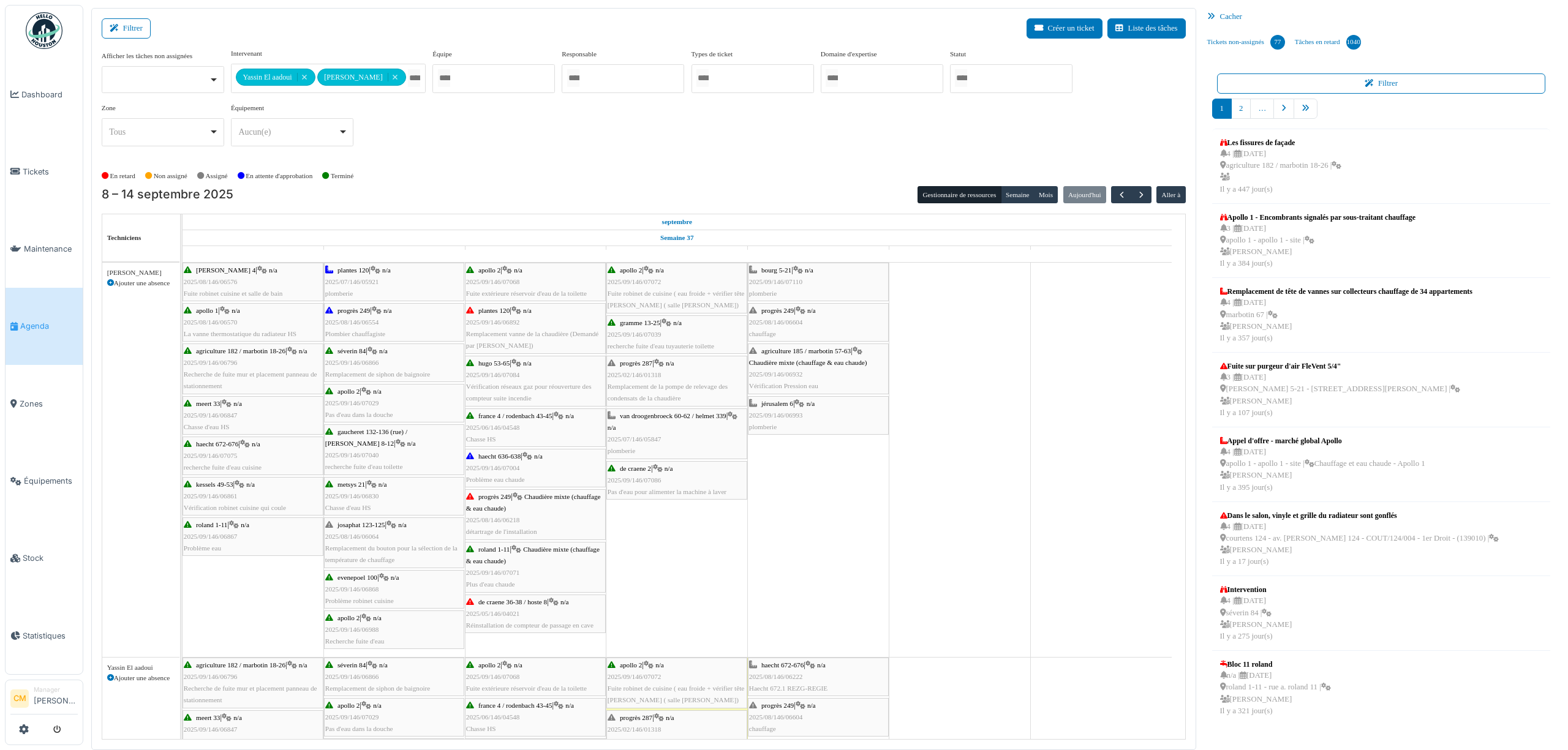
click at [775, 419] on span "2025/09/146/06993" at bounding box center [776, 415] width 54 height 7
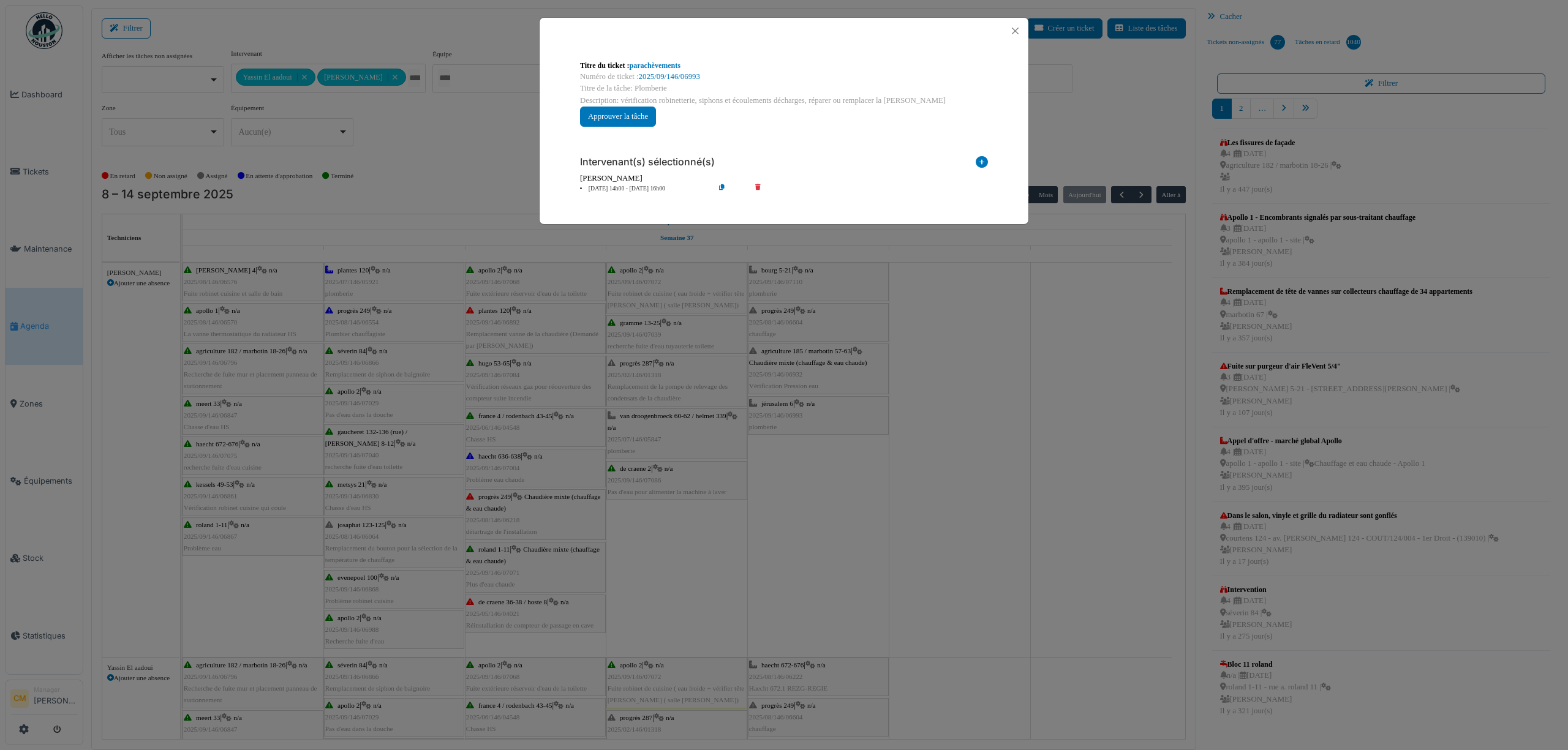
click at [720, 188] on icon at bounding box center [731, 188] width 35 height 9
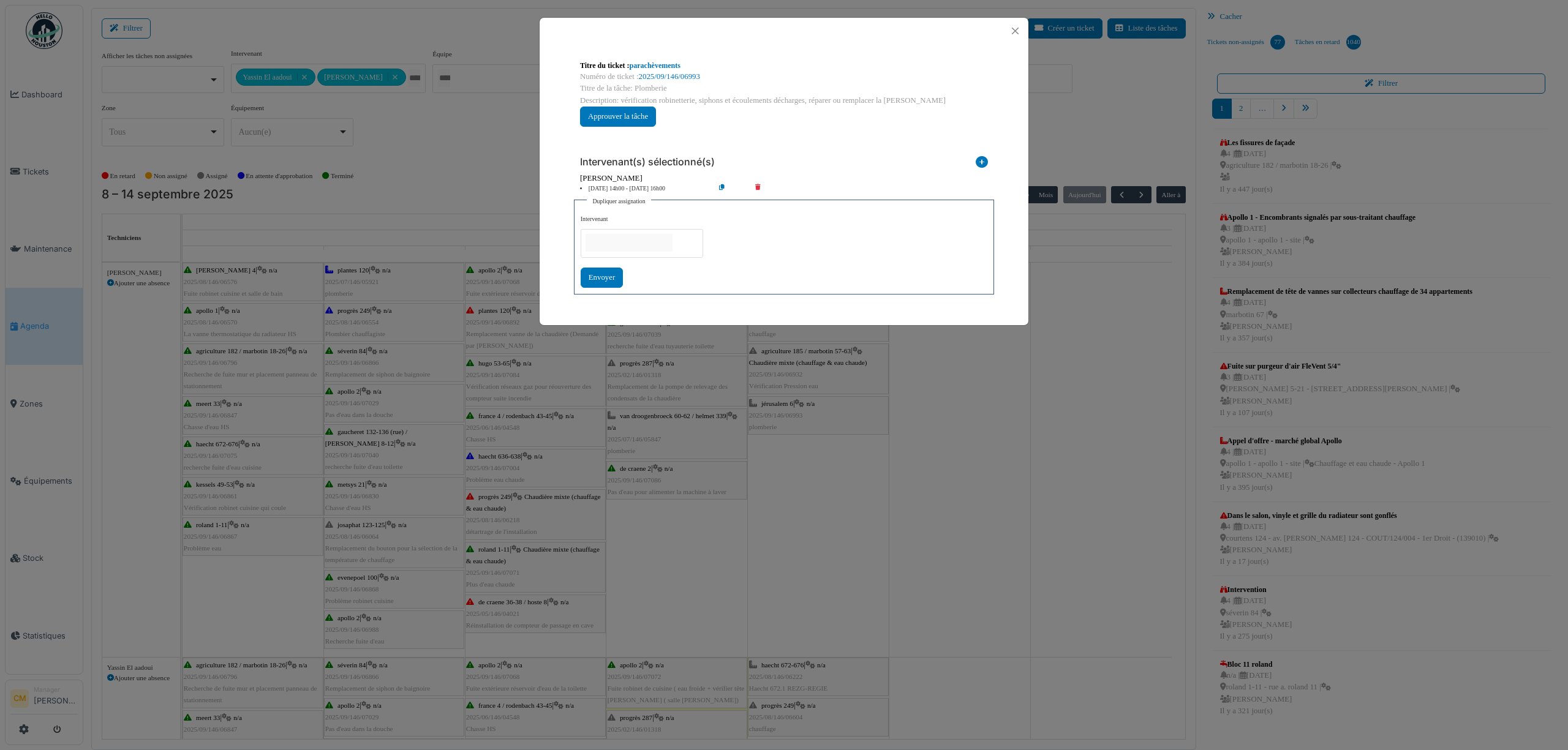
click at [618, 248] on input "null" at bounding box center [628, 243] width 87 height 18
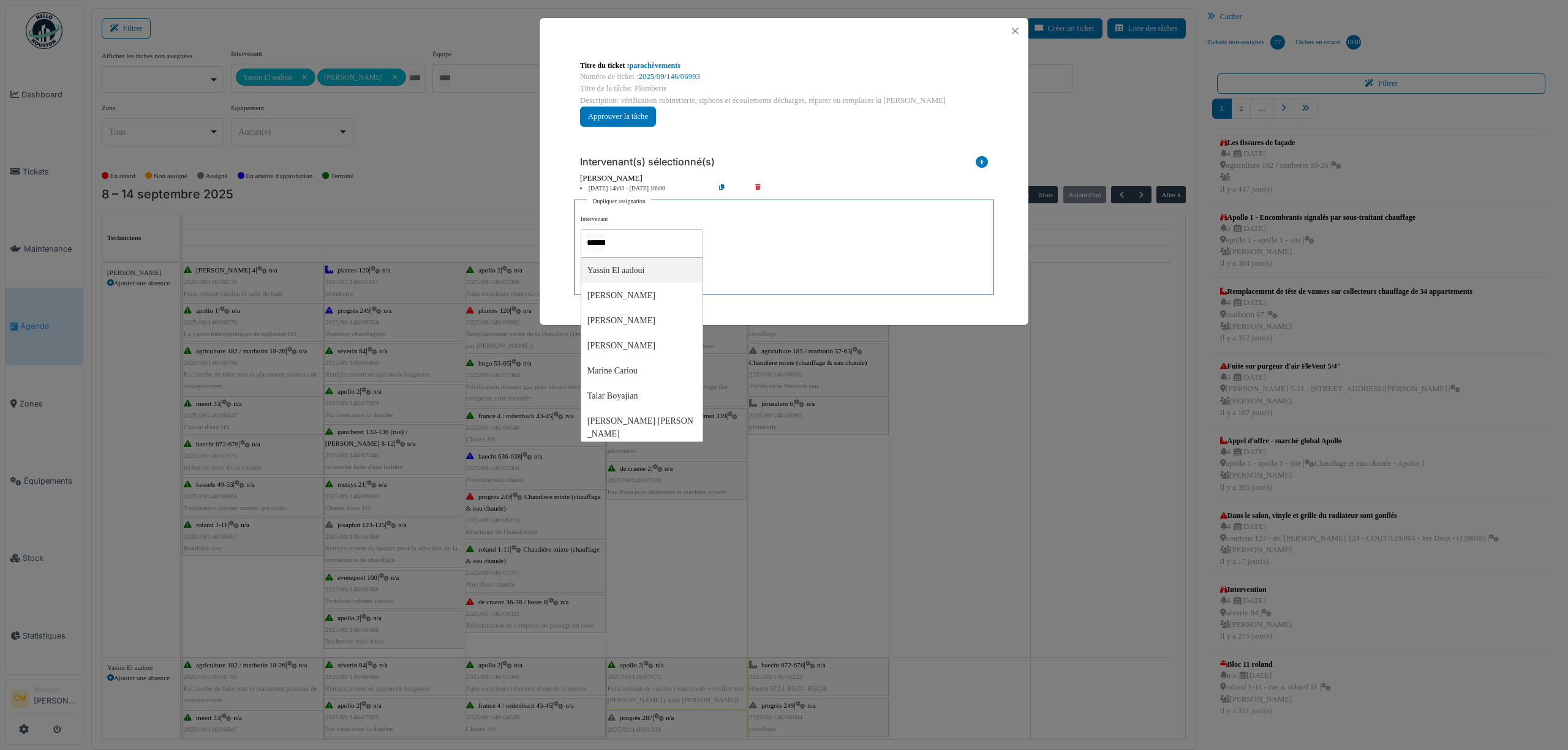
type input "********"
click at [760, 217] on div "**********" at bounding box center [784, 252] width 407 height 73
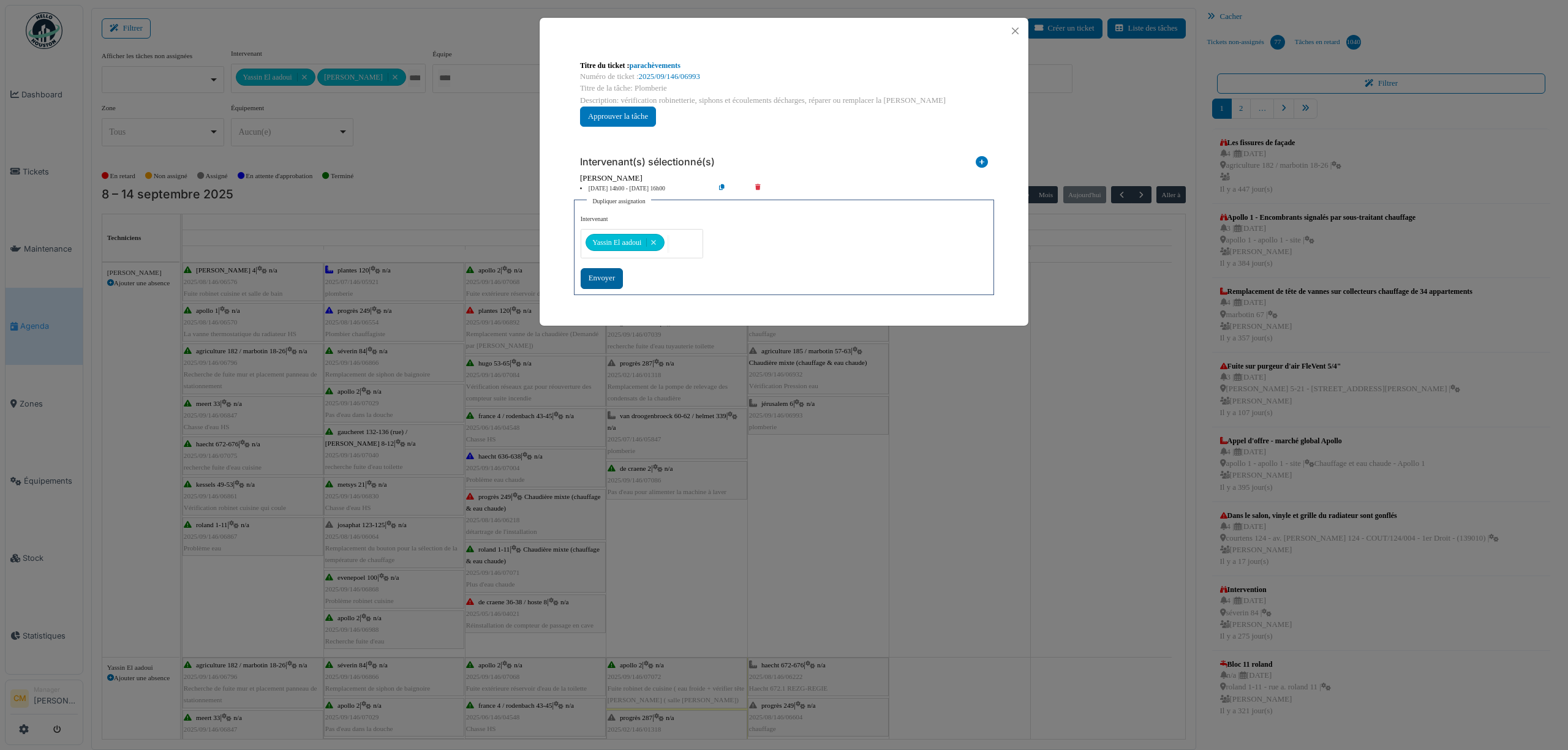
click at [597, 275] on div "Envoyer" at bounding box center [601, 278] width 42 height 21
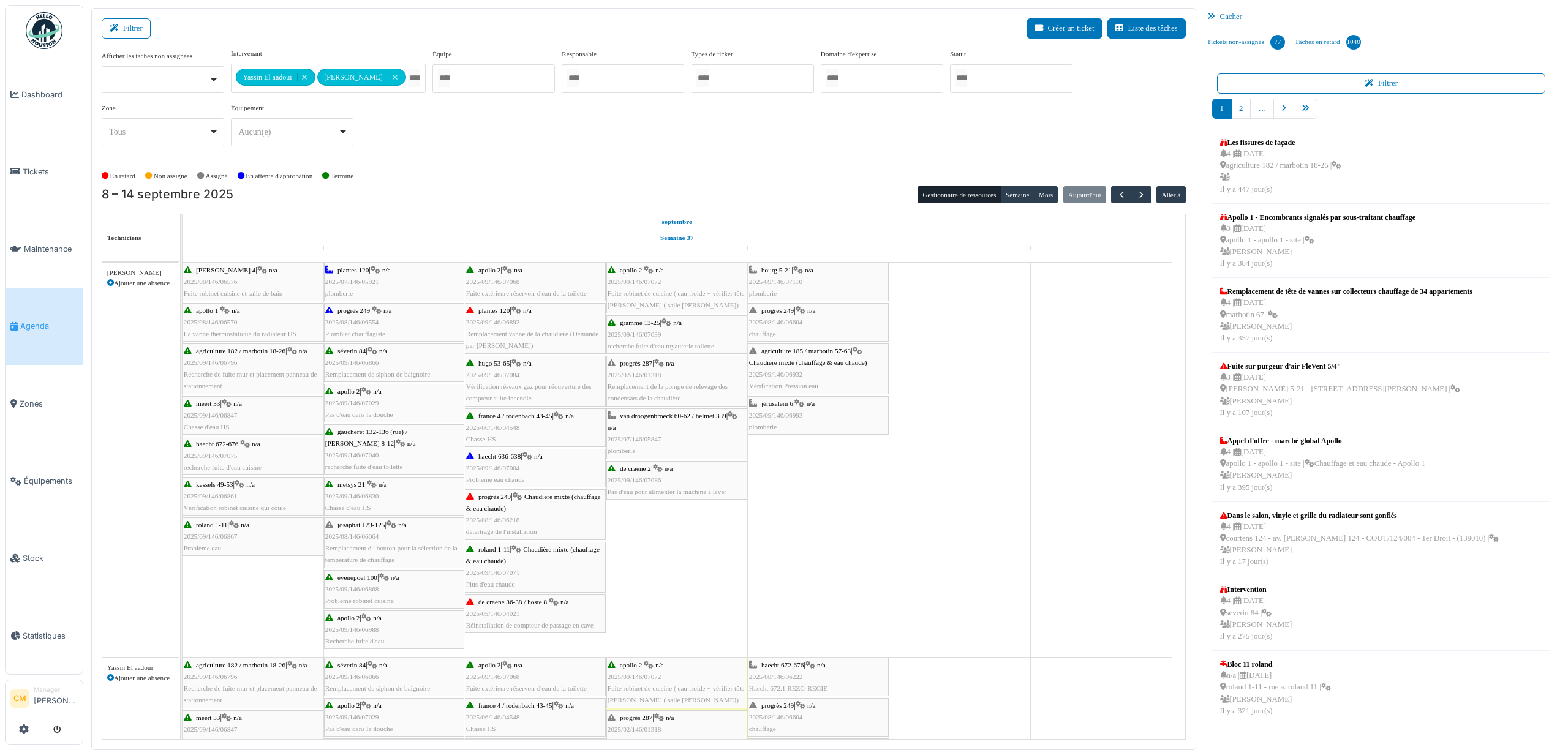
click at [780, 382] on div "agriculture 185 / marbotin 57-63 | Chaudière mixte (chauffage & eau chaude) 202…" at bounding box center [818, 369] width 138 height 47
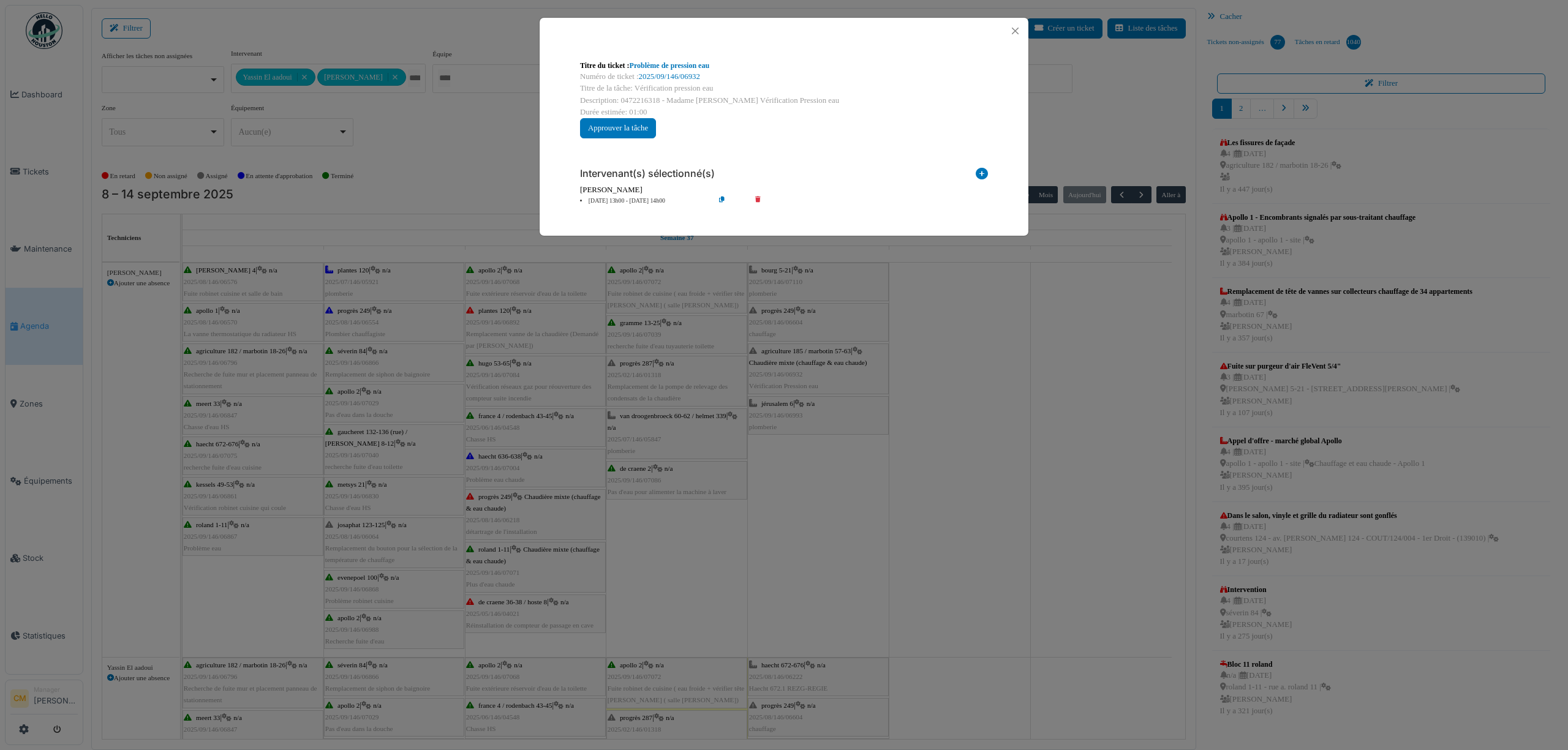
click at [721, 198] on icon at bounding box center [731, 201] width 35 height 9
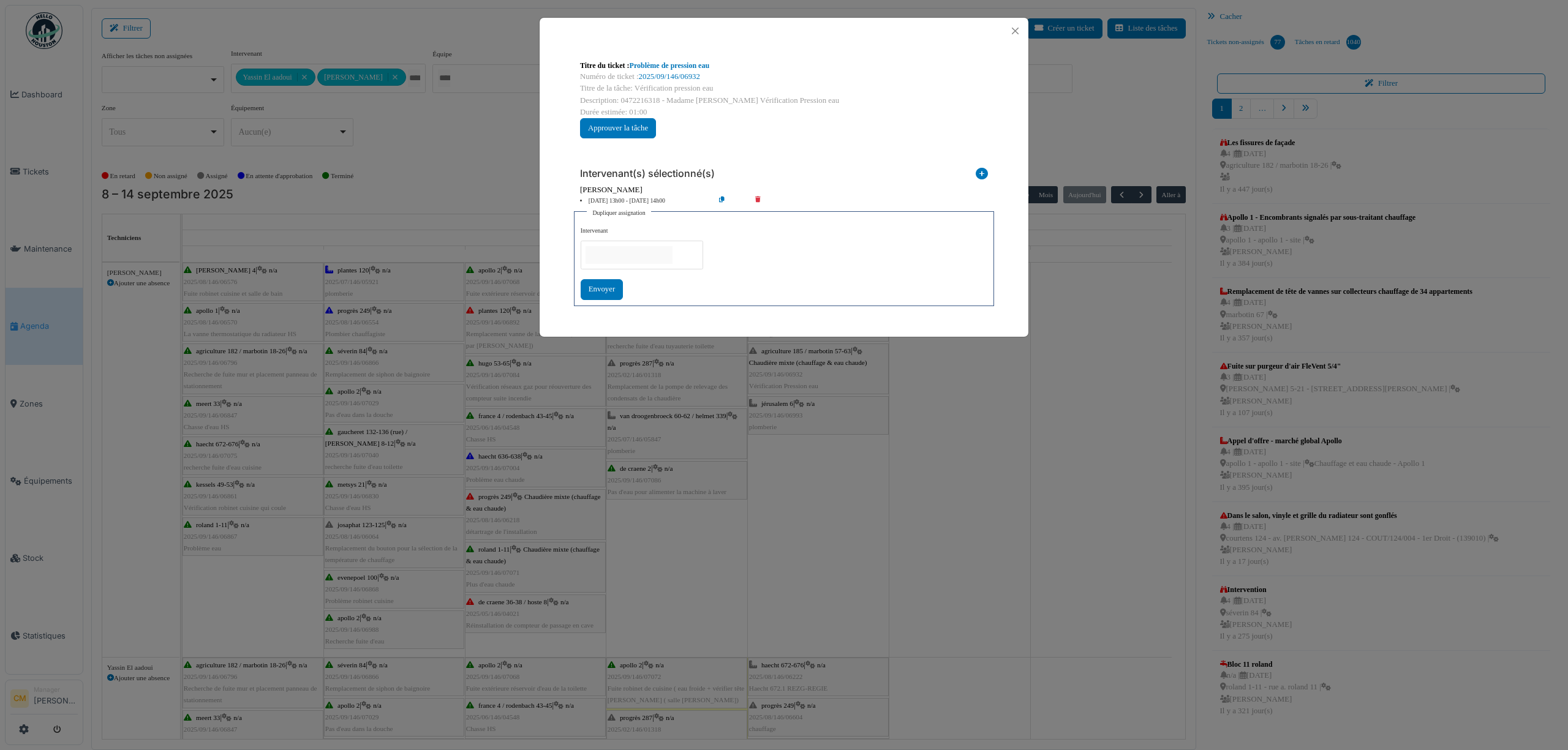
click at [640, 248] on input "null" at bounding box center [628, 255] width 87 height 18
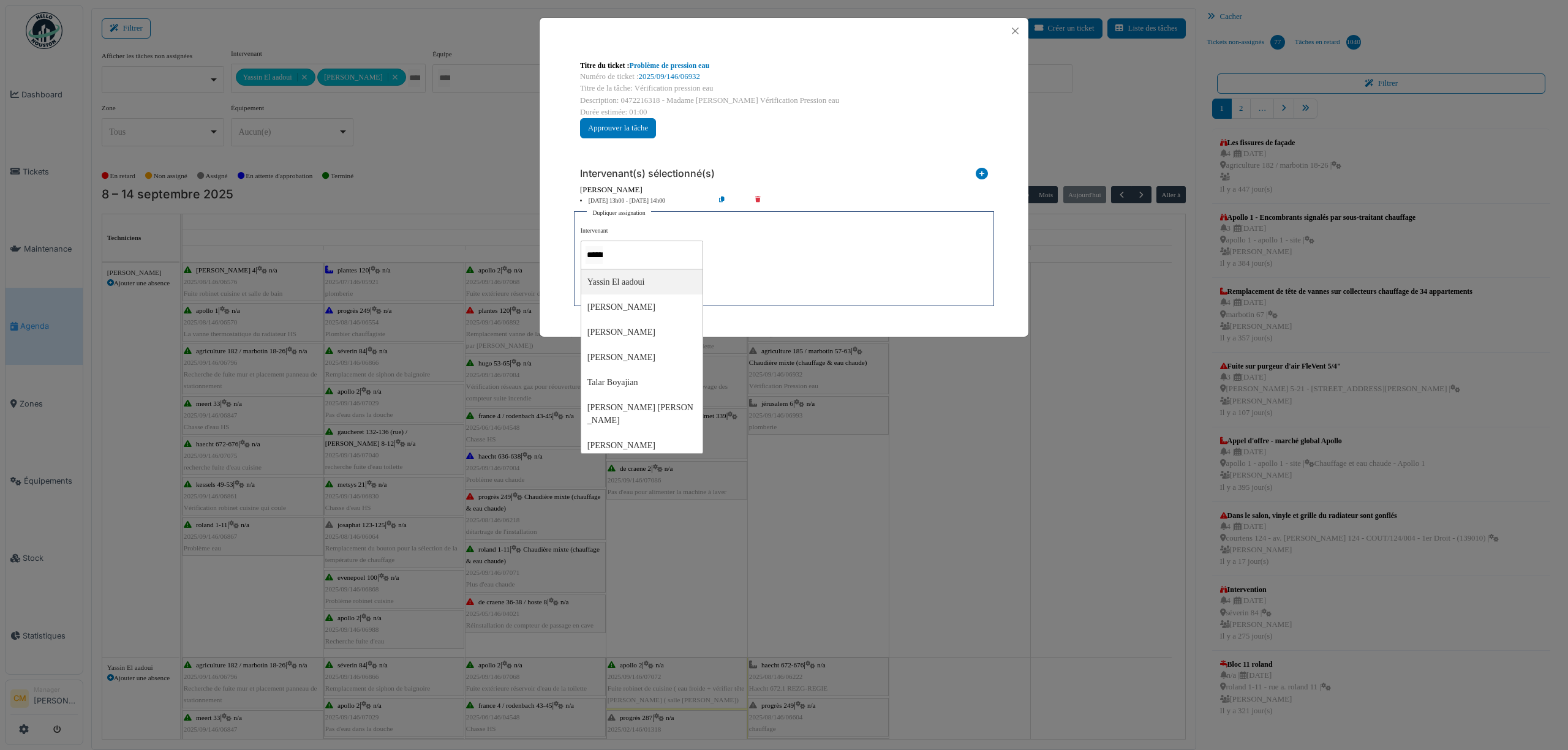
type input "*******"
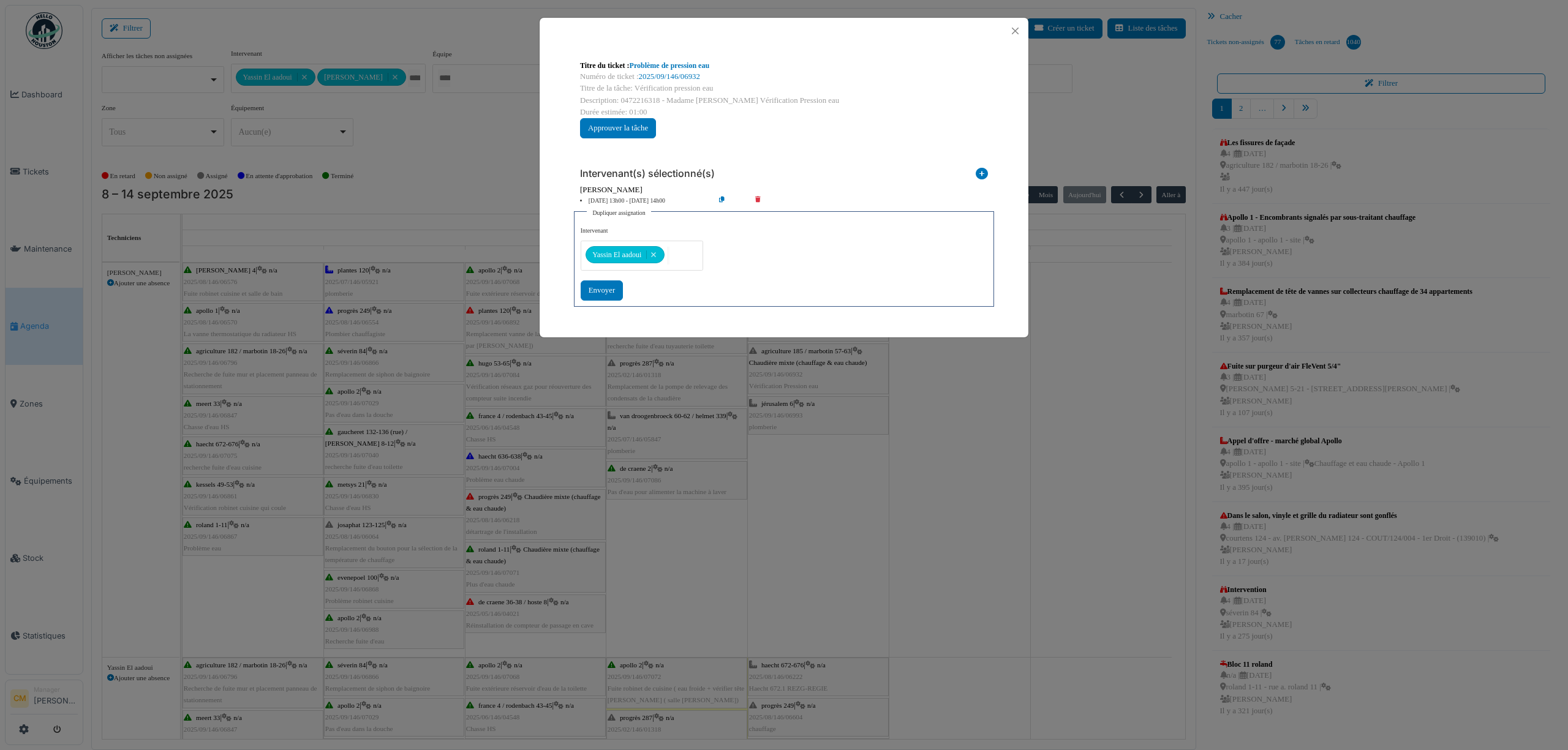
click at [772, 240] on div "**********" at bounding box center [784, 263] width 407 height 73
click at [591, 291] on div "Envoyer" at bounding box center [601, 290] width 42 height 21
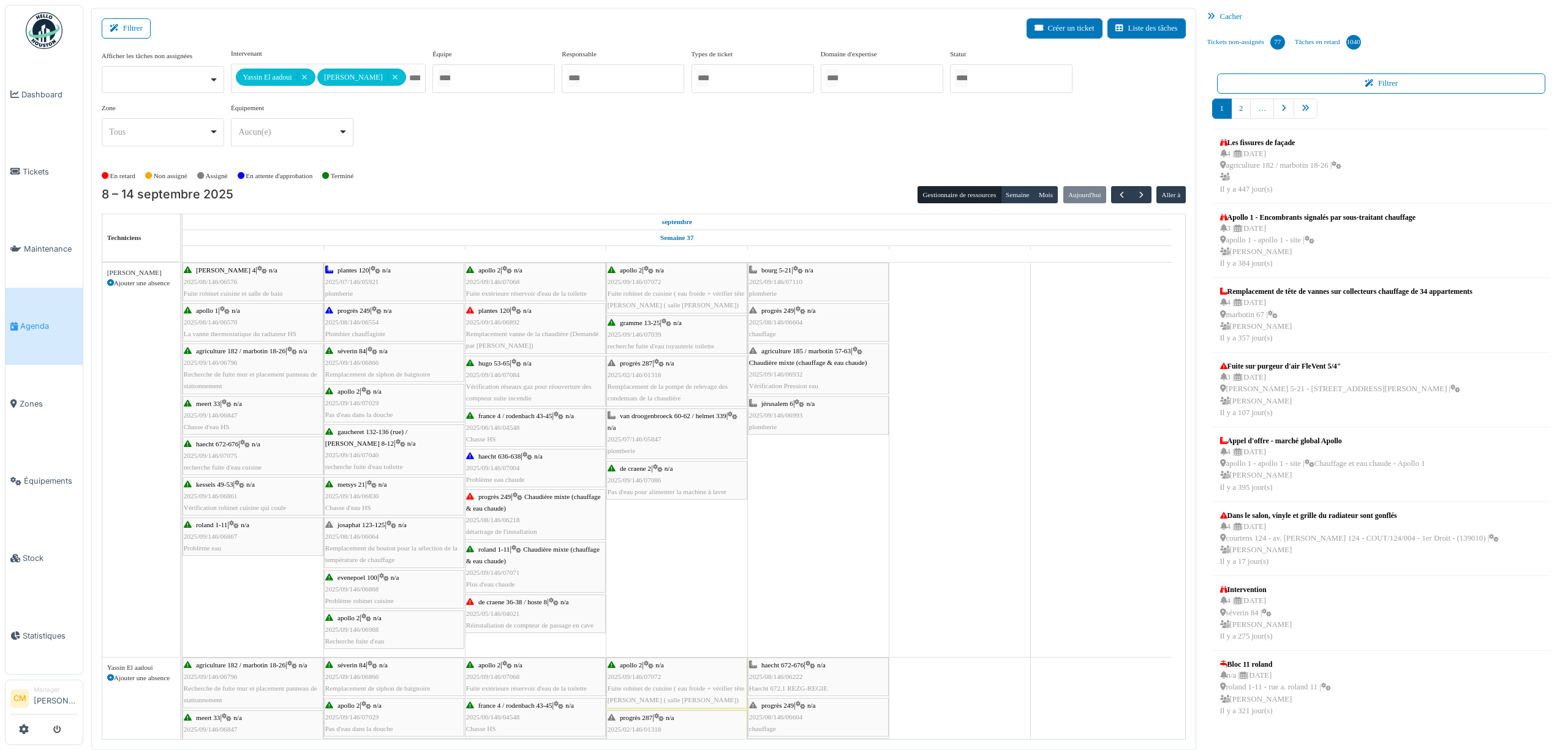
click at [648, 496] on span "Pas d'eau pour alimenter la machine à laver" at bounding box center [667, 491] width 119 height 7
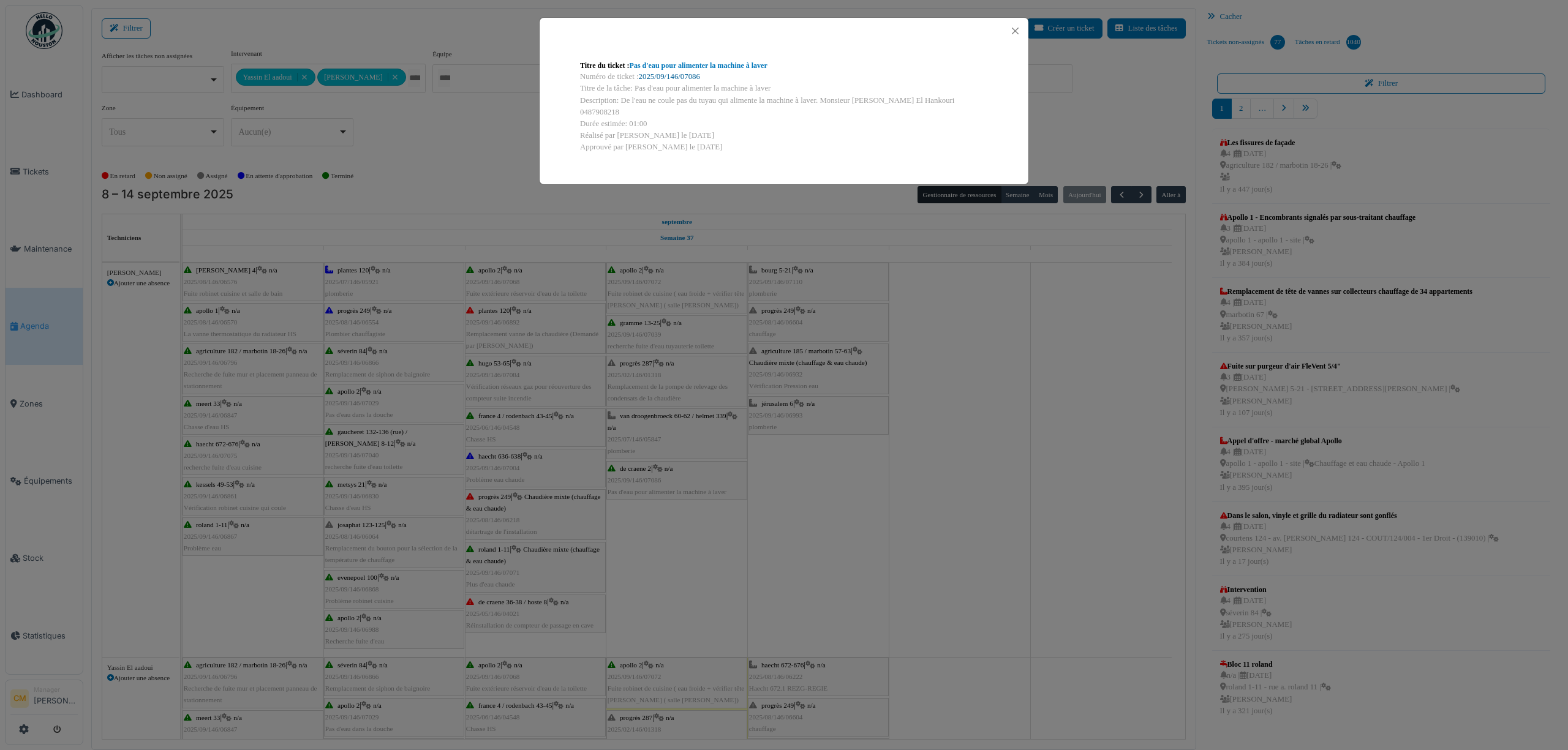
click at [683, 75] on link "2025/09/146/07086" at bounding box center [669, 77] width 62 height 9
click at [1015, 28] on button "Close" at bounding box center [1015, 30] width 17 height 17
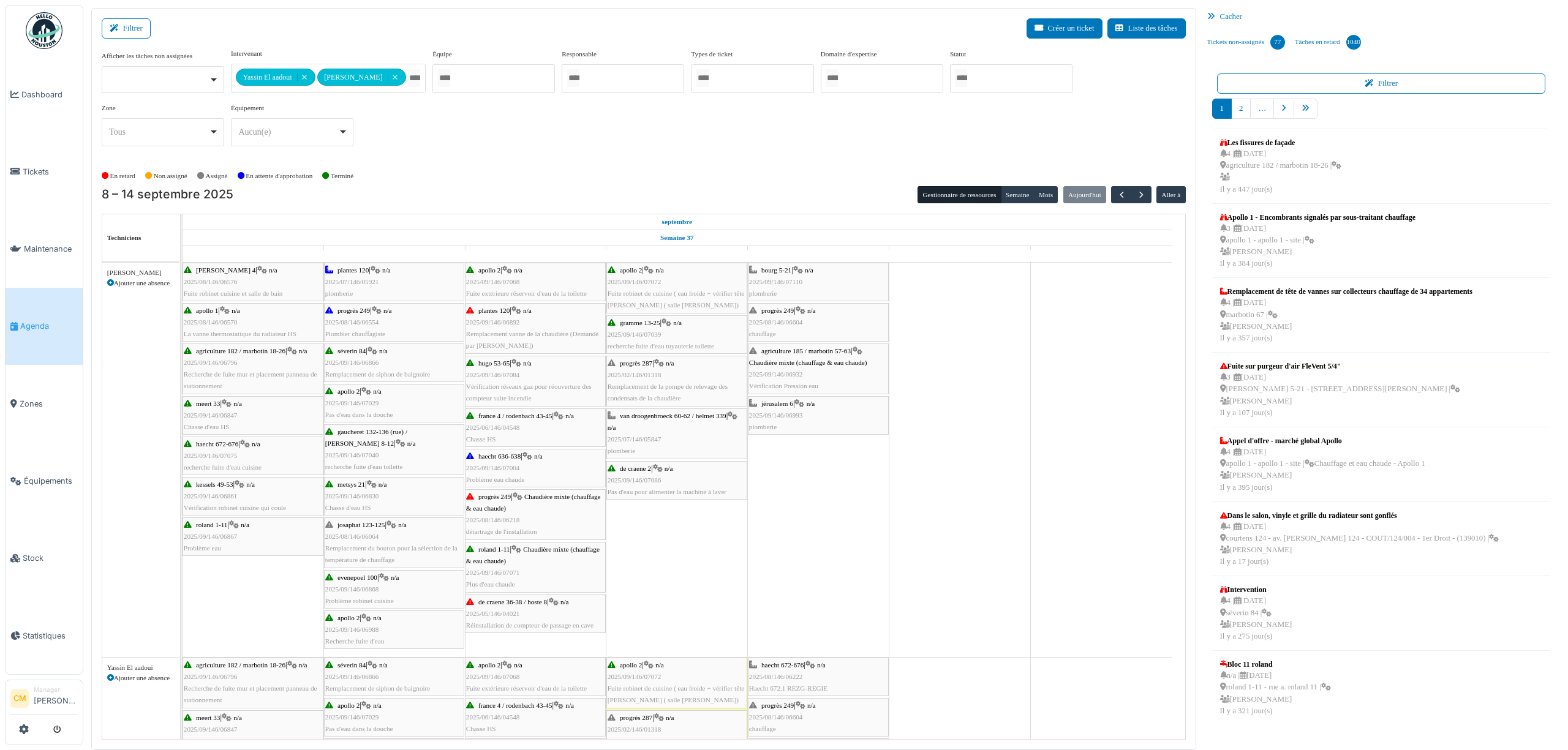
click at [646, 349] on span "recherche fuite d'eau tuyauterie toilette" at bounding box center [660, 346] width 106 height 7
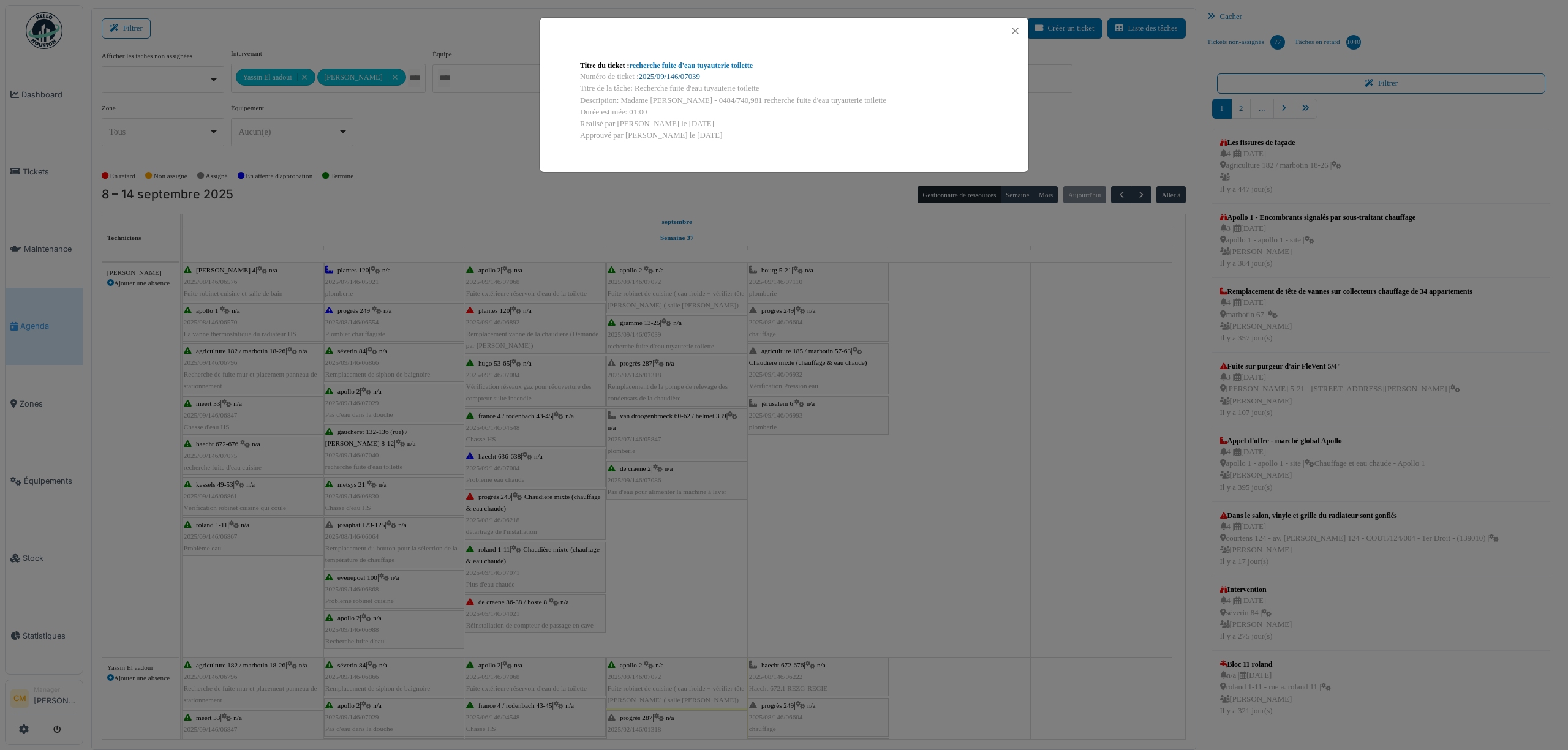
click at [684, 72] on link "2025/09/146/07039" at bounding box center [669, 77] width 62 height 9
click at [1013, 29] on button "Close" at bounding box center [1015, 30] width 17 height 17
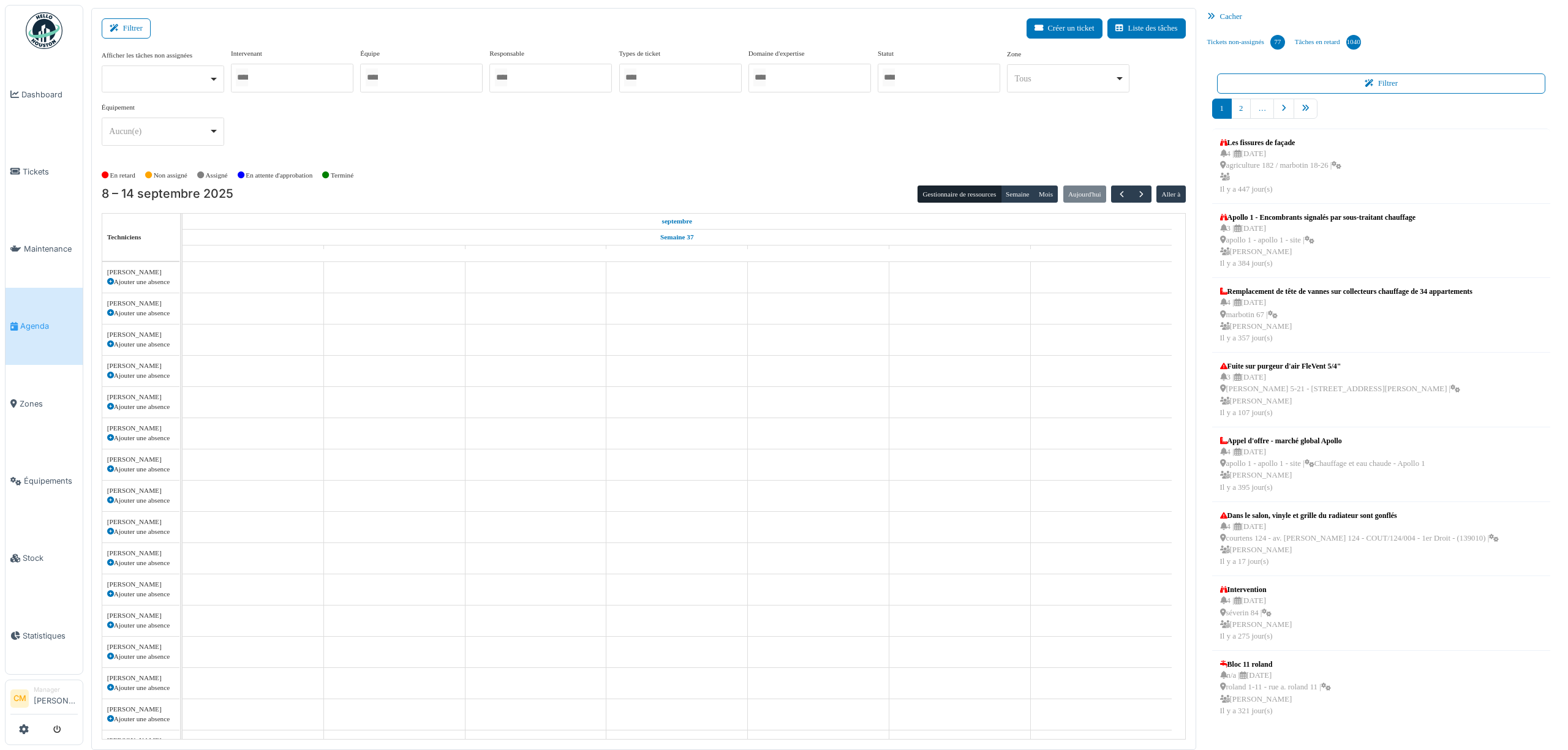
scroll to position [1016, 0]
click at [306, 77] on div at bounding box center [291, 78] width 122 height 29
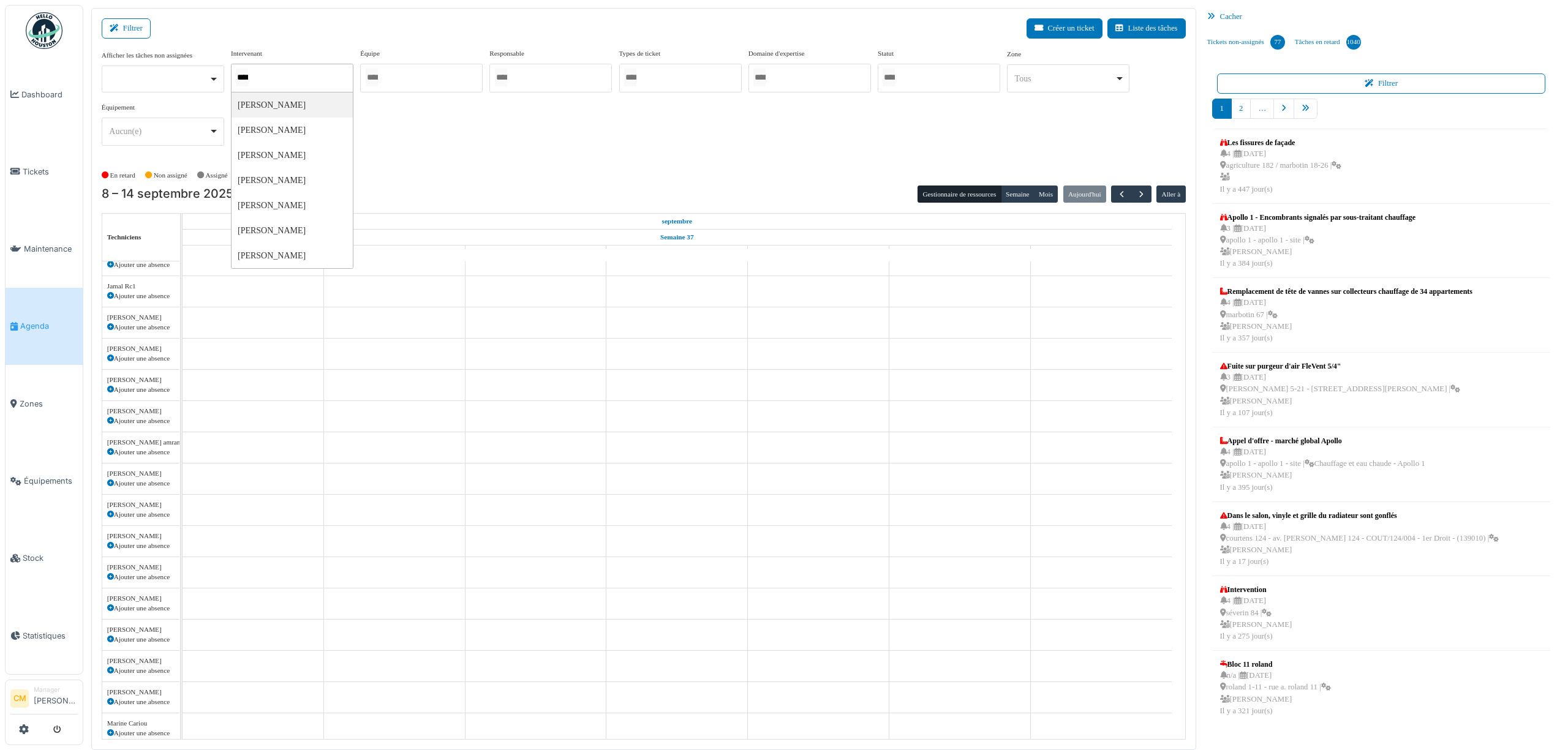
type input "*****"
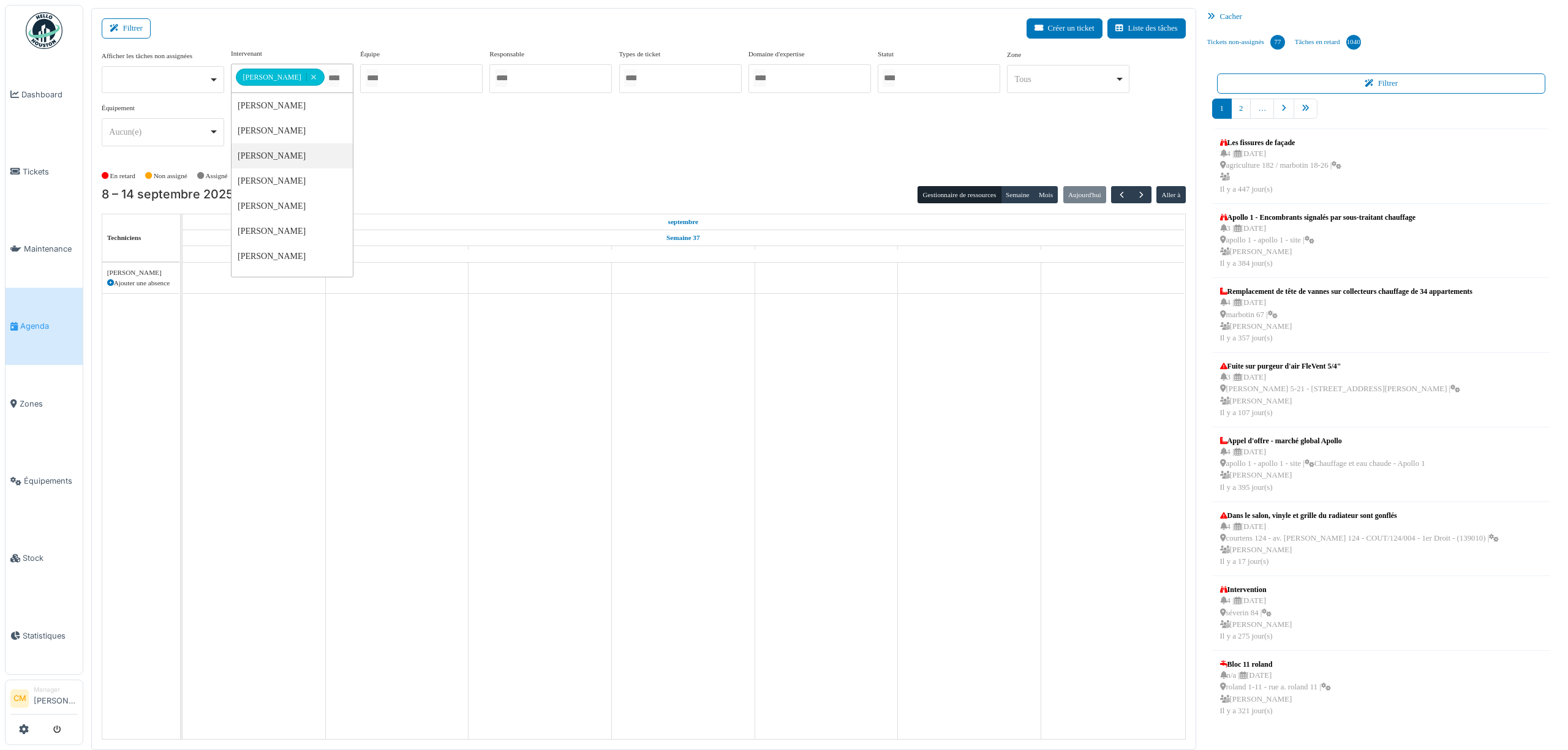
click at [460, 125] on div "**********" at bounding box center [643, 102] width 1084 height 108
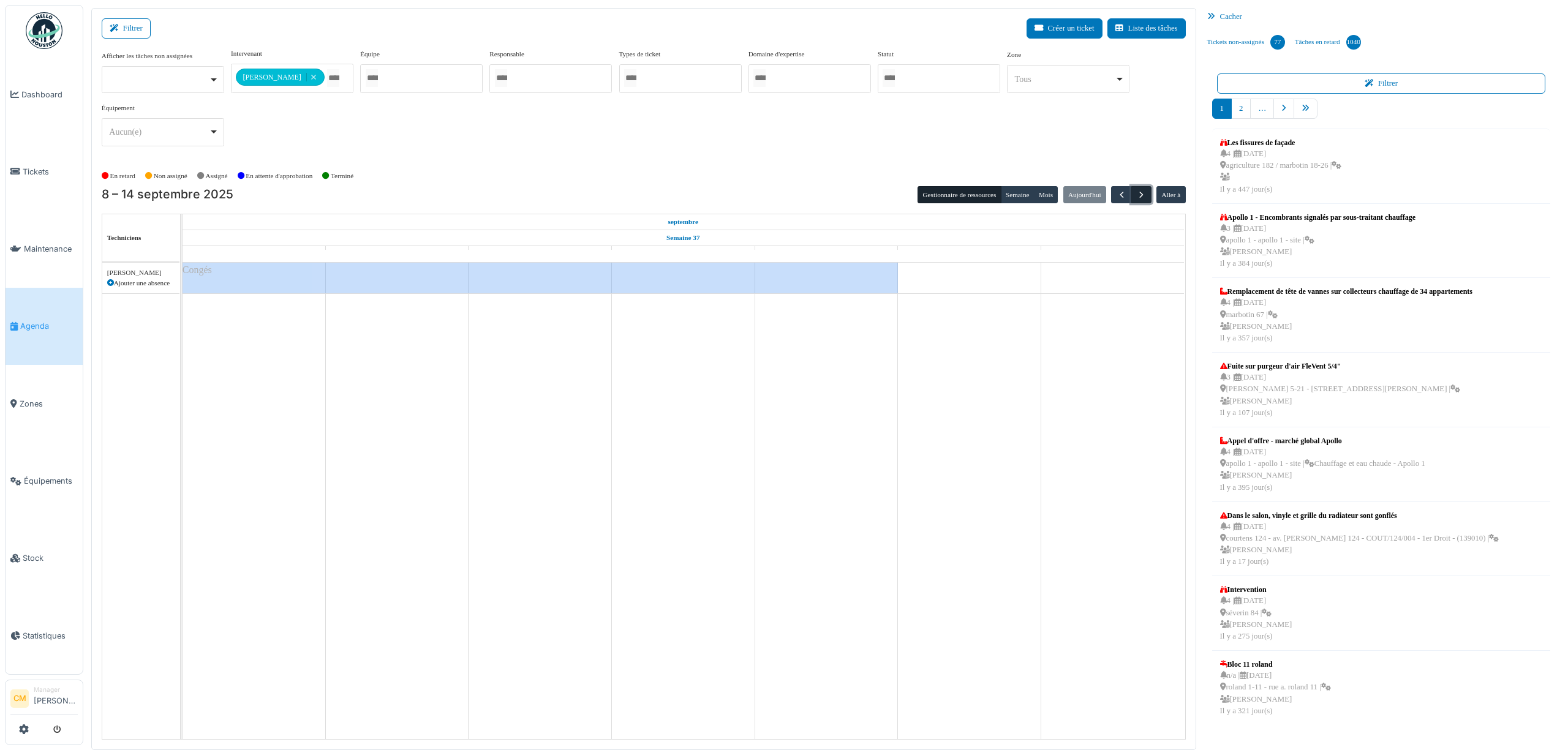
click at [1140, 194] on span "button" at bounding box center [1142, 196] width 11 height 11
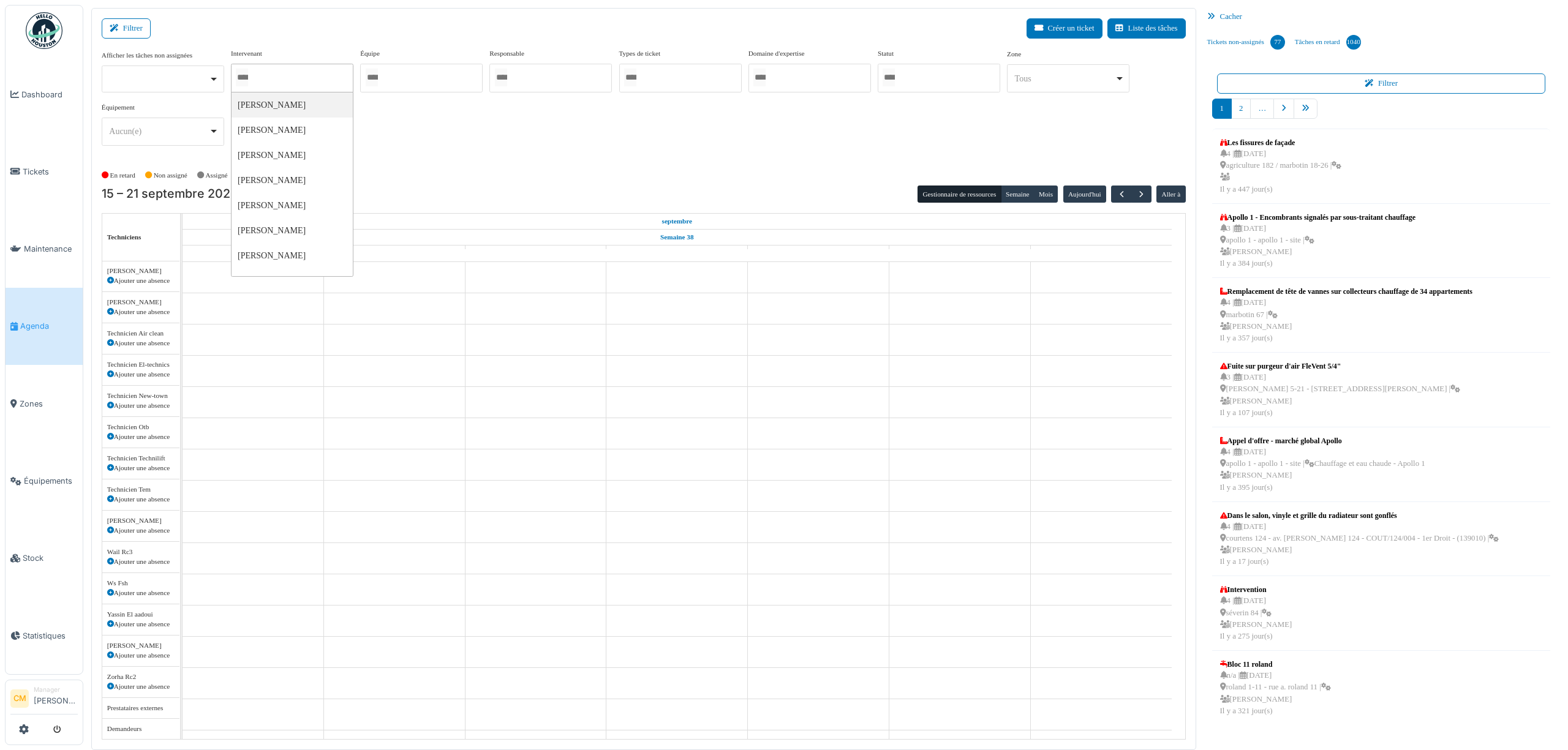
scroll to position [2143, 0]
click at [316, 76] on div at bounding box center [291, 78] width 122 height 29
type input "******"
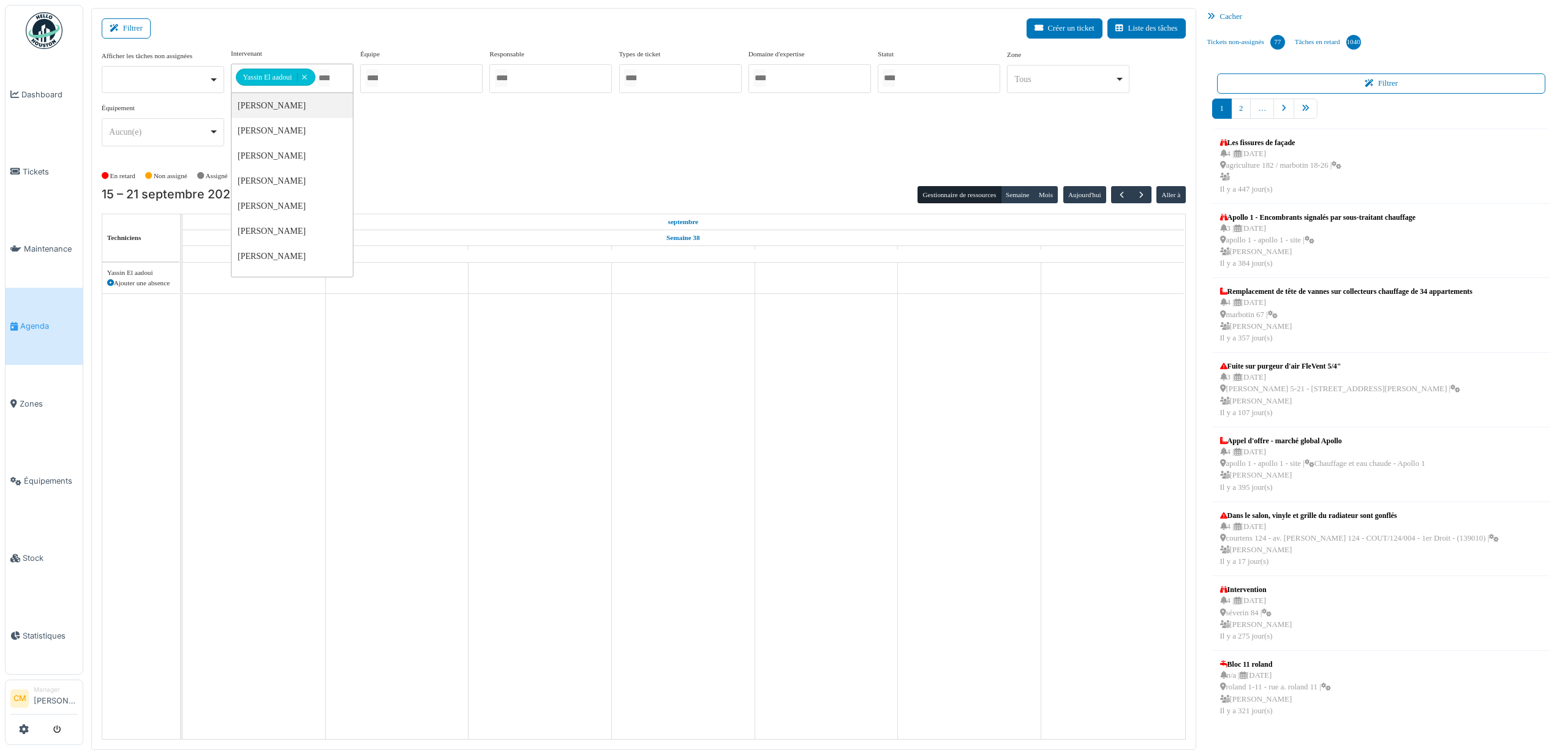
scroll to position [0, 0]
click at [960, 204] on button "Gestionnaire de ressources" at bounding box center [959, 194] width 83 height 17
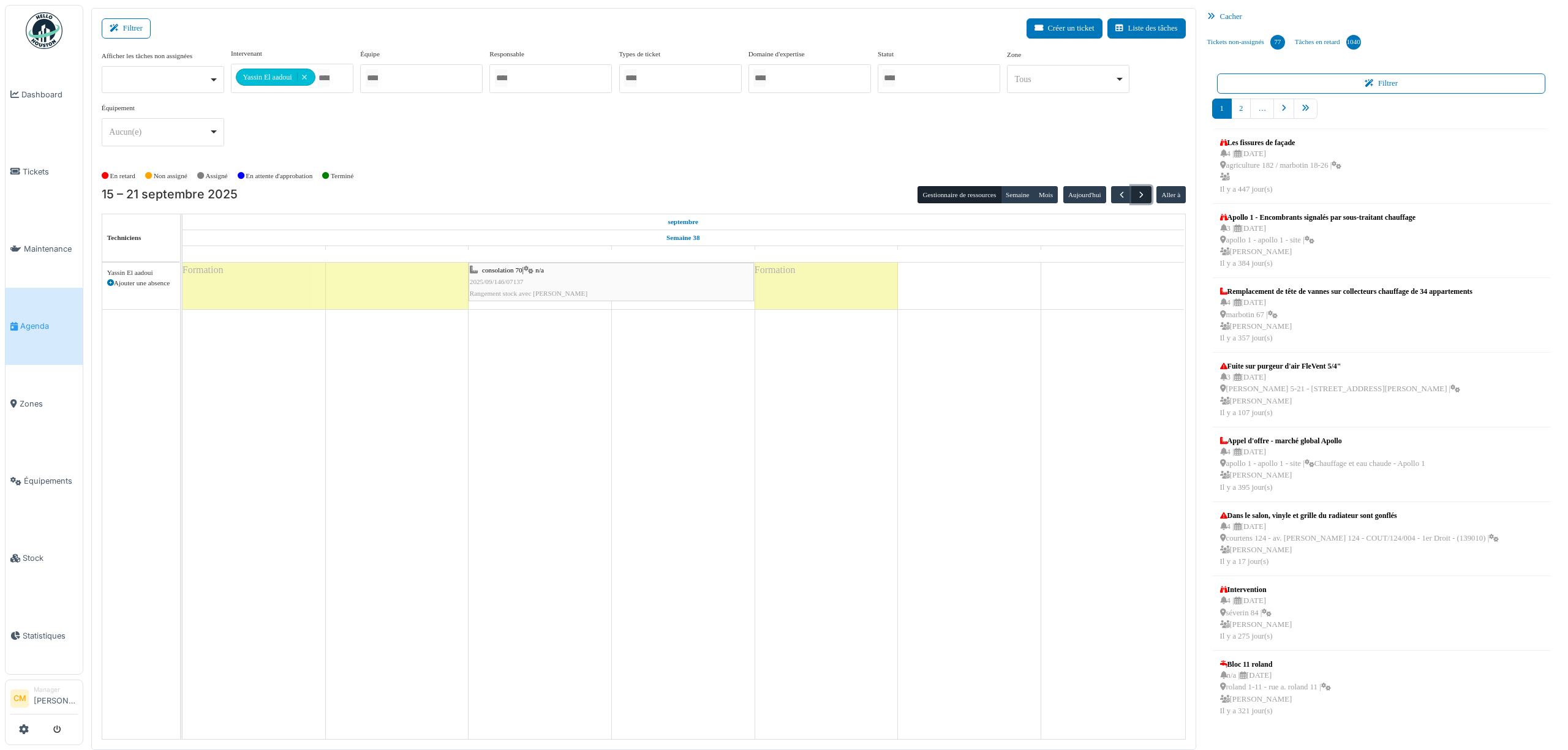
click at [1139, 194] on span "button" at bounding box center [1142, 196] width 11 height 11
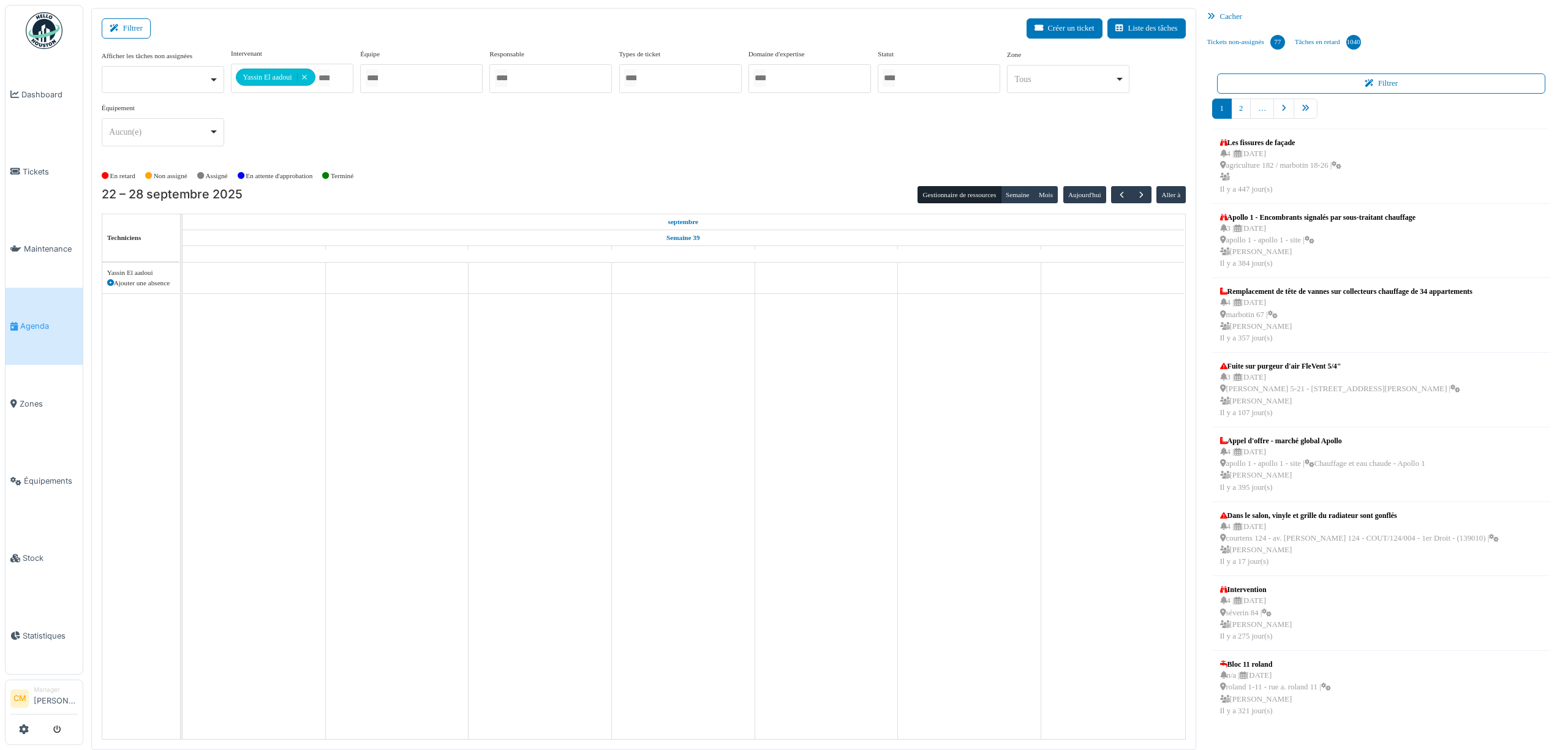
click at [109, 285] on icon at bounding box center [111, 283] width 7 height 7
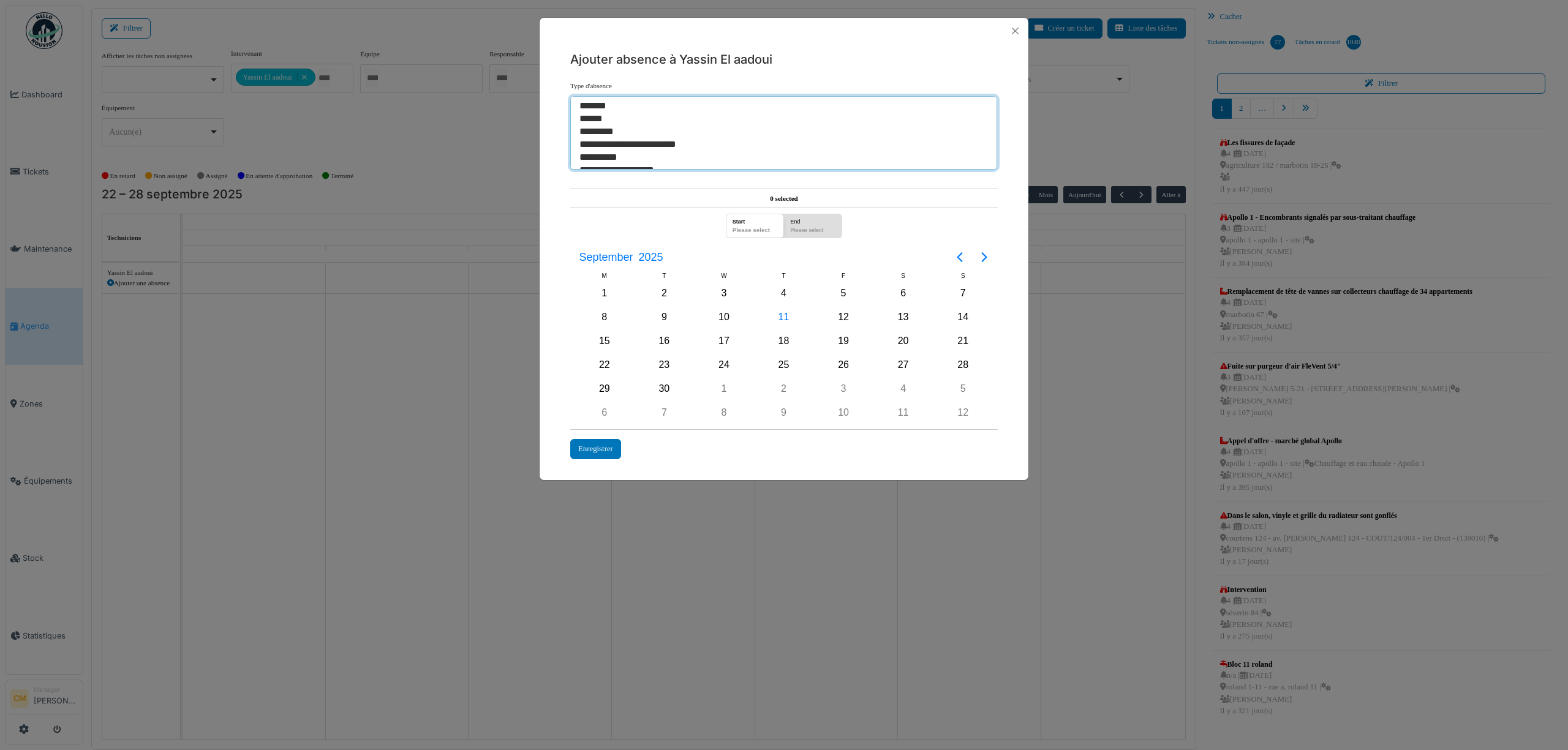
select select "***"
click at [599, 129] on option "*********" at bounding box center [777, 132] width 398 height 12
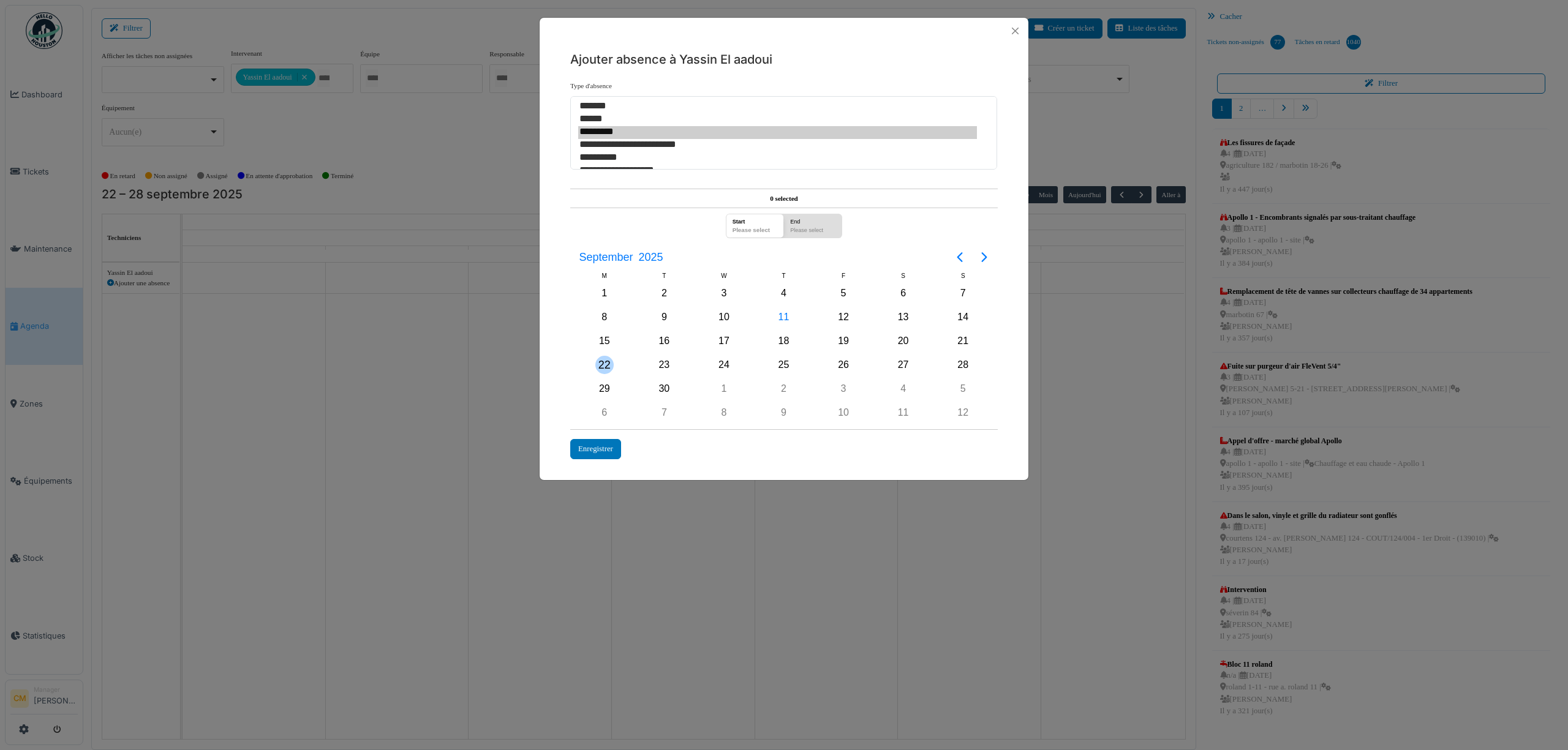
click at [607, 372] on div "22" at bounding box center [604, 364] width 19 height 19
click at [664, 368] on div "23" at bounding box center [664, 364] width 19 height 19
click at [599, 448] on div "Enregistrer" at bounding box center [595, 449] width 51 height 21
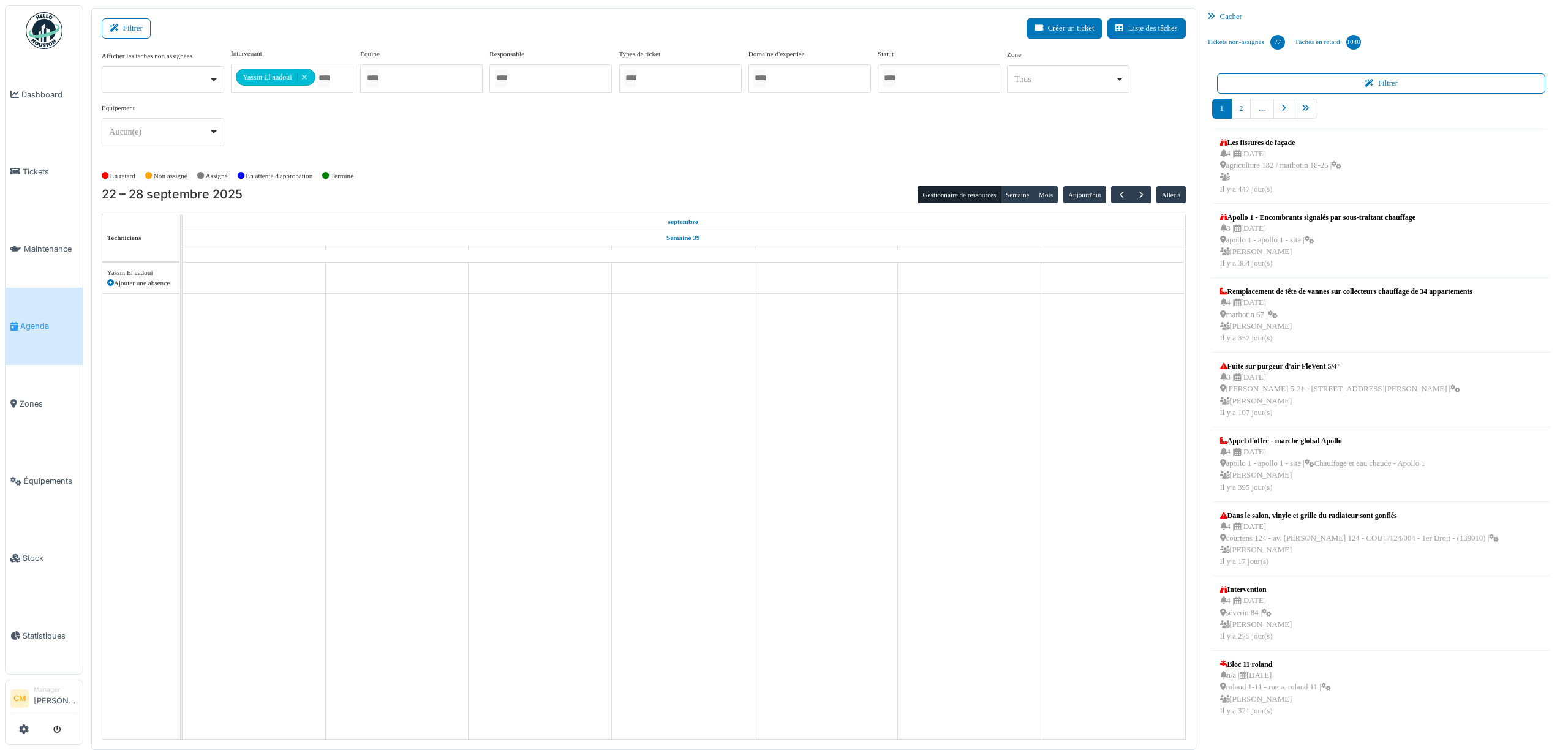
click at [832, 282] on td at bounding box center [826, 500] width 143 height 477
click at [1142, 196] on span "button" at bounding box center [1142, 196] width 11 height 11
click at [1123, 196] on span "button" at bounding box center [1122, 196] width 11 height 11
click at [817, 278] on td at bounding box center [826, 500] width 143 height 477
click at [111, 287] on icon at bounding box center [111, 283] width 7 height 7
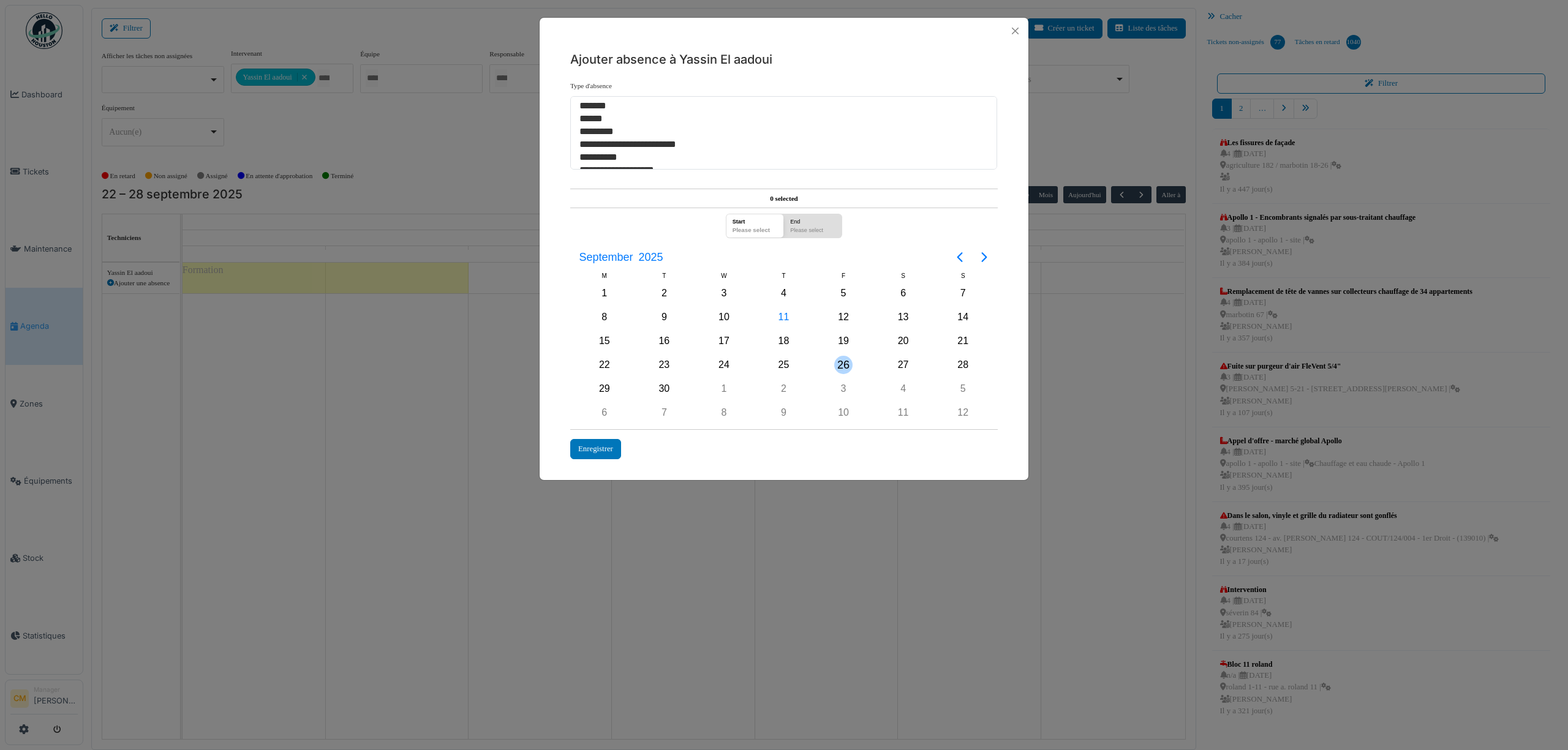
click at [846, 362] on div "26" at bounding box center [843, 364] width 19 height 19
click at [605, 446] on div "Enregistrer" at bounding box center [595, 449] width 51 height 21
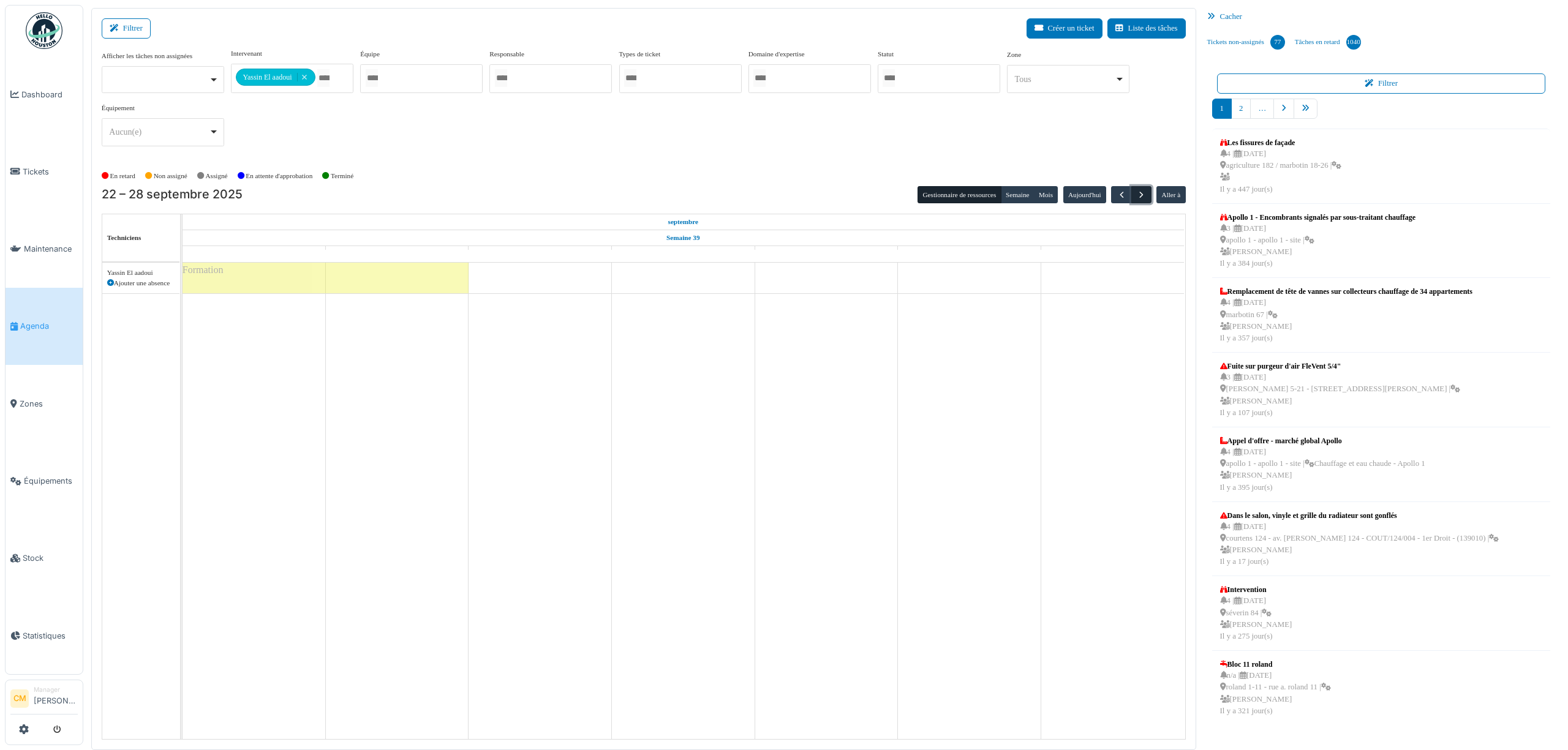
click at [1142, 189] on button "button" at bounding box center [1141, 195] width 21 height 18
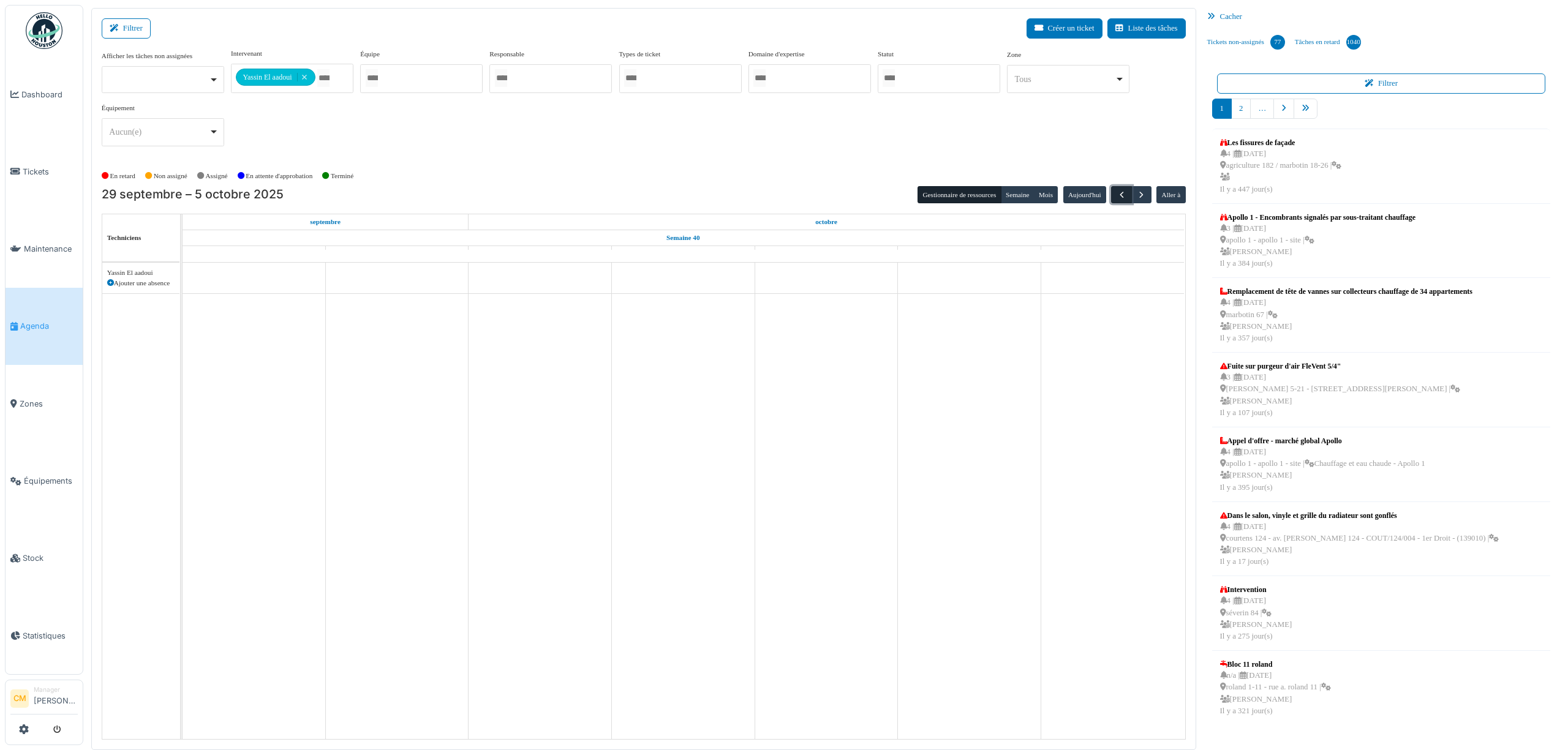
click at [1119, 199] on span "button" at bounding box center [1122, 196] width 11 height 11
click at [817, 282] on td at bounding box center [826, 500] width 143 height 477
click at [115, 285] on div "Ajouter une absence" at bounding box center [140, 283] width 67 height 11
click at [109, 287] on icon at bounding box center [111, 283] width 7 height 7
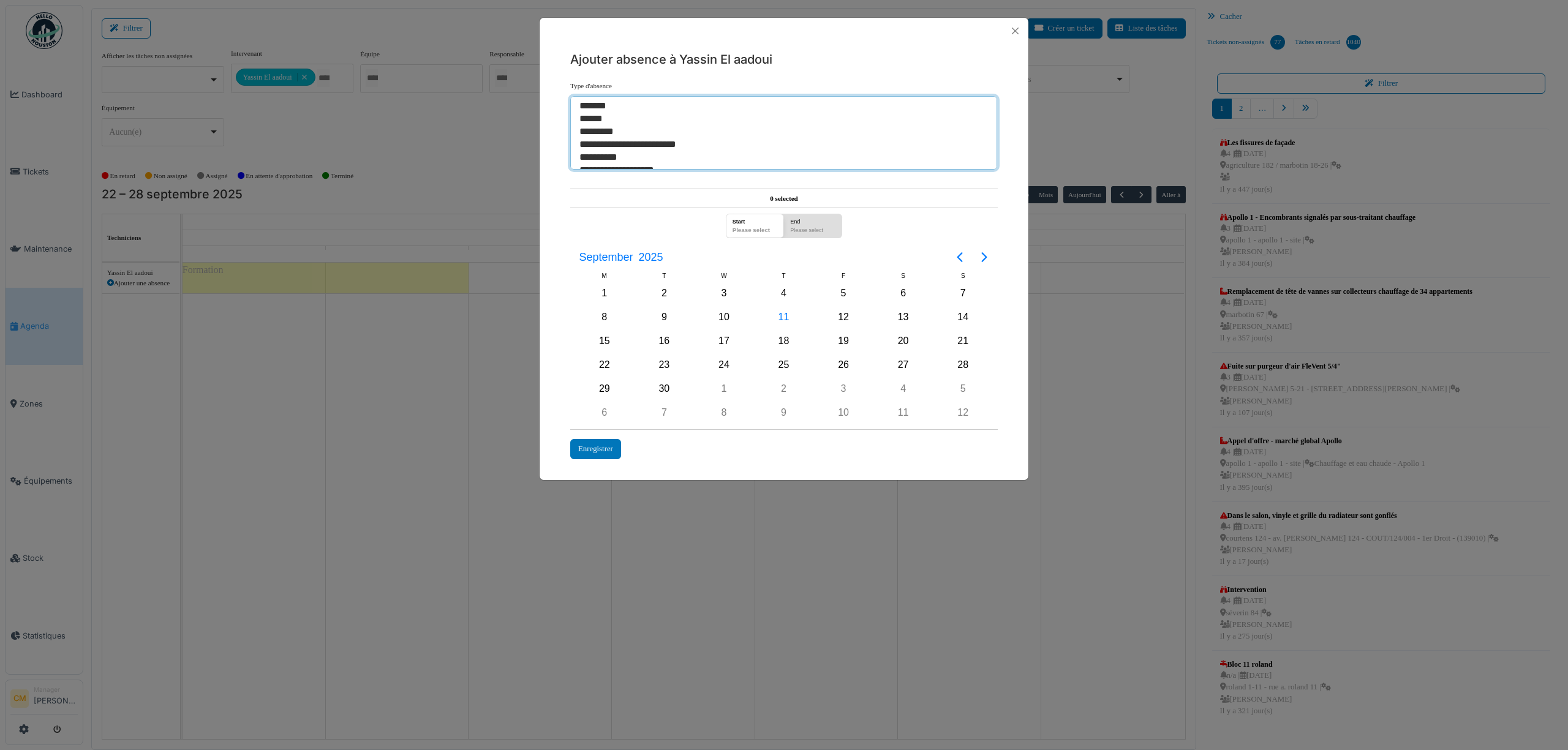
select select "***"
click at [603, 129] on option "*********" at bounding box center [777, 132] width 398 height 12
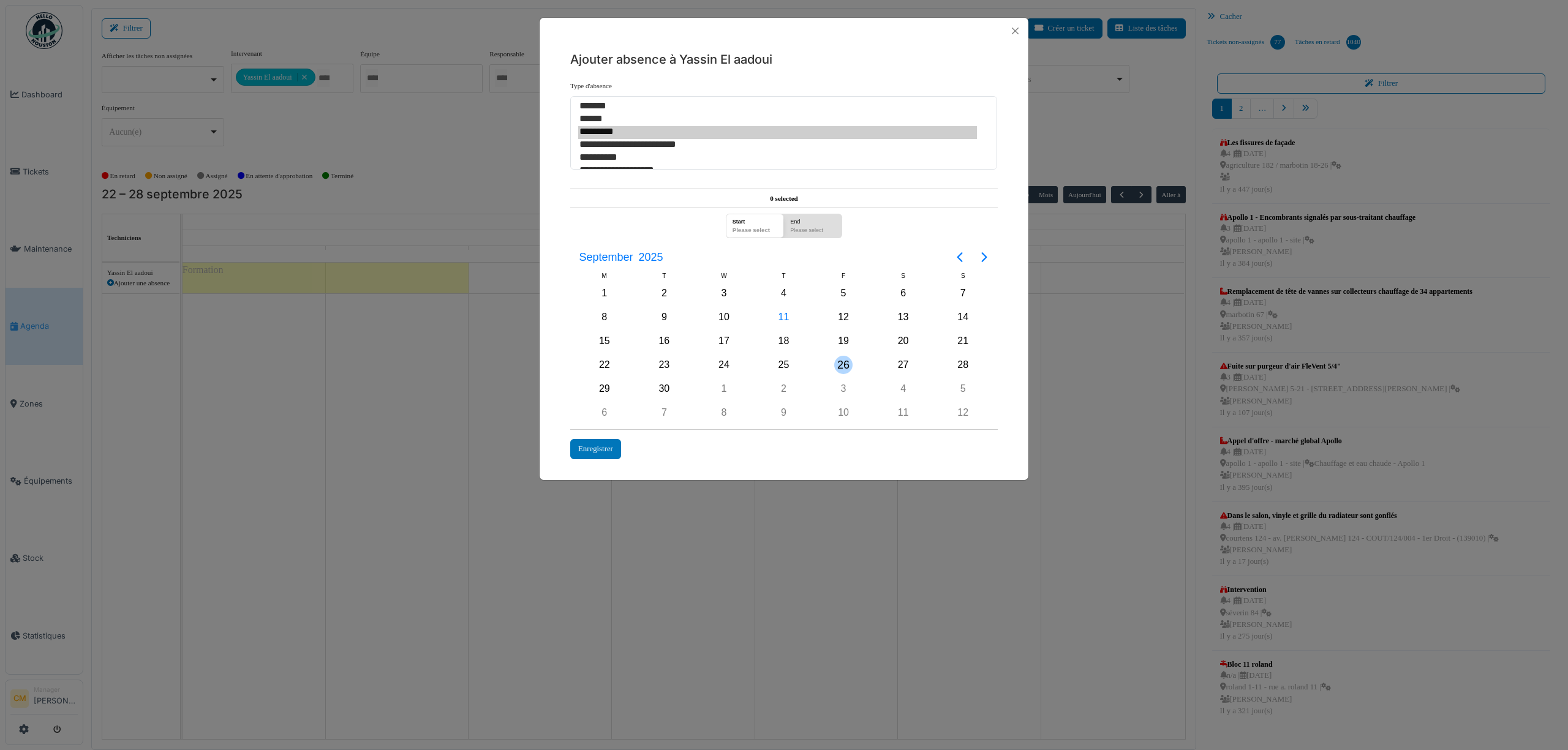
click at [839, 365] on div "26" at bounding box center [843, 364] width 19 height 19
click at [604, 446] on div "Enregistrer" at bounding box center [595, 449] width 51 height 21
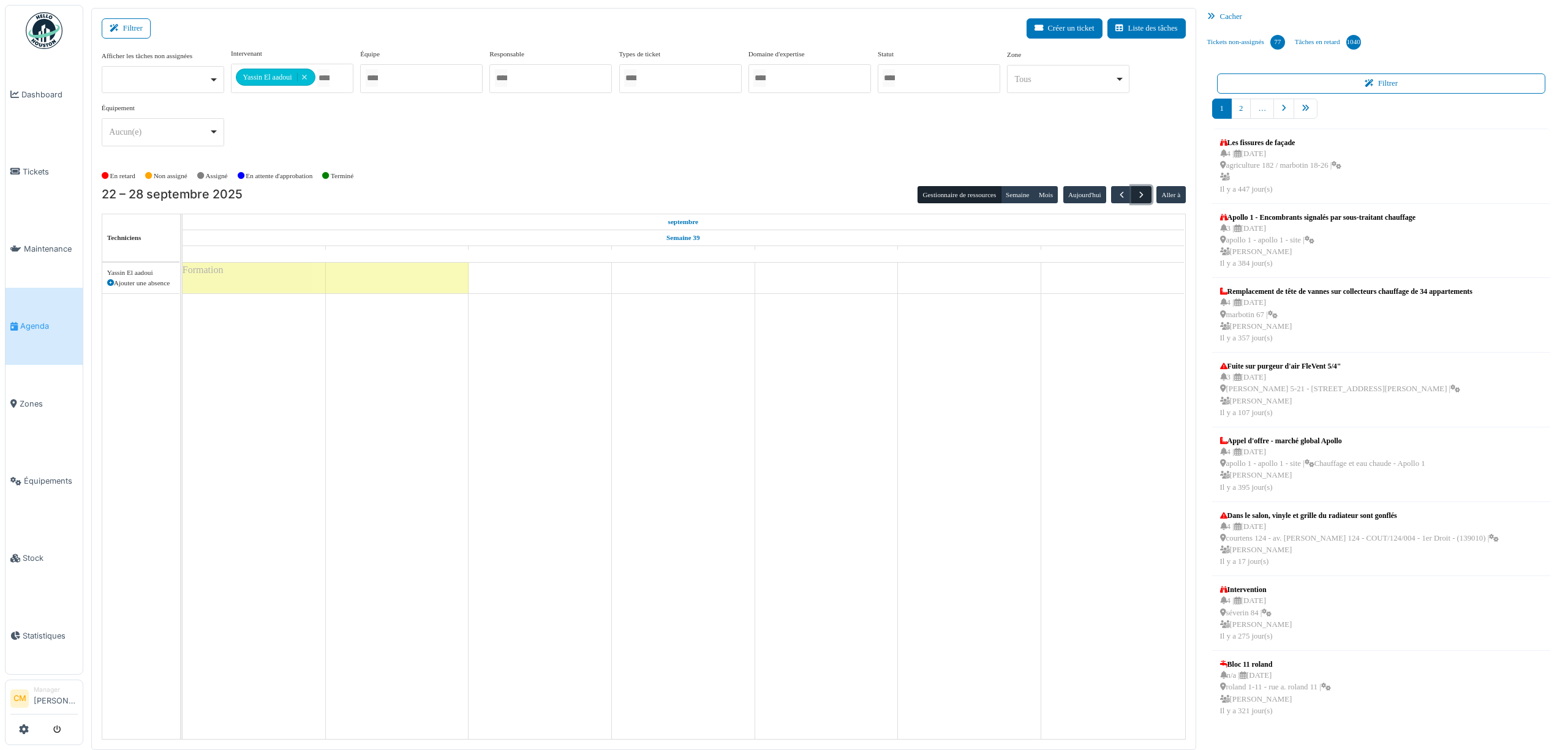
click at [1136, 196] on span "button" at bounding box center [1142, 196] width 11 height 11
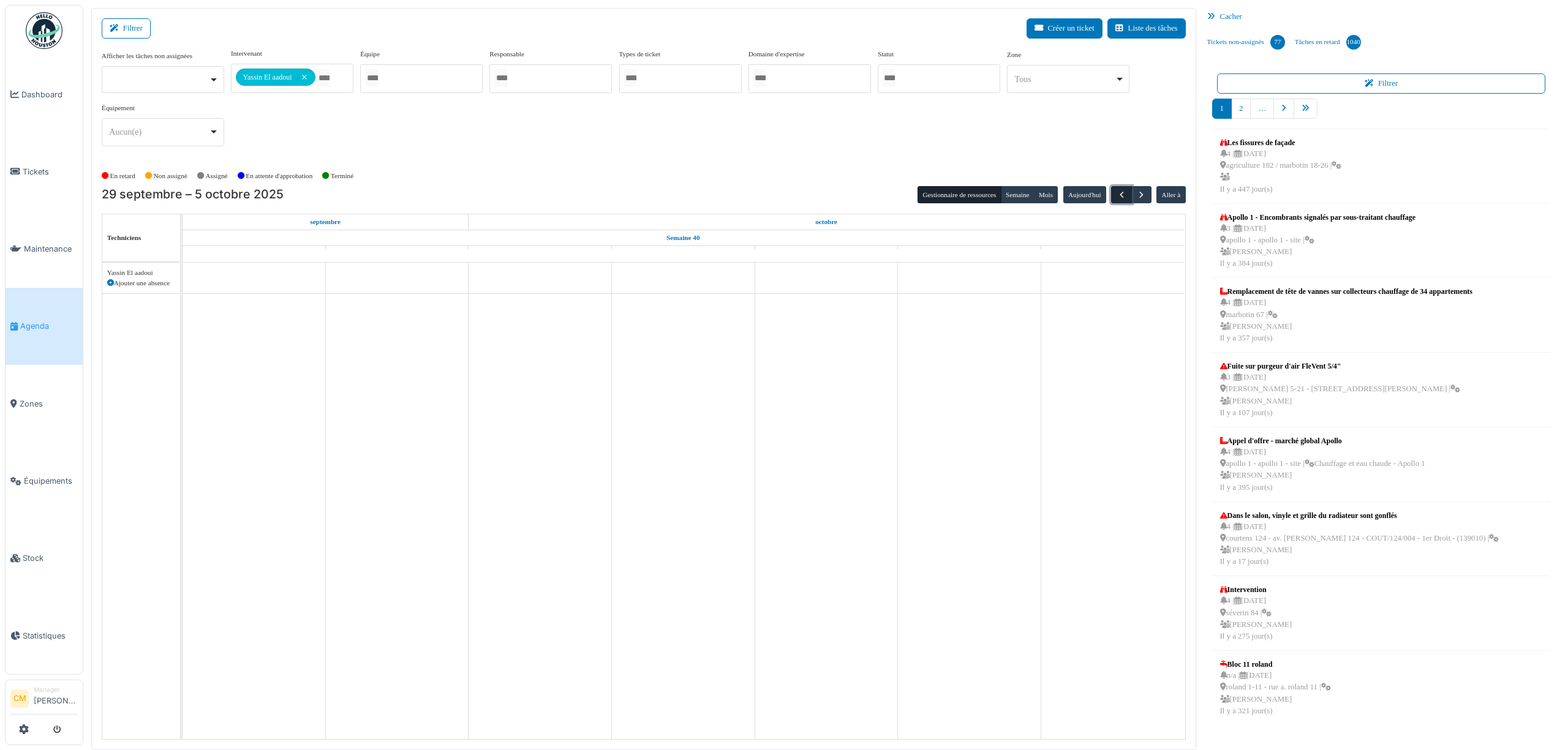
click at [1122, 196] on span "button" at bounding box center [1122, 196] width 11 height 11
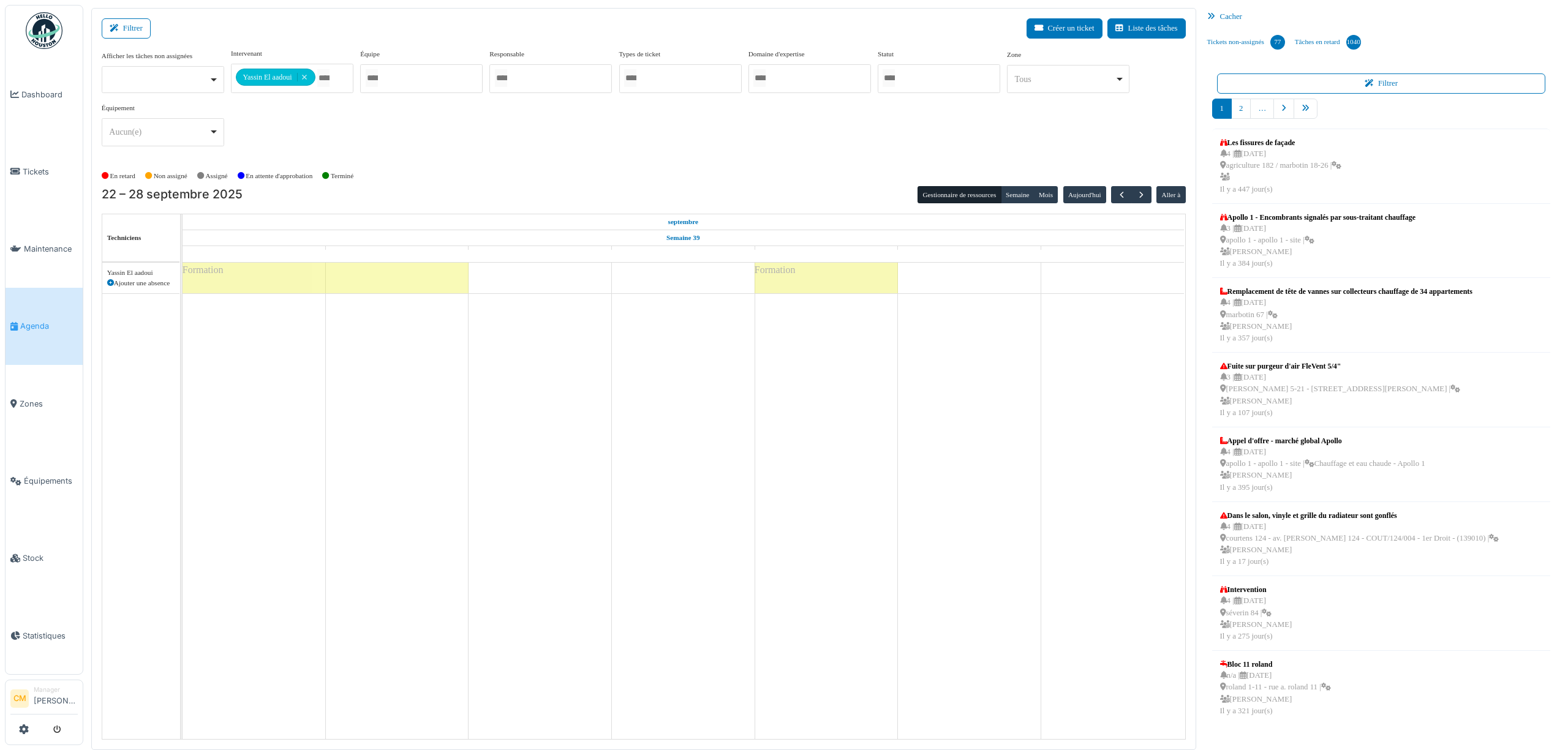
click at [1231, 11] on div "Cacher" at bounding box center [1381, 17] width 358 height 18
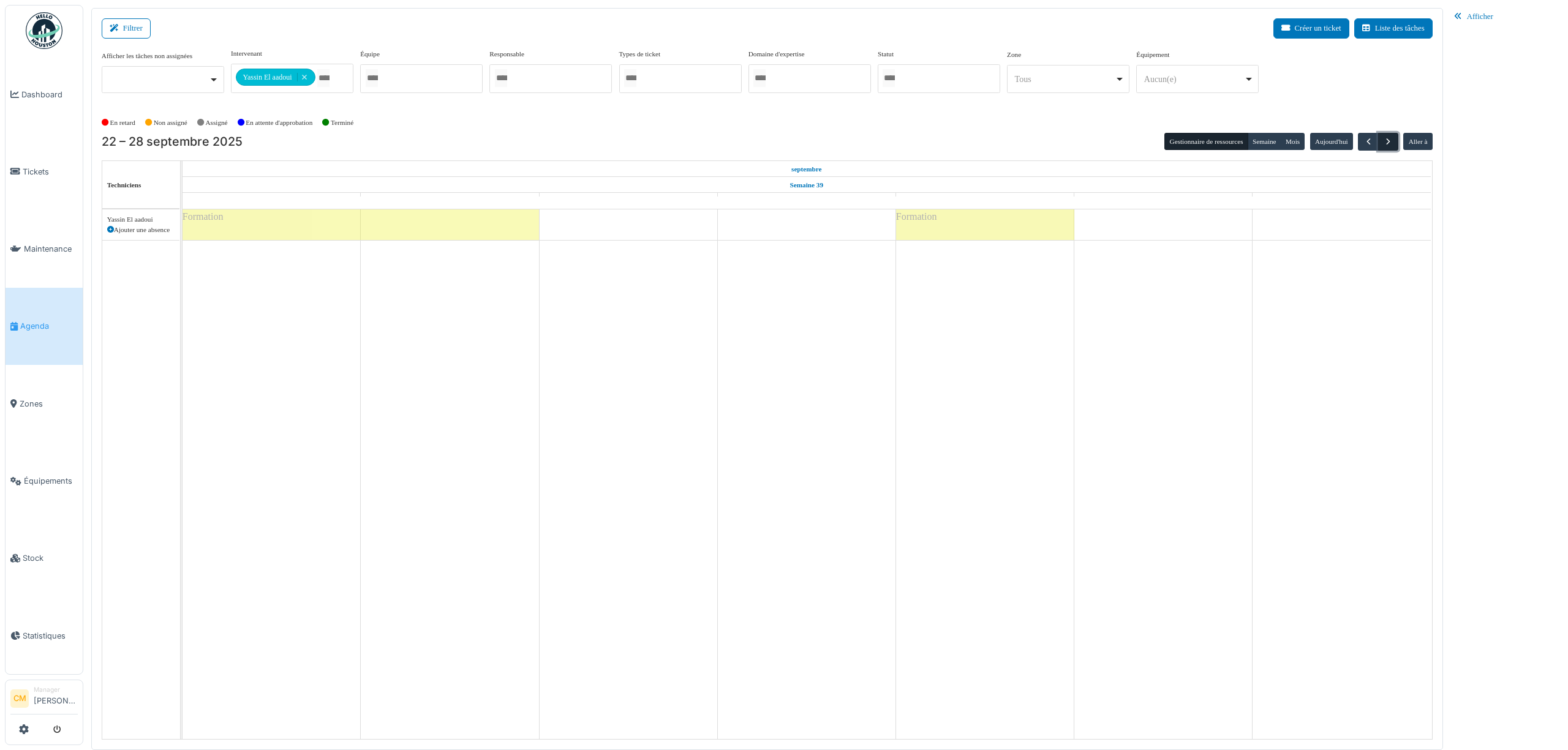
click at [1387, 142] on span "button" at bounding box center [1388, 142] width 11 height 11
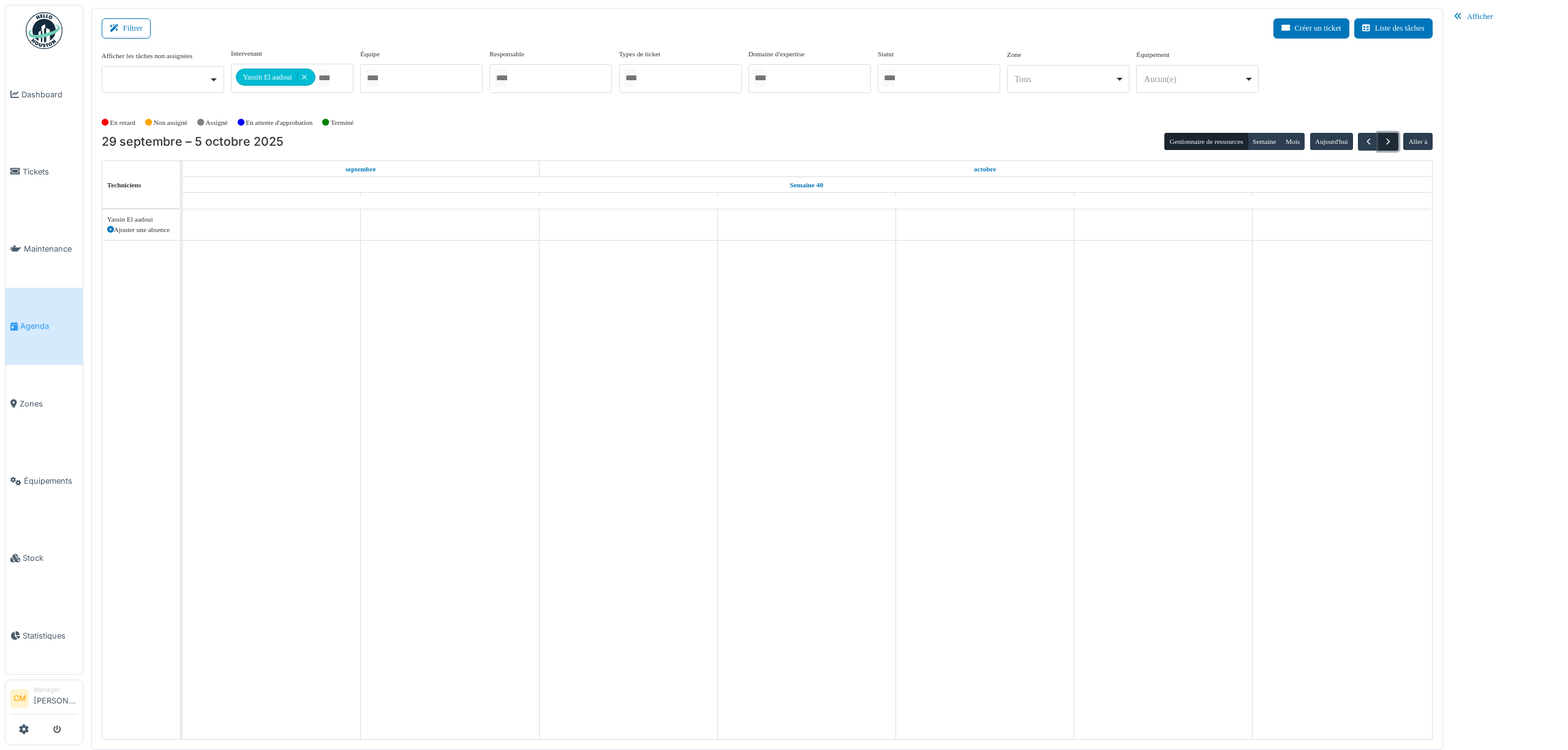
click at [1387, 142] on span "button" at bounding box center [1388, 142] width 11 height 11
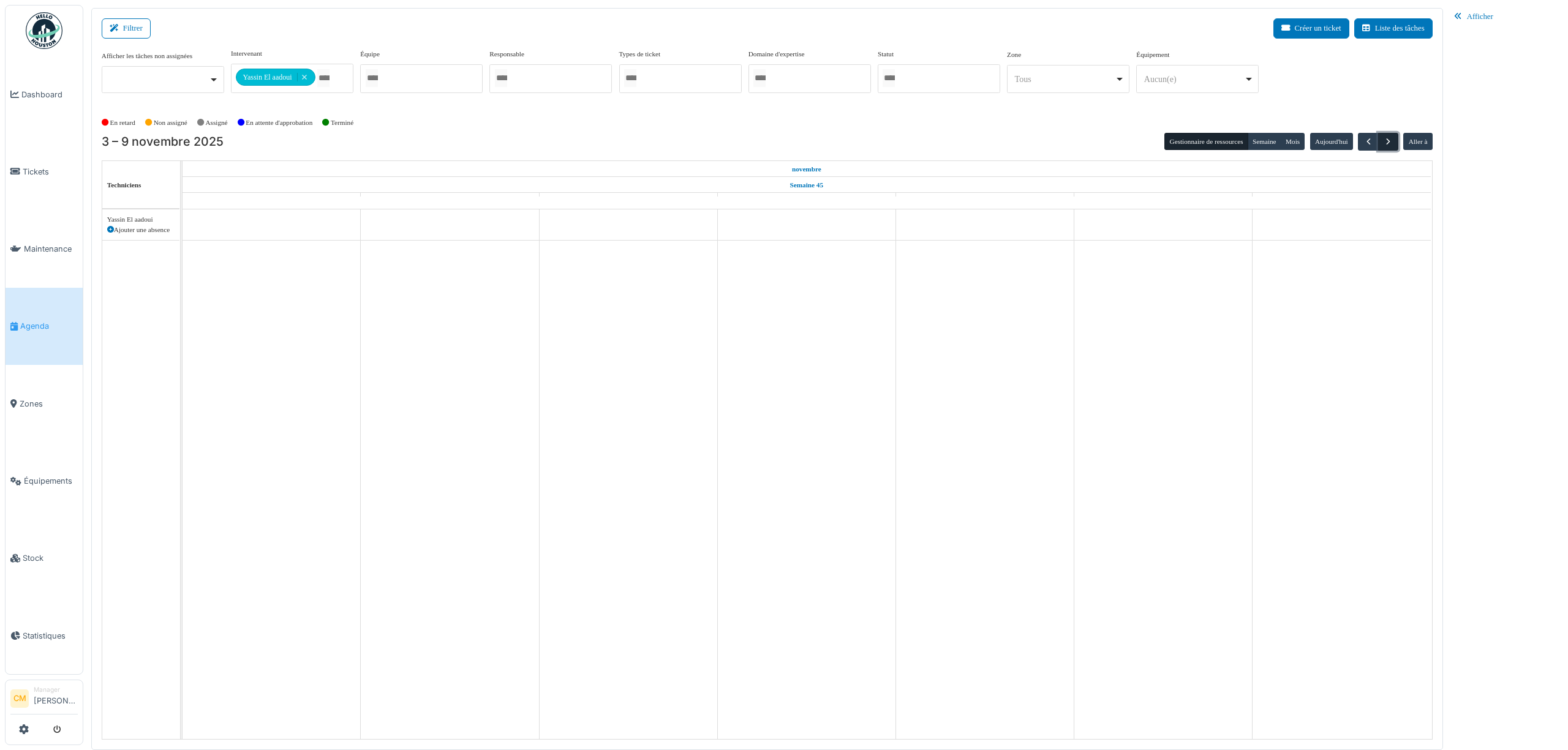
click at [1387, 142] on span "button" at bounding box center [1388, 142] width 11 height 11
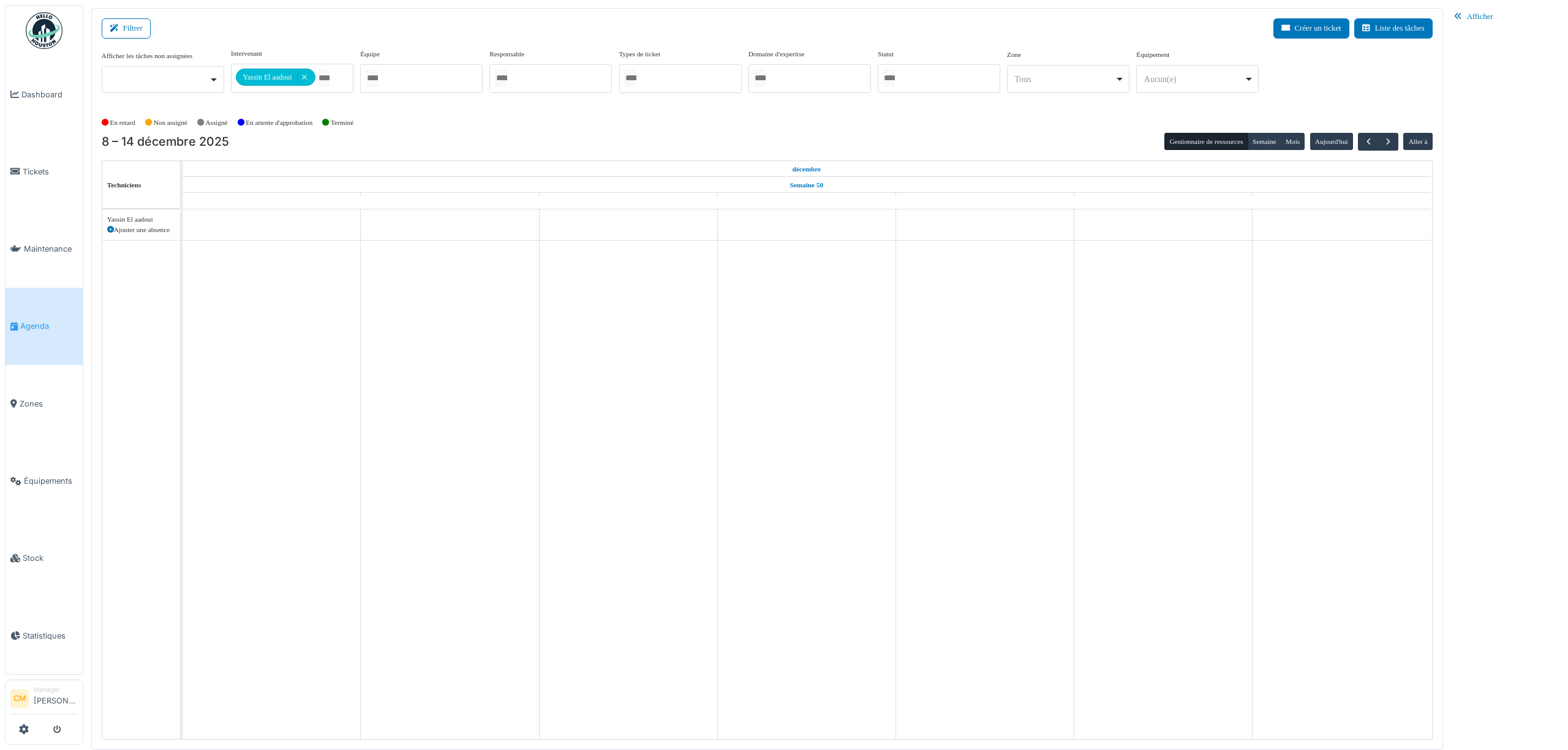
click at [109, 230] on icon at bounding box center [111, 230] width 7 height 7
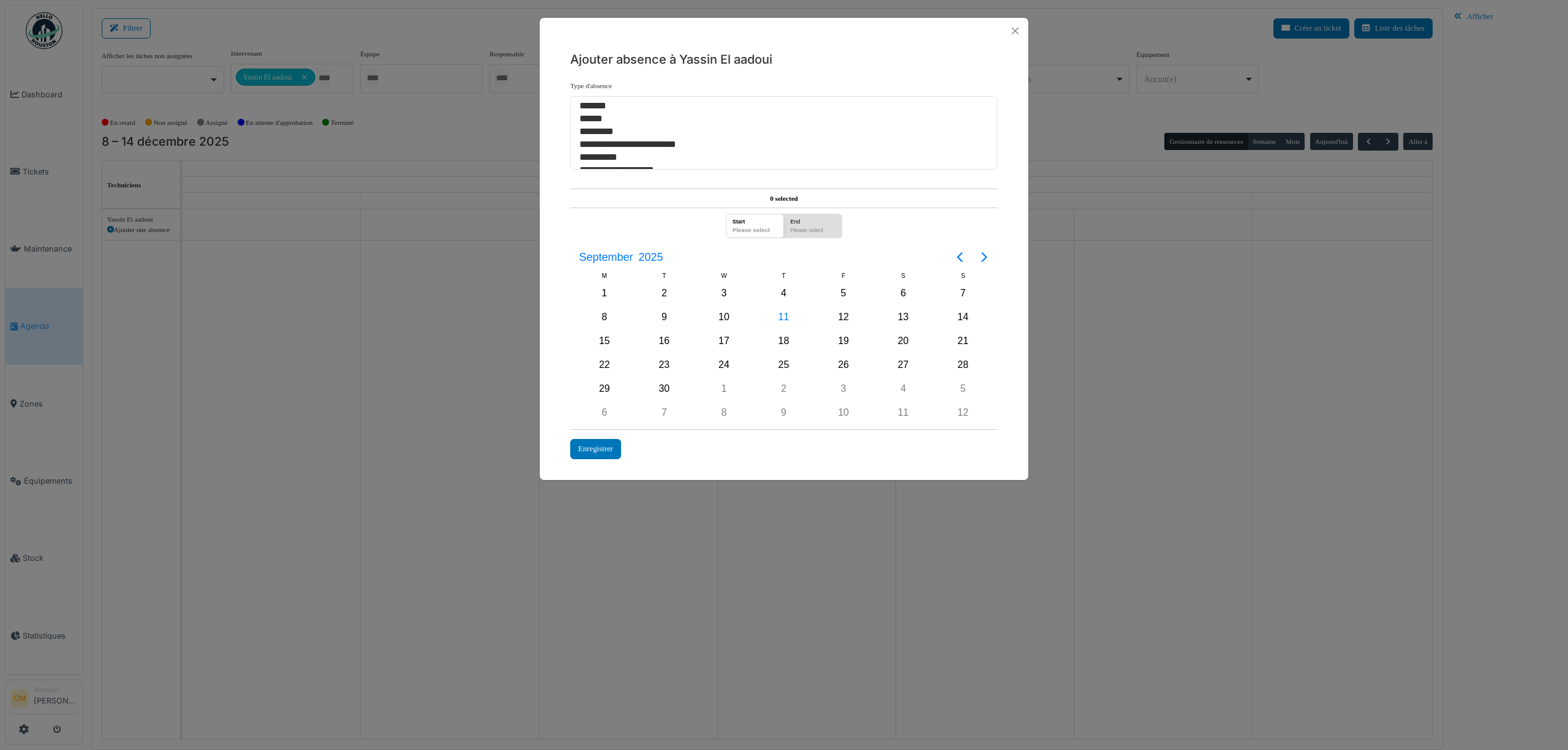
click at [109, 230] on div "**********" at bounding box center [784, 375] width 1568 height 750
select select "***"
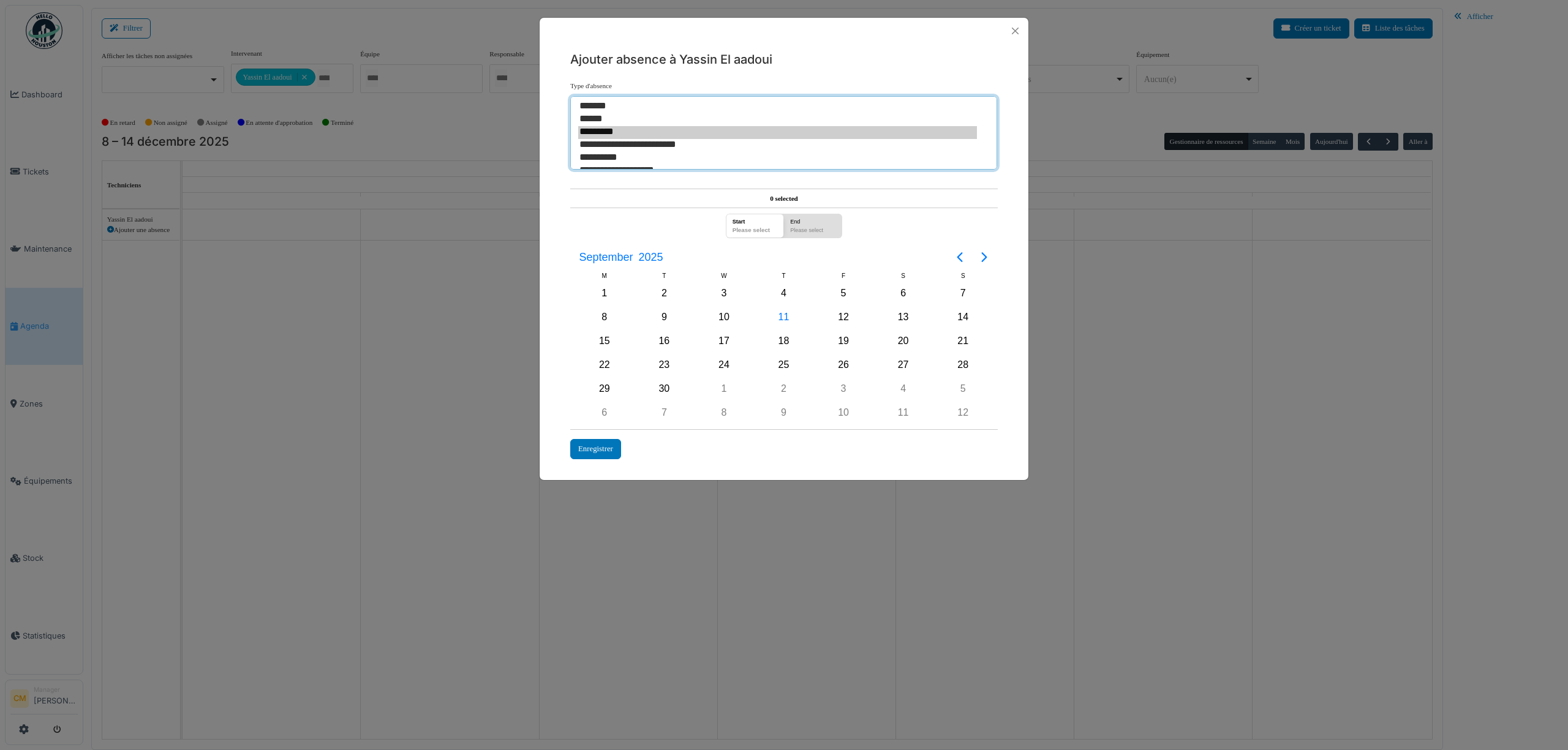
click at [595, 135] on option "*********" at bounding box center [777, 132] width 398 height 12
click at [627, 257] on span "September" at bounding box center [606, 257] width 59 height 22
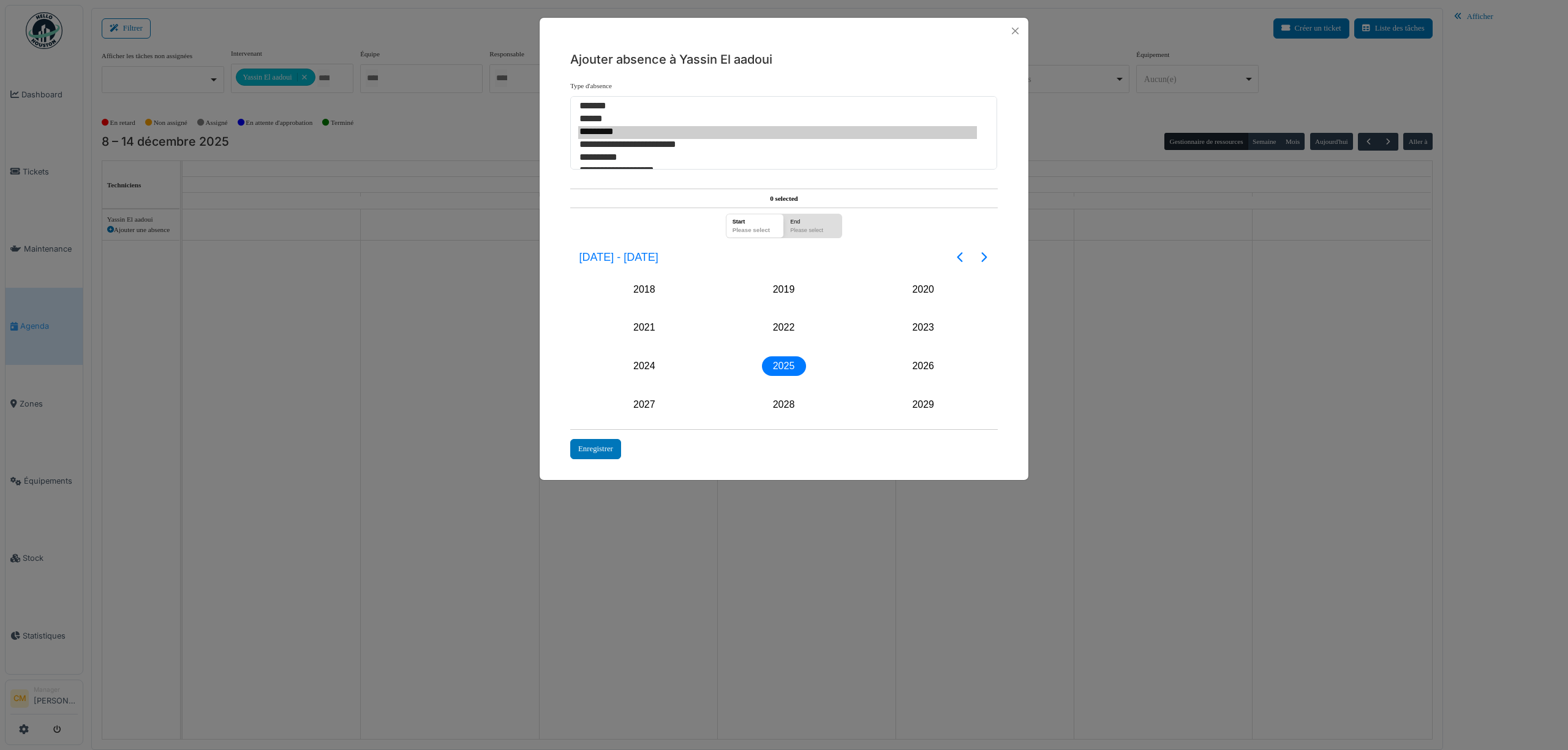
click at [792, 367] on div "2025" at bounding box center [784, 366] width 44 height 20
click at [921, 403] on div "Dec" at bounding box center [922, 404] width 44 height 20
click at [600, 316] on div "8" at bounding box center [605, 317] width 19 height 19
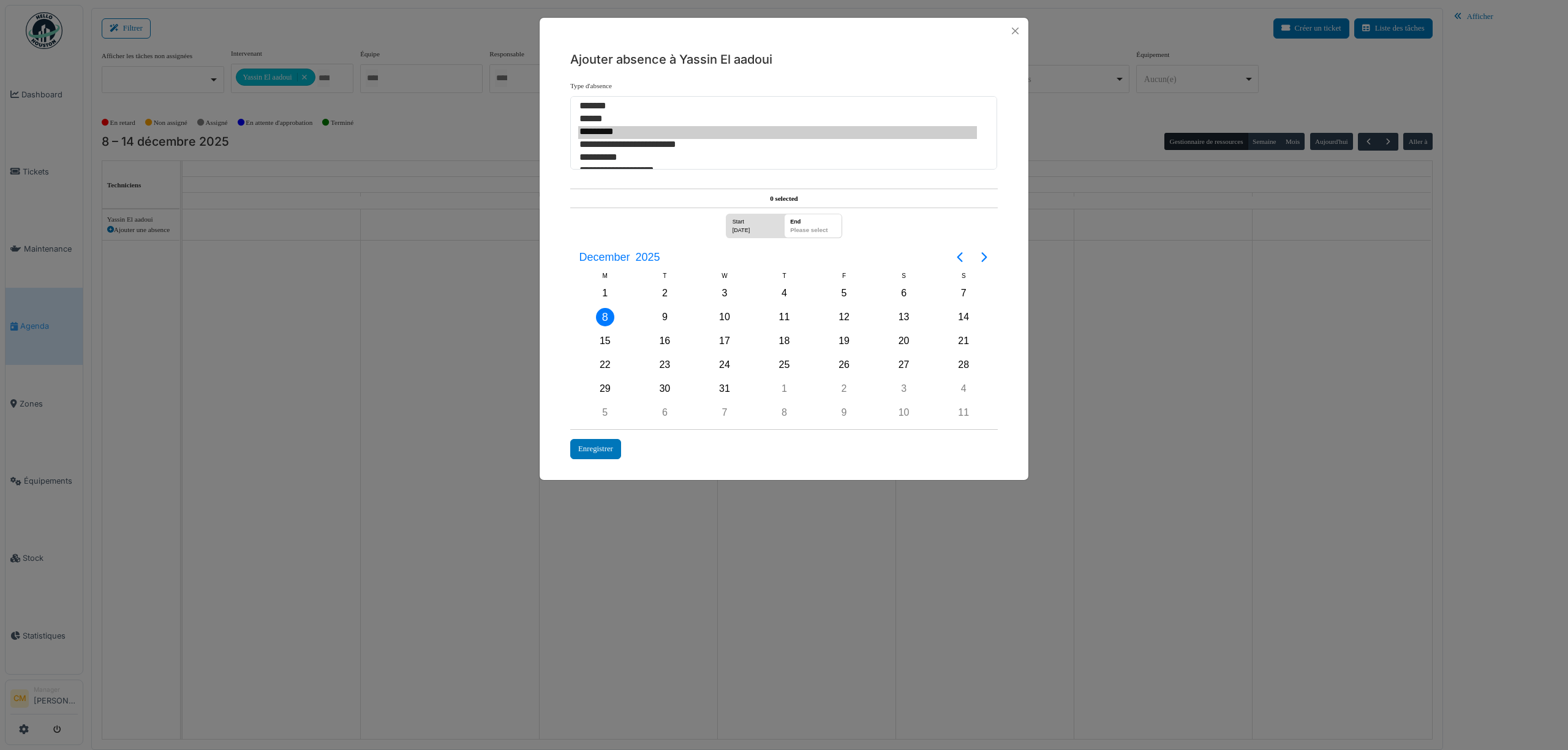
click at [600, 316] on div "8" at bounding box center [605, 317] width 19 height 19
click at [608, 446] on div "Enregistrer" at bounding box center [595, 449] width 51 height 21
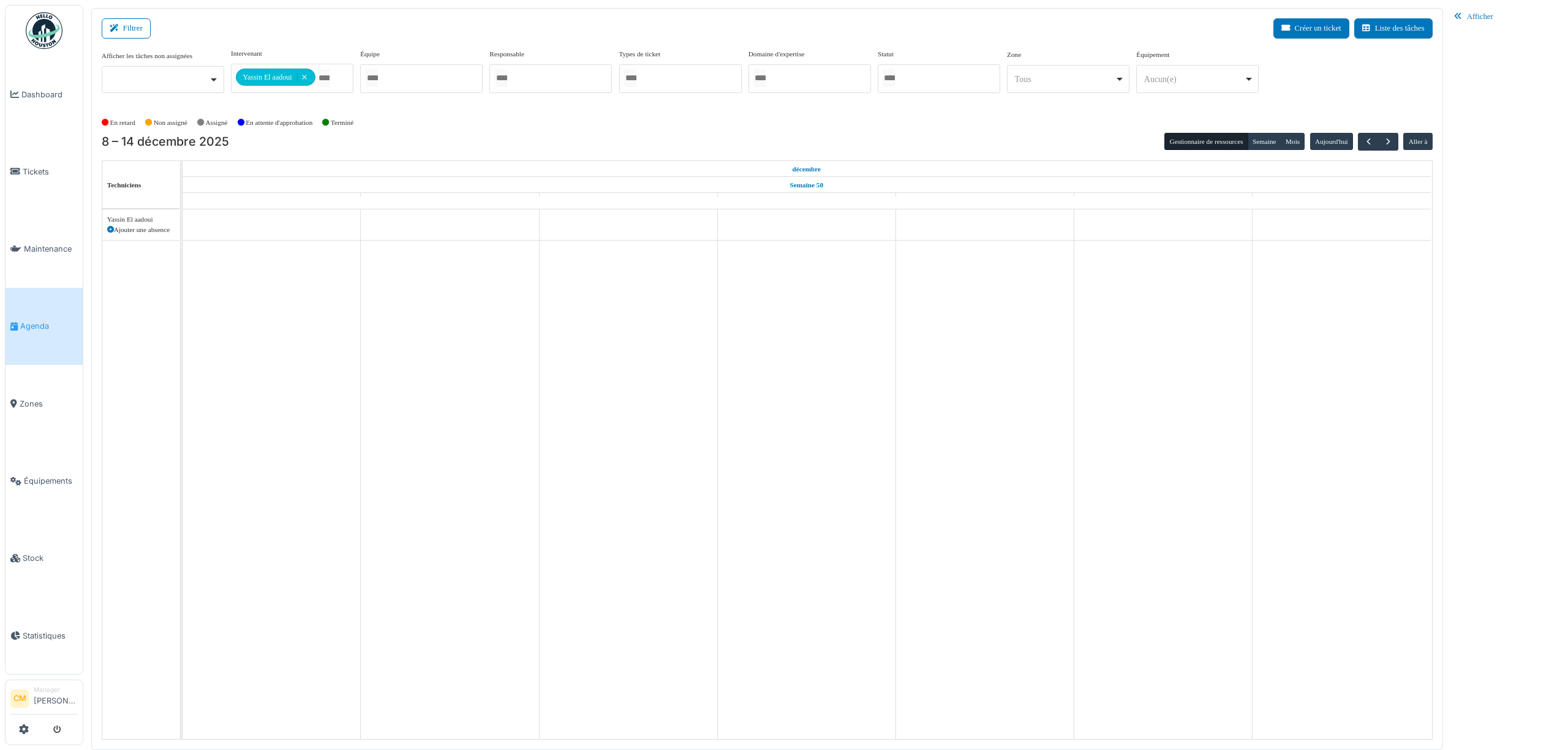
click at [108, 230] on icon at bounding box center [111, 230] width 7 height 7
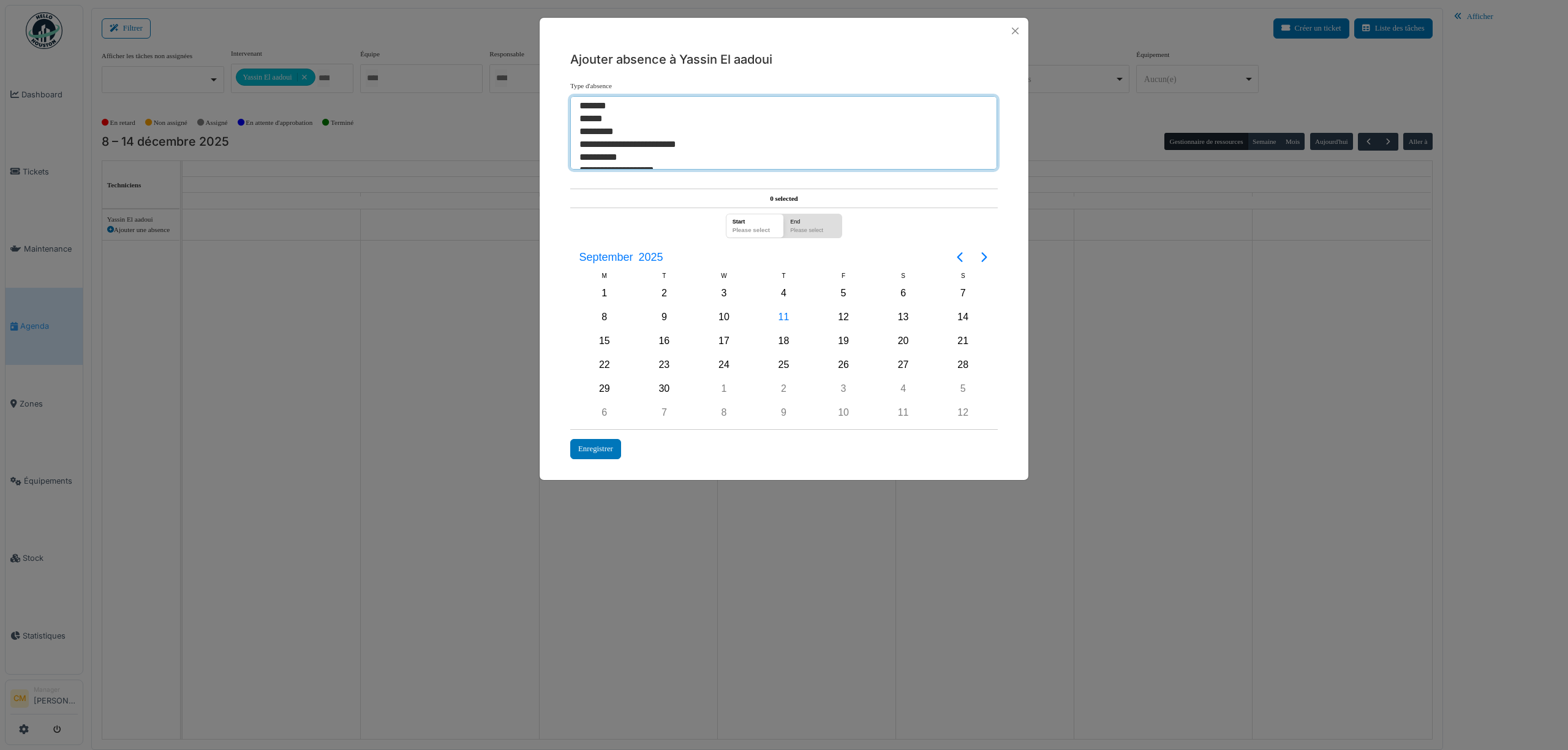
select select "***"
click at [603, 130] on option "*********" at bounding box center [777, 132] width 398 height 12
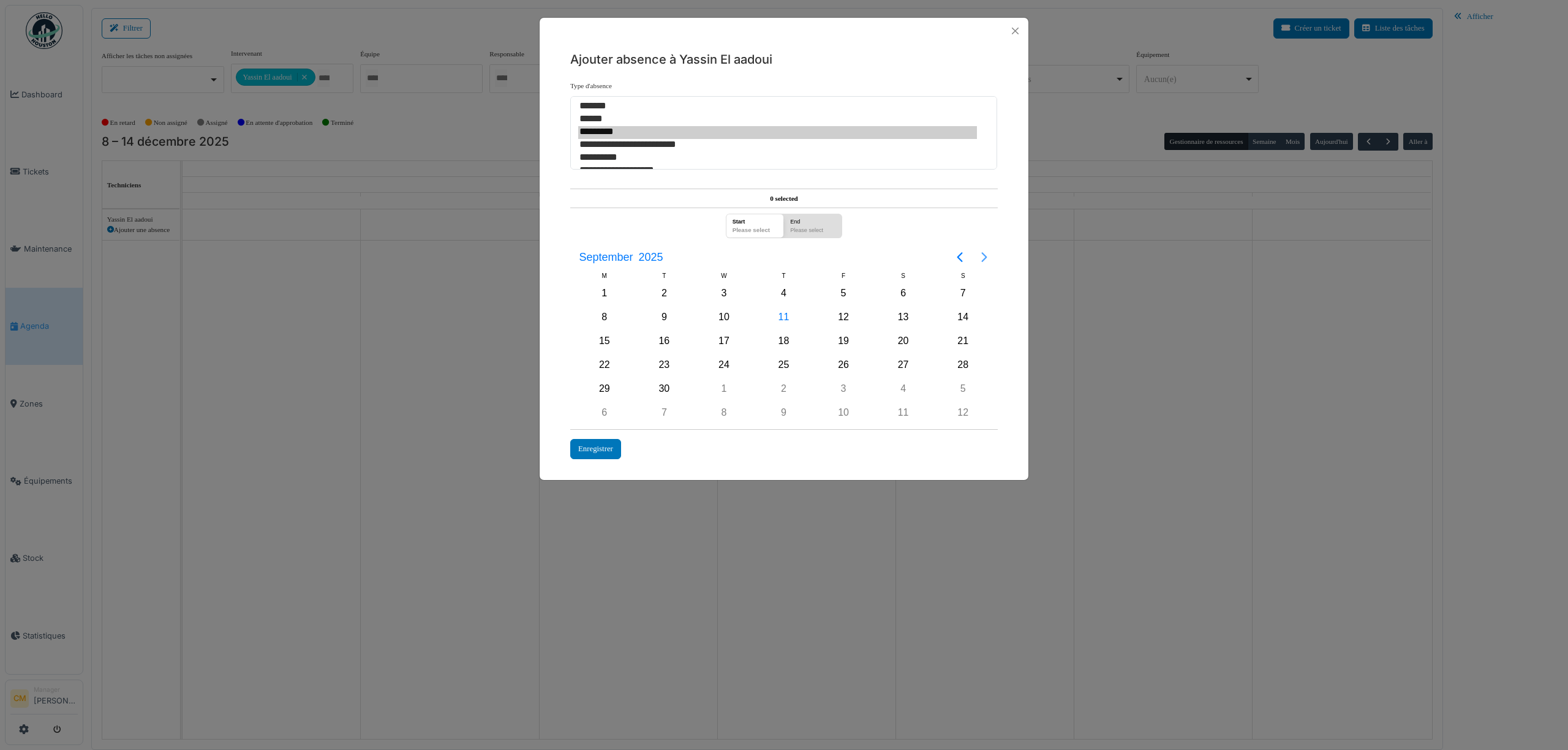
click at [983, 258] on icon "Next page" at bounding box center [984, 257] width 14 height 14
click at [773, 322] on div "11" at bounding box center [785, 317] width 60 height 23
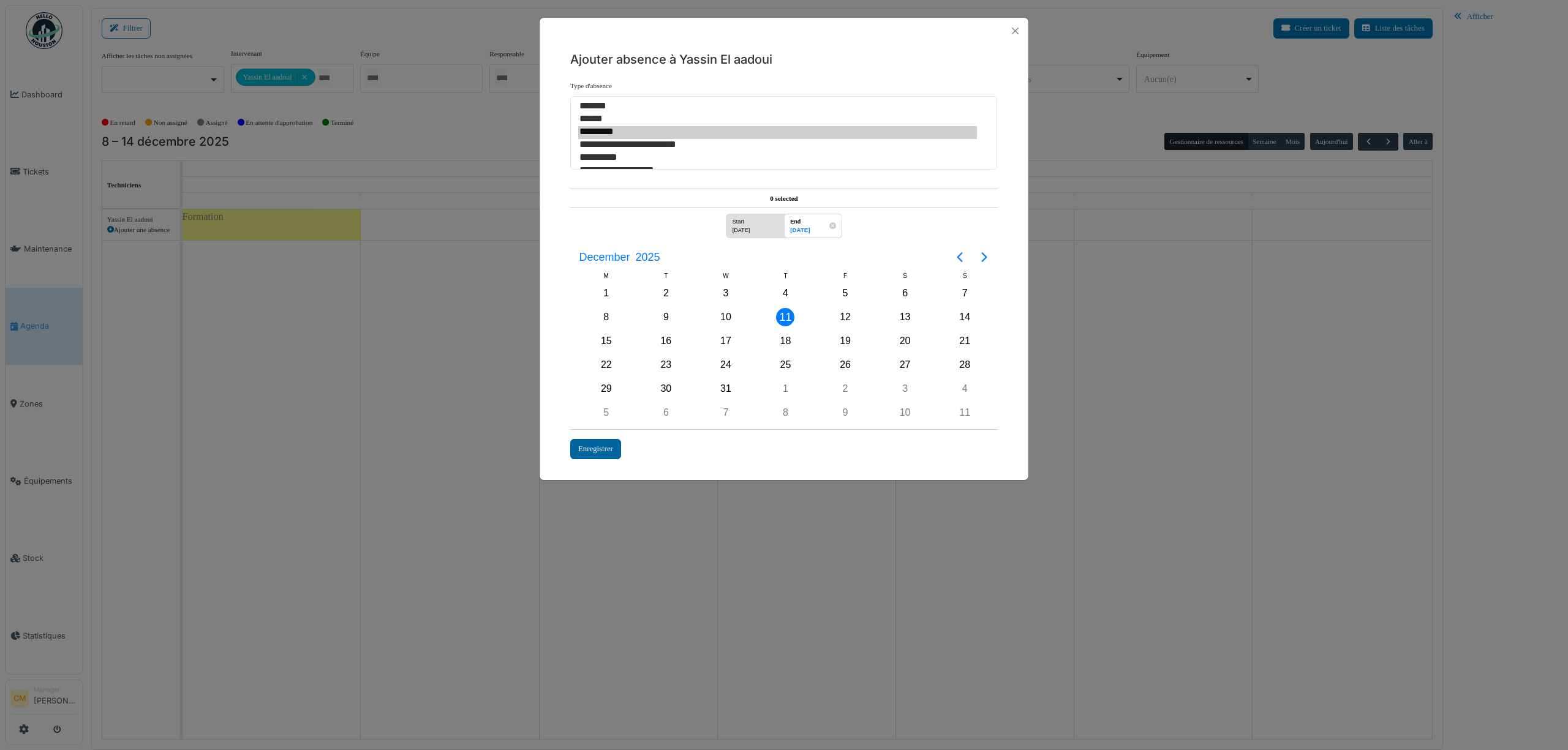
click at [593, 451] on div "Enregistrer" at bounding box center [595, 449] width 51 height 21
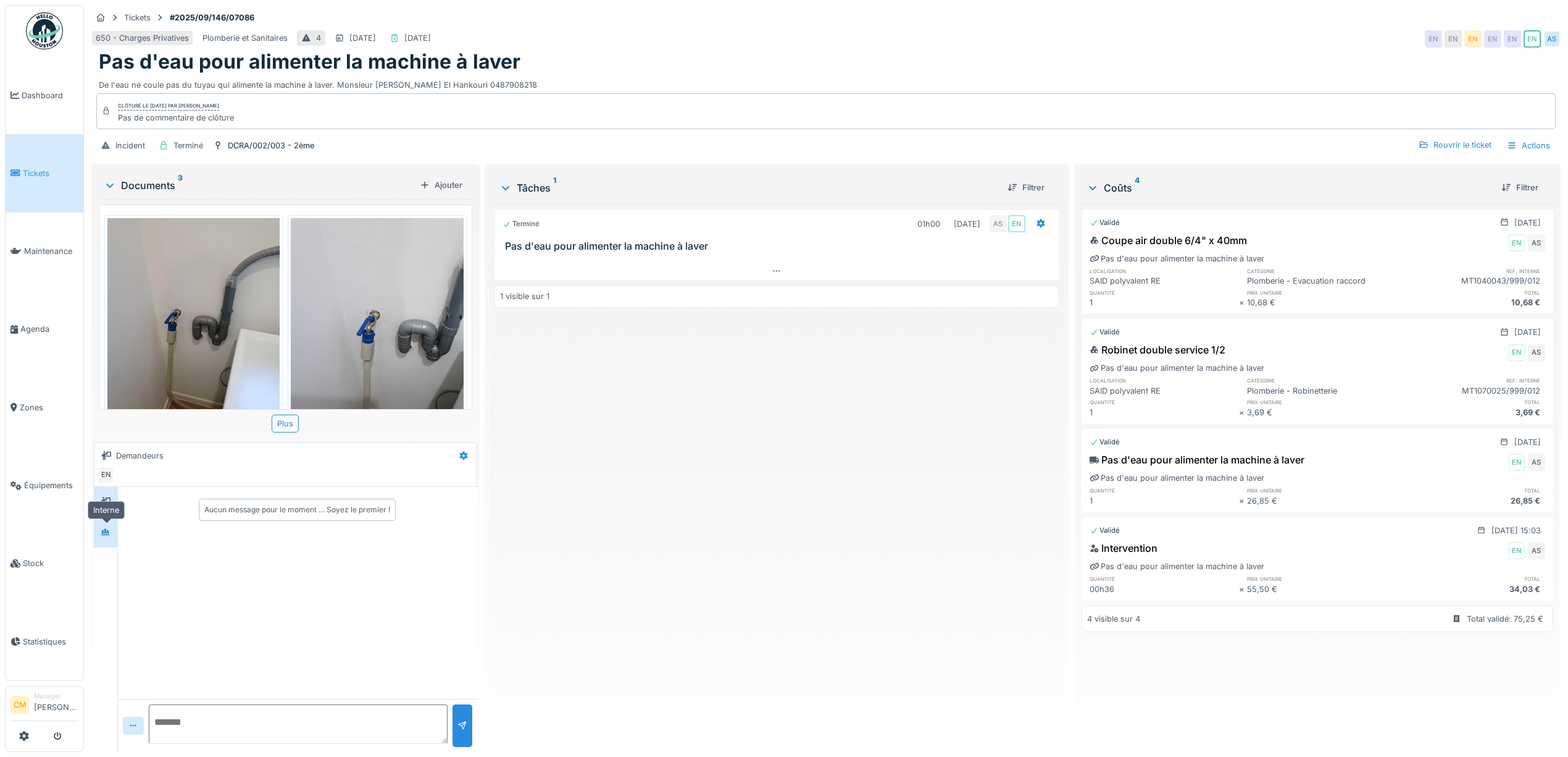
click at [111, 537] on div at bounding box center [105, 532] width 10 height 12
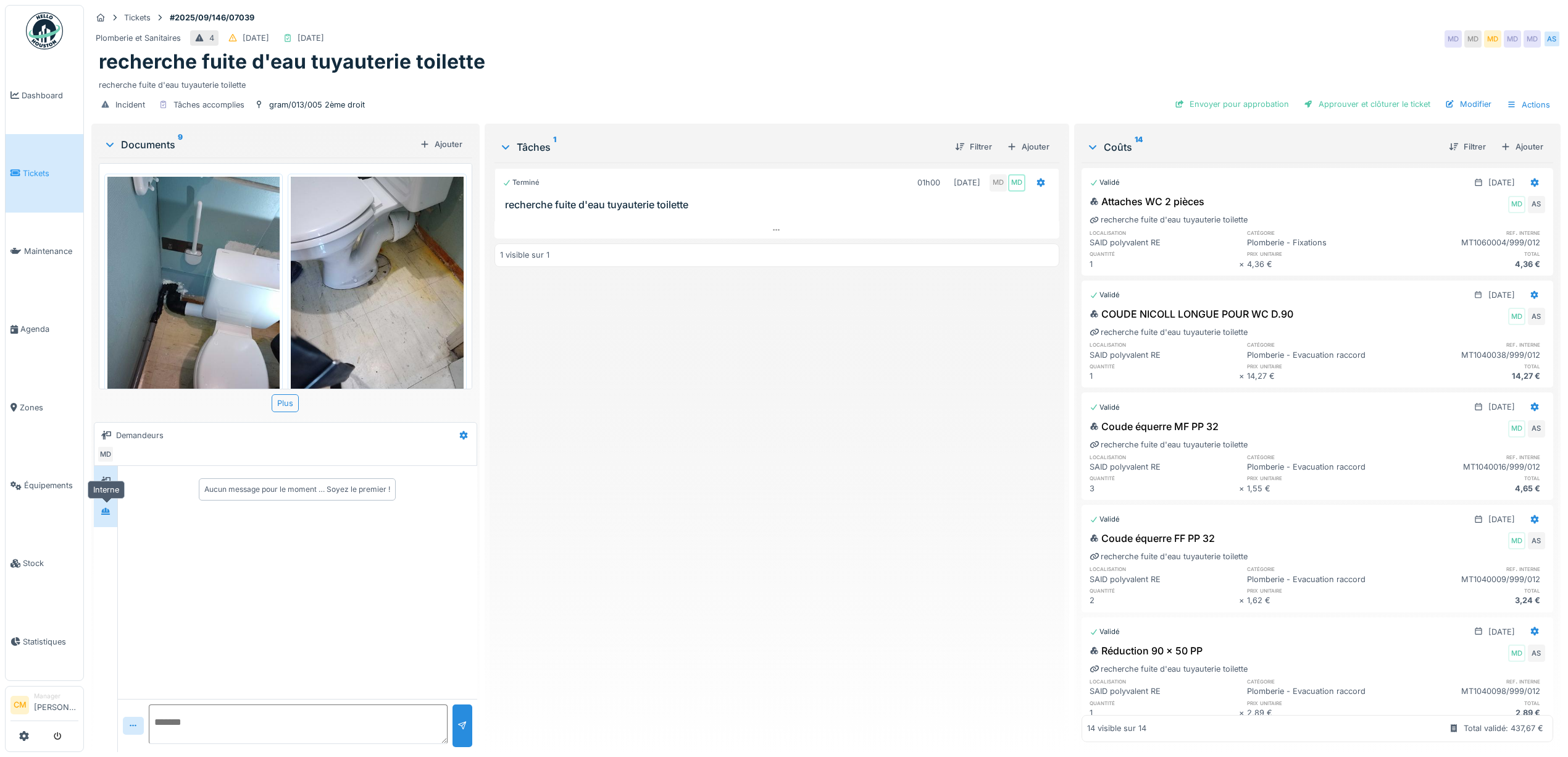
click at [104, 517] on div at bounding box center [105, 511] width 10 height 12
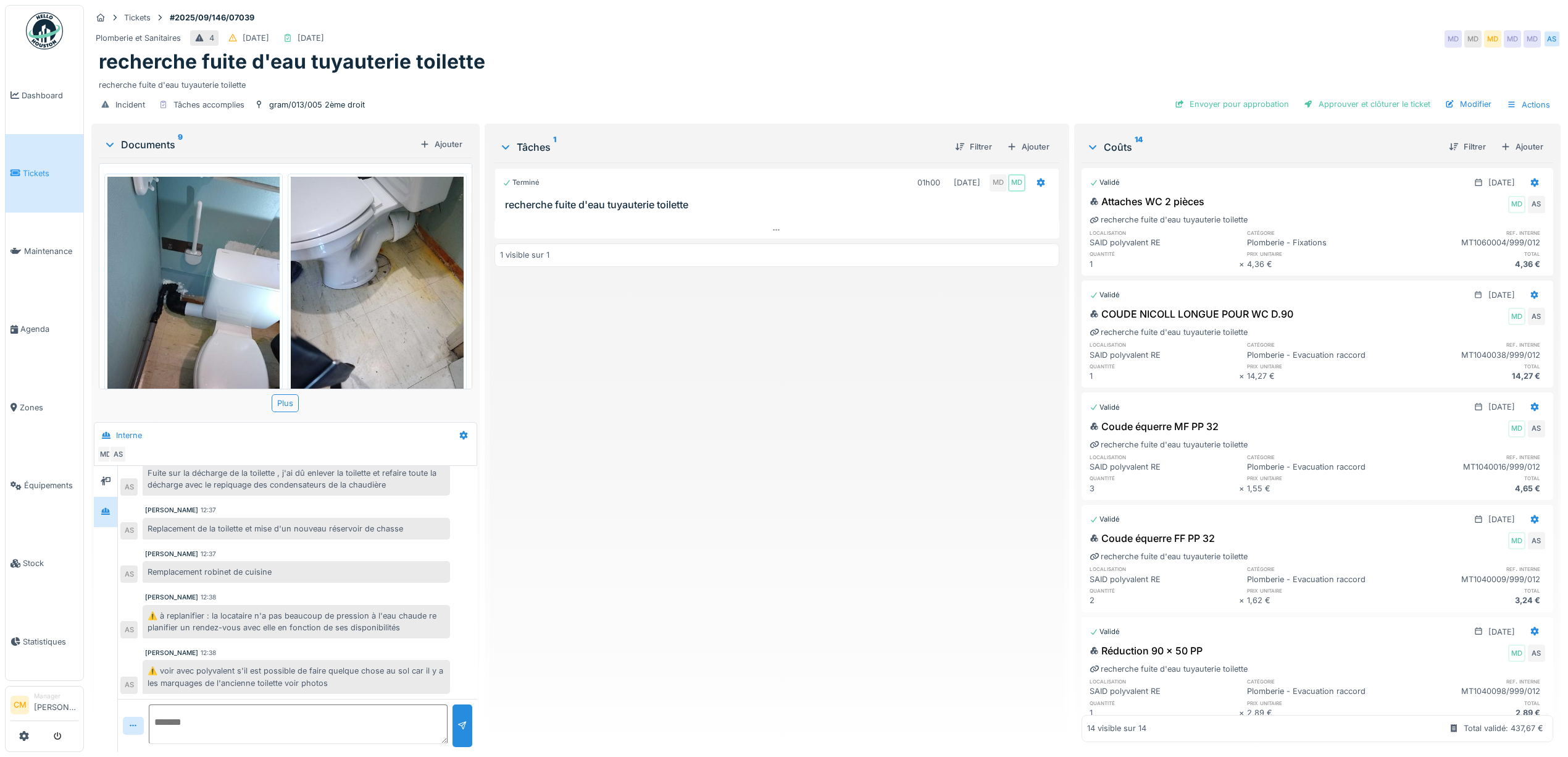
scroll to position [13, 0]
click at [226, 714] on textarea at bounding box center [298, 724] width 299 height 40
type textarea "**********"
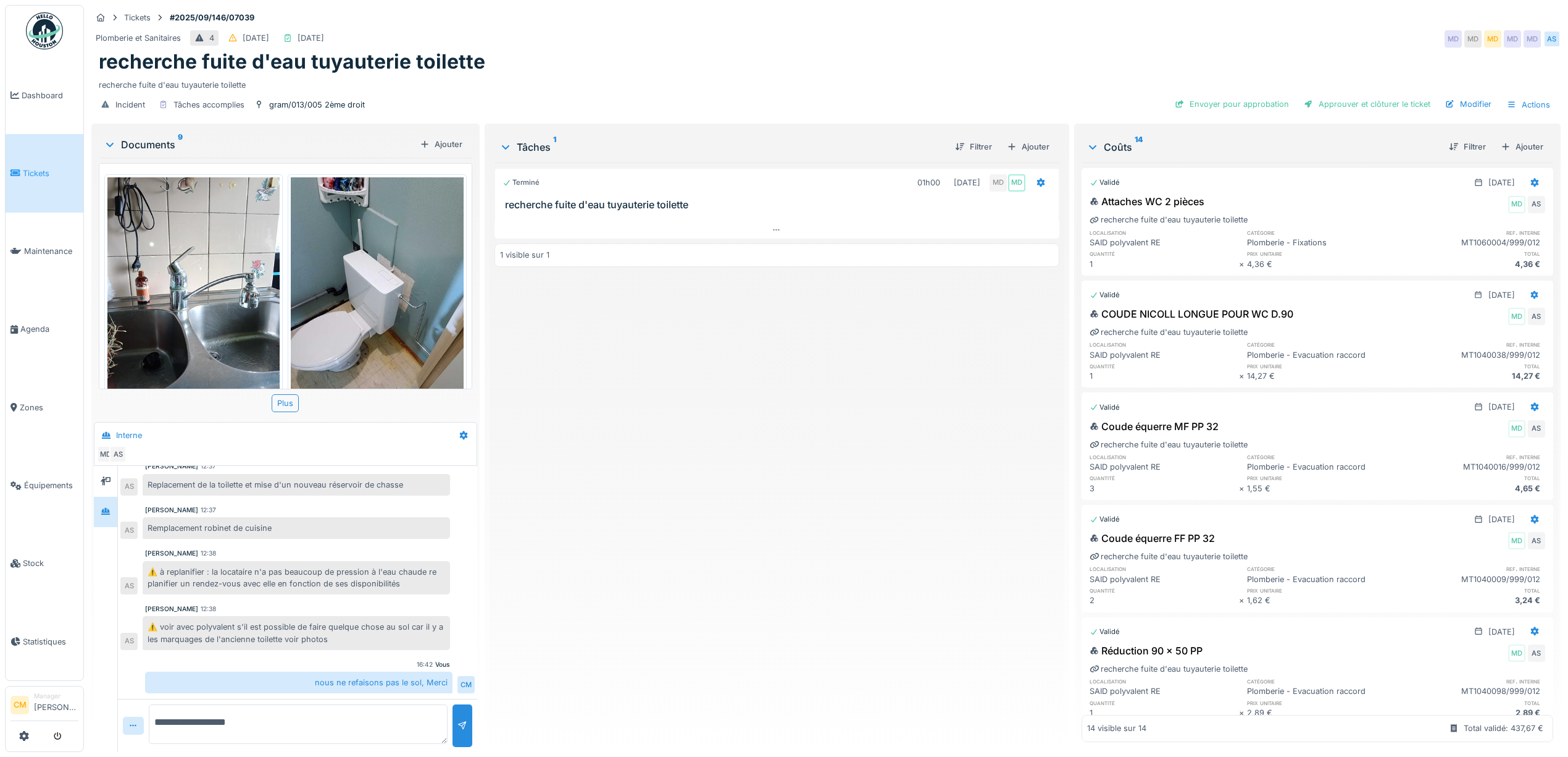
scroll to position [247, 0]
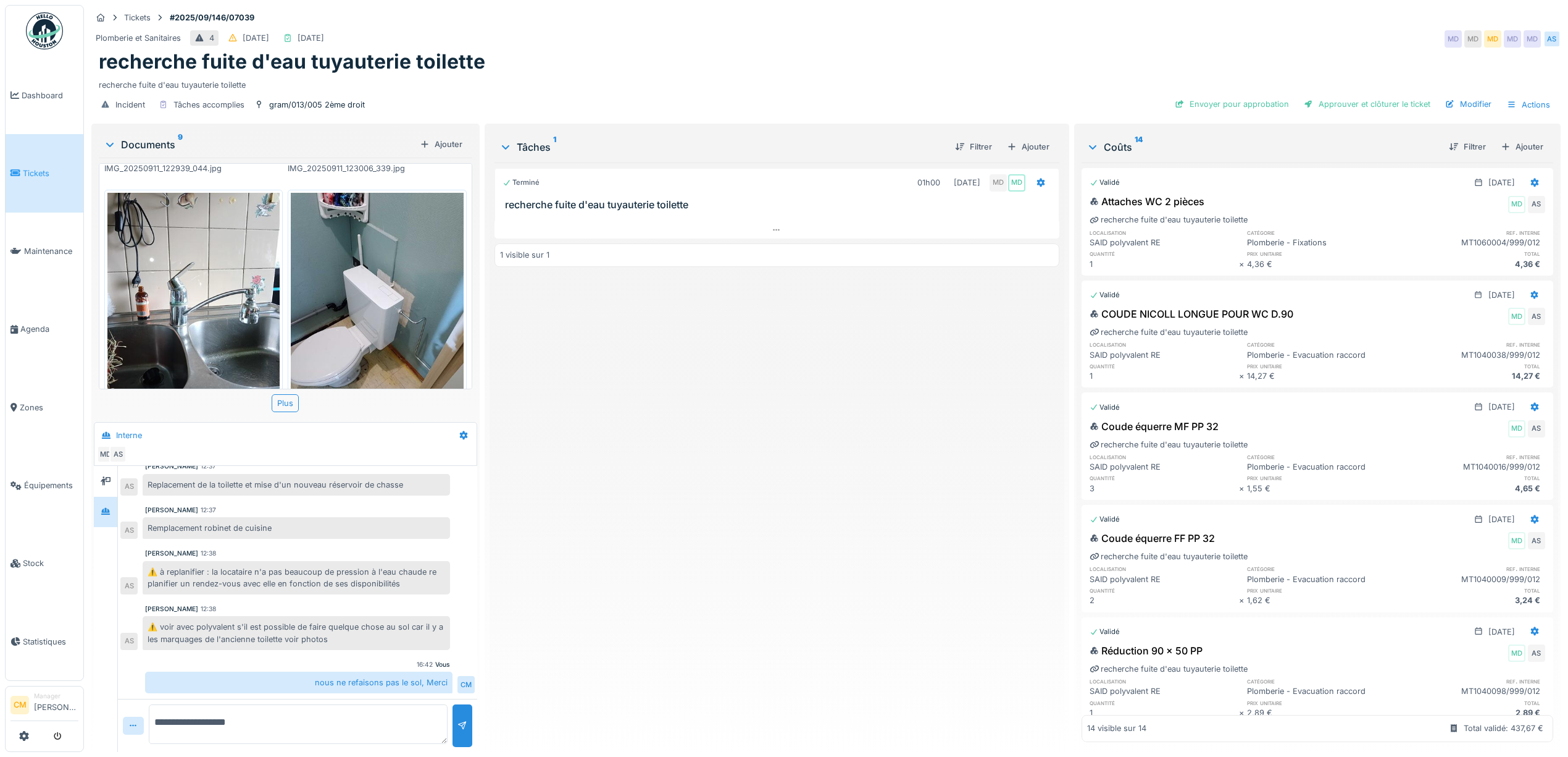
click at [215, 294] on img at bounding box center [193, 307] width 172 height 230
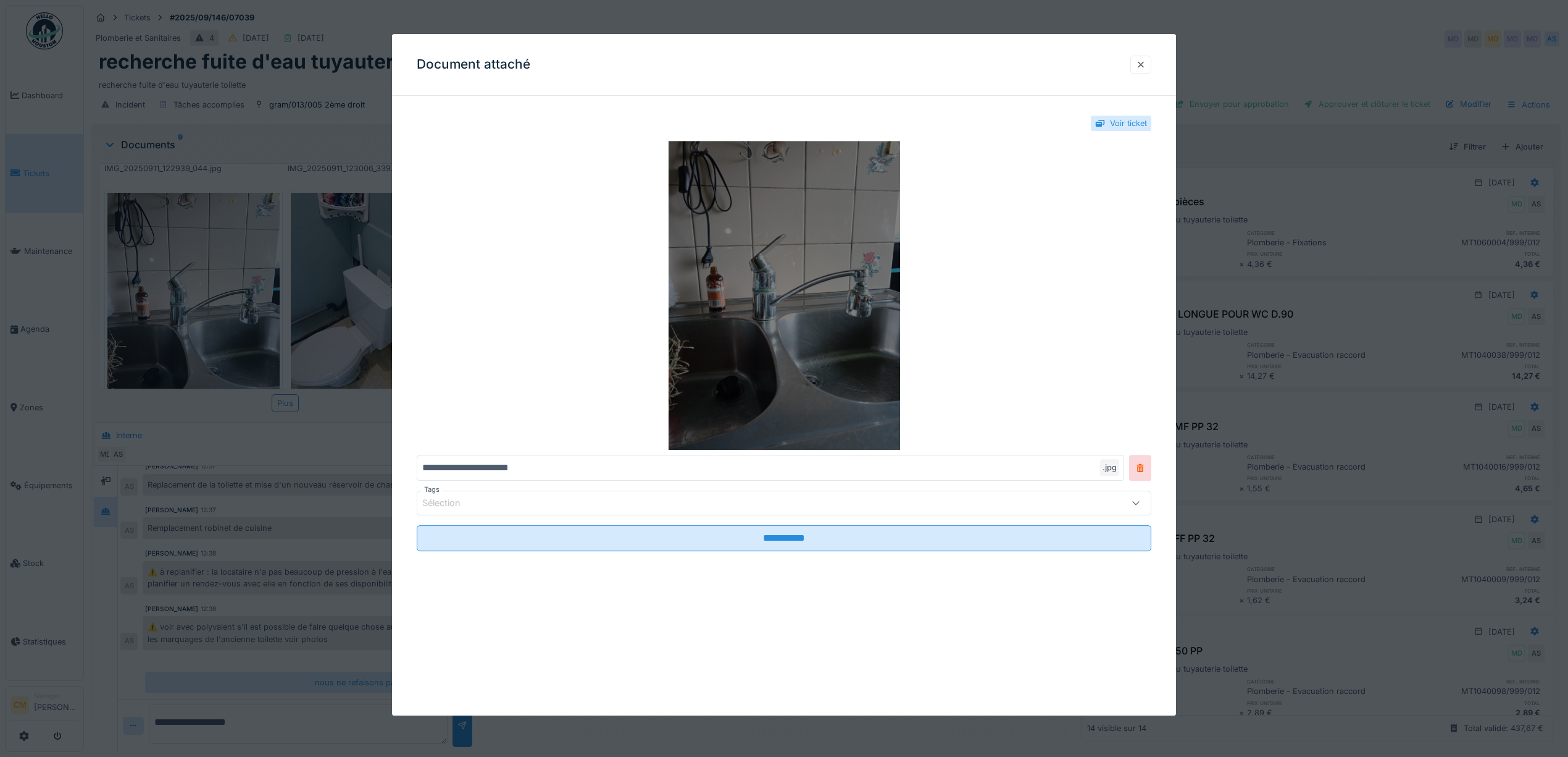
click at [783, 332] on img at bounding box center [784, 295] width 735 height 309
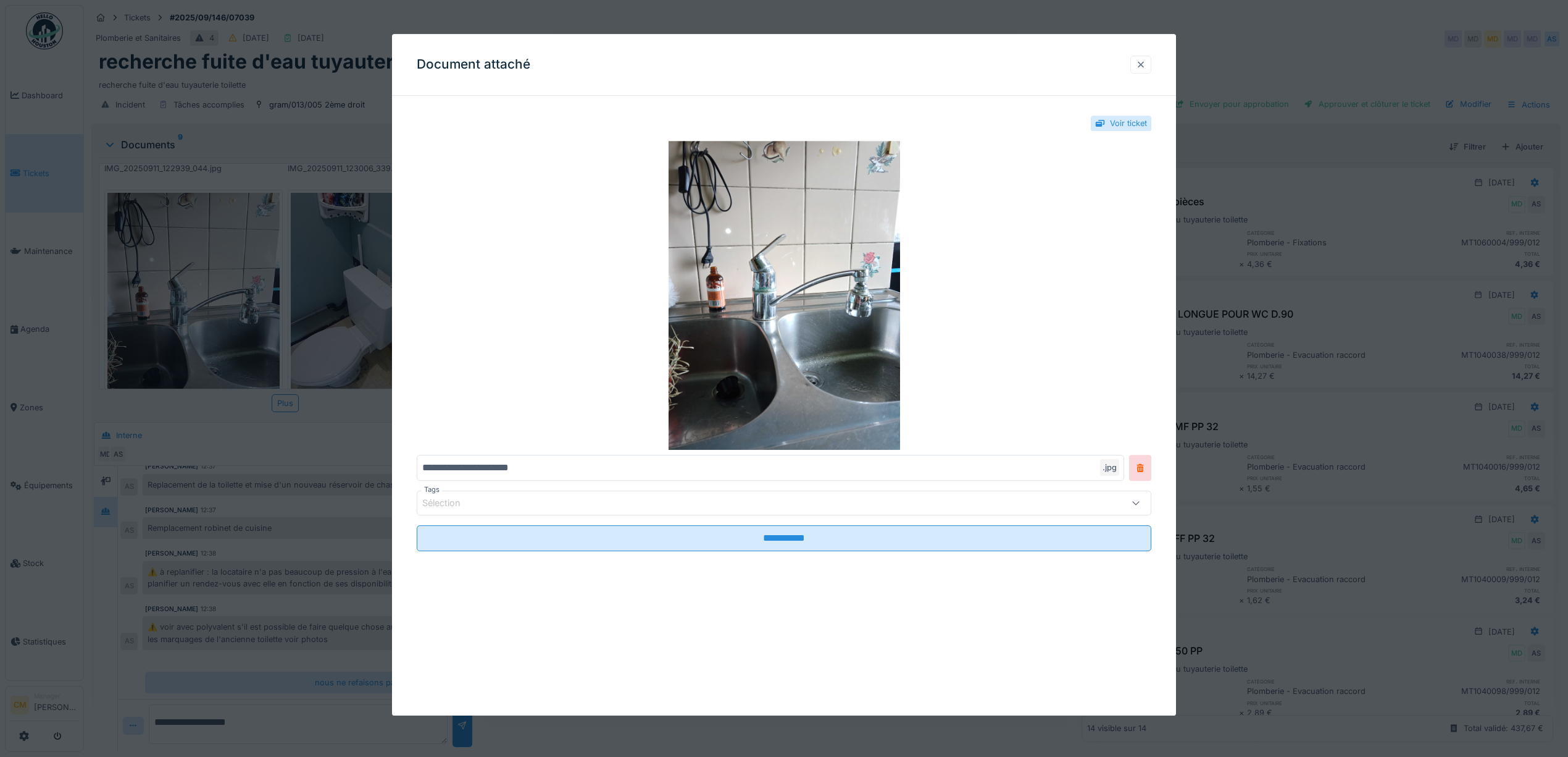
click at [1146, 64] on div at bounding box center [1140, 64] width 10 height 12
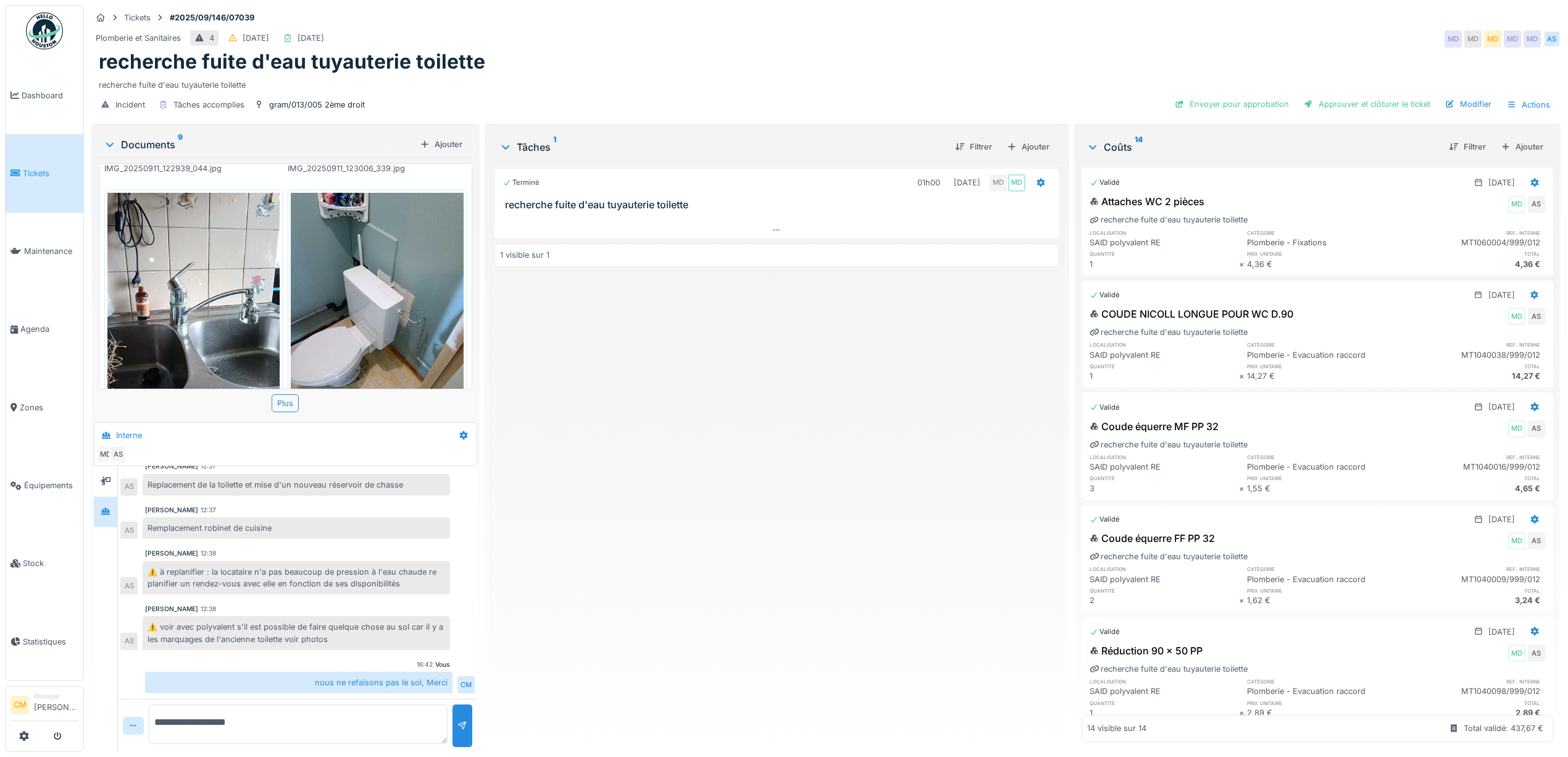
click at [169, 710] on textarea "**********" at bounding box center [298, 724] width 299 height 40
type textarea "**********"
